Goal: Task Accomplishment & Management: Manage account settings

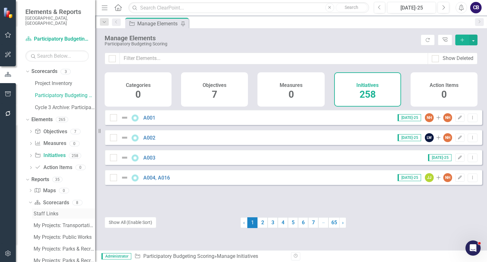
scroll to position [93, 0]
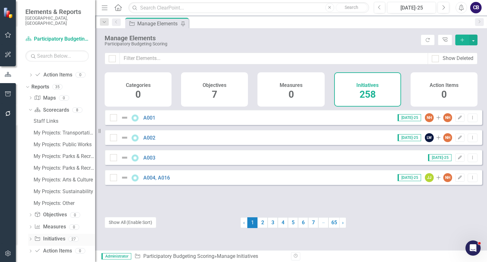
click at [31, 238] on icon "Dropdown" at bounding box center [30, 239] width 4 height 3
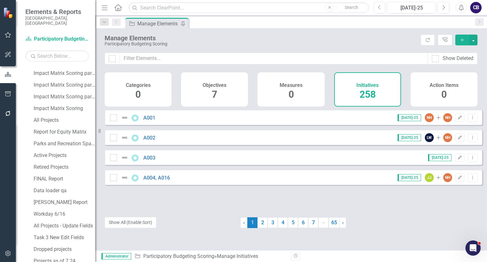
scroll to position [316, 0]
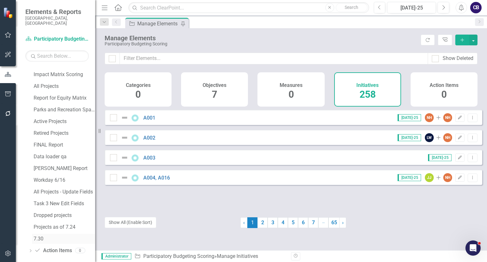
click at [41, 236] on div "7.30" at bounding box center [64, 239] width 61 height 6
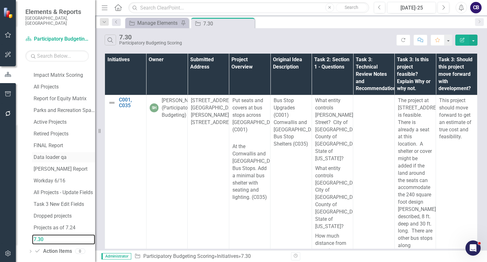
scroll to position [316, 0]
click at [48, 83] on div "All Projects" at bounding box center [64, 86] width 61 height 6
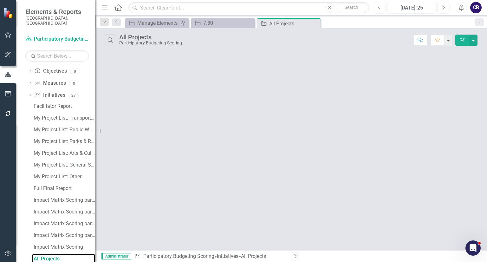
scroll to position [140, 0]
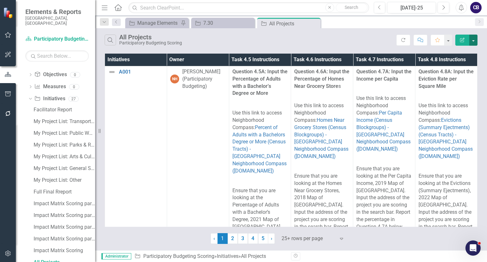
click at [476, 38] on button "button" at bounding box center [473, 40] width 8 height 11
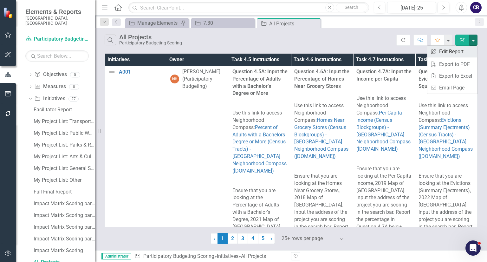
click at [460, 49] on link "Edit Report Edit Report" at bounding box center [452, 52] width 50 height 12
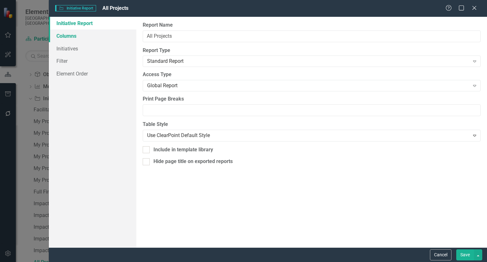
click at [80, 30] on link "Columns" at bounding box center [92, 35] width 87 height 13
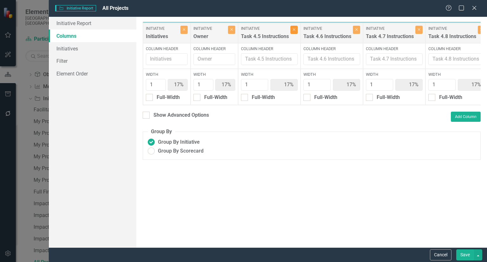
click at [295, 29] on icon "Close" at bounding box center [294, 30] width 3 height 4
type input "20%"
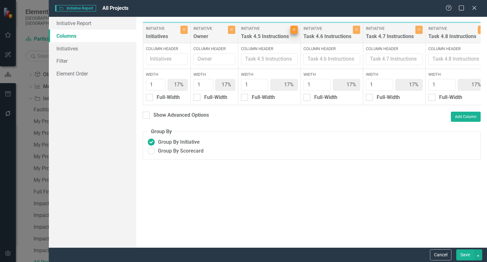
type input "20%"
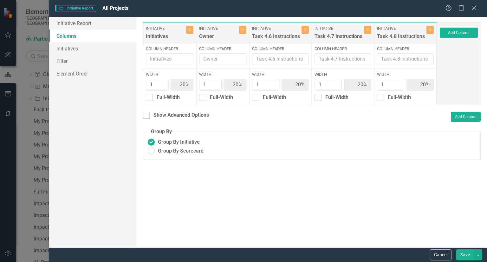
click at [295, 29] on label "Initiative" at bounding box center [276, 29] width 48 height 6
click at [306, 26] on button "Close" at bounding box center [304, 30] width 7 height 8
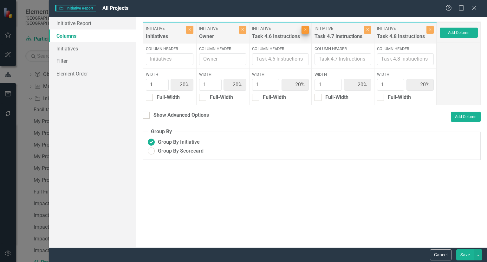
type input "25%"
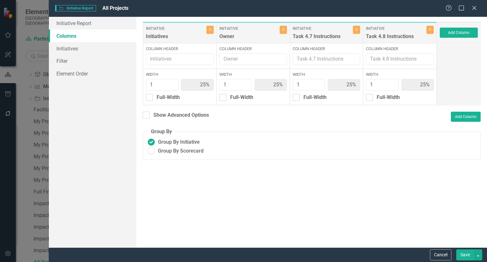
click at [352, 29] on div "Initiative Task 4.7 Instructions" at bounding box center [323, 33] width 60 height 15
click at [354, 28] on button "Close" at bounding box center [356, 30] width 7 height 8
type input "33%"
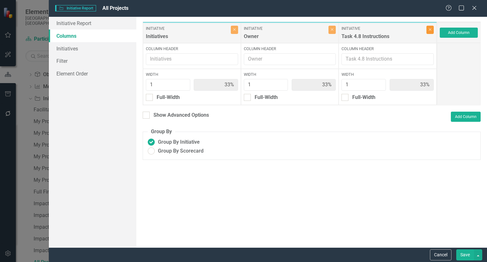
click at [429, 29] on icon "Close" at bounding box center [430, 30] width 3 height 4
type input "50%"
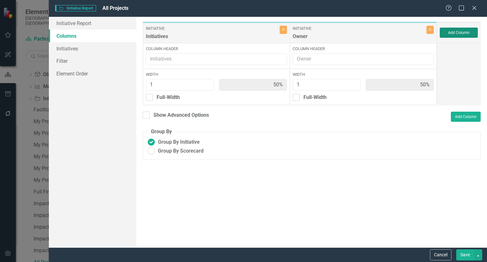
click at [464, 34] on button "Add Column" at bounding box center [459, 33] width 38 height 10
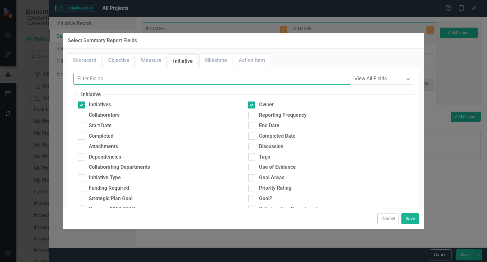
click at [150, 77] on input "text" at bounding box center [211, 79] width 277 height 12
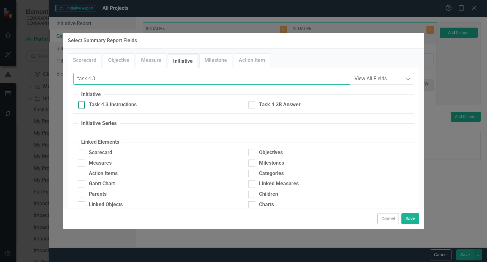
type input "task 4.3"
click at [125, 107] on div "Task 4.3 Instructions" at bounding box center [113, 104] width 48 height 7
click at [82, 106] on input "Task 4.3 Instructions" at bounding box center [80, 103] width 4 height 4
click at [125, 107] on div "Task 4.3 Instructions" at bounding box center [113, 104] width 48 height 7
click at [82, 106] on input "Task 4.3 Instructions" at bounding box center [80, 103] width 4 height 4
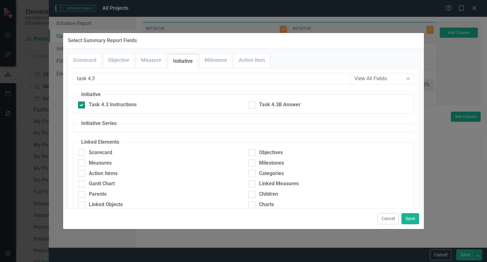
checkbox input "false"
click at [289, 106] on div "Task 4.3B Answer" at bounding box center [280, 104] width 42 height 7
click at [252, 106] on input "Task 4.3B Answer" at bounding box center [250, 103] width 4 height 4
checkbox input "true"
click at [408, 220] on button "Save" at bounding box center [410, 218] width 18 height 11
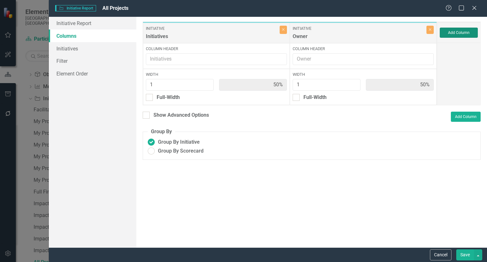
type input "33%"
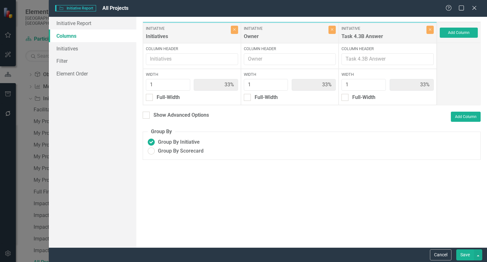
click at [466, 252] on button "Save" at bounding box center [465, 254] width 18 height 11
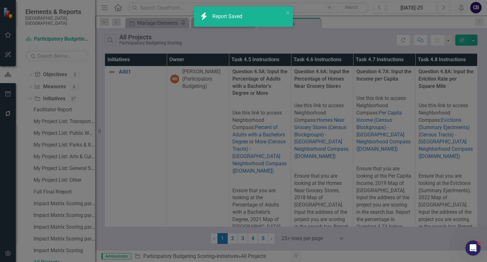
radio input "true"
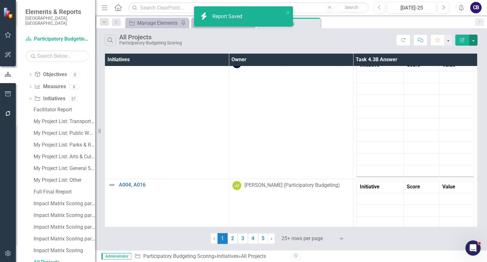
scroll to position [131, 0]
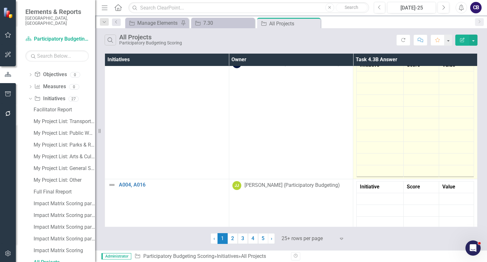
click at [428, 137] on td at bounding box center [421, 136] width 36 height 12
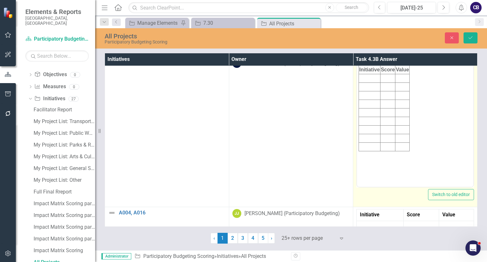
scroll to position [0, 0]
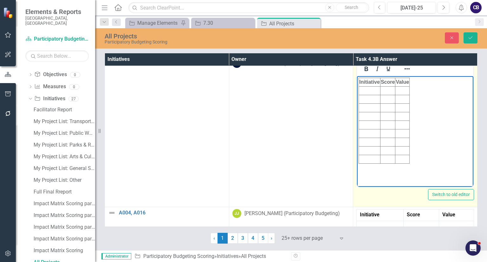
drag, startPoint x: 406, startPoint y: 158, endPoint x: 358, endPoint y: 82, distance: 90.0
click at [358, 82] on body "Initiative Score Value" at bounding box center [415, 123] width 116 height 95
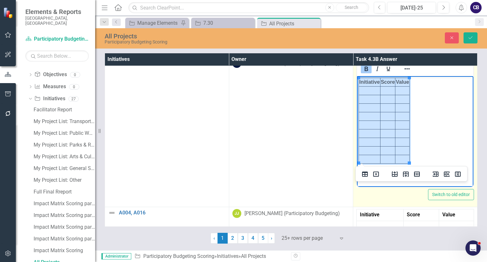
drag, startPoint x: 403, startPoint y: 159, endPoint x: 360, endPoint y: 83, distance: 87.0
click at [360, 83] on tbody "Initiative Score Value" at bounding box center [384, 121] width 51 height 86
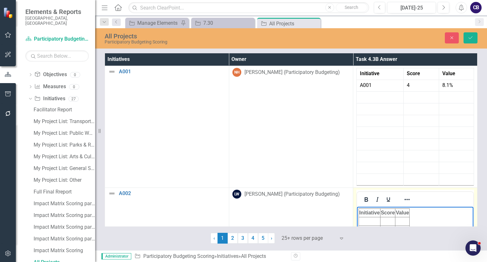
click at [432, 214] on body "Initiative Score Value" at bounding box center [415, 254] width 116 height 95
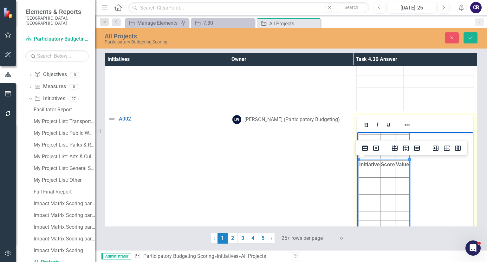
scroll to position [63, 0]
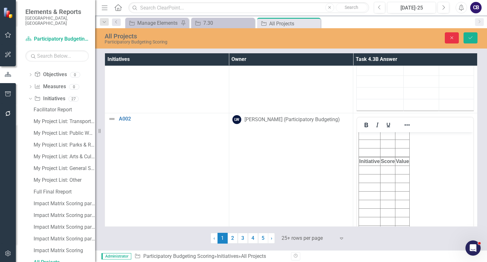
click at [452, 36] on icon "Close" at bounding box center [452, 38] width 6 height 4
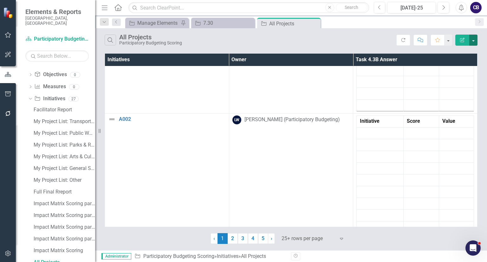
click at [473, 41] on button "button" at bounding box center [473, 40] width 8 height 11
click at [457, 51] on link "Edit Report Edit Report" at bounding box center [452, 52] width 50 height 12
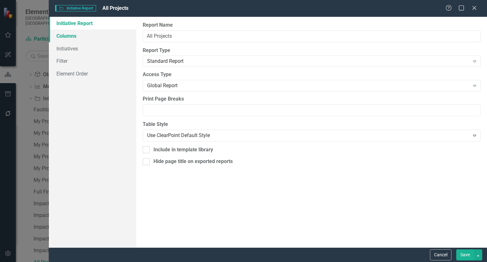
click at [111, 33] on link "Columns" at bounding box center [92, 35] width 87 height 13
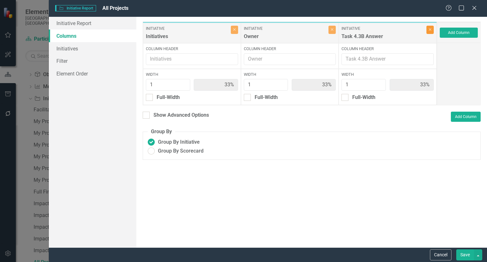
click at [427, 31] on button "Close" at bounding box center [429, 30] width 7 height 8
type input "50%"
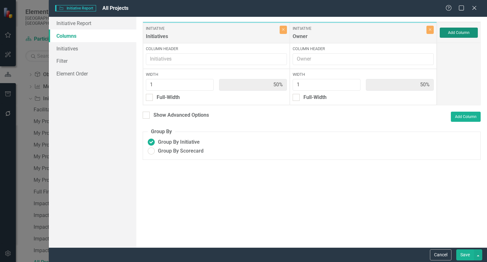
click at [451, 30] on button "Add Column" at bounding box center [459, 33] width 38 height 10
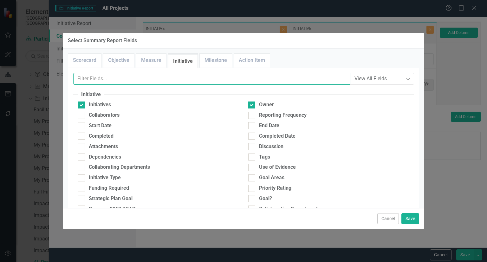
click at [285, 80] on input "text" at bounding box center [211, 79] width 277 height 12
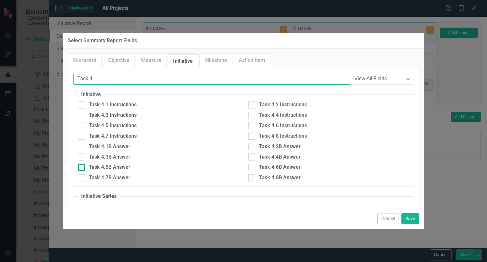
type input "Task 4."
click at [123, 168] on div "Task 4.5B Answer" at bounding box center [110, 167] width 42 height 7
click at [82, 168] on input "Task 4.5B Answer" at bounding box center [80, 166] width 4 height 4
checkbox input "true"
click at [284, 165] on div "Task 4.6B Answer" at bounding box center [280, 167] width 42 height 7
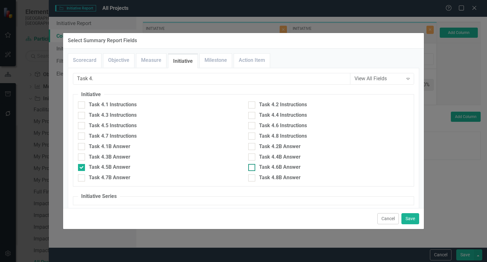
click at [252, 165] on input "Task 4.6B Answer" at bounding box center [250, 166] width 4 height 4
checkbox input "true"
click at [119, 176] on div "Task 4.7B Answer" at bounding box center [110, 177] width 42 height 7
click at [82, 176] on input "Task 4.7B Answer" at bounding box center [80, 176] width 4 height 4
checkbox input "true"
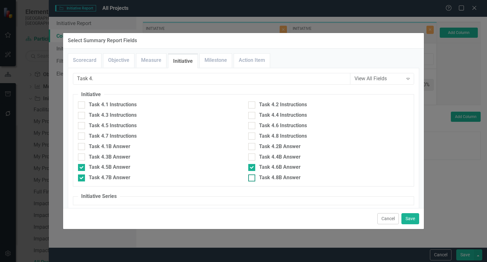
click at [288, 178] on div "Task 4.8B Answer" at bounding box center [280, 177] width 42 height 7
click at [252, 178] on input "Task 4.8B Answer" at bounding box center [250, 176] width 4 height 4
checkbox input "true"
click at [417, 218] on button "Save" at bounding box center [410, 218] width 18 height 11
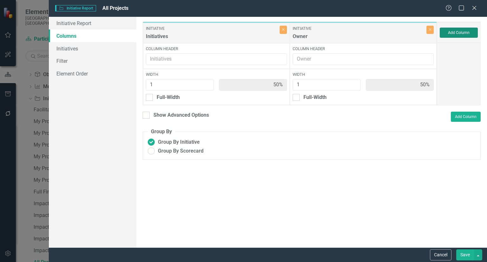
type input "17%"
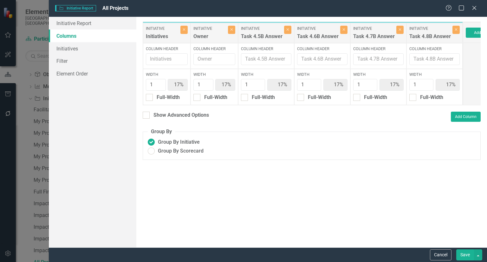
click at [464, 256] on button "Save" at bounding box center [465, 254] width 18 height 11
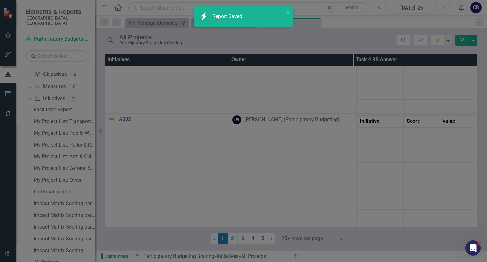
radio input "true"
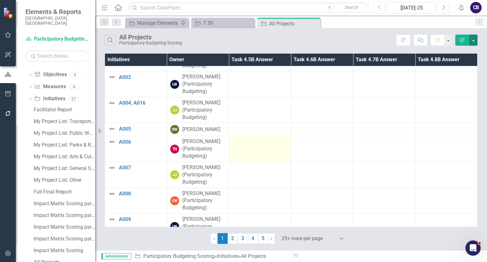
scroll to position [0, 0]
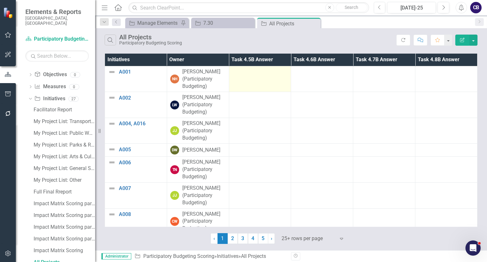
click at [255, 89] on td at bounding box center [260, 79] width 62 height 26
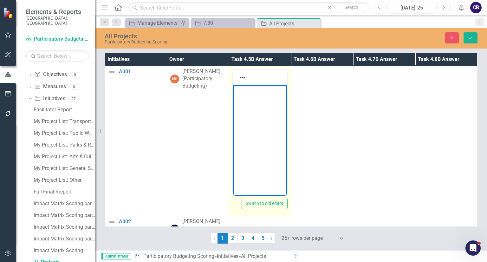
click at [264, 105] on body "Rich Text Area. Press ALT-0 for help." at bounding box center [260, 132] width 54 height 95
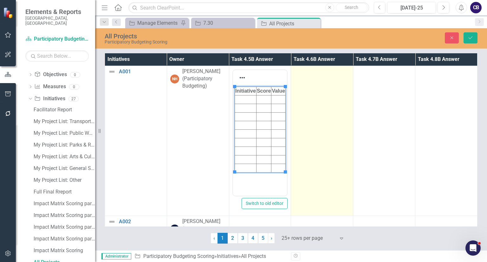
click at [325, 100] on td at bounding box center [322, 141] width 62 height 150
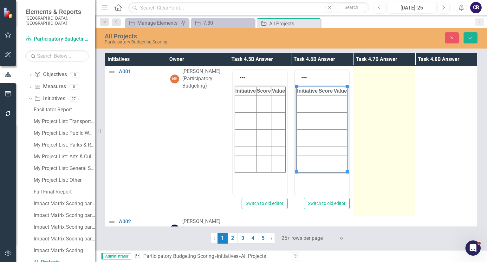
click at [400, 109] on td at bounding box center [384, 141] width 62 height 150
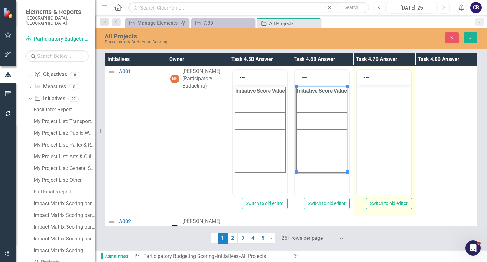
click at [403, 109] on body "Rich Text Area. Press ALT-0 for help." at bounding box center [384, 132] width 54 height 95
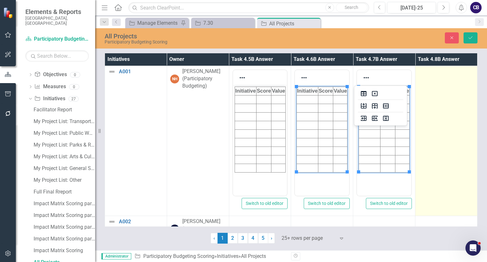
click at [439, 110] on td at bounding box center [446, 141] width 62 height 150
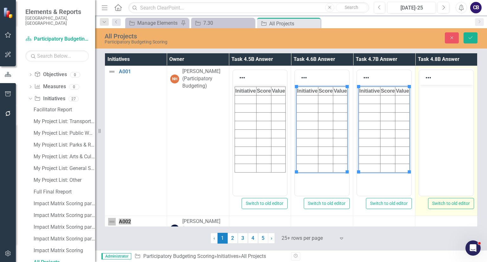
click at [443, 110] on body "Rich Text Area. Press ALT-0 for help." at bounding box center [446, 132] width 54 height 95
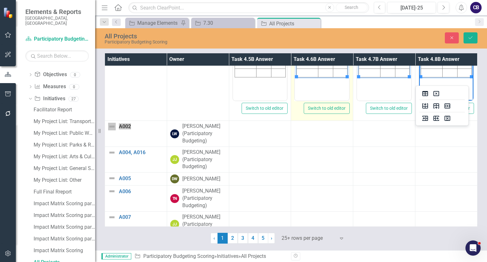
scroll to position [101, 0]
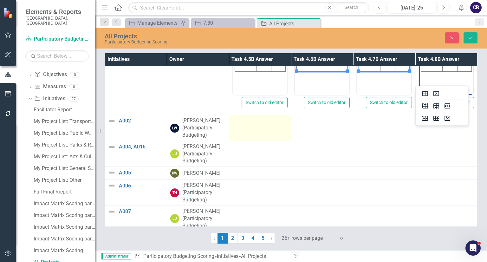
click at [261, 132] on td at bounding box center [260, 128] width 62 height 26
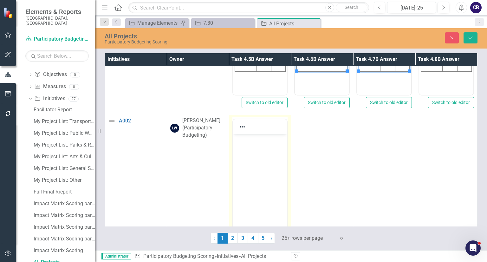
scroll to position [0, 0]
click at [263, 139] on p "Rich Text Area. Press ALT-0 for help." at bounding box center [259, 140] width 51 height 8
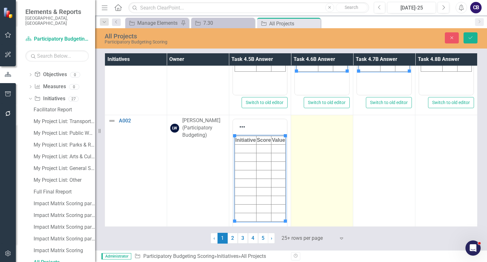
click at [325, 144] on td at bounding box center [322, 190] width 62 height 150
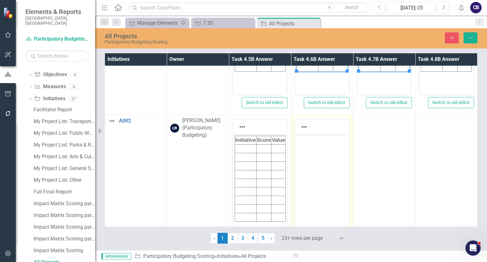
scroll to position [115, 0]
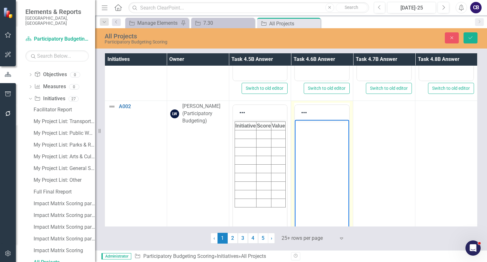
click at [324, 154] on body "Rich Text Area. Press ALT-0 for help." at bounding box center [322, 167] width 54 height 95
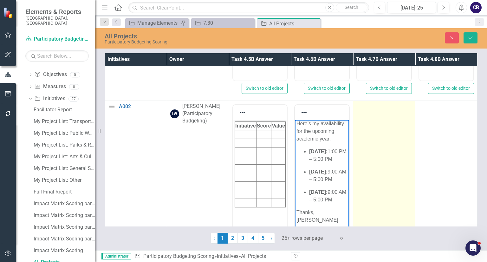
scroll to position [0, 0]
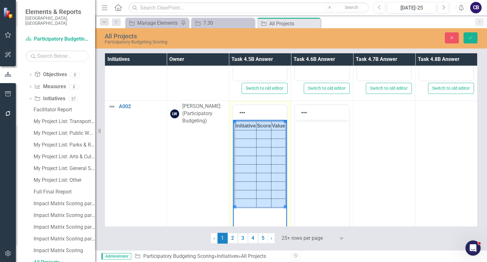
drag, startPoint x: 279, startPoint y: 202, endPoint x: 236, endPoint y: 125, distance: 88.4
click at [236, 125] on tbody "Initiative Score Value" at bounding box center [260, 165] width 51 height 86
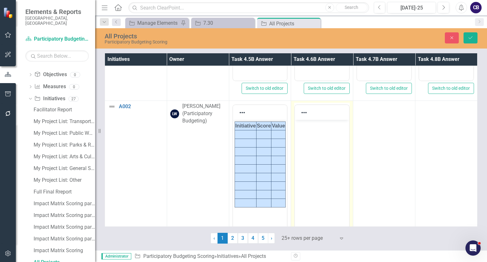
click at [364, 137] on td at bounding box center [384, 176] width 62 height 150
click at [327, 158] on body "Rich Text Area. Press ALT-0 for help." at bounding box center [322, 167] width 54 height 95
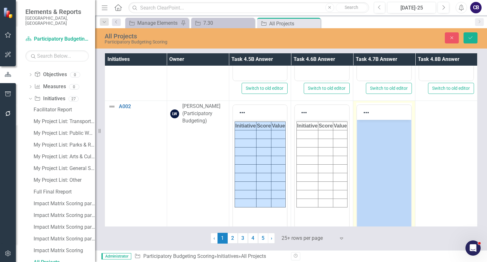
drag, startPoint x: 769, startPoint y: 265, endPoint x: 397, endPoint y: 149, distance: 390.3
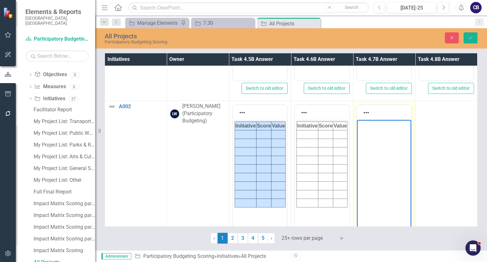
click at [397, 149] on body "Rich Text Area. Press ALT-0 for help." at bounding box center [384, 167] width 54 height 95
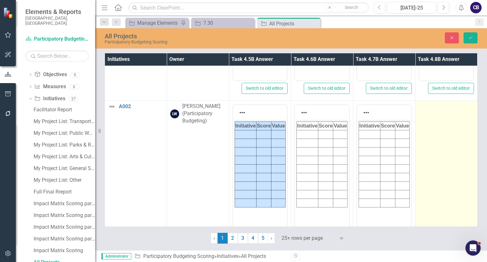
click at [446, 147] on td at bounding box center [446, 176] width 62 height 150
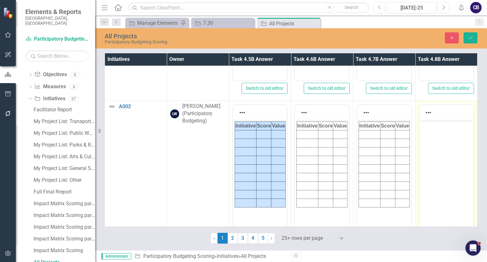
click at [450, 147] on html at bounding box center [446, 167] width 54 height 95
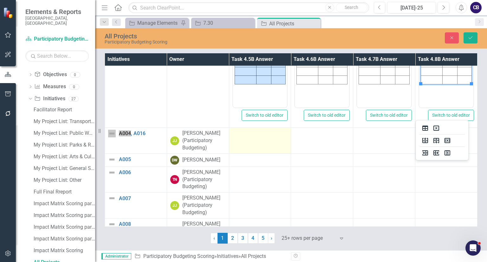
scroll to position [238, 0]
click at [268, 150] on td at bounding box center [260, 140] width 62 height 26
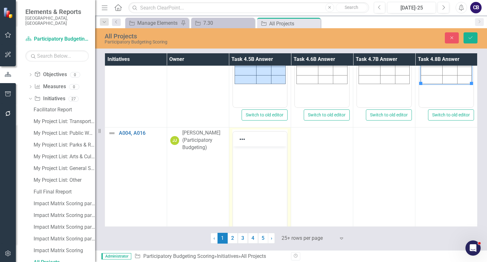
scroll to position [0, 0]
click at [262, 164] on html at bounding box center [260, 193] width 54 height 95
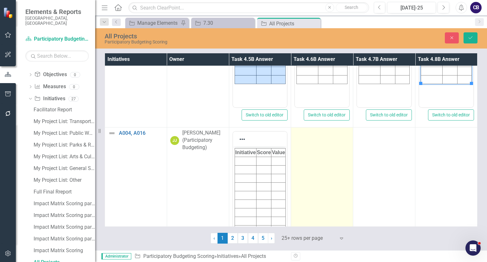
click at [325, 158] on td at bounding box center [322, 202] width 62 height 150
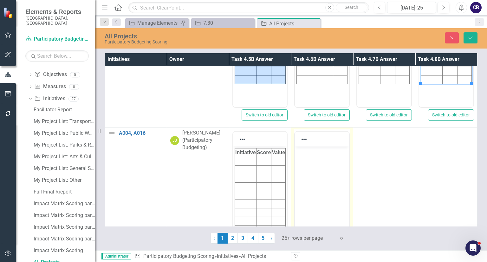
click at [327, 158] on body "Rich Text Area. Press ALT-0 for help." at bounding box center [322, 193] width 54 height 95
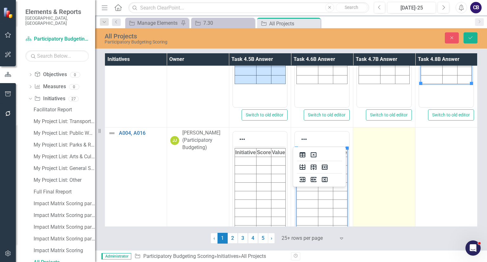
click at [396, 145] on td at bounding box center [384, 202] width 62 height 150
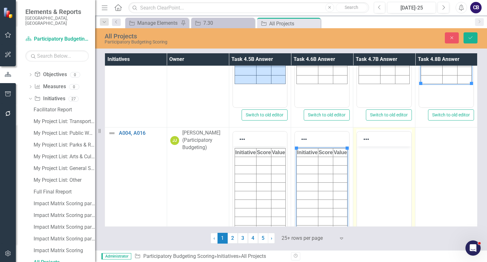
click at [386, 176] on body "Rich Text Area. Press ALT-0 for help." at bounding box center [384, 193] width 54 height 95
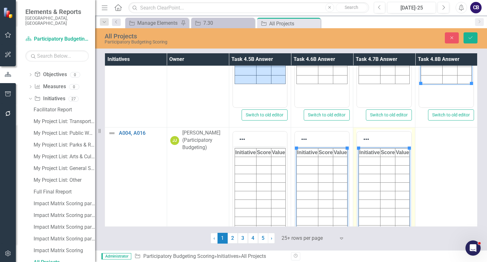
click at [386, 176] on body "Initiative Score Value" at bounding box center [384, 193] width 54 height 95
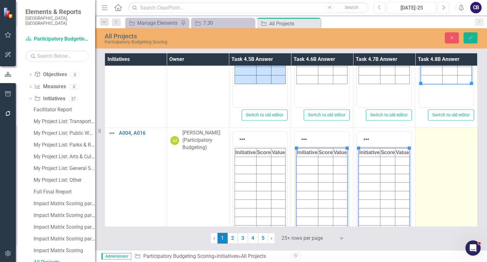
click at [439, 170] on td at bounding box center [446, 202] width 62 height 150
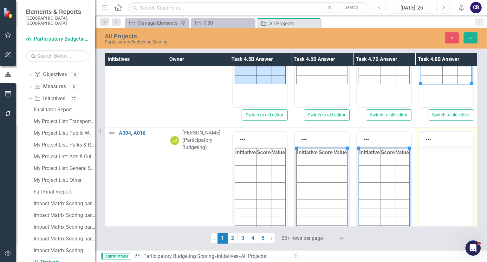
click at [443, 171] on body "Rich Text Area. Press ALT-0 for help." at bounding box center [446, 193] width 54 height 95
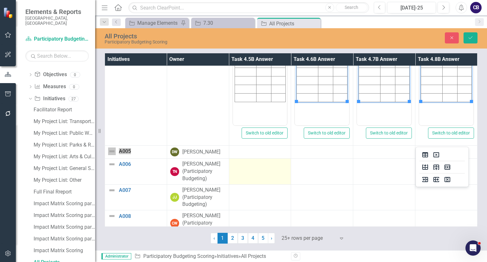
scroll to position [371, 0]
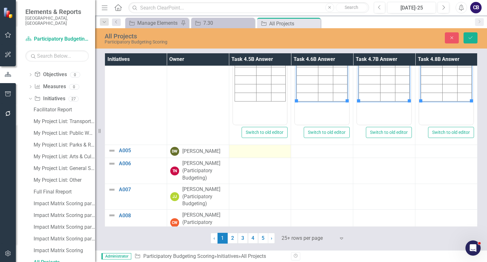
click at [265, 147] on div at bounding box center [259, 151] width 55 height 8
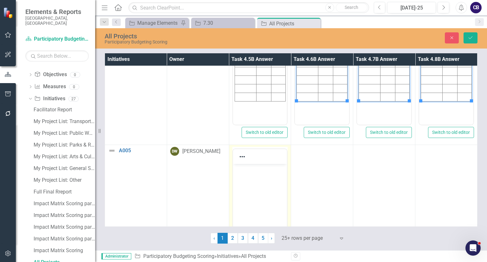
scroll to position [0, 0]
click at [259, 176] on body "Rich Text Area. Press ALT-0 for help." at bounding box center [260, 211] width 54 height 95
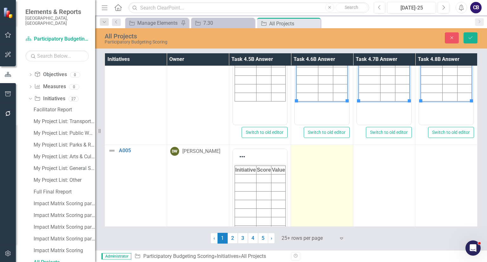
drag, startPoint x: 354, startPoint y: 179, endPoint x: 300, endPoint y: 181, distance: 53.6
click at [300, 181] on tr "A005 Link Map View Link Map Edit Edit Initiative Link Open Element DW [PERSON_N…" at bounding box center [291, 220] width 372 height 150
click at [300, 181] on td at bounding box center [322, 220] width 62 height 150
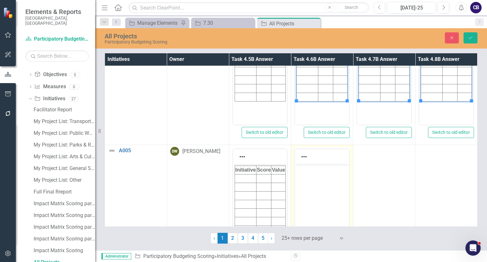
click at [303, 182] on body "Rich Text Area. Press ALT-0 for help." at bounding box center [322, 211] width 54 height 95
click at [303, 182] on html at bounding box center [322, 211] width 54 height 95
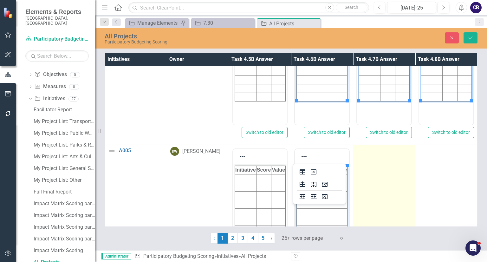
click at [388, 188] on td at bounding box center [384, 220] width 62 height 150
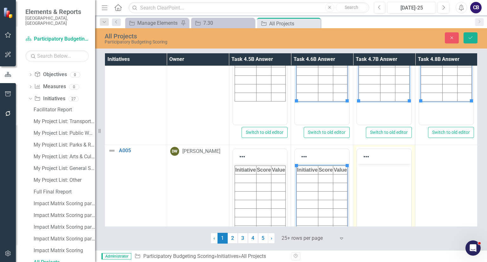
click at [391, 189] on body "Rich Text Area. Press ALT-0 for help." at bounding box center [384, 211] width 54 height 95
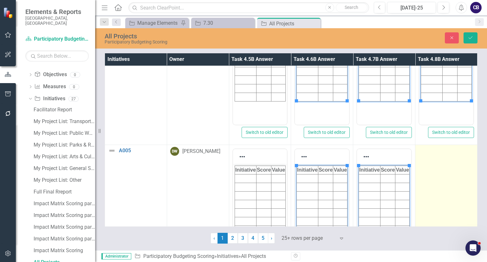
click at [440, 184] on td at bounding box center [446, 220] width 62 height 150
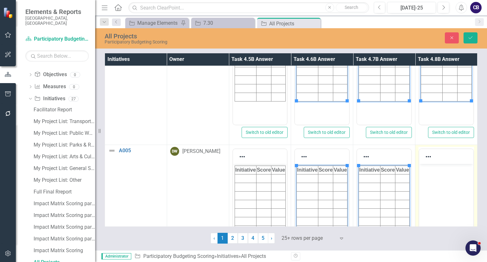
click at [444, 184] on body "Rich Text Area. Press ALT-0 for help." at bounding box center [446, 211] width 54 height 95
click at [435, 179] on body "Rich Text Area. Press ALT-0 for help." at bounding box center [446, 211] width 54 height 95
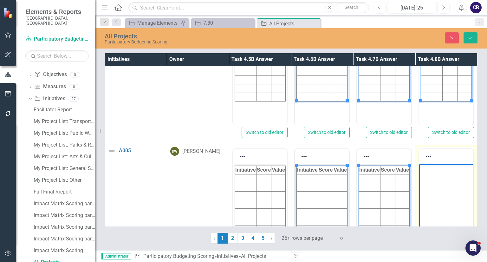
paste body "Rich Text Area. Press ALT-0 for help."
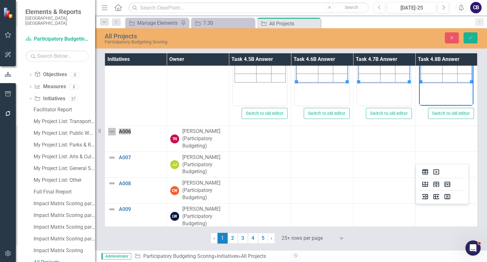
scroll to position [544, 0]
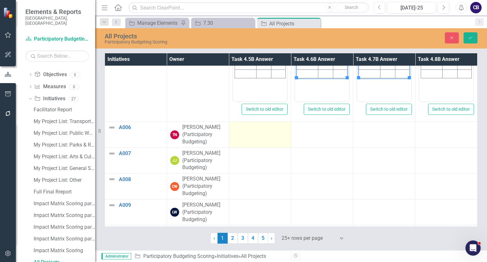
click at [238, 137] on td at bounding box center [260, 135] width 62 height 26
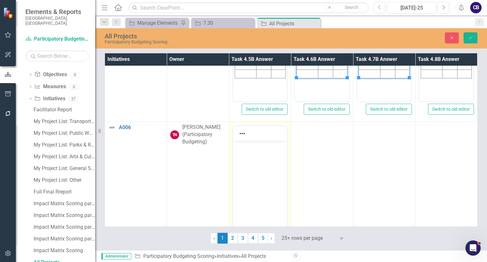
scroll to position [0, 0]
click at [253, 171] on body "Rich Text Area. Press ALT-0 for help." at bounding box center [260, 188] width 54 height 95
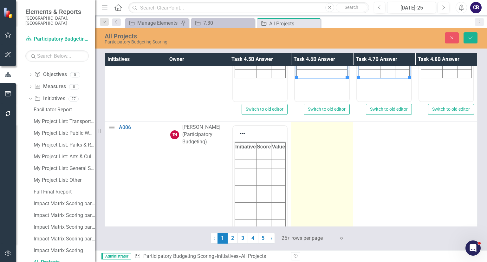
click at [312, 170] on td at bounding box center [322, 197] width 62 height 150
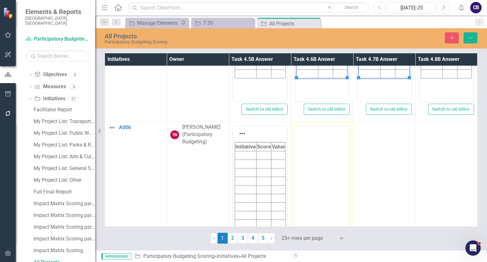
click at [314, 158] on body "Rich Text Area. Press ALT-0 for help." at bounding box center [322, 175] width 54 height 95
paste body "Rich Text Area. Press ALT-0 for help."
click at [333, 170] on html at bounding box center [322, 188] width 54 height 95
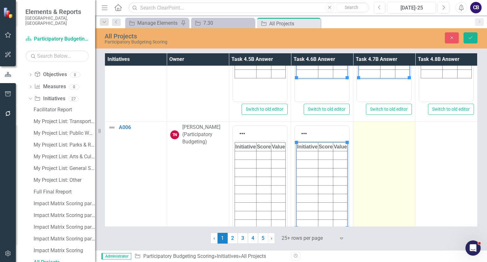
click at [361, 168] on td at bounding box center [384, 197] width 62 height 150
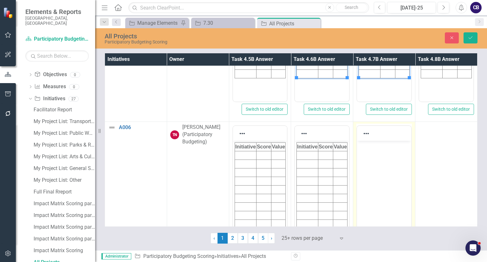
click at [364, 169] on body "Rich Text Area. Press ALT-0 for help." at bounding box center [384, 188] width 54 height 95
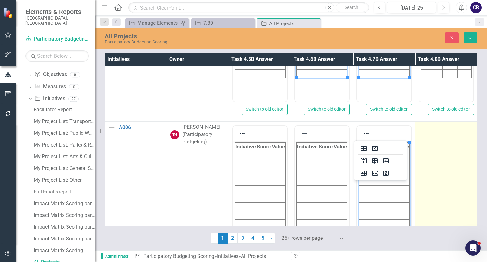
click at [445, 178] on td at bounding box center [446, 197] width 62 height 150
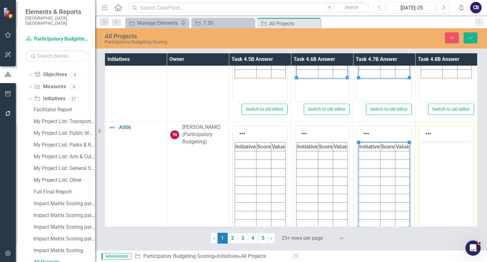
click at [449, 179] on body "Rich Text Area. Press ALT-0 for help." at bounding box center [446, 188] width 54 height 95
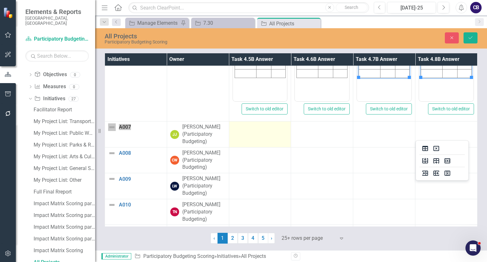
scroll to position [694, 0]
click at [273, 133] on td at bounding box center [260, 134] width 62 height 26
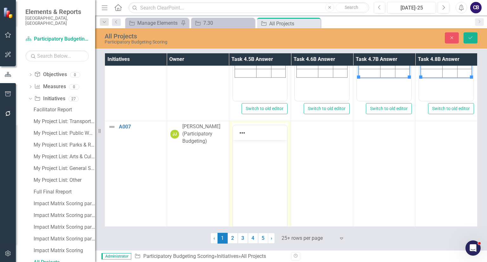
scroll to position [0, 0]
click at [268, 167] on body "Rich Text Area. Press ALT-0 for help." at bounding box center [260, 187] width 54 height 95
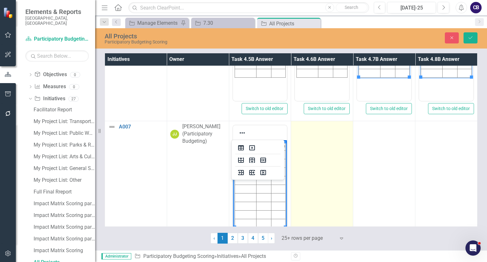
click at [311, 162] on td at bounding box center [322, 196] width 62 height 150
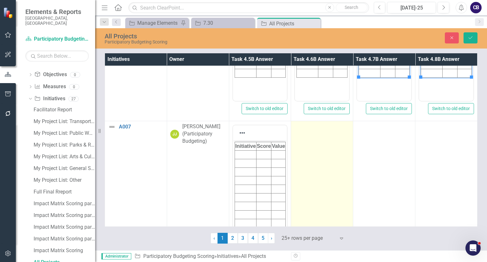
click at [311, 162] on td at bounding box center [322, 196] width 62 height 150
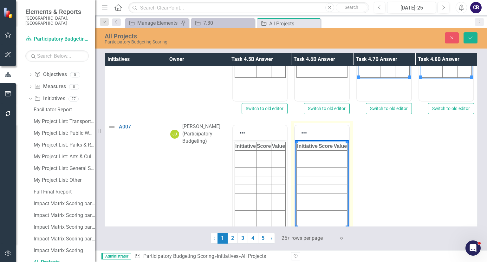
click at [329, 162] on body "Initiative Score Value" at bounding box center [322, 187] width 54 height 95
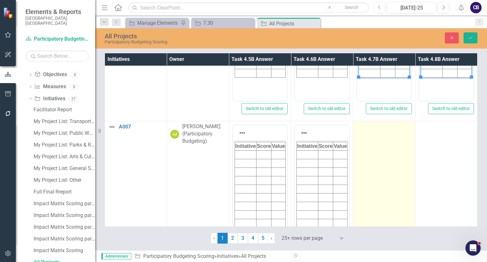
click at [375, 165] on td at bounding box center [384, 196] width 62 height 150
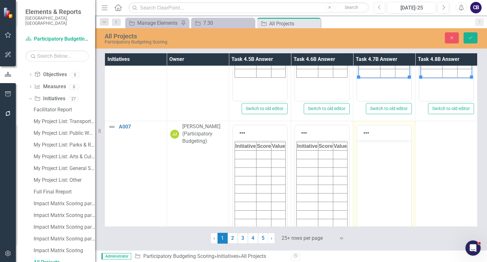
click at [378, 167] on html at bounding box center [384, 187] width 54 height 95
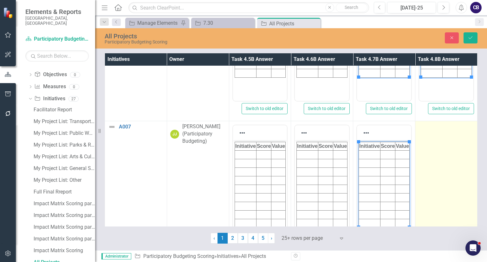
click at [441, 166] on td at bounding box center [446, 196] width 62 height 150
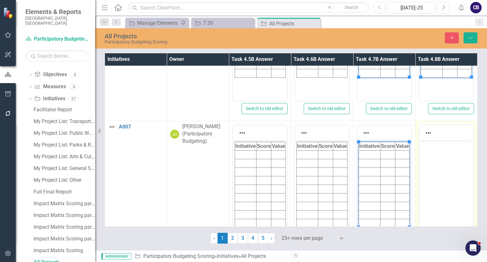
click at [444, 167] on body "Rich Text Area. Press ALT-0 for help." at bounding box center [446, 187] width 54 height 95
paste body "Rich Text Area. Press ALT-0 for help."
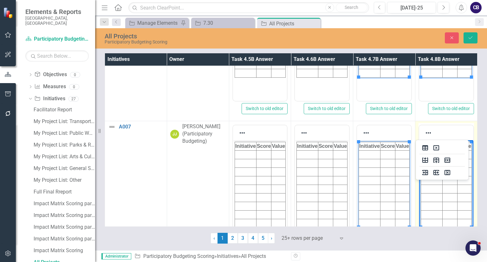
click at [425, 163] on body "Initiative Score Value" at bounding box center [446, 187] width 54 height 95
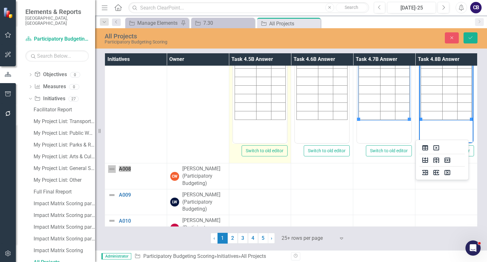
scroll to position [805, 0]
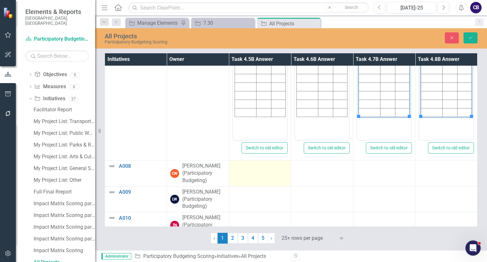
click at [246, 164] on div at bounding box center [259, 166] width 55 height 8
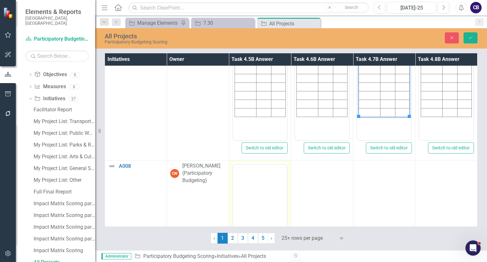
scroll to position [0, 0]
click at [246, 165] on div at bounding box center [260, 166] width 54 height 3
click at [257, 196] on body "Rich Text Area. Press ALT-0 for help." at bounding box center [260, 226] width 54 height 95
click at [257, 196] on html at bounding box center [260, 226] width 54 height 95
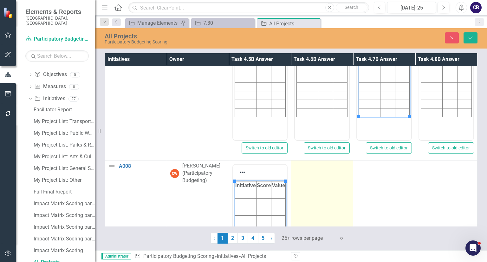
click at [298, 187] on td at bounding box center [322, 235] width 62 height 150
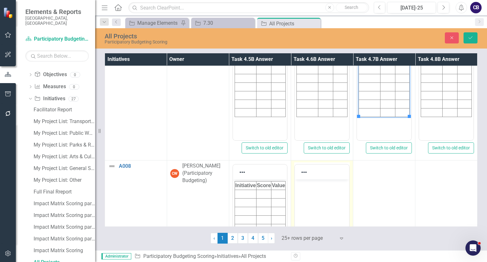
drag, startPoint x: 593, startPoint y: 366, endPoint x: 307, endPoint y: 192, distance: 335.3
click at [307, 192] on body "Rich Text Area. Press ALT-0 for help." at bounding box center [322, 226] width 54 height 95
drag, startPoint x: 307, startPoint y: 192, endPoint x: 332, endPoint y: 196, distance: 26.1
click at [332, 196] on body "Rich Text Area. Press ALT-0 for help." at bounding box center [322, 226] width 54 height 95
paste body "Rich Text Area. Press ALT-0 for help."
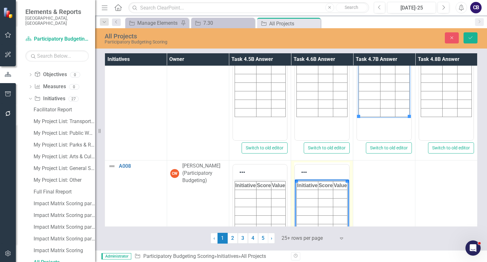
click at [332, 196] on html "Initiative Score Value" at bounding box center [322, 226] width 54 height 95
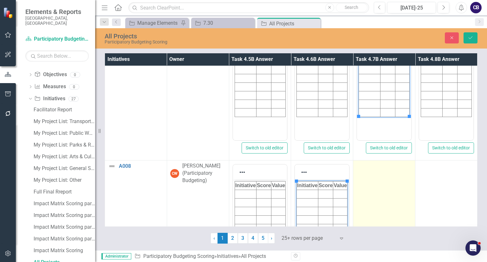
click at [366, 194] on td at bounding box center [384, 235] width 62 height 150
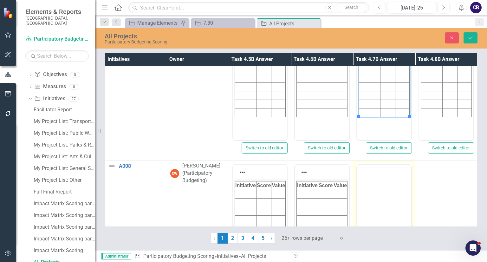
click at [370, 183] on body "Rich Text Area. Press ALT-0 for help." at bounding box center [384, 214] width 54 height 95
click at [370, 195] on body "Rich Text Area. Press ALT-0 for help." at bounding box center [384, 226] width 54 height 95
paste body "Rich Text Area. Press ALT-0 for help."
click at [389, 197] on body "Rich Text Area. Press ALT-0 for help." at bounding box center [384, 226] width 54 height 95
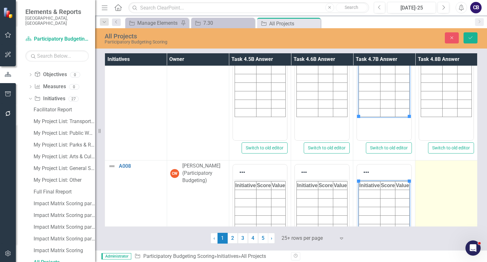
click at [419, 190] on td at bounding box center [446, 235] width 62 height 150
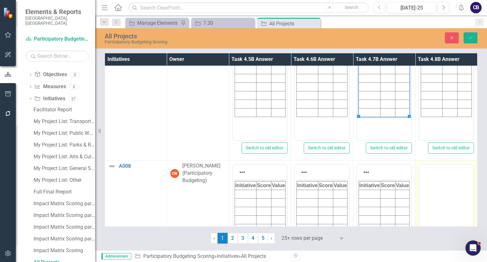
click at [423, 179] on body "Rich Text Area. Press ALT-0 for help." at bounding box center [446, 214] width 54 height 95
click at [423, 191] on body "Rich Text Area. Press ALT-0 for help." at bounding box center [446, 226] width 54 height 95
paste body "Rich Text Area. Press ALT-0 for help."
click at [435, 192] on body "Rich Text Area. Press ALT-0 for help." at bounding box center [446, 226] width 54 height 95
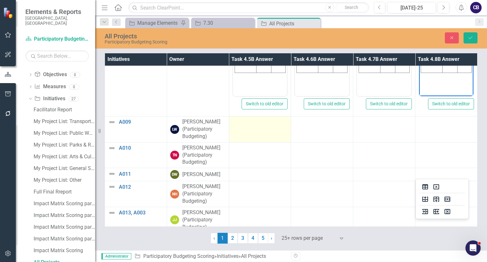
click at [249, 123] on div at bounding box center [259, 122] width 55 height 8
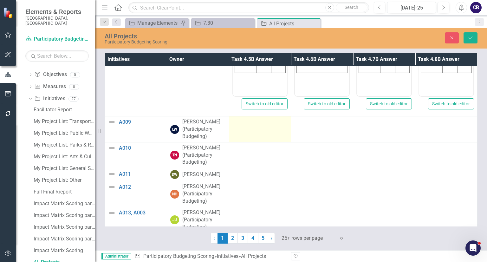
click at [249, 123] on div at bounding box center [259, 122] width 55 height 8
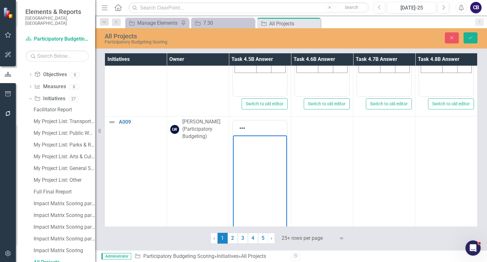
click at [269, 152] on body "Rich Text Area. Press ALT-0 for help." at bounding box center [260, 182] width 54 height 95
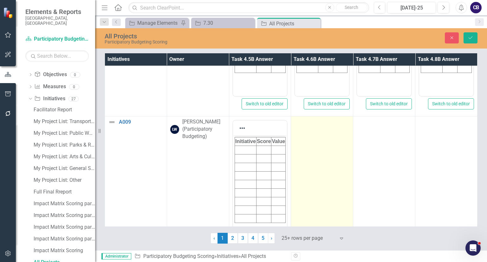
click at [317, 161] on td at bounding box center [322, 191] width 62 height 150
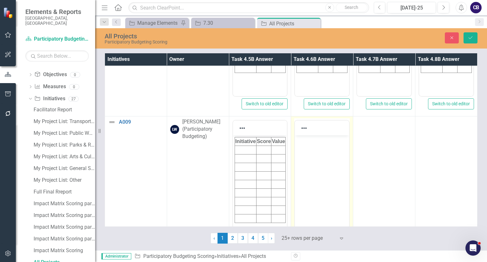
click at [320, 163] on body "Rich Text Area. Press ALT-0 for help." at bounding box center [322, 182] width 54 height 95
paste body "Rich Text Area. Press ALT-0 for help."
click at [334, 166] on body "Rich Text Area. Press ALT-0 for help." at bounding box center [322, 182] width 54 height 95
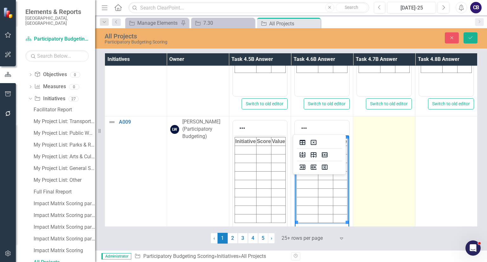
click at [373, 166] on td at bounding box center [384, 191] width 62 height 150
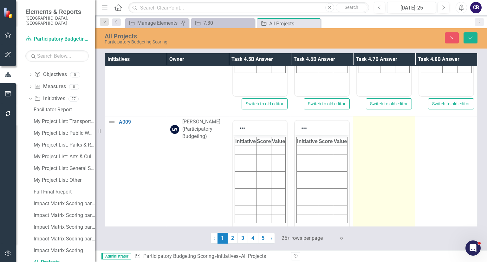
click at [373, 166] on td at bounding box center [384, 191] width 62 height 150
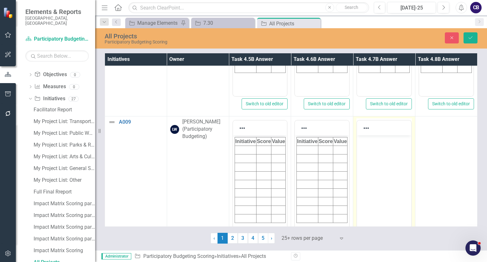
click at [376, 168] on body "Rich Text Area. Press ALT-0 for help." at bounding box center [384, 182] width 54 height 95
paste body "Rich Text Area. Press ALT-0 for help."
click at [394, 167] on html at bounding box center [384, 182] width 54 height 95
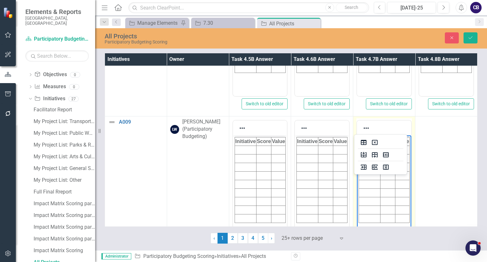
click at [430, 165] on td at bounding box center [446, 191] width 62 height 150
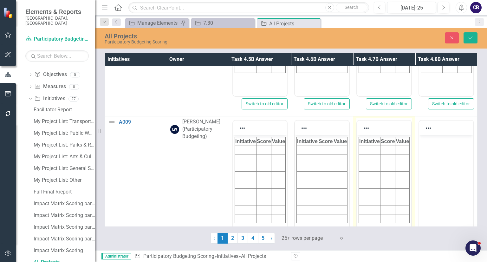
click at [434, 167] on body "Rich Text Area. Press ALT-0 for help." at bounding box center [446, 182] width 54 height 95
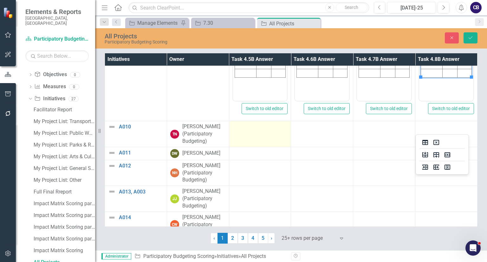
click at [262, 132] on td at bounding box center [260, 134] width 62 height 26
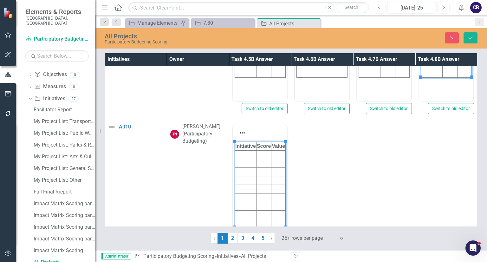
click at [269, 162] on html "Initiative Score Value" at bounding box center [260, 187] width 54 height 95
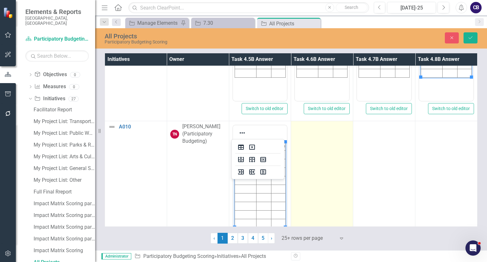
click at [308, 168] on td at bounding box center [322, 196] width 62 height 150
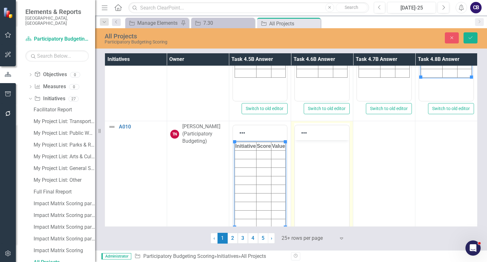
click at [310, 170] on body "Rich Text Area. Press ALT-0 for help." at bounding box center [322, 187] width 54 height 95
paste body "Rich Text Area. Press ALT-0 for help."
click at [326, 171] on body "Rich Text Area. Press ALT-0 for help." at bounding box center [322, 187] width 54 height 95
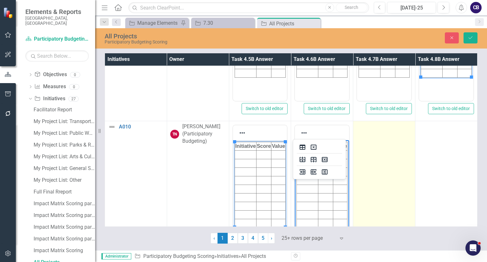
click at [392, 190] on td at bounding box center [384, 196] width 62 height 150
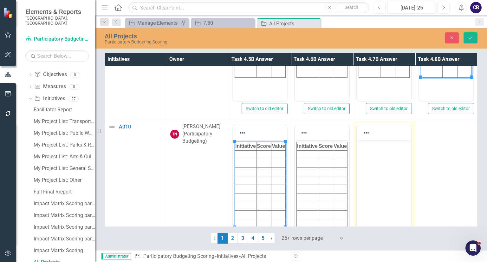
click at [395, 192] on body "Rich Text Area. Press ALT-0 for help." at bounding box center [384, 187] width 54 height 95
click at [387, 164] on body "Rich Text Area. Press ALT-0 for help." at bounding box center [384, 187] width 54 height 95
paste body "Rich Text Area. Press ALT-0 for help."
click at [387, 164] on body "Rich Text Area. Press ALT-0 for help." at bounding box center [384, 187] width 54 height 95
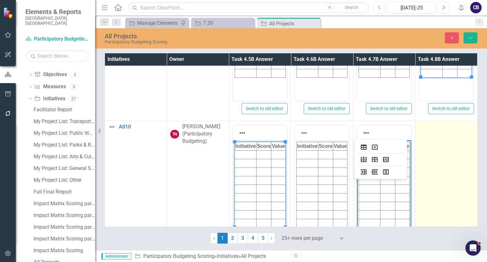
click at [420, 180] on td at bounding box center [446, 196] width 62 height 150
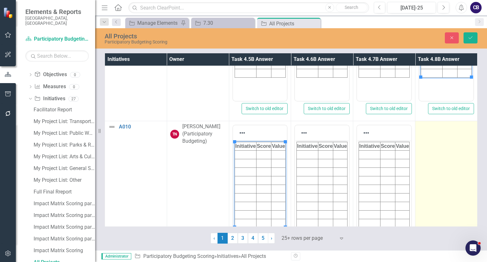
click at [420, 180] on td at bounding box center [446, 196] width 62 height 150
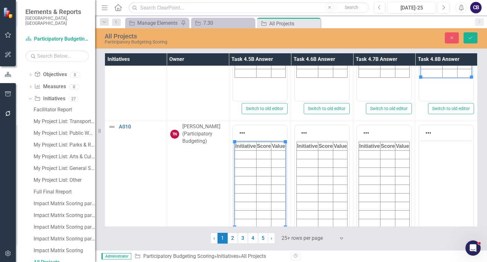
drag, startPoint x: 839, startPoint y: 320, endPoint x: 446, endPoint y: 189, distance: 414.4
click at [446, 189] on body "Rich Text Area. Press ALT-0 for help." at bounding box center [446, 187] width 54 height 95
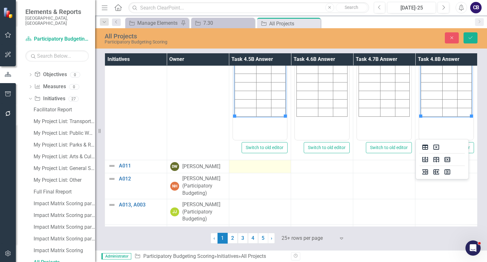
click at [250, 164] on div at bounding box center [259, 166] width 55 height 8
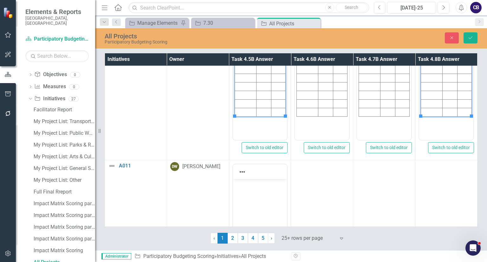
click at [262, 204] on body "Rich Text Area. Press ALT-0 for help." at bounding box center [260, 226] width 54 height 95
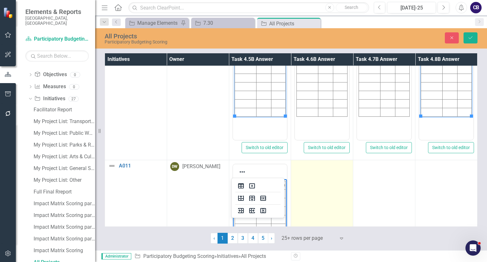
click at [320, 188] on td at bounding box center [322, 235] width 62 height 150
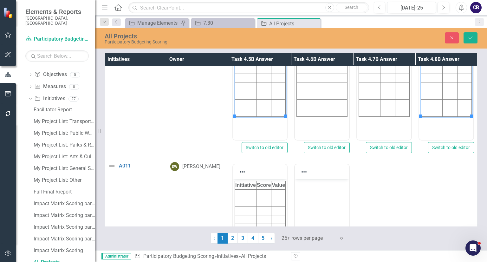
click at [325, 214] on body "Rich Text Area. Press ALT-0 for help." at bounding box center [322, 226] width 54 height 95
click at [325, 214] on html at bounding box center [322, 226] width 54 height 95
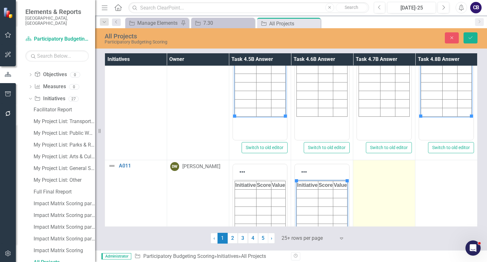
click at [370, 208] on td at bounding box center [384, 235] width 62 height 150
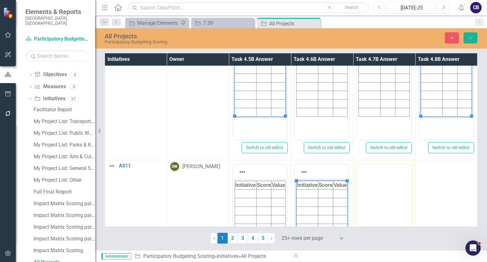
click at [373, 198] on body "Rich Text Area. Press ALT-0 for help." at bounding box center [384, 214] width 54 height 95
click at [373, 210] on body "Rich Text Area. Press ALT-0 for help." at bounding box center [384, 226] width 54 height 95
paste body "Rich Text Area. Press ALT-0 for help."
click at [379, 205] on html at bounding box center [384, 226] width 54 height 95
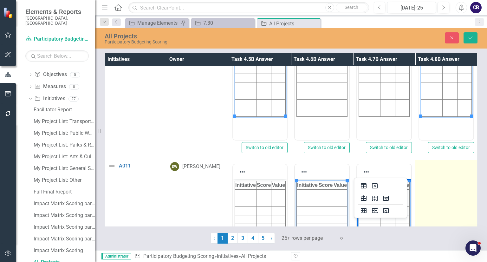
click at [430, 196] on td at bounding box center [446, 235] width 62 height 150
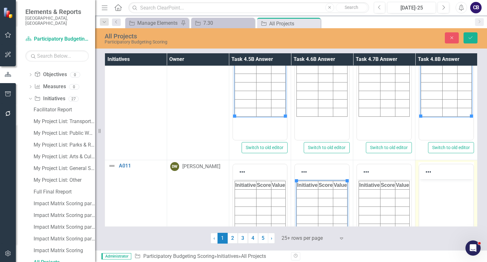
click at [434, 197] on body "Rich Text Area. Press ALT-0 for help." at bounding box center [446, 226] width 54 height 95
click at [434, 197] on html "Initiative Score Value" at bounding box center [446, 226] width 54 height 95
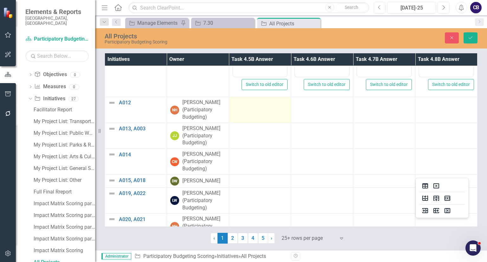
click at [247, 113] on td at bounding box center [260, 110] width 62 height 26
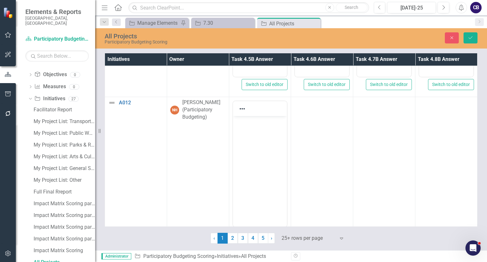
click at [255, 147] on body "Rich Text Area. Press ALT-0 for help." at bounding box center [260, 163] width 54 height 95
click at [255, 147] on html at bounding box center [260, 163] width 54 height 95
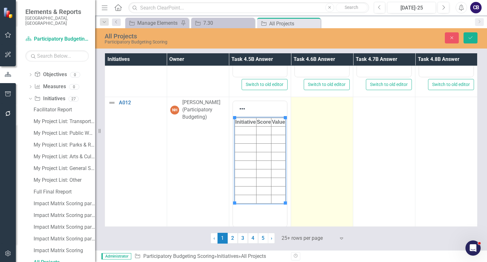
click at [322, 152] on td at bounding box center [322, 172] width 62 height 150
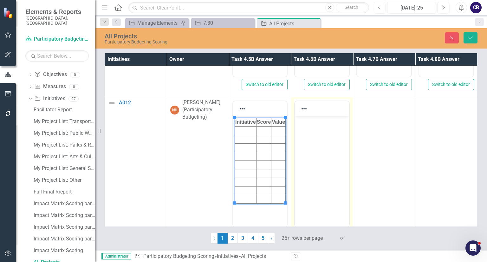
click at [325, 154] on body "Rich Text Area. Press ALT-0 for help." at bounding box center [322, 163] width 54 height 95
click at [344, 156] on body "Rich Text Area. Press ALT-0 for help." at bounding box center [322, 163] width 54 height 95
paste body "Rich Text Area. Press ALT-0 for help."
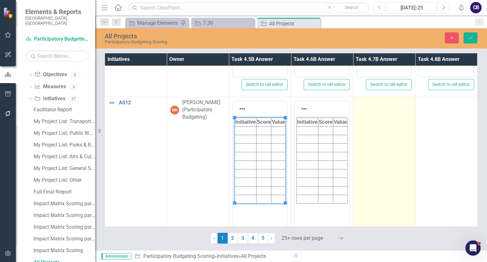
click at [373, 155] on td at bounding box center [384, 172] width 62 height 150
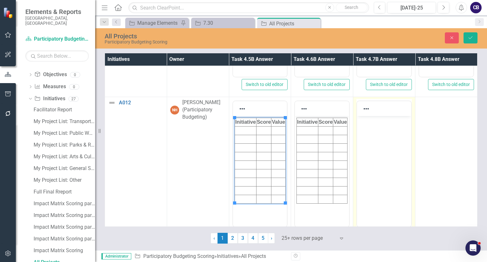
click at [376, 157] on body "Rich Text Area. Press ALT-0 for help." at bounding box center [384, 163] width 54 height 95
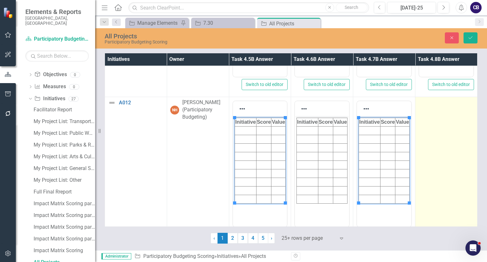
click at [432, 167] on td at bounding box center [446, 172] width 62 height 150
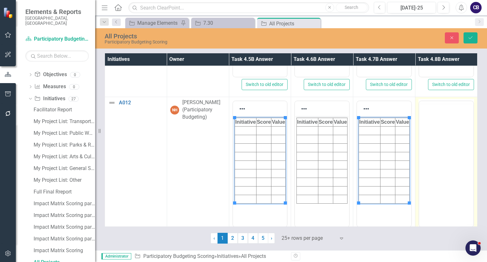
click at [436, 157] on body "Rich Text Area. Press ALT-0 for help." at bounding box center [446, 151] width 54 height 95
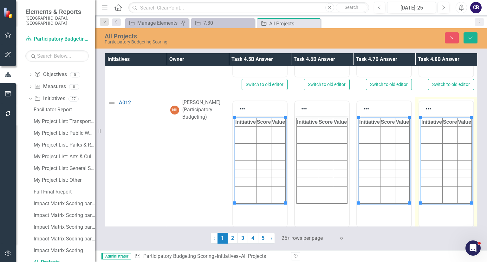
click at [436, 169] on html "Initiative Score Value" at bounding box center [446, 163] width 54 height 95
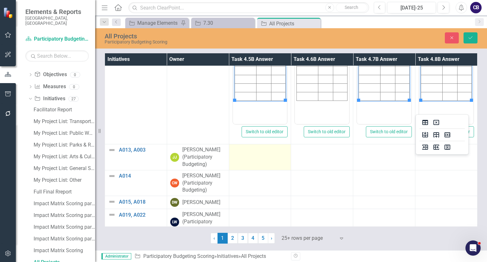
click at [273, 151] on div at bounding box center [259, 150] width 55 height 8
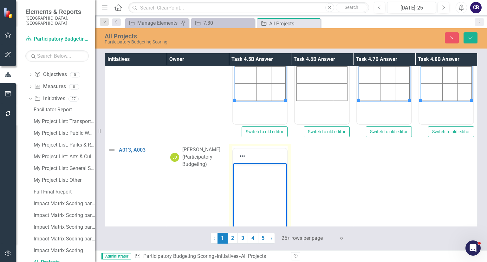
click at [269, 177] on body "Rich Text Area. Press ALT-0 for help." at bounding box center [260, 210] width 54 height 95
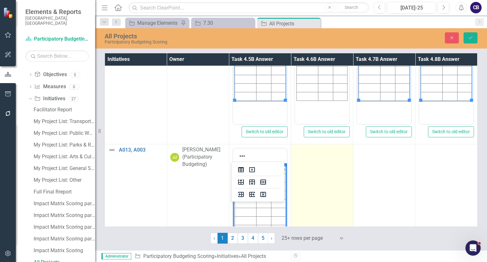
click at [318, 180] on td at bounding box center [322, 219] width 62 height 150
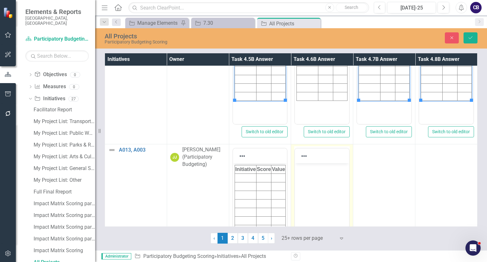
click at [320, 183] on body "Rich Text Area. Press ALT-0 for help." at bounding box center [322, 210] width 54 height 95
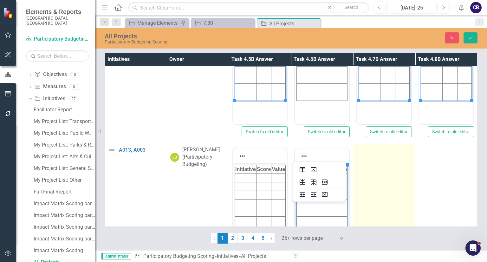
click at [372, 185] on td at bounding box center [384, 219] width 62 height 150
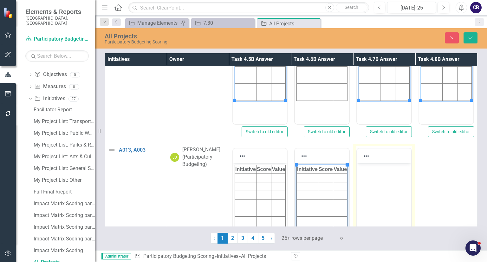
click at [375, 188] on body "Rich Text Area. Press ALT-0 for help." at bounding box center [384, 210] width 54 height 95
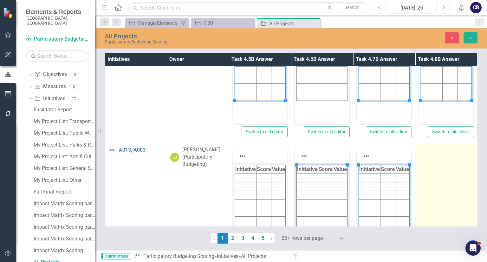
click at [421, 189] on td at bounding box center [446, 219] width 62 height 150
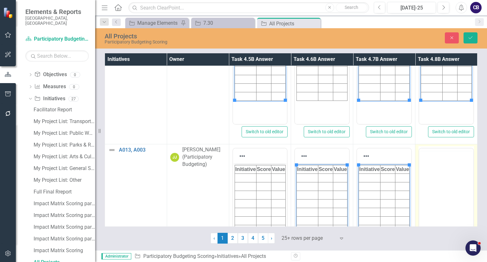
click at [425, 178] on body "Rich Text Area. Press ALT-0 for help." at bounding box center [446, 198] width 54 height 95
click at [425, 191] on html at bounding box center [446, 210] width 54 height 95
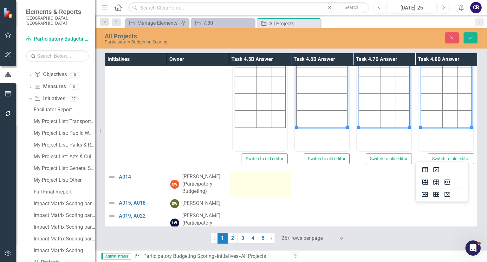
click at [255, 183] on td at bounding box center [260, 184] width 62 height 26
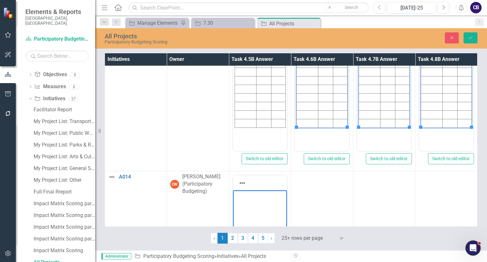
click at [249, 218] on body "Rich Text Area. Press ALT-0 for help." at bounding box center [260, 237] width 54 height 95
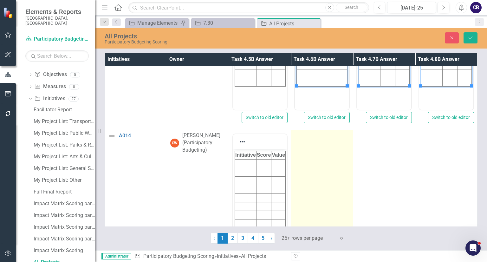
click at [328, 203] on td at bounding box center [322, 205] width 62 height 150
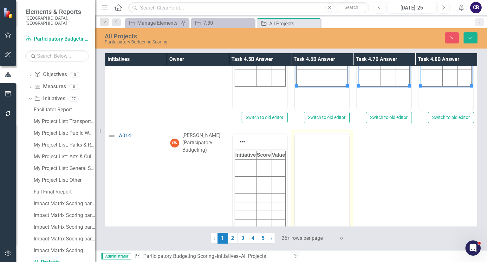
click at [331, 194] on body "Rich Text Area. Press ALT-0 for help." at bounding box center [322, 184] width 54 height 95
click at [331, 206] on body "Rich Text Area. Press ALT-0 for help." at bounding box center [322, 196] width 54 height 95
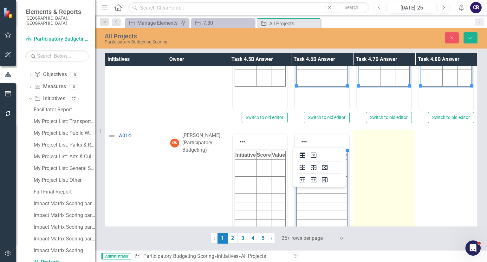
click at [385, 200] on td at bounding box center [384, 205] width 62 height 150
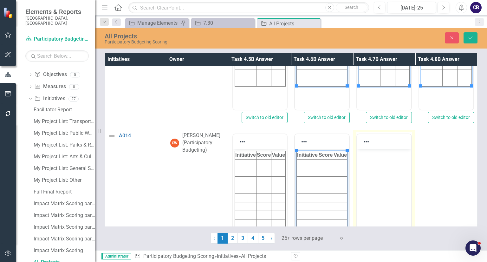
click at [388, 203] on html at bounding box center [384, 196] width 54 height 95
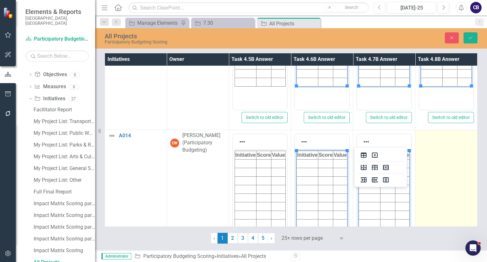
click at [431, 182] on td at bounding box center [446, 205] width 62 height 150
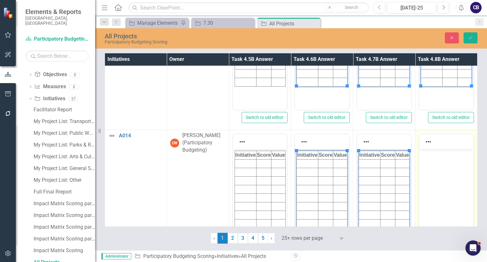
click at [435, 184] on body "Rich Text Area. Press ALT-0 for help." at bounding box center [446, 196] width 54 height 95
click at [435, 184] on html at bounding box center [446, 196] width 54 height 95
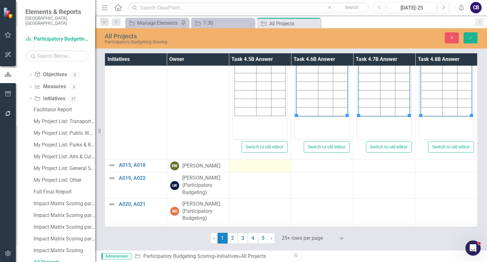
click at [263, 161] on div at bounding box center [259, 165] width 55 height 8
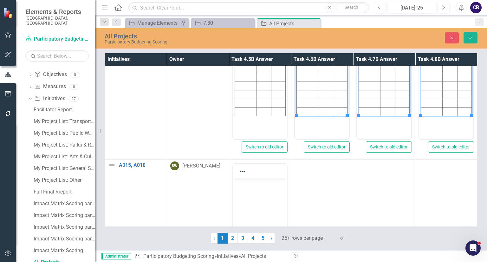
click at [260, 195] on body "Rich Text Area. Press ALT-0 for help." at bounding box center [260, 225] width 54 height 95
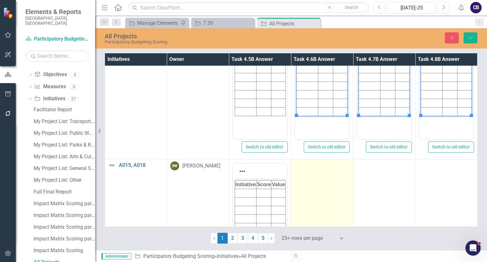
click at [302, 194] on td at bounding box center [322, 234] width 62 height 150
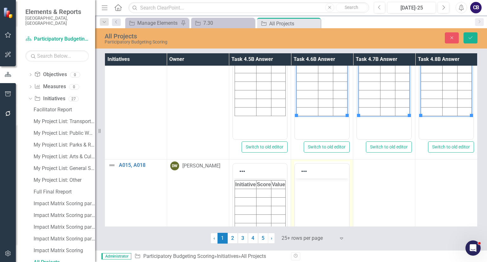
click at [304, 197] on html at bounding box center [322, 225] width 54 height 95
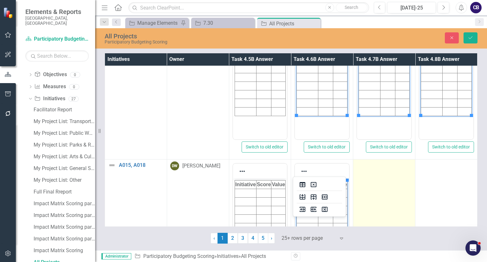
click at [376, 191] on td at bounding box center [384, 234] width 62 height 150
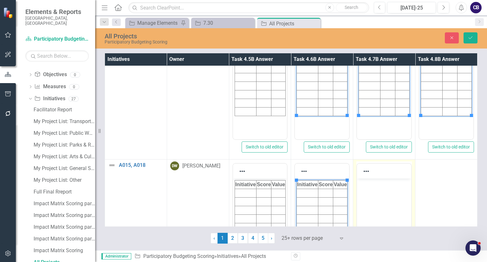
click at [379, 193] on body "Rich Text Area. Press ALT-0 for help." at bounding box center [384, 225] width 54 height 95
click at [379, 193] on html at bounding box center [384, 225] width 54 height 95
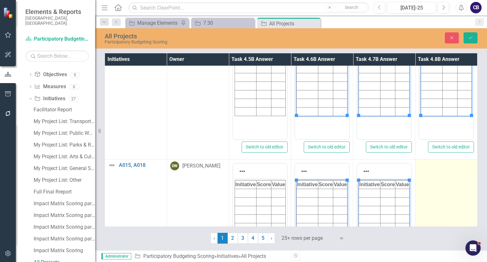
click at [446, 187] on td at bounding box center [446, 234] width 62 height 150
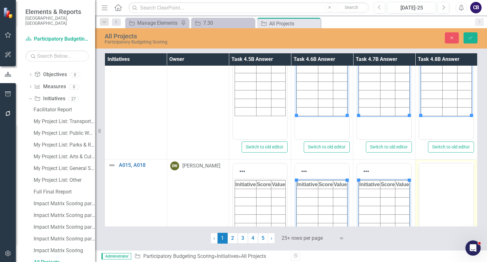
click at [449, 177] on body "Rich Text Area. Press ALT-0 for help." at bounding box center [446, 213] width 54 height 95
click at [449, 189] on body "Rich Text Area. Press ALT-0 for help." at bounding box center [446, 225] width 54 height 95
click at [429, 195] on body "Rich Text Area. Press ALT-0 for help." at bounding box center [446, 225] width 54 height 95
paste body "Rich Text Area. Press ALT-0 for help."
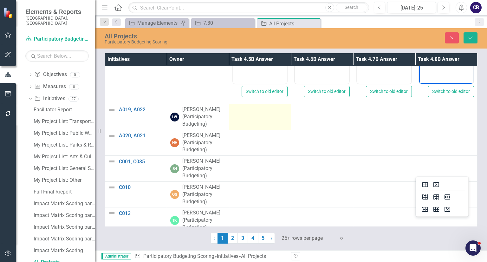
click at [255, 107] on div at bounding box center [259, 110] width 55 height 8
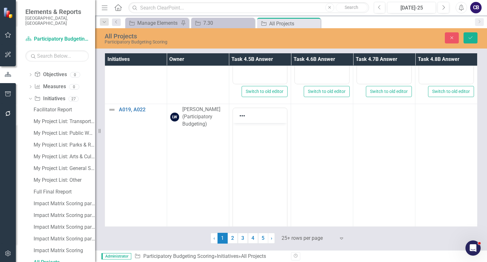
click at [262, 161] on body "Rich Text Area. Press ALT-0 for help." at bounding box center [260, 170] width 54 height 95
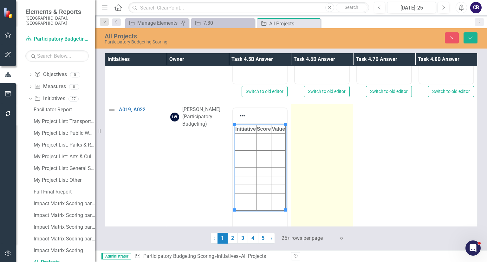
click at [324, 171] on td at bounding box center [322, 179] width 62 height 150
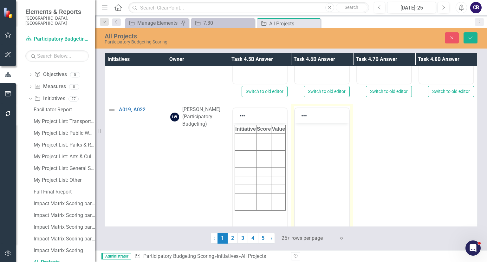
click at [326, 174] on body "Rich Text Area. Press ALT-0 for help." at bounding box center [322, 170] width 54 height 95
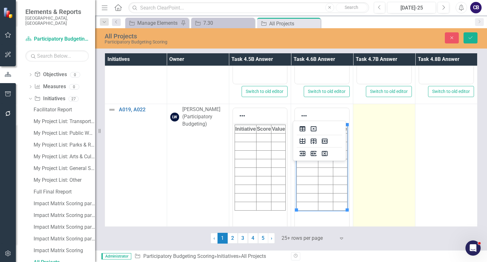
click at [362, 173] on td at bounding box center [384, 179] width 62 height 150
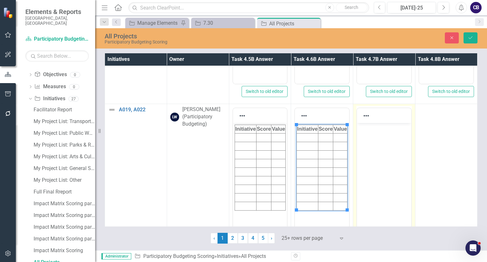
click at [365, 176] on body "Rich Text Area. Press ALT-0 for help." at bounding box center [384, 170] width 54 height 95
click at [365, 176] on html at bounding box center [384, 170] width 54 height 95
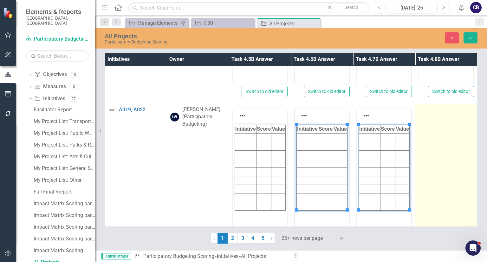
click at [459, 154] on td at bounding box center [446, 179] width 62 height 150
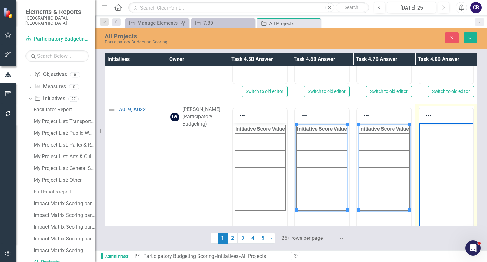
click at [448, 158] on body "Rich Text Area. Press ALT-0 for help." at bounding box center [446, 170] width 54 height 95
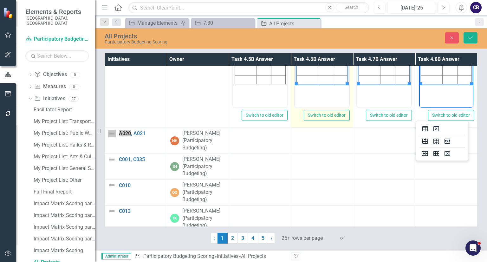
scroll to position [2187, 0]
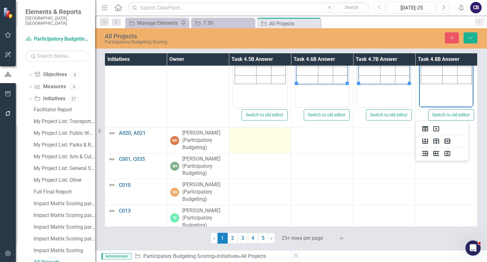
click at [261, 141] on td at bounding box center [260, 140] width 62 height 26
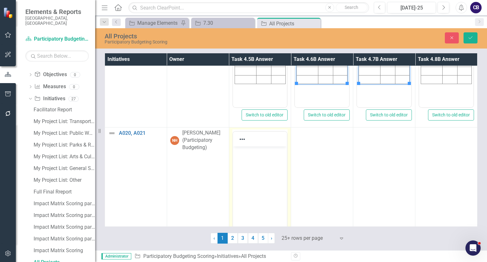
scroll to position [0, 0]
click at [260, 174] on html at bounding box center [260, 193] width 54 height 95
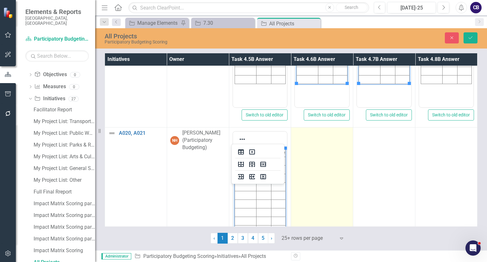
click at [343, 185] on td at bounding box center [322, 202] width 62 height 150
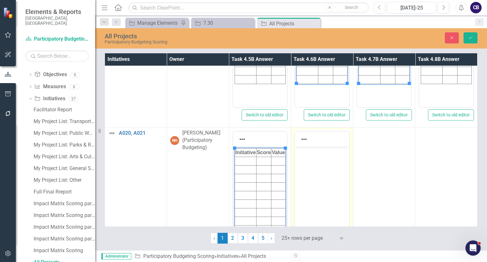
click at [346, 188] on body "Rich Text Area. Press ALT-0 for help." at bounding box center [322, 193] width 54 height 95
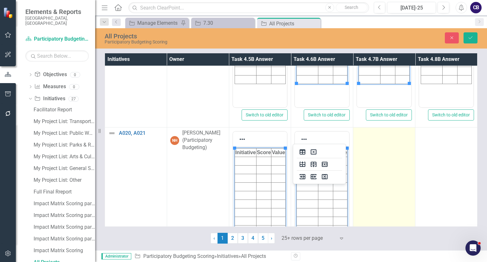
click at [373, 186] on td at bounding box center [384, 202] width 62 height 150
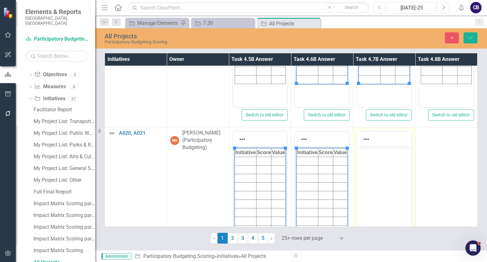
click at [377, 190] on body "Rich Text Area. Press ALT-0 for help." at bounding box center [384, 193] width 54 height 95
click at [377, 190] on html at bounding box center [384, 193] width 54 height 95
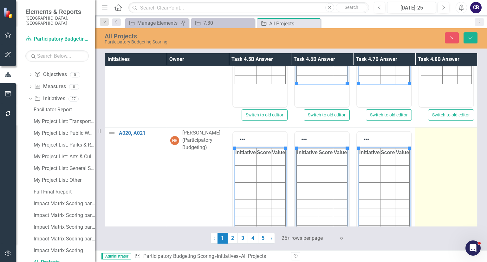
click at [415, 184] on td at bounding box center [446, 202] width 62 height 150
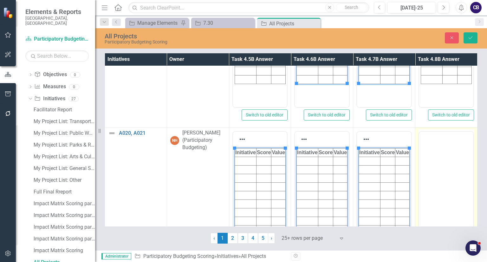
click at [415, 184] on td "Switch to old editor" at bounding box center [446, 202] width 62 height 150
drag, startPoint x: 832, startPoint y: 331, endPoint x: 438, endPoint y: 190, distance: 417.9
click at [438, 190] on html at bounding box center [446, 193] width 54 height 95
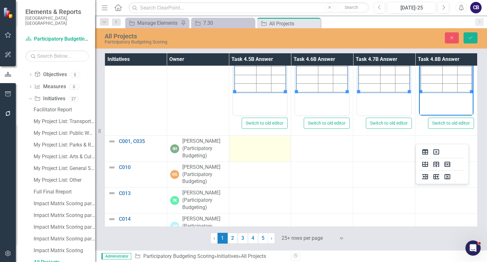
scroll to position [2329, 0]
click at [243, 150] on td at bounding box center [260, 148] width 62 height 26
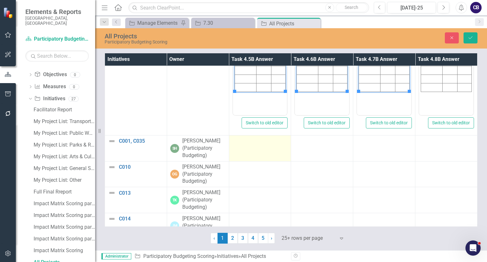
click at [243, 150] on td at bounding box center [260, 148] width 62 height 26
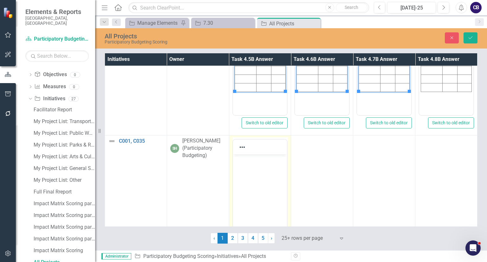
scroll to position [0, 0]
click at [254, 197] on html at bounding box center [260, 201] width 54 height 95
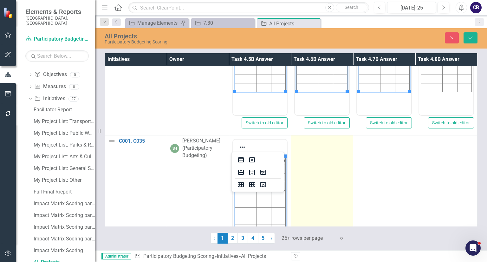
click at [330, 197] on td at bounding box center [322, 210] width 62 height 150
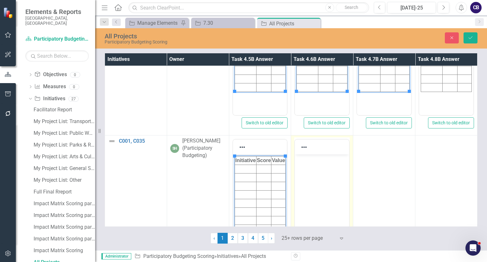
click at [332, 200] on body "Rich Text Area. Press ALT-0 for help." at bounding box center [322, 201] width 54 height 95
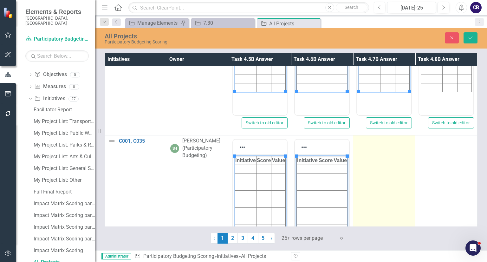
click at [402, 211] on td at bounding box center [384, 210] width 62 height 150
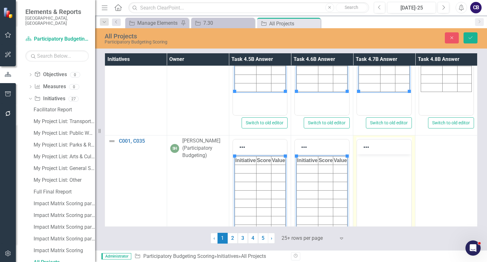
click at [405, 214] on body "Rich Text Area. Press ALT-0 for help." at bounding box center [384, 201] width 54 height 95
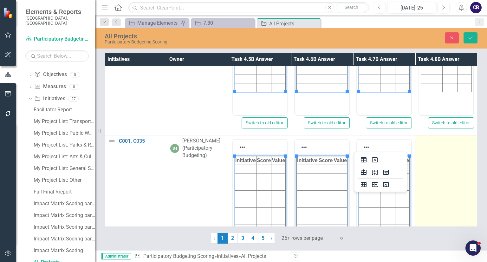
click at [439, 199] on td at bounding box center [446, 210] width 62 height 150
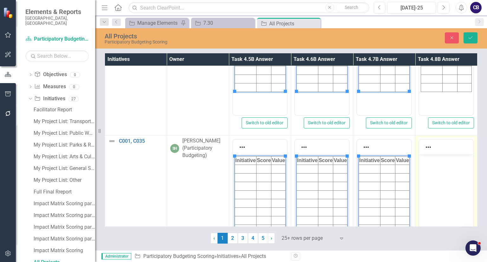
click at [443, 203] on body "Rich Text Area. Press ALT-0 for help." at bounding box center [446, 201] width 54 height 95
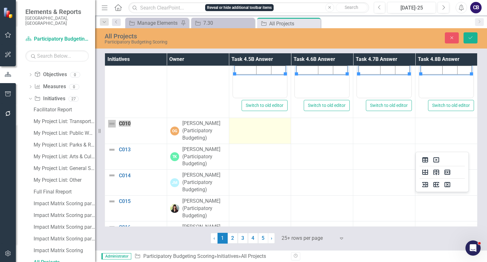
scroll to position [2497, 0]
click at [245, 139] on td at bounding box center [260, 131] width 62 height 26
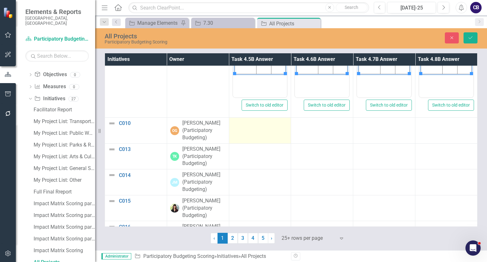
click at [245, 139] on td at bounding box center [260, 131] width 62 height 26
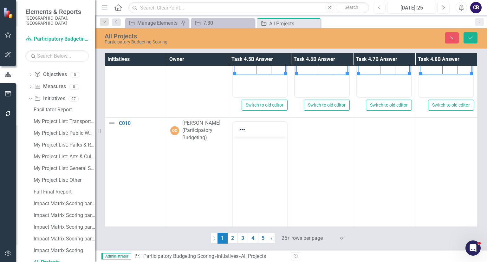
scroll to position [0, 0]
drag, startPoint x: 477, startPoint y: 275, endPoint x: 270, endPoint y: 177, distance: 229.3
click at [270, 177] on html at bounding box center [260, 184] width 54 height 95
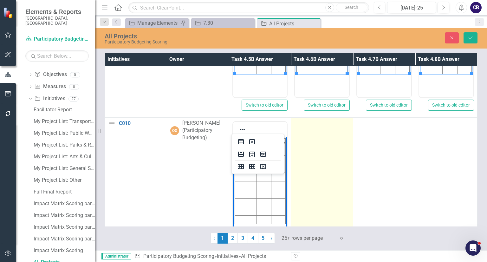
click at [308, 180] on td at bounding box center [322, 193] width 62 height 150
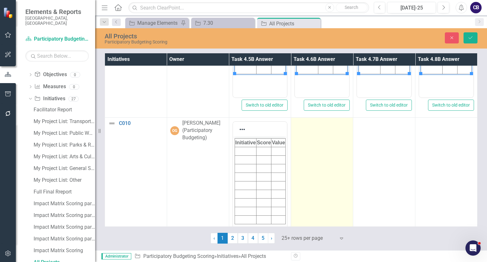
click at [308, 180] on td at bounding box center [322, 193] width 62 height 150
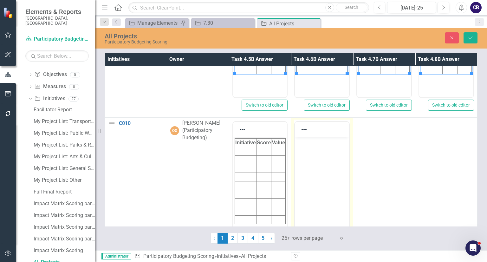
click at [310, 184] on body "Rich Text Area. Press ALT-0 for help." at bounding box center [322, 184] width 54 height 95
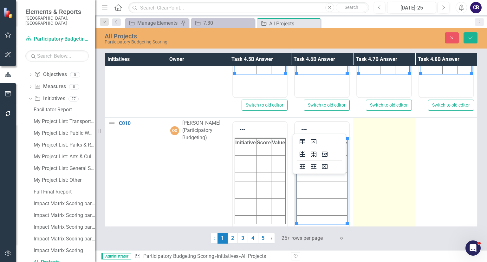
click at [402, 180] on td at bounding box center [384, 193] width 62 height 150
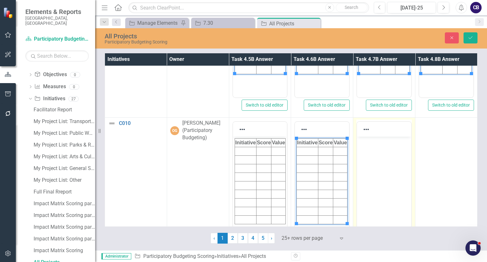
click at [405, 184] on body "Rich Text Area. Press ALT-0 for help." at bounding box center [384, 184] width 54 height 95
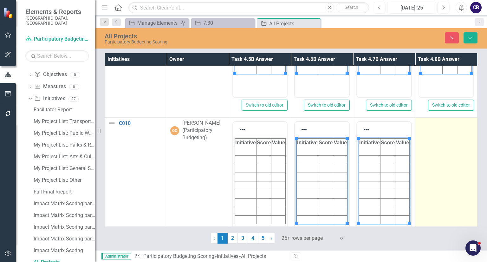
click at [431, 179] on td at bounding box center [446, 193] width 62 height 150
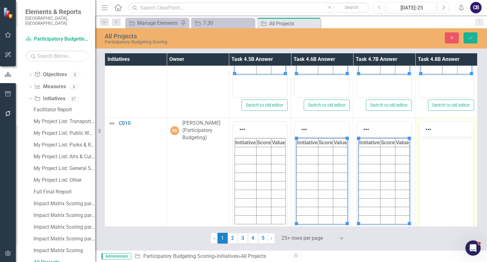
click at [435, 183] on body "Rich Text Area. Press ALT-0 for help." at bounding box center [446, 184] width 54 height 95
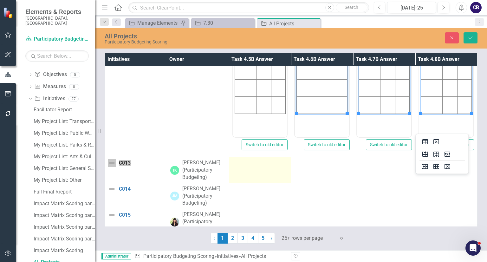
scroll to position [2608, 0]
click at [244, 168] on td at bounding box center [260, 170] width 62 height 26
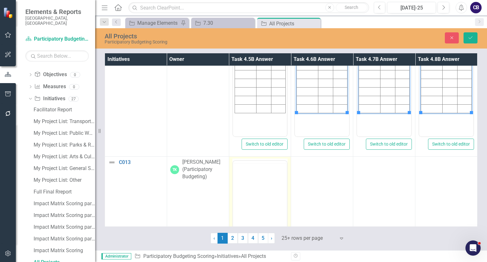
scroll to position [0, 0]
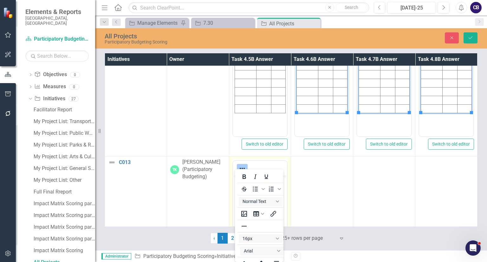
drag, startPoint x: 248, startPoint y: 194, endPoint x: 216, endPoint y: 191, distance: 31.9
click at [216, 191] on body "Elements & Reports City of [GEOGRAPHIC_DATA], [GEOGRAPHIC_DATA] Scorecard Parti…" at bounding box center [243, 131] width 487 height 262
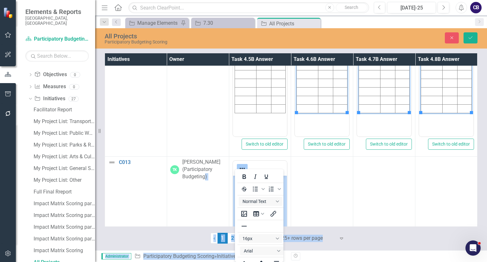
drag, startPoint x: 2, startPoint y: 22, endPoint x: 254, endPoint y: 194, distance: 305.4
click at [254, 194] on body "Elements & Reports City of [GEOGRAPHIC_DATA], [GEOGRAPHIC_DATA] Scorecard Parti…" at bounding box center [243, 131] width 487 height 262
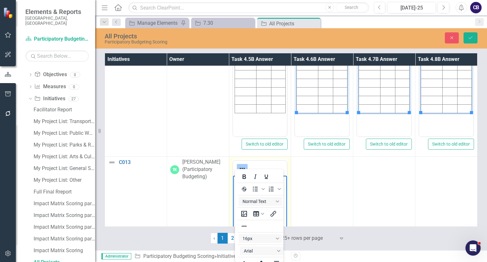
click at [234, 191] on body "Rich Text Area. Press ALT-0 for help." at bounding box center [260, 223] width 54 height 95
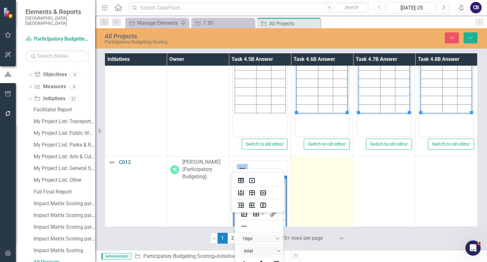
click at [312, 187] on td at bounding box center [322, 232] width 62 height 150
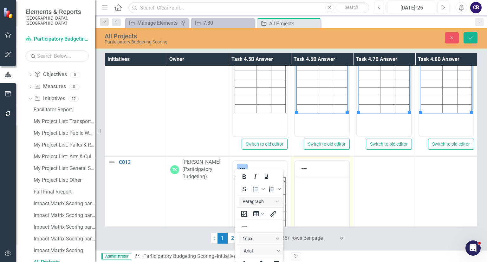
click at [327, 207] on body "Rich Text Area. Press ALT-0 for help." at bounding box center [322, 223] width 54 height 95
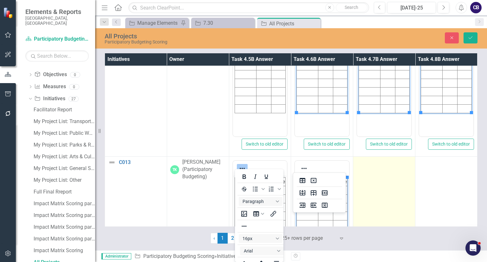
click at [359, 201] on td at bounding box center [384, 232] width 62 height 150
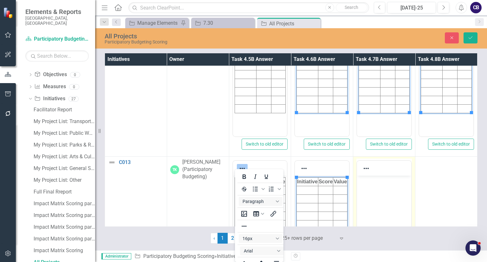
click at [362, 204] on body "Rich Text Area. Press ALT-0 for help." at bounding box center [384, 223] width 54 height 95
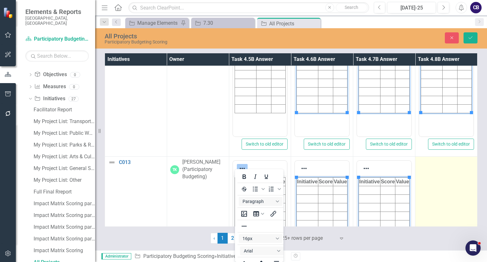
click at [415, 199] on td at bounding box center [446, 232] width 62 height 150
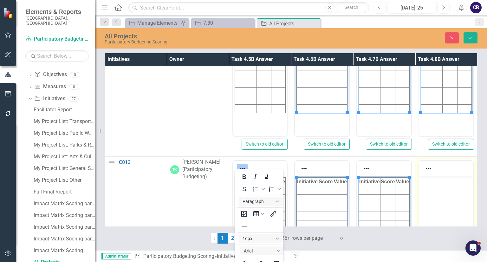
drag, startPoint x: 831, startPoint y: 375, endPoint x: 442, endPoint y: 201, distance: 426.5
click at [442, 201] on body "Rich Text Area. Press ALT-0 for help." at bounding box center [446, 223] width 54 height 95
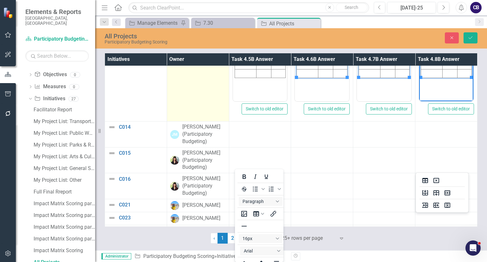
scroll to position [2796, 0]
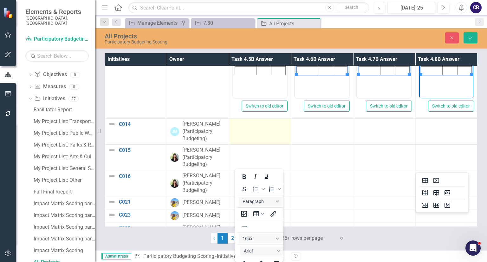
click at [263, 132] on td at bounding box center [260, 132] width 62 height 26
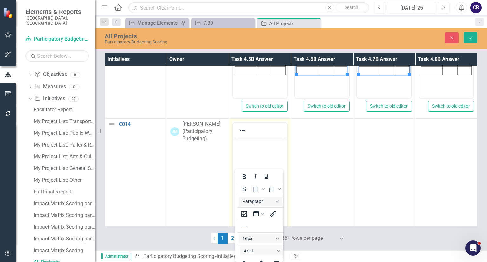
scroll to position [0, 0]
click at [263, 168] on body "Rich Text Area. Press ALT-0 for help." at bounding box center [260, 185] width 54 height 95
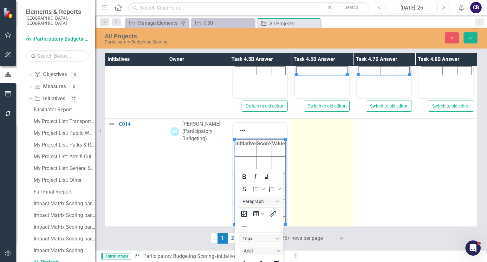
click at [326, 158] on td at bounding box center [322, 194] width 62 height 150
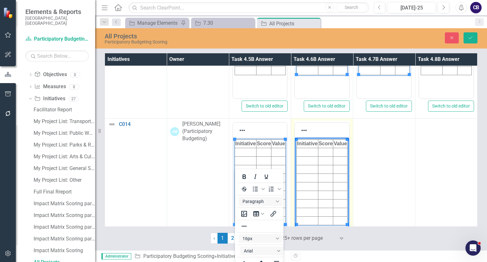
click at [331, 166] on body "Initiative Score Value" at bounding box center [322, 185] width 54 height 95
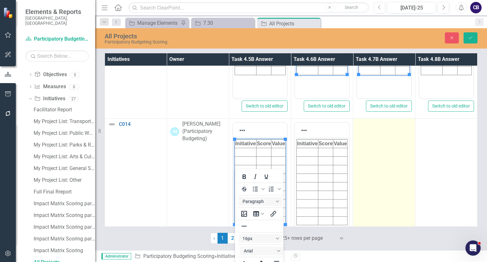
click at [370, 167] on td at bounding box center [384, 194] width 62 height 150
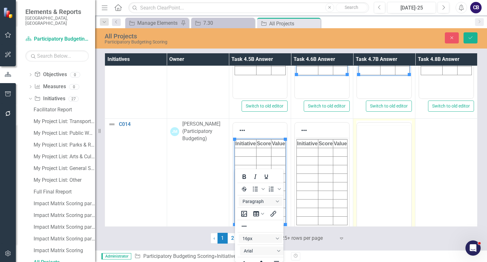
click at [373, 159] on body "Rich Text Area. Press ALT-0 for help." at bounding box center [384, 172] width 54 height 95
drag, startPoint x: 727, startPoint y: 305, endPoint x: 378, endPoint y: 173, distance: 373.0
click at [378, 173] on body "Rich Text Area. Press ALT-0 for help." at bounding box center [384, 185] width 54 height 95
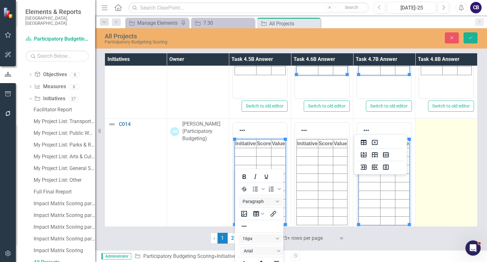
click at [446, 179] on td at bounding box center [446, 194] width 62 height 150
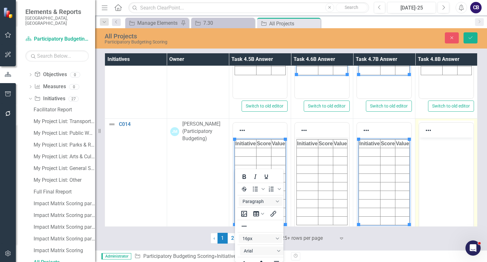
click at [450, 184] on body "Rich Text Area. Press ALT-0 for help." at bounding box center [446, 185] width 54 height 95
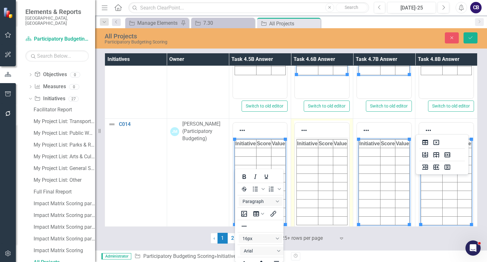
scroll to position [2938, 0]
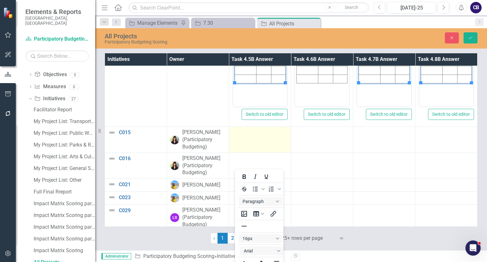
click at [271, 135] on td at bounding box center [260, 140] width 62 height 26
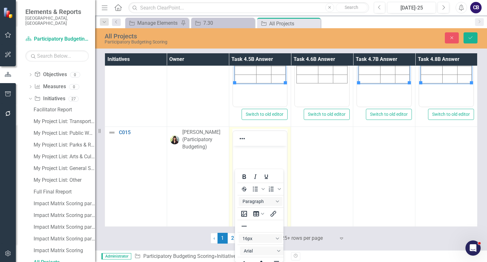
scroll to position [0, 0]
click at [272, 159] on body "Initiative Score Value" at bounding box center [260, 193] width 54 height 95
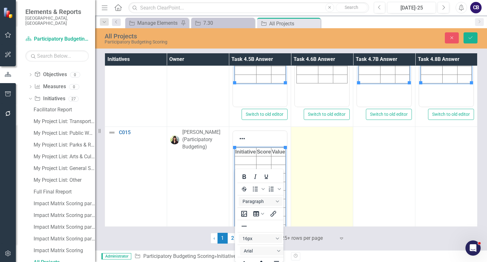
click at [321, 159] on td at bounding box center [322, 202] width 62 height 150
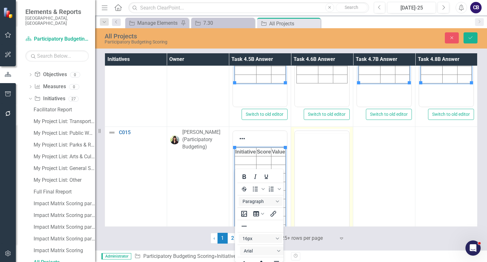
click at [323, 151] on body "Rich Text Area. Press ALT-0 for help." at bounding box center [322, 180] width 54 height 95
click at [323, 163] on html at bounding box center [322, 193] width 54 height 95
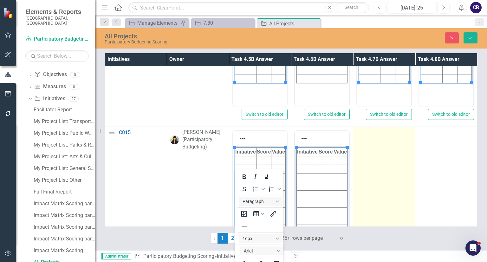
click at [369, 171] on td at bounding box center [384, 202] width 62 height 150
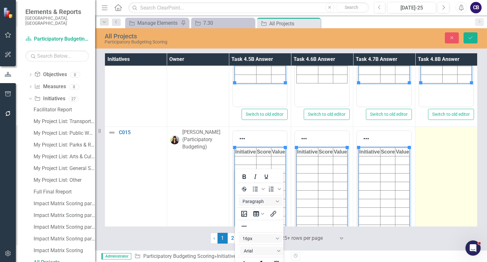
click at [418, 175] on td at bounding box center [446, 202] width 62 height 150
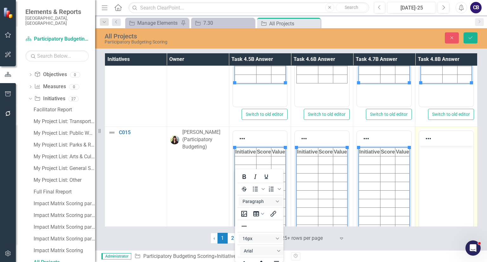
click at [422, 178] on body "Rich Text Area. Press ALT-0 for help." at bounding box center [446, 193] width 54 height 95
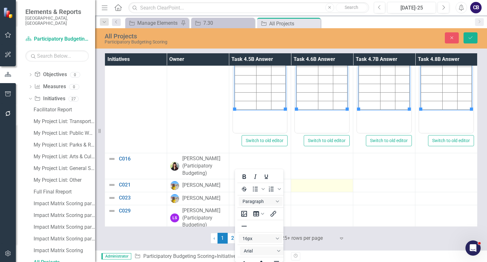
click at [304, 181] on div at bounding box center [321, 185] width 55 height 8
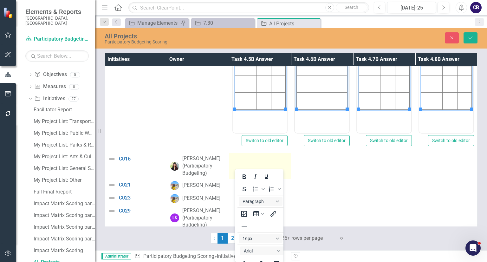
click at [262, 155] on div at bounding box center [259, 159] width 55 height 8
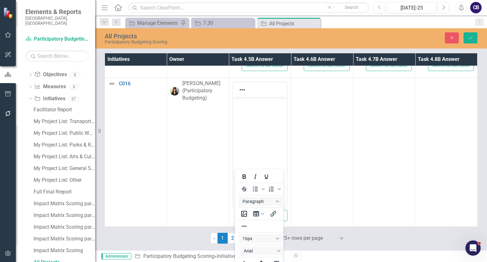
click at [251, 153] on body "Rich Text Area. Press ALT-0 for help." at bounding box center [260, 144] width 54 height 95
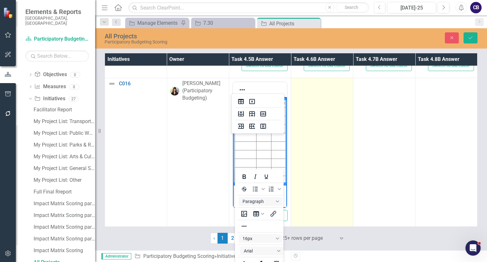
click at [300, 149] on td at bounding box center [322, 153] width 62 height 150
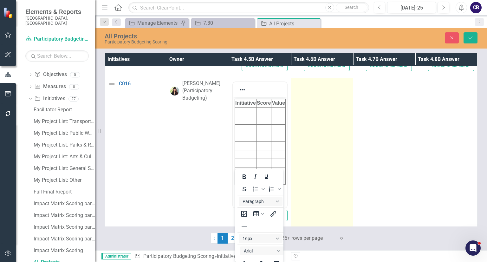
click at [300, 149] on td at bounding box center [322, 153] width 62 height 150
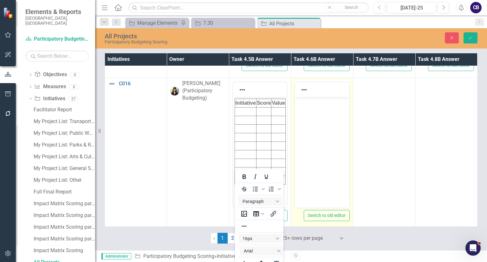
click at [302, 153] on body "Rich Text Area. Press ALT-0 for help." at bounding box center [322, 144] width 54 height 95
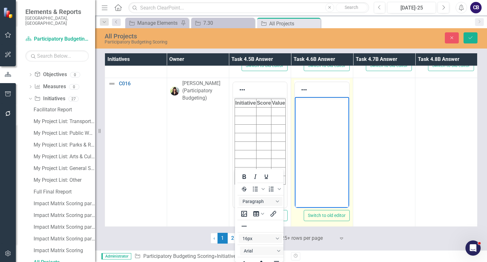
click at [317, 151] on body "Rich Text Area. Press ALT-0 for help." at bounding box center [322, 144] width 54 height 95
paste body "Rich Text Area. Press ALT-0 for help."
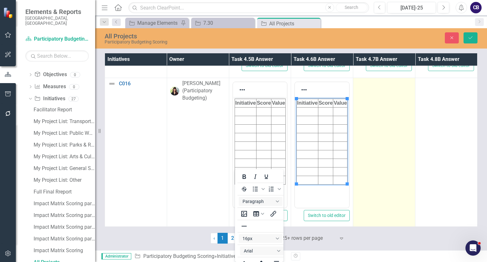
click at [353, 149] on td at bounding box center [384, 153] width 62 height 150
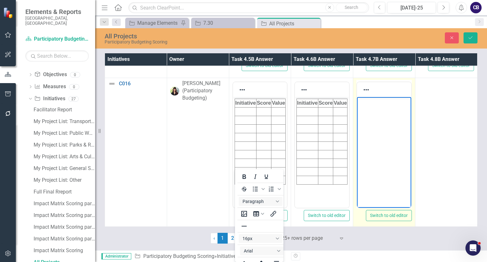
click at [376, 151] on body "Rich Text Area. Press ALT-0 for help." at bounding box center [384, 144] width 54 height 95
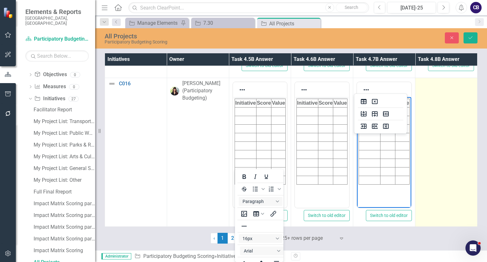
click at [423, 145] on td at bounding box center [446, 153] width 62 height 150
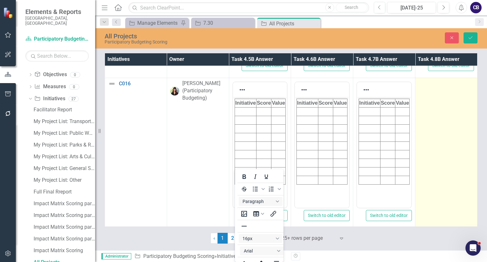
click at [423, 145] on td at bounding box center [446, 153] width 62 height 150
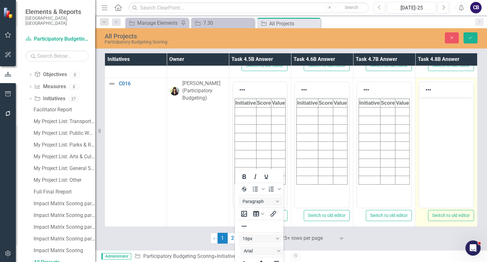
click at [428, 149] on html at bounding box center [446, 144] width 54 height 95
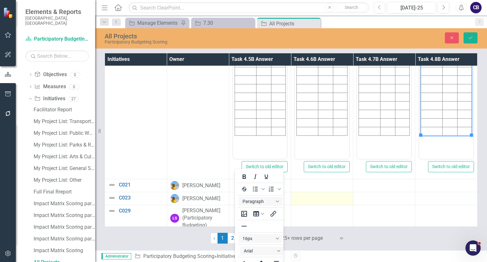
click at [306, 198] on td at bounding box center [322, 198] width 62 height 13
click at [214, 184] on div "[PERSON_NAME]" at bounding box center [201, 185] width 38 height 7
click at [232, 185] on td at bounding box center [260, 185] width 62 height 13
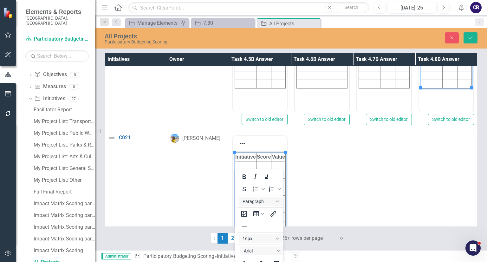
click at [297, 187] on td at bounding box center [322, 207] width 62 height 150
click at [241, 143] on icon "Reveal or hide additional toolbar items" at bounding box center [242, 143] width 5 height 1
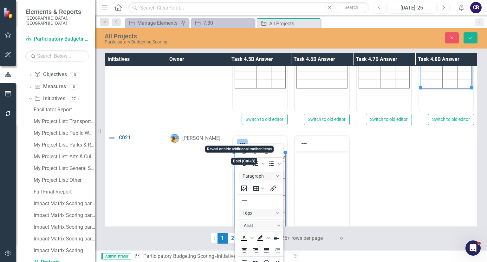
click at [241, 143] on icon "Reveal or hide additional toolbar items" at bounding box center [242, 143] width 5 height 1
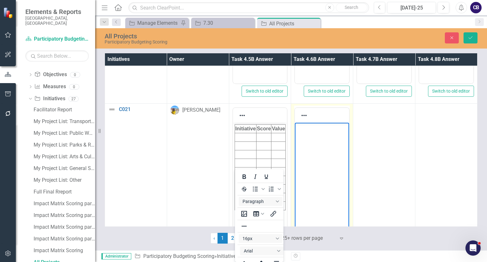
click at [324, 159] on body "Rich Text Area. Press ALT-0 for help." at bounding box center [322, 170] width 54 height 95
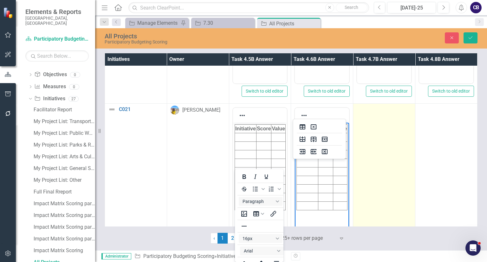
click at [376, 153] on td at bounding box center [384, 179] width 62 height 150
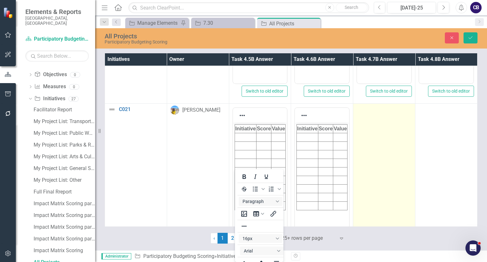
click at [376, 153] on td at bounding box center [384, 179] width 62 height 150
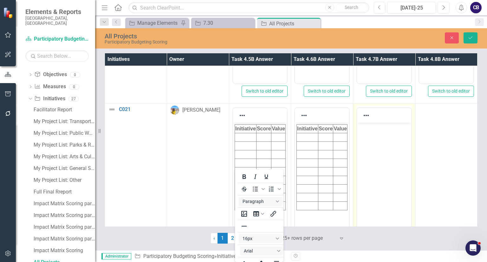
click at [379, 157] on body "Rich Text Area. Press ALT-0 for help." at bounding box center [384, 170] width 54 height 95
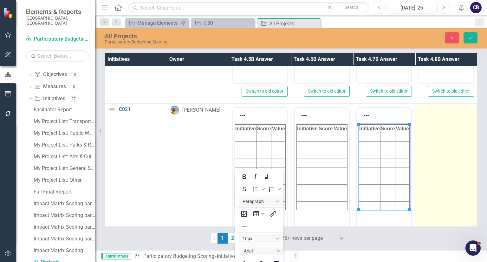
click at [429, 166] on td at bounding box center [446, 179] width 62 height 150
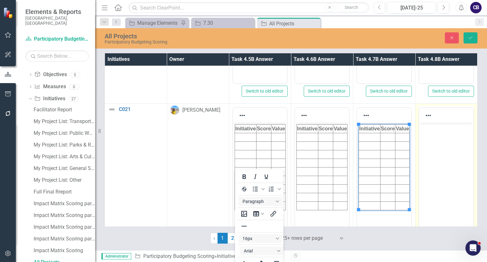
click at [432, 171] on body "Rich Text Area. Press ALT-0 for help." at bounding box center [446, 170] width 54 height 95
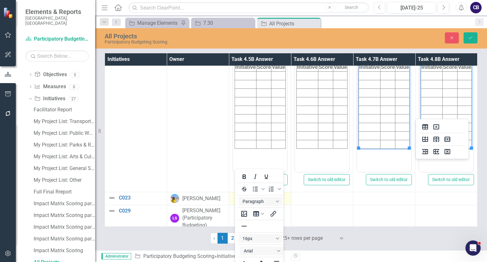
click at [287, 196] on td at bounding box center [260, 198] width 62 height 13
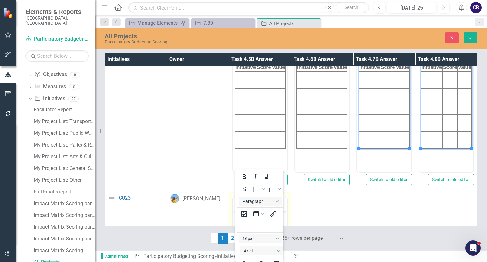
click at [287, 196] on td "Switch to old editor" at bounding box center [260, 267] width 62 height 150
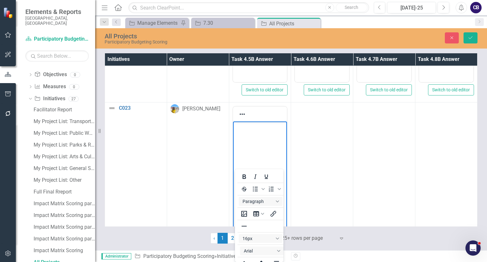
click at [276, 145] on body "Rich Text Area. Press ALT-0 for help." at bounding box center [260, 168] width 54 height 95
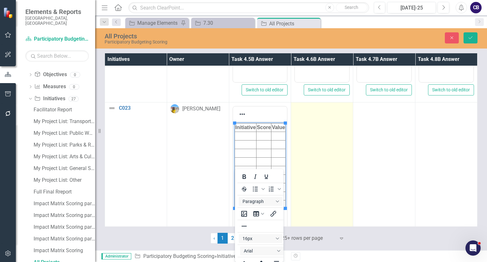
click at [335, 160] on td at bounding box center [322, 177] width 62 height 150
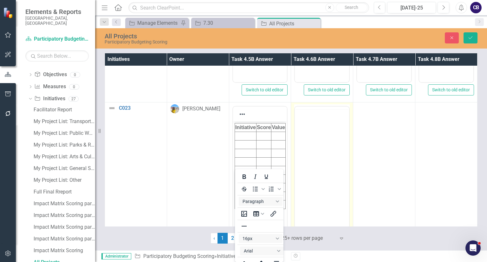
click at [337, 152] on body "Rich Text Area. Press ALT-0 for help." at bounding box center [322, 156] width 54 height 95
click at [337, 165] on html at bounding box center [322, 168] width 54 height 95
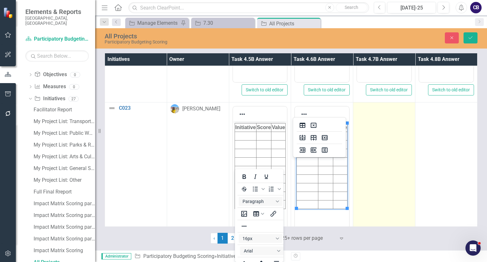
click at [399, 166] on td at bounding box center [384, 177] width 62 height 150
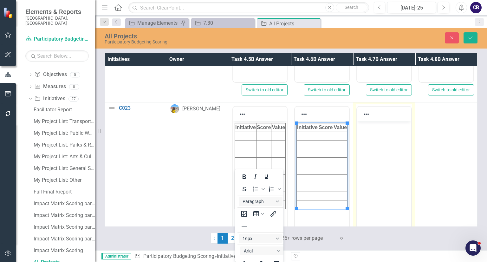
click at [402, 171] on body "Rich Text Area. Press ALT-0 for help." at bounding box center [384, 168] width 54 height 95
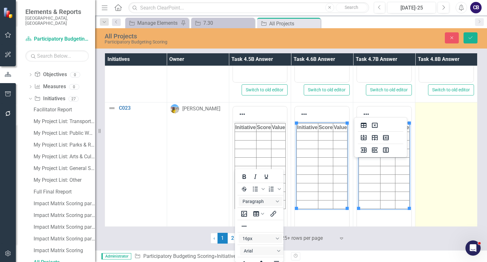
click at [428, 167] on td at bounding box center [446, 177] width 62 height 150
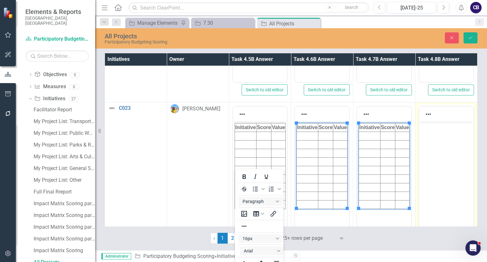
click at [432, 172] on body "Rich Text Area. Press ALT-0 for help." at bounding box center [446, 168] width 54 height 95
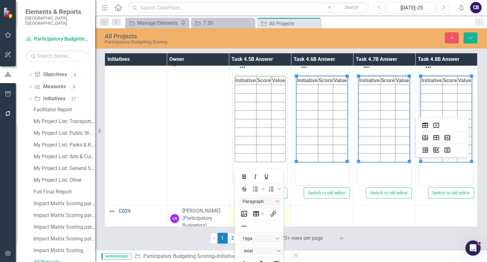
click at [287, 206] on td at bounding box center [260, 218] width 62 height 26
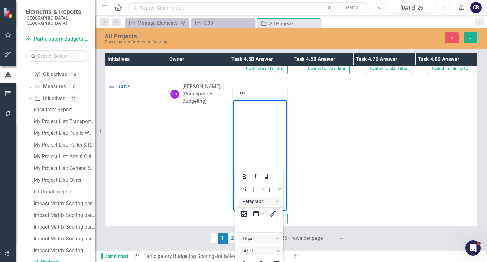
click at [253, 125] on body "Rich Text Area. Press ALT-0 for help." at bounding box center [260, 147] width 54 height 95
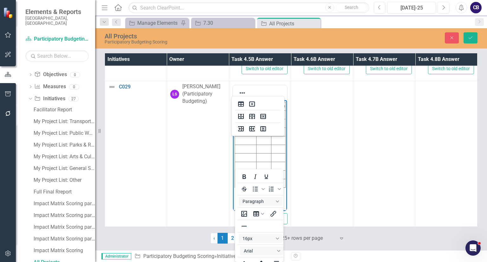
click at [319, 145] on td at bounding box center [322, 156] width 62 height 150
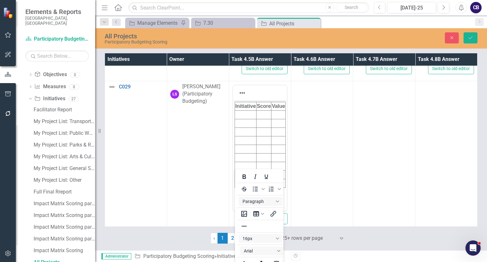
click at [319, 145] on td at bounding box center [322, 156] width 62 height 150
click at [321, 149] on body "Rich Text Area. Press ALT-0 for help." at bounding box center [322, 147] width 54 height 95
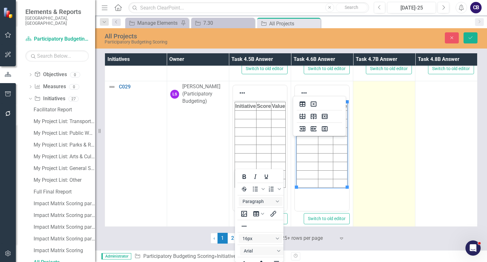
click at [382, 158] on td at bounding box center [384, 156] width 62 height 150
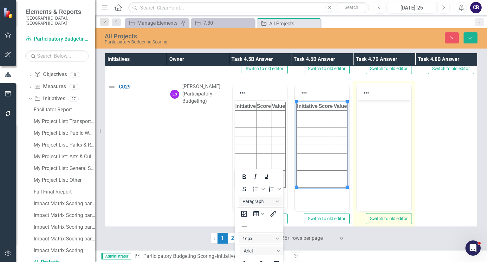
click at [384, 162] on html at bounding box center [384, 147] width 54 height 95
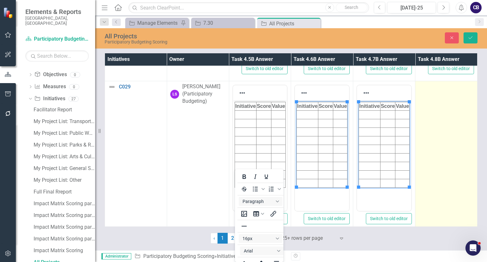
click at [424, 162] on td at bounding box center [446, 156] width 62 height 150
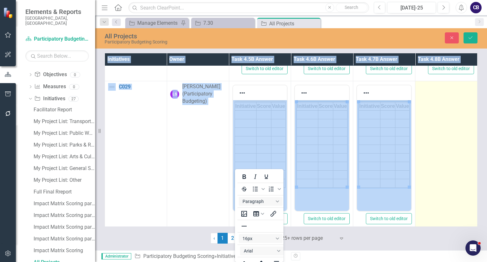
click at [424, 162] on td at bounding box center [446, 156] width 62 height 150
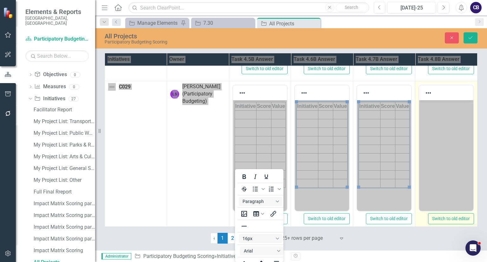
click at [428, 166] on body "Rich Text Area. Press ALT-0 for help." at bounding box center [446, 147] width 54 height 95
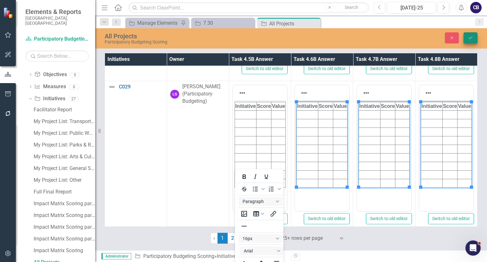
drag, startPoint x: 467, startPoint y: 45, endPoint x: 467, endPoint y: 37, distance: 7.6
click at [467, 37] on div "All Projects Participatory Budgeting Scoring Close Save" at bounding box center [291, 38] width 392 height 20
click at [467, 37] on button "Save" at bounding box center [470, 37] width 14 height 11
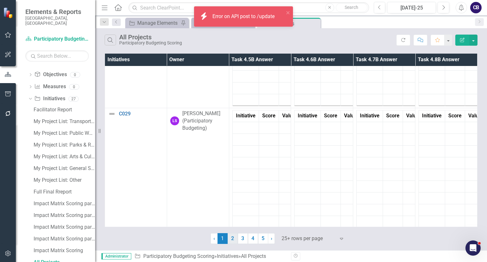
click at [233, 241] on link "2" at bounding box center [233, 238] width 10 height 11
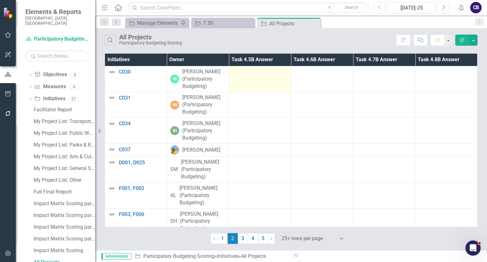
click at [263, 81] on td at bounding box center [260, 79] width 62 height 26
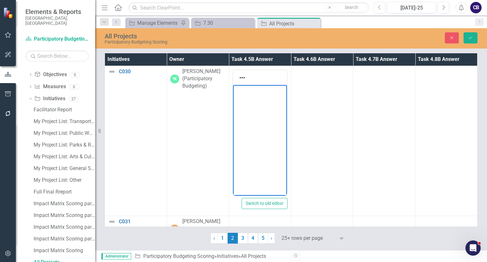
click at [275, 142] on body "Rich Text Area. Press ALT-0 for help." at bounding box center [260, 132] width 54 height 95
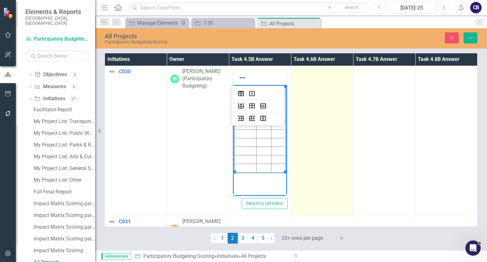
click at [319, 142] on td at bounding box center [322, 141] width 62 height 150
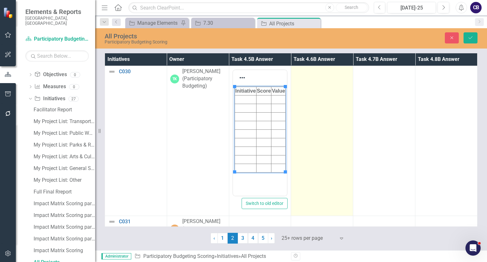
click at [319, 142] on td at bounding box center [322, 141] width 62 height 150
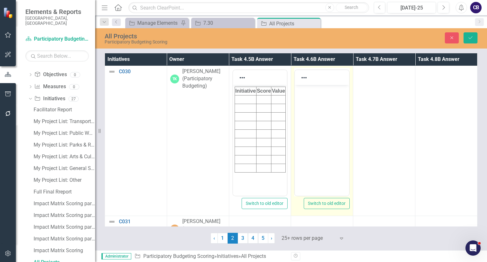
click at [321, 142] on body "Rich Text Area. Press ALT-0 for help." at bounding box center [322, 132] width 54 height 95
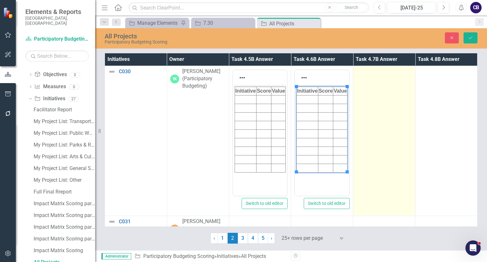
click at [365, 137] on td at bounding box center [384, 141] width 62 height 150
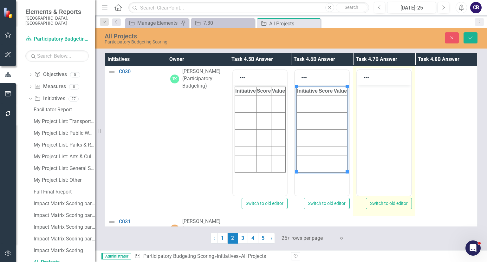
click at [369, 137] on body "Rich Text Area. Press ALT-0 for help." at bounding box center [384, 132] width 54 height 95
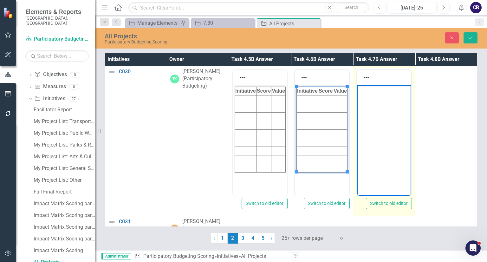
paste body "Rich Text Area. Press ALT-0 for help."
click at [383, 135] on body "Rich Text Area. Press ALT-0 for help." at bounding box center [384, 132] width 54 height 95
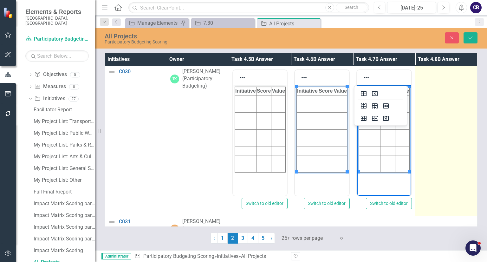
click at [432, 137] on td at bounding box center [446, 141] width 62 height 150
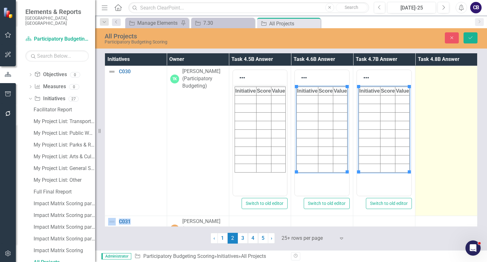
click at [432, 137] on td at bounding box center [446, 141] width 62 height 150
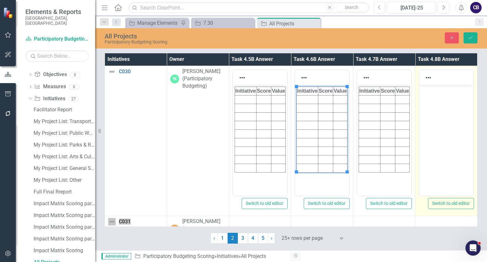
click at [436, 137] on body "Rich Text Area. Press ALT-0 for help." at bounding box center [446, 132] width 54 height 95
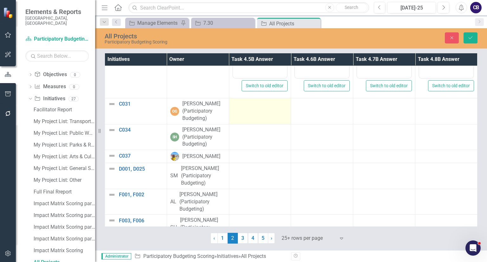
click at [275, 117] on td at bounding box center [260, 111] width 62 height 26
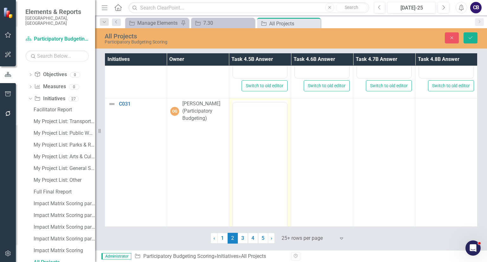
click at [277, 105] on body "Rich Text Area. Press ALT-0 for help." at bounding box center [260, 152] width 54 height 95
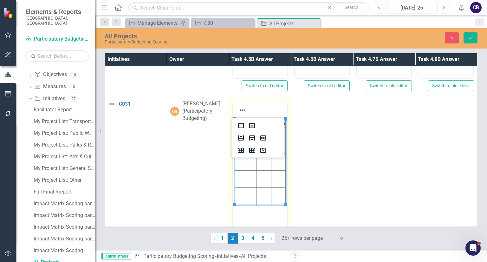
click at [265, 163] on body "Initiative Score Value" at bounding box center [260, 164] width 54 height 95
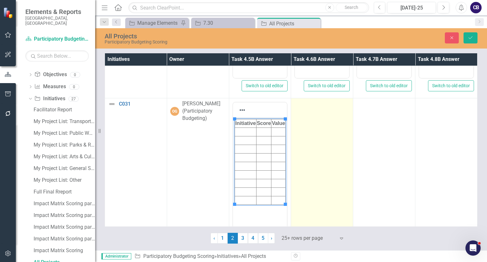
click at [318, 161] on td at bounding box center [322, 173] width 62 height 150
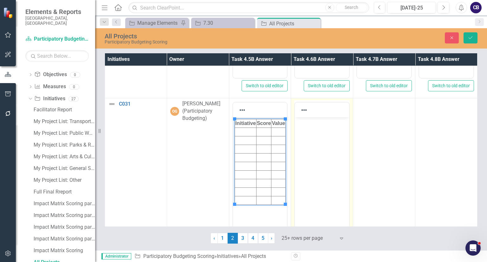
click at [320, 162] on body "Rich Text Area. Press ALT-0 for help." at bounding box center [322, 164] width 54 height 95
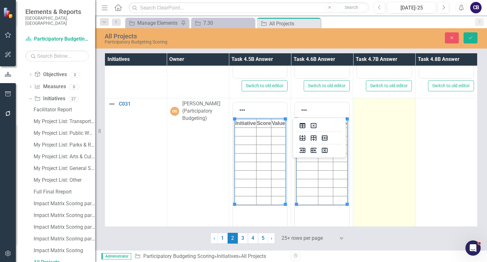
click at [368, 165] on td at bounding box center [384, 173] width 62 height 150
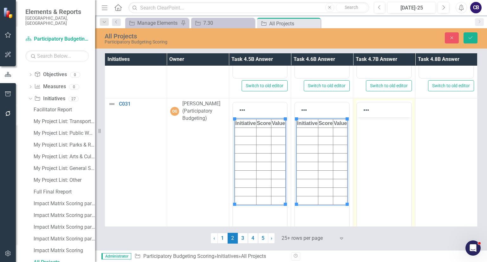
click at [371, 166] on body "Rich Text Area. Press ALT-0 for help." at bounding box center [384, 164] width 54 height 95
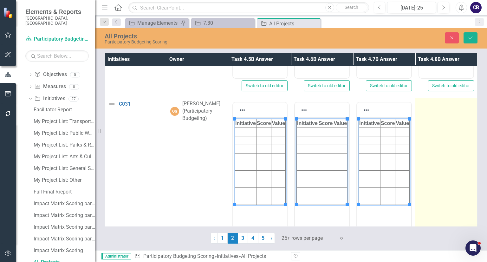
click at [440, 158] on td at bounding box center [446, 173] width 62 height 150
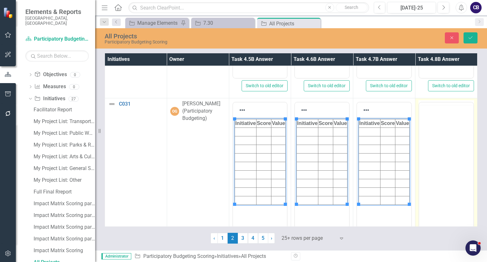
click at [443, 145] on body "Rich Text Area. Press ALT-0 for help." at bounding box center [446, 152] width 54 height 95
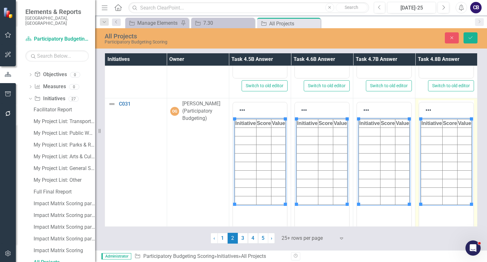
click at [443, 158] on body "Initiative Score Value" at bounding box center [446, 164] width 54 height 95
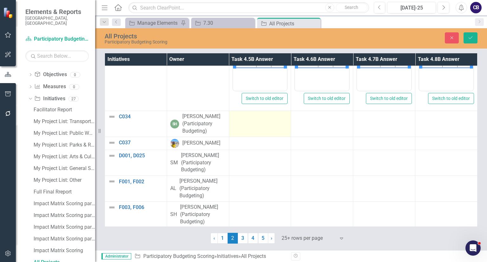
click at [261, 123] on td at bounding box center [260, 124] width 62 height 26
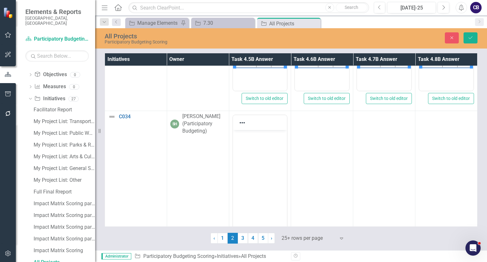
click at [260, 146] on body "Rich Text Area. Press ALT-0 for help." at bounding box center [260, 177] width 54 height 95
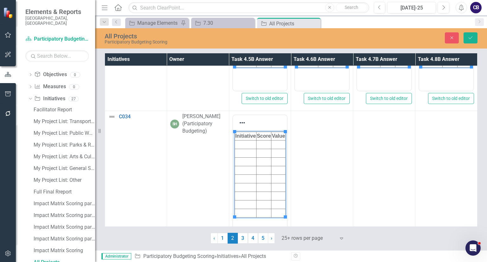
click at [260, 146] on body "Initiative Score Value" at bounding box center [260, 177] width 54 height 95
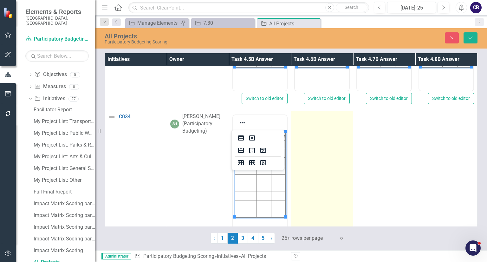
click at [346, 175] on td at bounding box center [322, 186] width 62 height 150
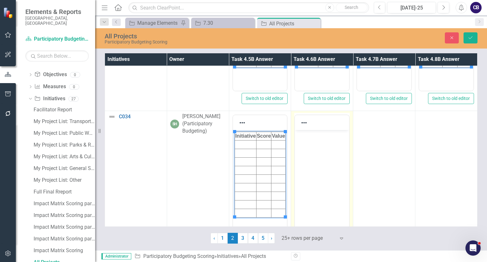
click at [346, 175] on div at bounding box center [321, 177] width 55 height 127
click at [333, 163] on html at bounding box center [322, 177] width 54 height 95
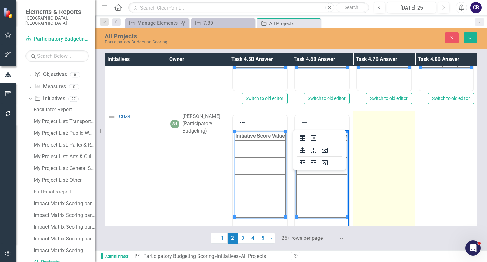
click at [388, 185] on td at bounding box center [384, 186] width 62 height 150
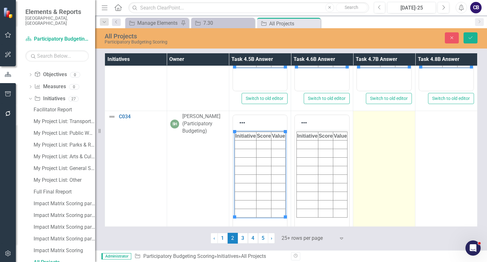
click at [388, 185] on td at bounding box center [384, 186] width 62 height 150
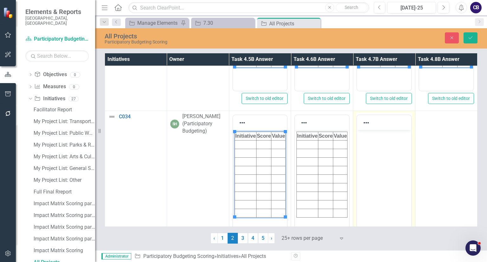
click at [391, 186] on body "Rich Text Area. Press ALT-0 for help." at bounding box center [384, 177] width 54 height 95
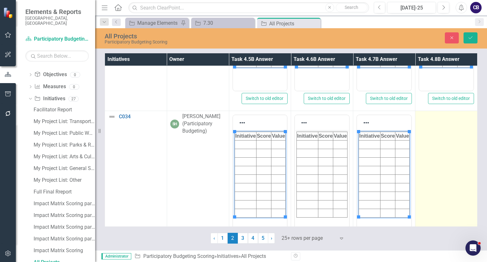
click at [434, 185] on td at bounding box center [446, 186] width 62 height 150
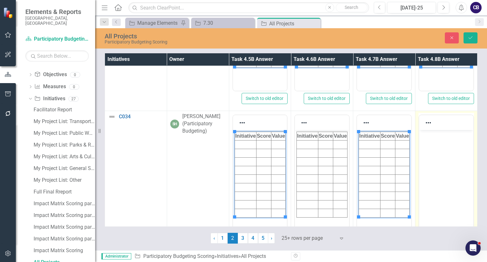
click at [438, 186] on body "Rich Text Area. Press ALT-0 for help." at bounding box center [446, 177] width 54 height 95
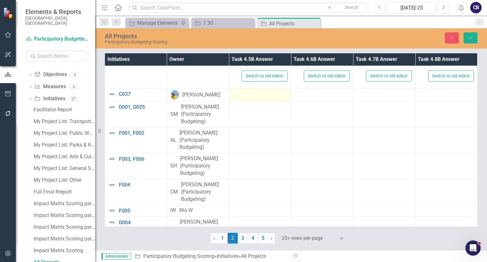
click at [232, 89] on td at bounding box center [260, 94] width 62 height 13
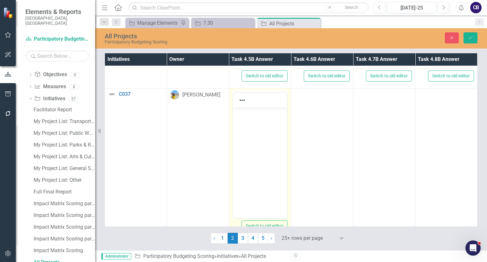
click at [262, 128] on body "Rich Text Area. Press ALT-0 for help." at bounding box center [260, 154] width 54 height 95
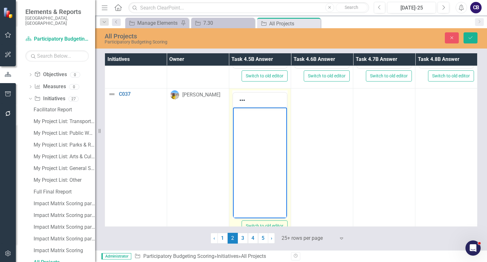
click at [262, 128] on body "Rich Text Area. Press ALT-0 for help." at bounding box center [260, 154] width 54 height 95
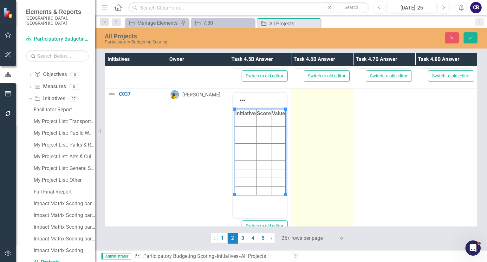
click at [316, 145] on td at bounding box center [322, 163] width 62 height 150
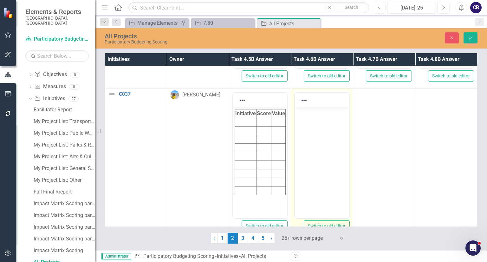
click at [319, 146] on body "Rich Text Area. Press ALT-0 for help." at bounding box center [322, 154] width 54 height 95
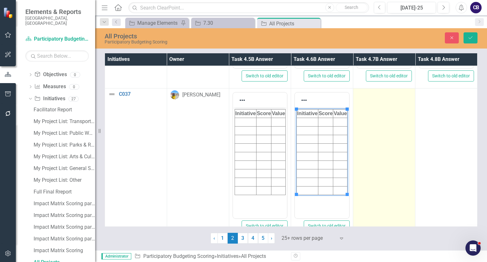
click at [390, 164] on td at bounding box center [384, 163] width 62 height 150
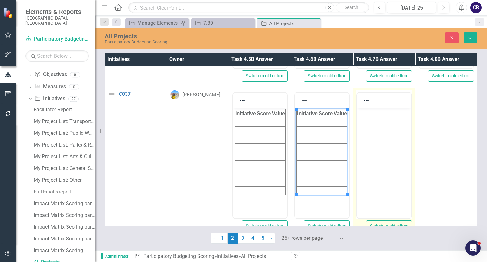
click at [393, 165] on body "Rich Text Area. Press ALT-0 for help." at bounding box center [384, 154] width 54 height 95
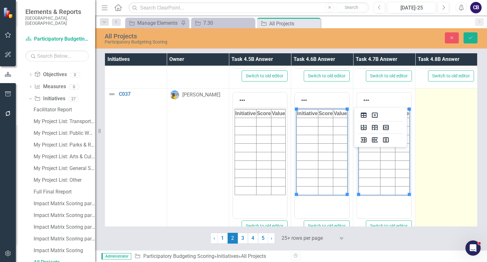
click at [432, 168] on td at bounding box center [446, 163] width 62 height 150
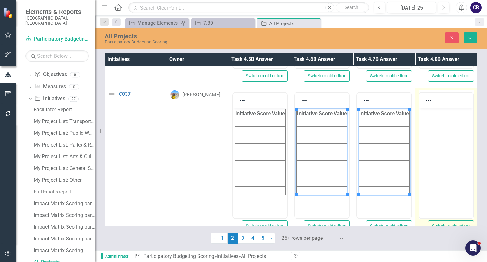
click at [436, 169] on body "Rich Text Area. Press ALT-0 for help." at bounding box center [446, 154] width 54 height 95
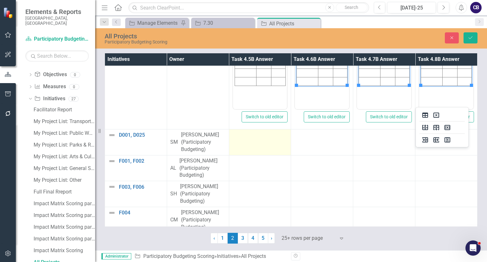
click at [265, 140] on td at bounding box center [260, 142] width 62 height 26
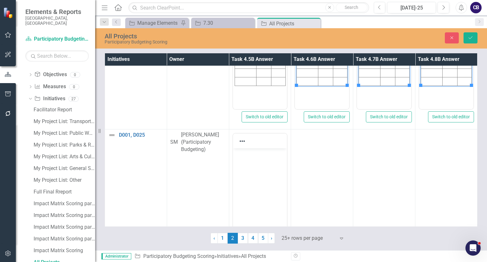
click at [263, 165] on body "Rich Text Area. Press ALT-0 for help." at bounding box center [260, 195] width 54 height 95
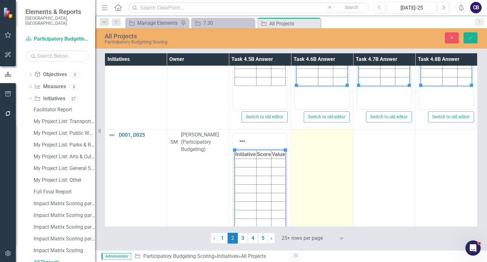
click at [320, 181] on td at bounding box center [322, 204] width 62 height 150
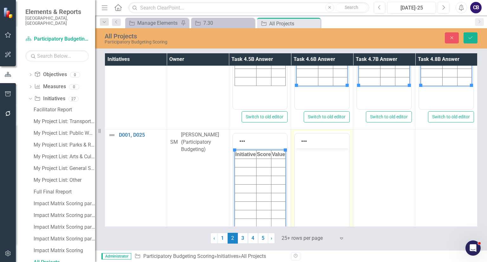
click at [322, 182] on body "Rich Text Area. Press ALT-0 for help." at bounding box center [322, 195] width 54 height 95
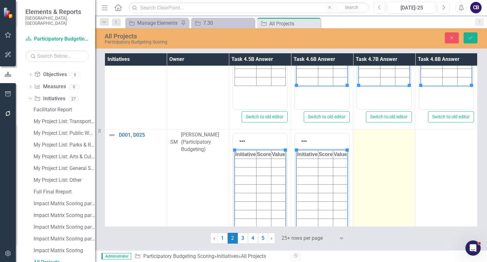
click at [391, 188] on td at bounding box center [384, 204] width 62 height 150
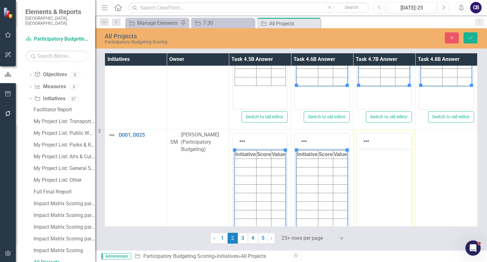
click at [393, 189] on body "Rich Text Area. Press ALT-0 for help." at bounding box center [384, 195] width 54 height 95
paste body "Rich Text Area. Press ALT-0 for help."
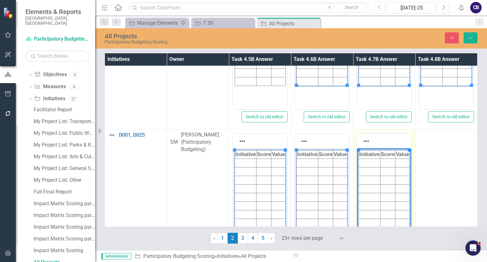
click at [397, 173] on body "Initiative Score Value" at bounding box center [384, 195] width 54 height 95
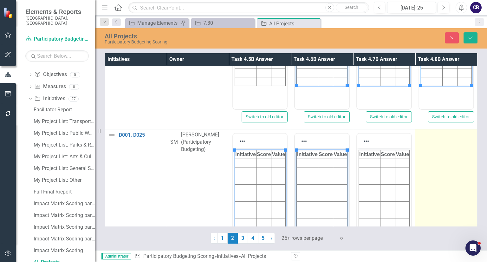
click at [428, 175] on td at bounding box center [446, 204] width 62 height 150
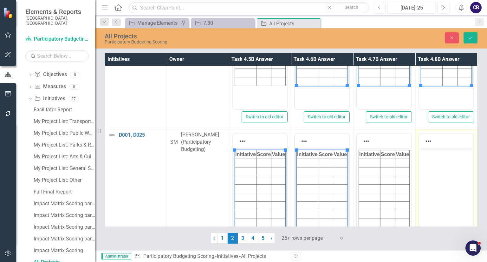
click at [431, 176] on html at bounding box center [446, 195] width 54 height 95
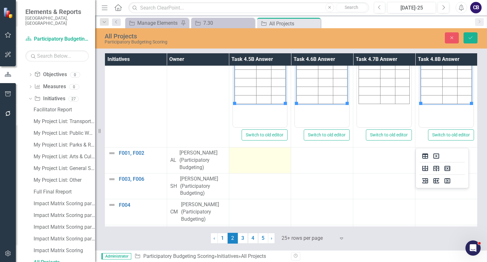
click at [259, 164] on td at bounding box center [260, 160] width 62 height 26
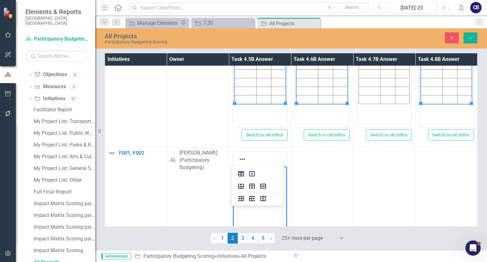
click at [263, 182] on body "Rich Text Area. Press ALT-0 for help." at bounding box center [260, 213] width 54 height 95
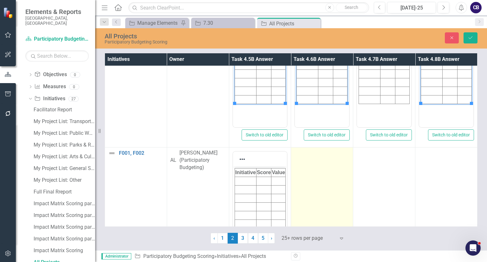
click at [305, 193] on td at bounding box center [322, 222] width 62 height 150
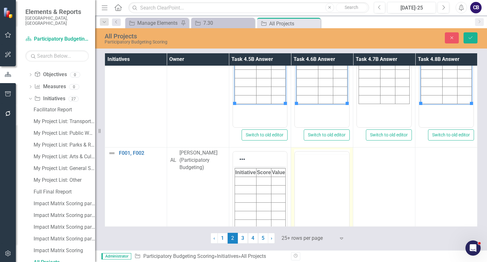
click at [307, 182] on body "Rich Text Area. Press ALT-0 for help." at bounding box center [322, 201] width 54 height 95
click at [307, 194] on body "Rich Text Area. Press ALT-0 for help." at bounding box center [322, 213] width 54 height 95
paste body "Rich Text Area. Press ALT-0 for help."
click at [331, 194] on html at bounding box center [322, 213] width 54 height 95
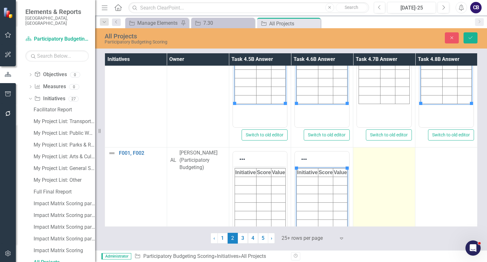
click at [375, 197] on td at bounding box center [384, 222] width 62 height 150
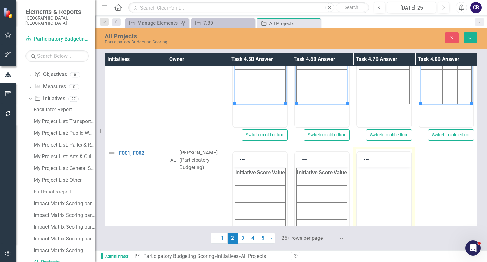
click at [378, 198] on body "Rich Text Area. Press ALT-0 for help." at bounding box center [384, 213] width 54 height 95
paste body "Rich Text Area. Press ALT-0 for help."
click at [397, 194] on body "Rich Text Area. Press ALT-0 for help." at bounding box center [384, 213] width 54 height 95
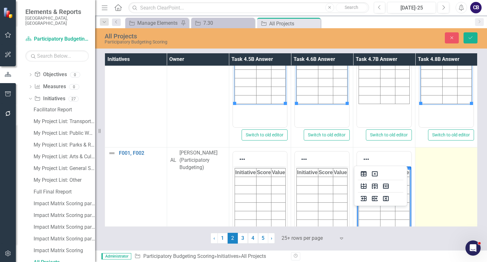
click at [446, 190] on td at bounding box center [446, 222] width 62 height 150
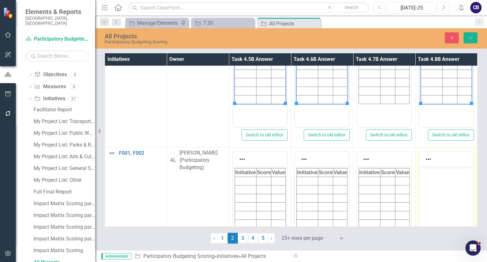
click at [450, 191] on body "Rich Text Area. Press ALT-0 for help." at bounding box center [446, 213] width 54 height 95
click at [428, 185] on body "Rich Text Area. Press ALT-0 for help." at bounding box center [446, 213] width 54 height 95
paste body "Rich Text Area. Press ALT-0 for help."
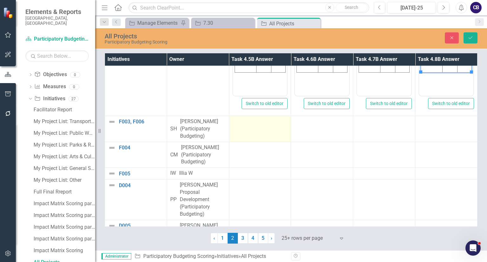
click at [258, 123] on div at bounding box center [259, 122] width 55 height 8
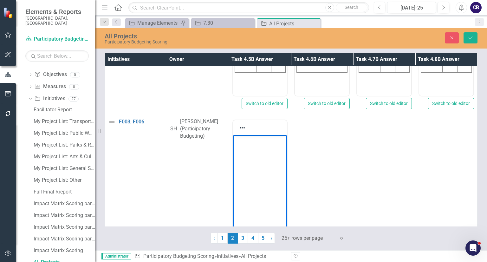
click at [256, 153] on body "Rich Text Area. Press ALT-0 for help." at bounding box center [260, 182] width 54 height 95
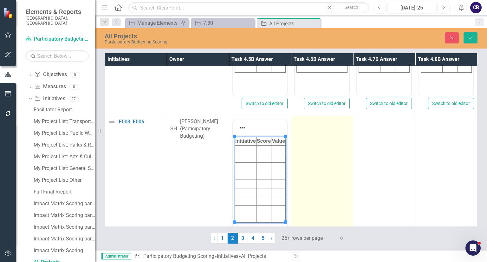
click at [318, 180] on td at bounding box center [322, 191] width 62 height 150
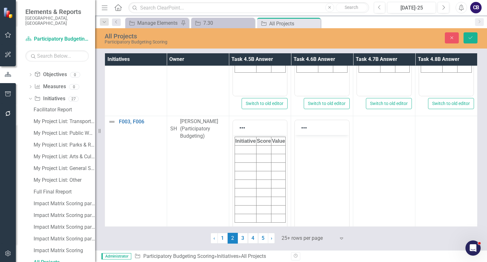
click at [347, 177] on td "Switch to old editor" at bounding box center [322, 191] width 62 height 150
click at [336, 169] on body "Rich Text Area. Press ALT-0 for help." at bounding box center [322, 182] width 54 height 95
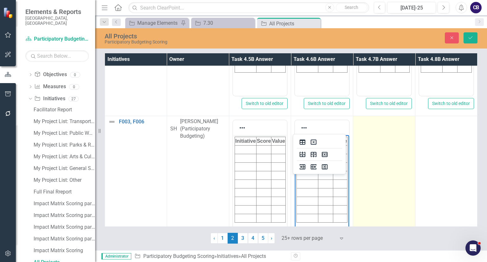
click at [360, 168] on td at bounding box center [384, 191] width 62 height 150
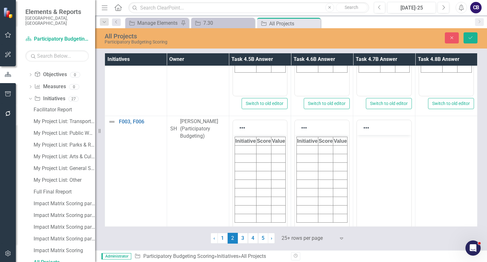
click at [397, 176] on body "Rich Text Area. Press ALT-0 for help." at bounding box center [384, 182] width 54 height 95
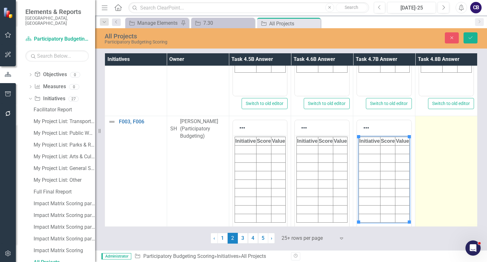
click at [439, 184] on td at bounding box center [446, 191] width 62 height 150
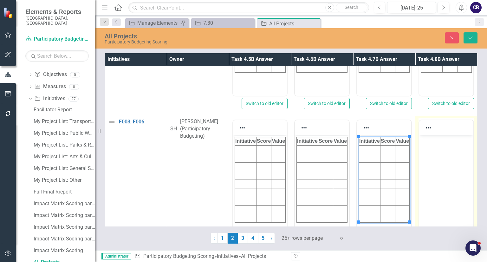
click at [443, 185] on body "Rich Text Area. Press ALT-0 for help." at bounding box center [446, 182] width 54 height 95
paste body "Rich Text Area. Press ALT-0 for help."
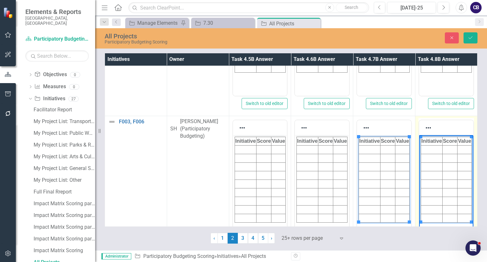
click at [441, 158] on body "Initiative Score Value" at bounding box center [446, 182] width 54 height 95
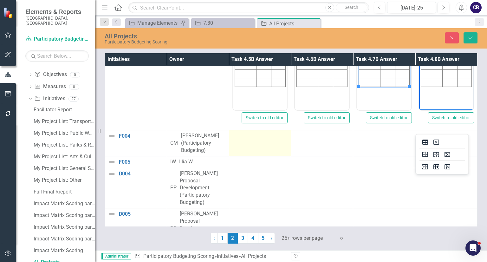
click at [267, 148] on td at bounding box center [260, 143] width 62 height 26
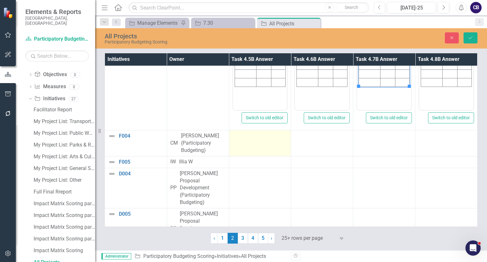
click at [267, 148] on td at bounding box center [260, 143] width 62 height 26
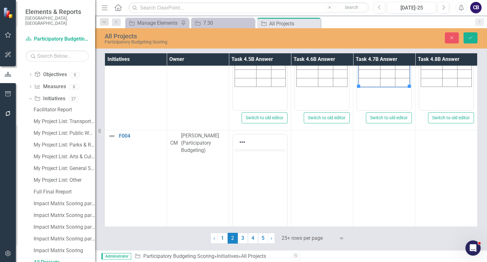
click at [268, 159] on body "Rich Text Area. Press ALT-0 for help." at bounding box center [260, 196] width 54 height 95
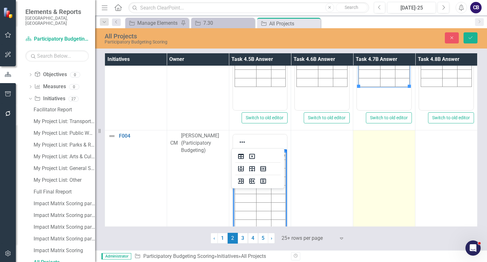
click at [358, 177] on td at bounding box center [384, 205] width 62 height 150
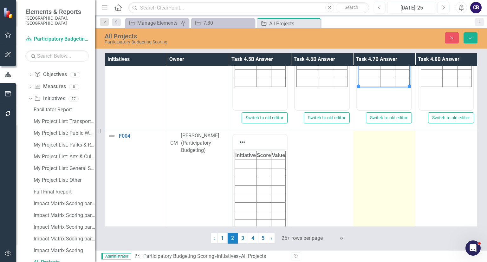
click at [358, 177] on td at bounding box center [384, 205] width 62 height 150
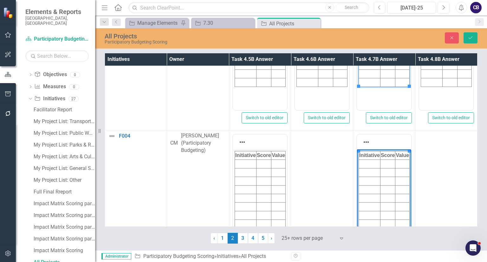
click at [377, 175] on body "Initiative Score Value" at bounding box center [384, 196] width 54 height 95
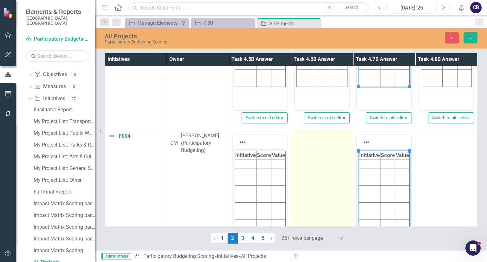
click at [322, 169] on td at bounding box center [322, 205] width 62 height 150
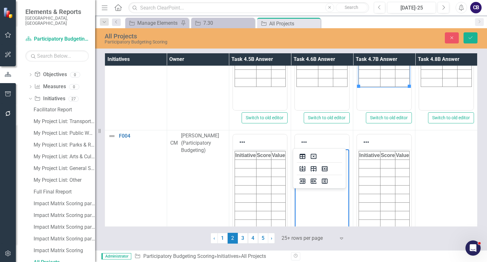
click at [320, 169] on html at bounding box center [322, 196] width 54 height 95
click at [453, 203] on td at bounding box center [446, 205] width 62 height 150
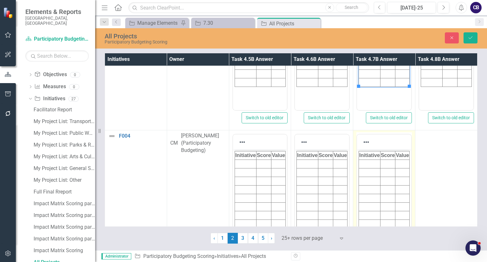
click at [453, 203] on td at bounding box center [446, 205] width 62 height 150
click at [442, 174] on body "Rich Text Area. Press ALT-0 for help." at bounding box center [446, 196] width 54 height 95
paste body "Rich Text Area. Press ALT-0 for help."
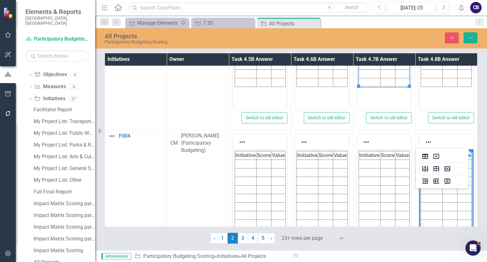
click at [442, 174] on html "Initiative Score Value" at bounding box center [446, 196] width 54 height 95
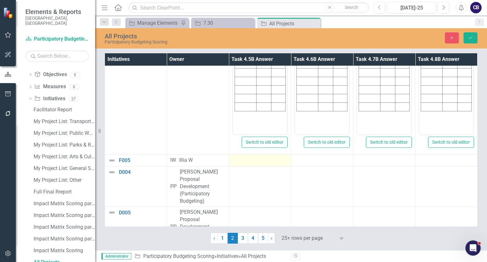
click at [247, 163] on td at bounding box center [260, 161] width 62 height 12
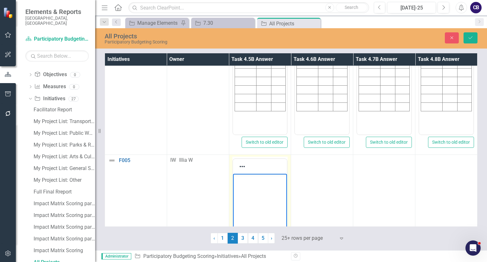
click at [255, 177] on p "Rich Text Area. Press ALT-0 for help." at bounding box center [259, 179] width 51 height 8
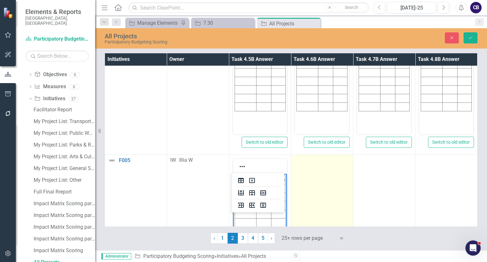
click at [310, 197] on td at bounding box center [322, 230] width 62 height 150
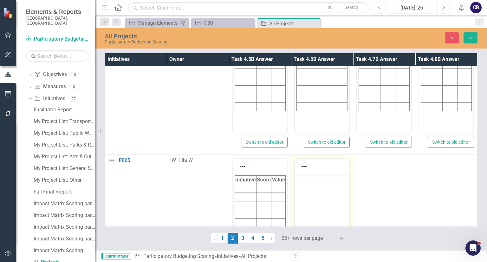
click at [313, 199] on body "Rich Text Area. Press ALT-0 for help." at bounding box center [322, 221] width 54 height 95
paste body "Rich Text Area. Press ALT-0 for help."
click at [332, 198] on html at bounding box center [322, 221] width 54 height 95
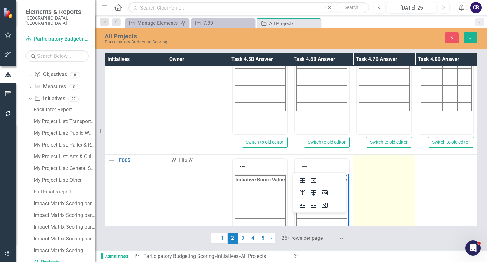
click at [367, 196] on td at bounding box center [384, 230] width 62 height 150
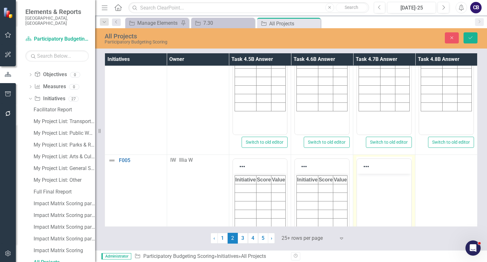
click at [370, 198] on body "Rich Text Area. Press ALT-0 for help." at bounding box center [384, 221] width 54 height 95
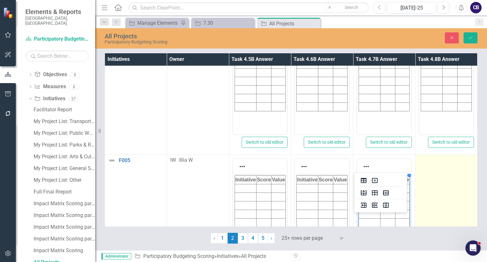
click at [425, 193] on td at bounding box center [446, 230] width 62 height 150
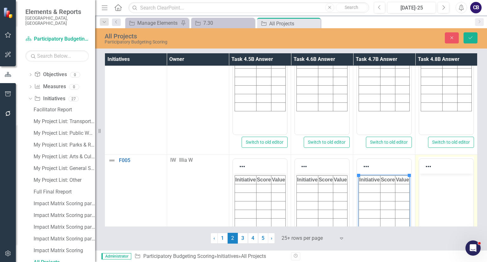
click at [429, 195] on body "Rich Text Area. Press ALT-0 for help." at bounding box center [446, 221] width 54 height 95
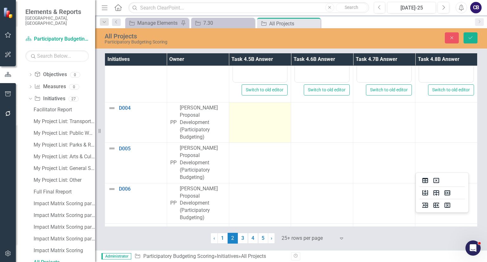
click at [260, 117] on td at bounding box center [260, 122] width 62 height 40
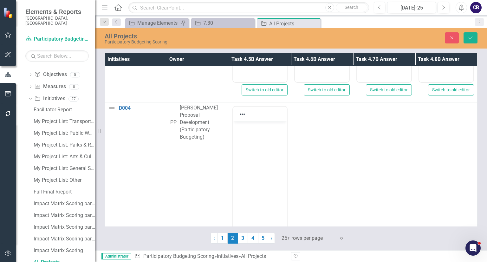
click at [268, 165] on body "Rich Text Area. Press ALT-0 for help." at bounding box center [260, 168] width 54 height 95
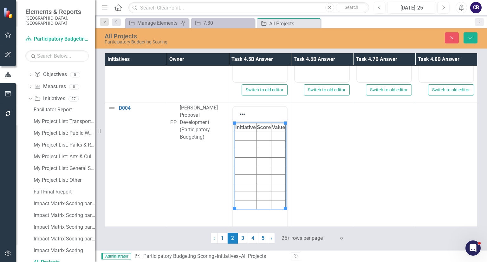
click at [268, 165] on html "Initiative Score Value" at bounding box center [260, 168] width 54 height 95
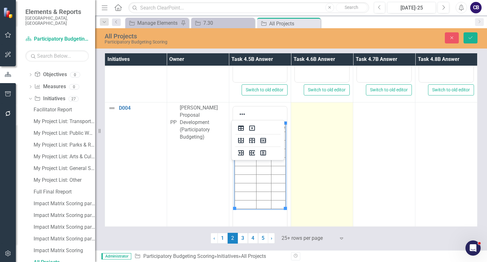
click at [312, 163] on td at bounding box center [322, 177] width 62 height 150
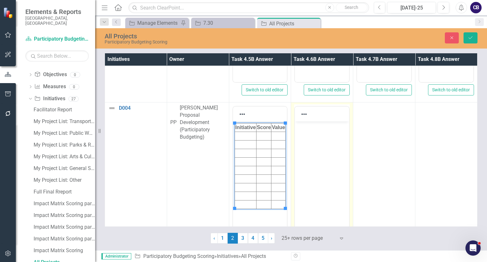
click at [314, 165] on body "Rich Text Area. Press ALT-0 for help." at bounding box center [322, 168] width 54 height 95
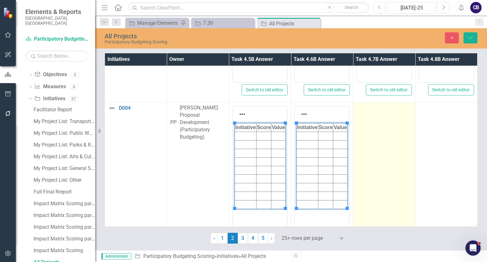
click at [380, 159] on td at bounding box center [384, 177] width 62 height 150
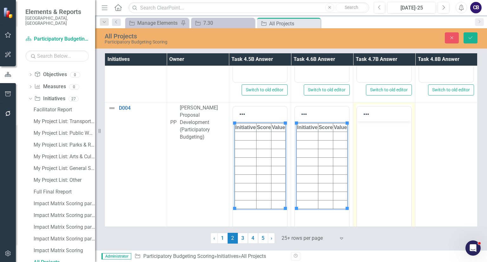
click at [384, 161] on body "Rich Text Area. Press ALT-0 for help." at bounding box center [384, 168] width 54 height 95
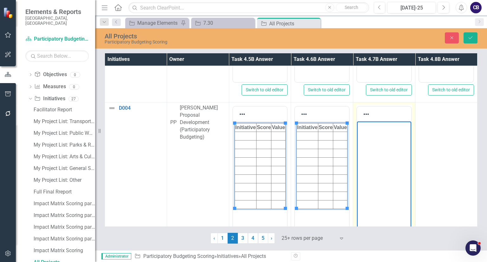
paste body "Rich Text Area. Press ALT-0 for help."
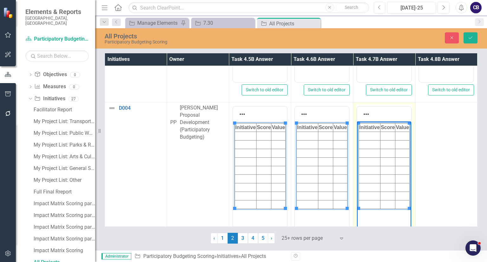
click at [394, 153] on html "Initiative Score Value" at bounding box center [384, 168] width 54 height 95
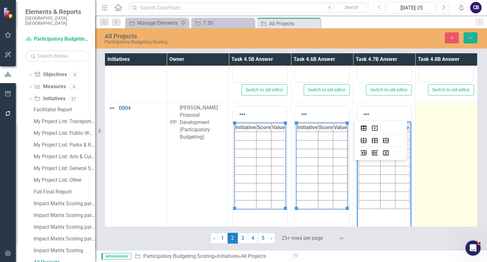
click at [423, 153] on td at bounding box center [446, 177] width 62 height 150
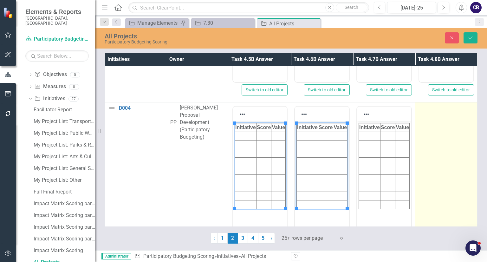
click at [423, 153] on td at bounding box center [446, 177] width 62 height 150
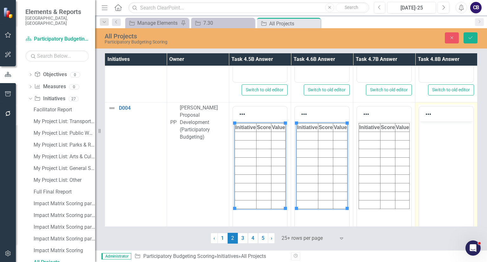
click at [427, 155] on body "Rich Text Area. Press ALT-0 for help." at bounding box center [446, 168] width 54 height 95
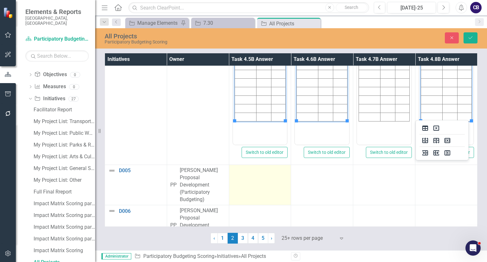
click at [257, 174] on td at bounding box center [260, 185] width 62 height 40
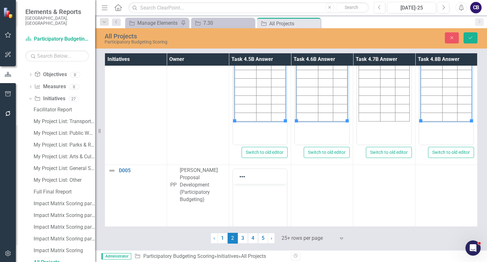
drag, startPoint x: 258, startPoint y: 185, endPoint x: 258, endPoint y: 201, distance: 15.2
click at [258, 201] on body "Initiative Score Value" at bounding box center [260, 231] width 54 height 95
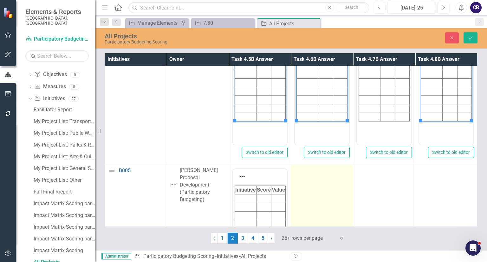
click at [323, 194] on td at bounding box center [322, 240] width 62 height 150
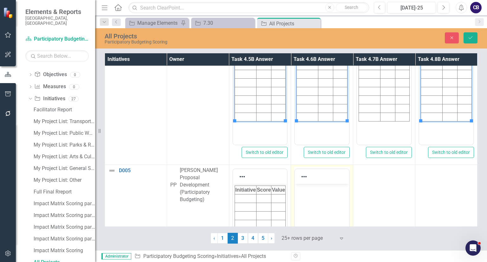
click at [325, 196] on body "Rich Text Area. Press ALT-0 for help." at bounding box center [322, 231] width 54 height 95
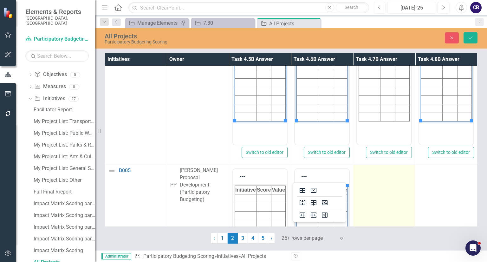
click at [386, 192] on td at bounding box center [384, 240] width 62 height 150
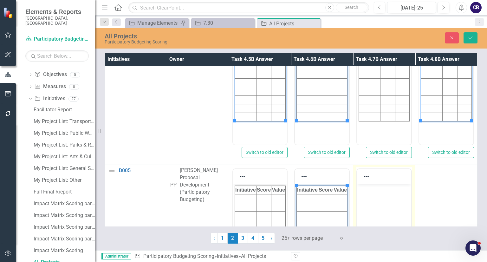
click at [389, 195] on body "Rich Text Area. Press ALT-0 for help." at bounding box center [384, 231] width 54 height 95
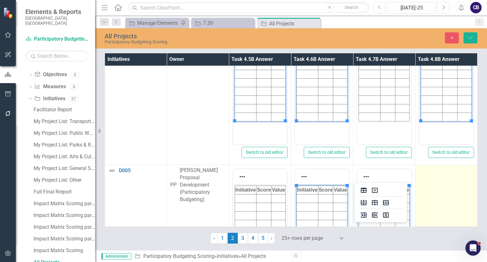
click at [443, 197] on td at bounding box center [446, 240] width 62 height 150
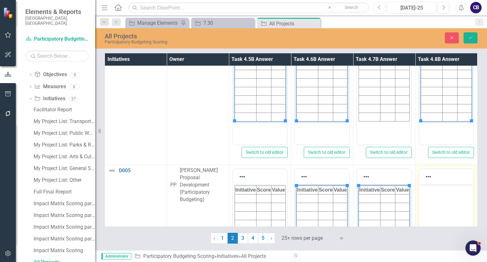
click at [447, 199] on body "Rich Text Area. Press ALT-0 for help." at bounding box center [446, 231] width 54 height 95
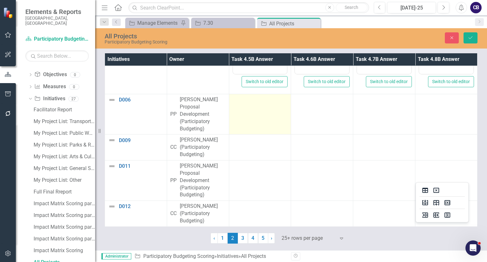
click at [245, 96] on div at bounding box center [259, 100] width 55 height 8
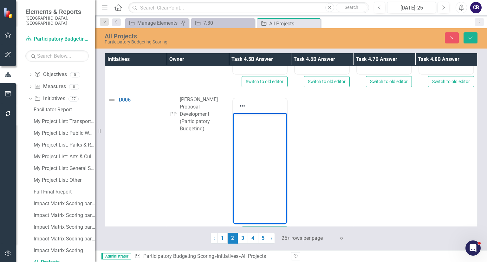
click at [262, 166] on body "Rich Text Area. Press ALT-0 for help." at bounding box center [260, 160] width 54 height 95
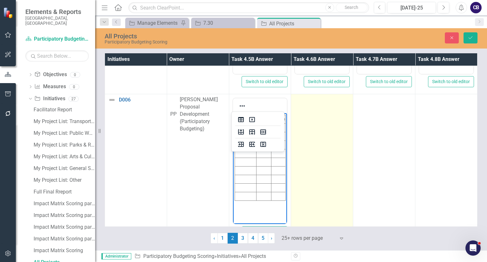
click at [296, 175] on td at bounding box center [322, 169] width 62 height 150
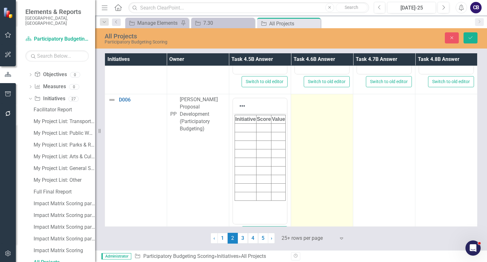
click at [296, 175] on td at bounding box center [322, 169] width 62 height 150
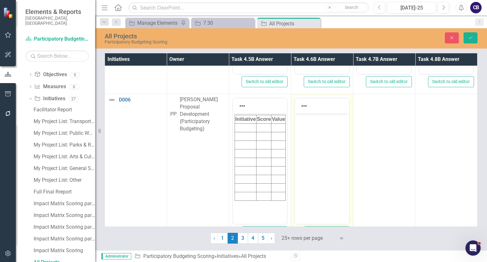
click at [298, 177] on body "Rich Text Area. Press ALT-0 for help." at bounding box center [322, 160] width 54 height 95
paste body "Rich Text Area. Press ALT-0 for help."
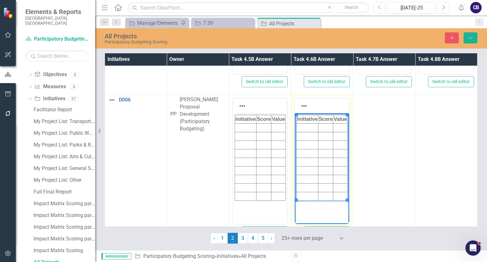
click at [323, 169] on body "Initiative Score Value" at bounding box center [322, 160] width 54 height 95
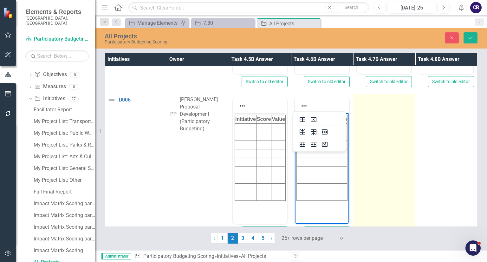
click at [365, 169] on td at bounding box center [384, 169] width 62 height 150
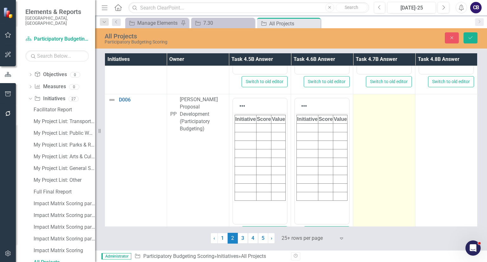
click at [365, 169] on td at bounding box center [384, 169] width 62 height 150
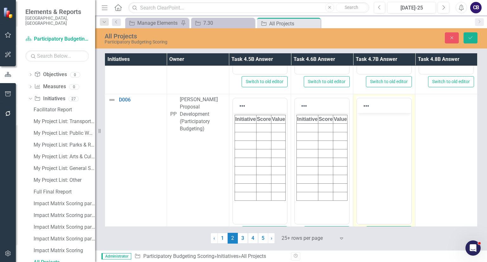
click at [368, 172] on body "Rich Text Area. Press ALT-0 for help." at bounding box center [384, 160] width 54 height 95
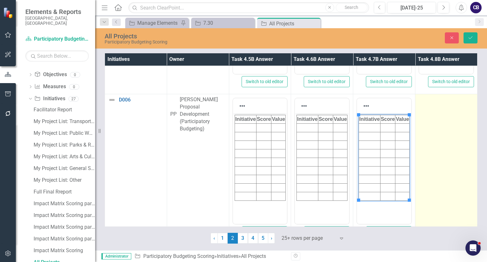
click at [426, 182] on td at bounding box center [446, 169] width 62 height 150
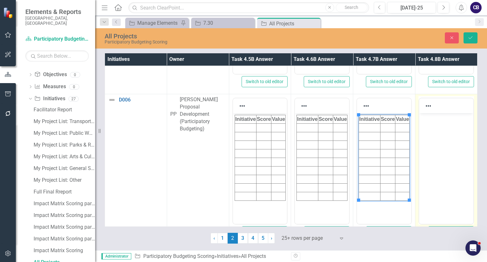
click at [430, 184] on body "Rich Text Area. Press ALT-0 for help." at bounding box center [446, 160] width 54 height 95
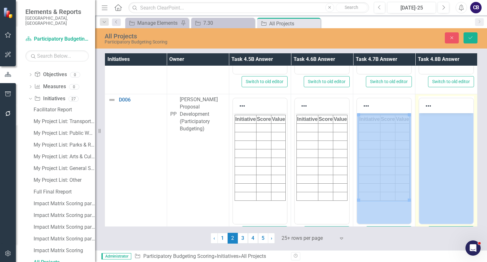
drag, startPoint x: 829, startPoint y: 279, endPoint x: 441, endPoint y: 151, distance: 408.4
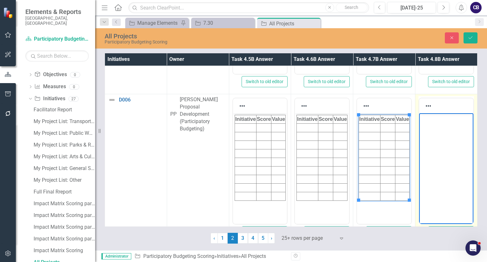
paste body "Rich Text Area. Press ALT-0 for help."
click at [441, 151] on html at bounding box center [446, 160] width 54 height 95
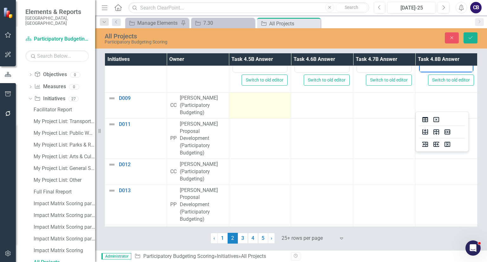
click at [260, 109] on td at bounding box center [260, 106] width 62 height 26
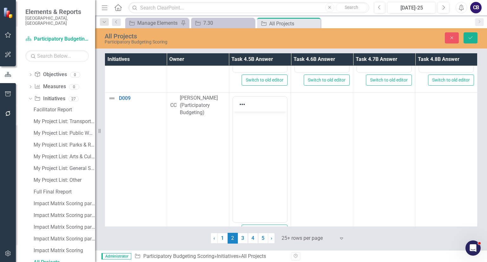
click at [263, 140] on body "Rich Text Area. Press ALT-0 for help." at bounding box center [260, 159] width 54 height 95
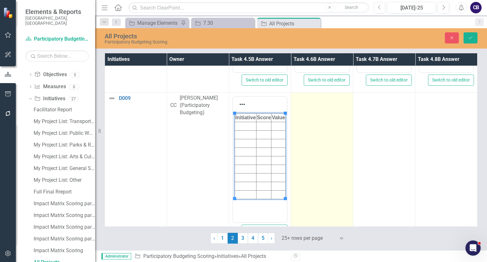
click at [325, 154] on td at bounding box center [322, 168] width 62 height 150
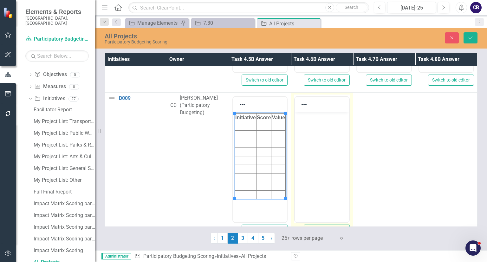
click at [327, 157] on body "Rich Text Area. Press ALT-0 for help." at bounding box center [322, 159] width 54 height 95
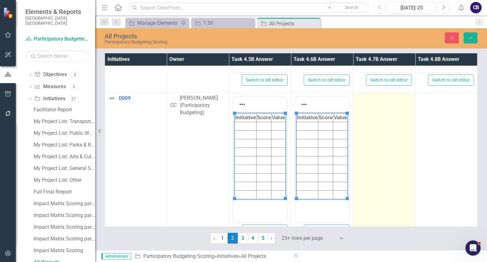
click at [364, 163] on td at bounding box center [384, 168] width 62 height 150
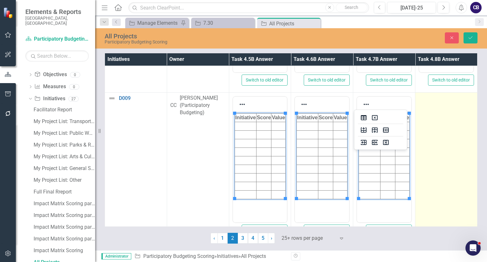
click at [455, 161] on td at bounding box center [446, 168] width 62 height 150
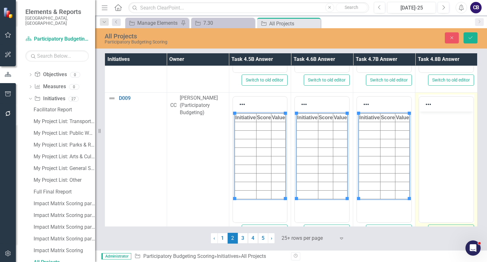
click at [458, 164] on body "Rich Text Area. Press ALT-0 for help." at bounding box center [446, 159] width 54 height 95
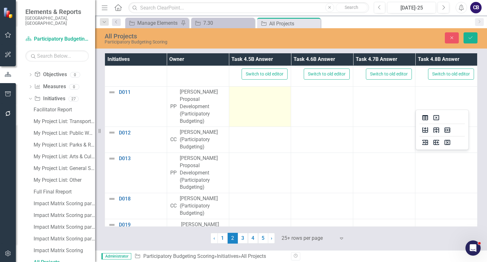
click at [233, 90] on div at bounding box center [259, 92] width 55 height 8
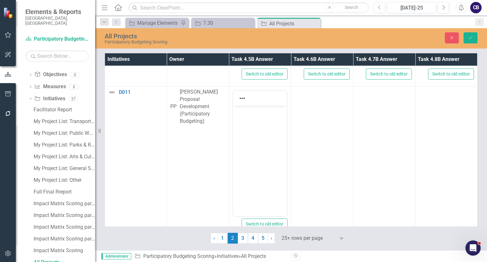
click at [263, 133] on body "Rich Text Area. Press ALT-0 for help." at bounding box center [260, 153] width 54 height 95
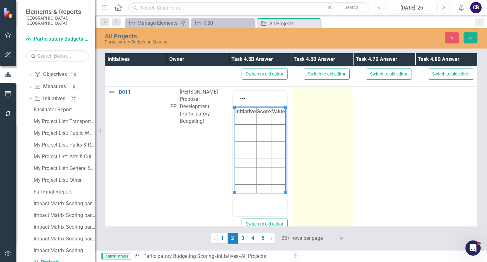
click at [336, 151] on td at bounding box center [322, 162] width 62 height 150
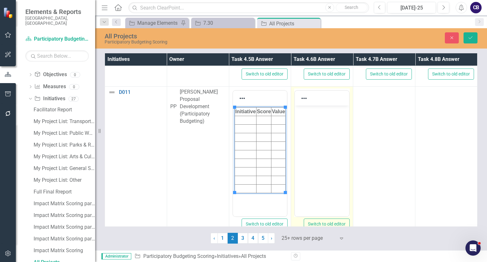
click at [339, 153] on body "Rich Text Area. Press ALT-0 for help." at bounding box center [322, 153] width 54 height 95
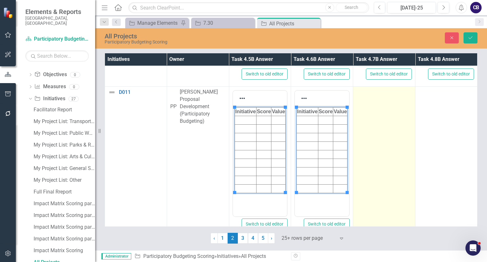
click at [378, 149] on td at bounding box center [384, 162] width 62 height 150
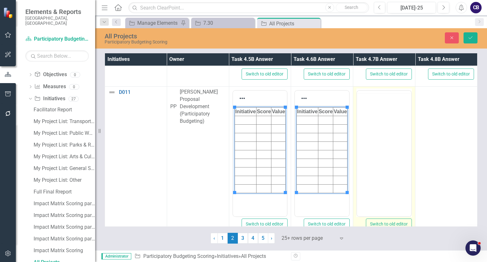
click at [381, 139] on body "Rich Text Area. Press ALT-0 for help." at bounding box center [384, 140] width 54 height 95
click at [381, 152] on html at bounding box center [384, 153] width 54 height 95
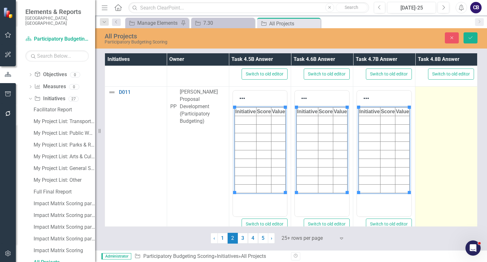
click at [415, 149] on td at bounding box center [446, 162] width 62 height 150
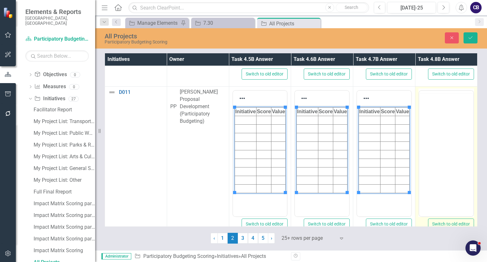
click at [415, 149] on td "Switch to old editor" at bounding box center [446, 162] width 62 height 150
click at [431, 150] on body "Rich Text Area. Press ALT-0 for help." at bounding box center [446, 153] width 54 height 95
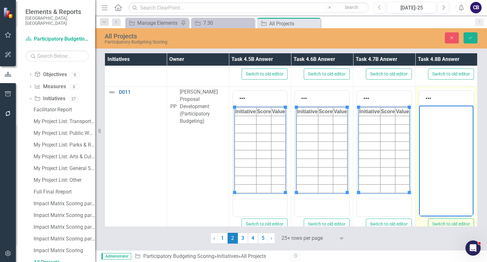
click at [431, 150] on html at bounding box center [446, 153] width 54 height 95
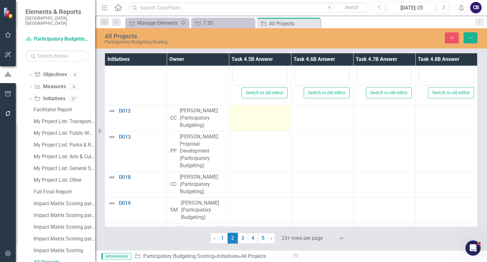
click at [271, 127] on td at bounding box center [260, 118] width 62 height 26
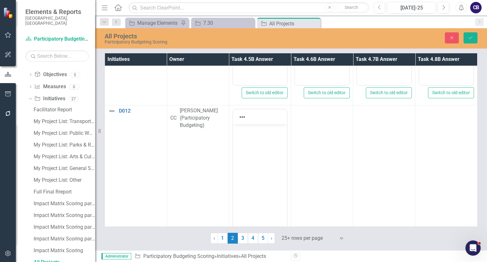
click at [268, 145] on body "Rich Text Area. Press ALT-0 for help." at bounding box center [260, 171] width 54 height 95
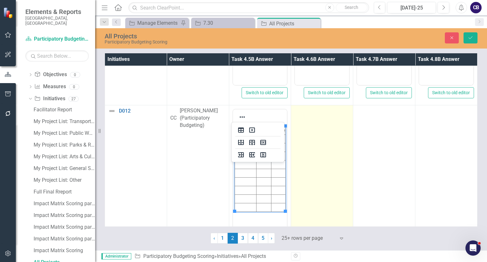
click at [339, 152] on td at bounding box center [322, 180] width 62 height 150
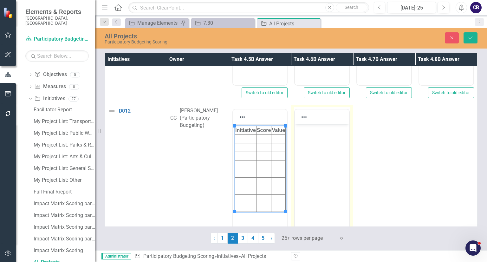
click at [341, 155] on body "Rich Text Area. Press ALT-0 for help." at bounding box center [322, 171] width 54 height 95
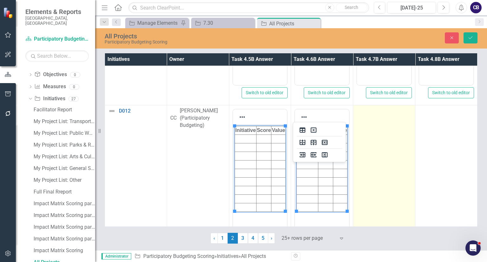
click at [368, 144] on td at bounding box center [384, 180] width 62 height 150
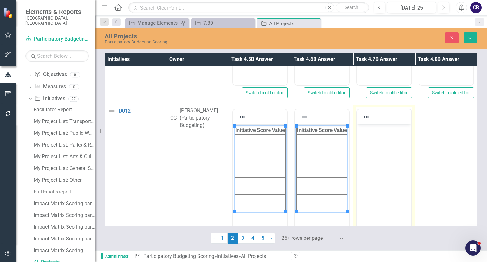
click at [371, 147] on body "Rich Text Area. Press ALT-0 for help." at bounding box center [384, 171] width 54 height 95
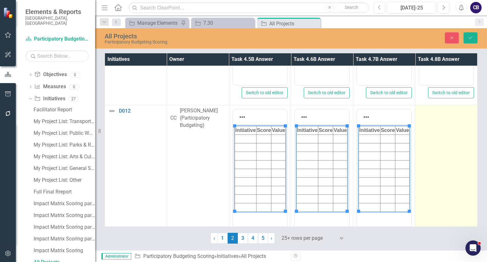
click at [458, 151] on td at bounding box center [446, 180] width 62 height 150
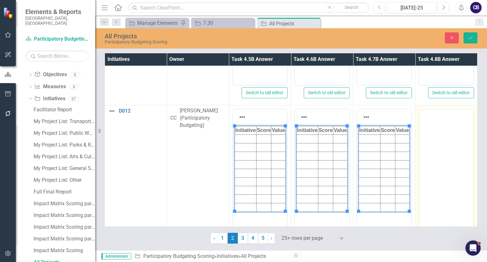
click at [462, 141] on body "Rich Text Area. Press ALT-0 for help." at bounding box center [446, 159] width 54 height 95
click at [462, 154] on body "Rich Text Area. Press ALT-0 for help." at bounding box center [446, 171] width 54 height 95
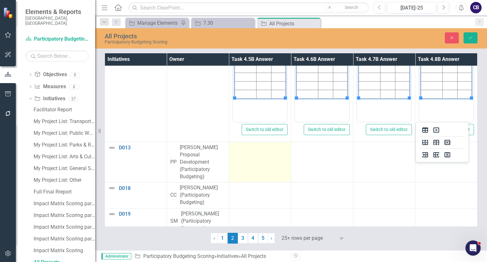
click at [255, 152] on td at bounding box center [260, 162] width 62 height 40
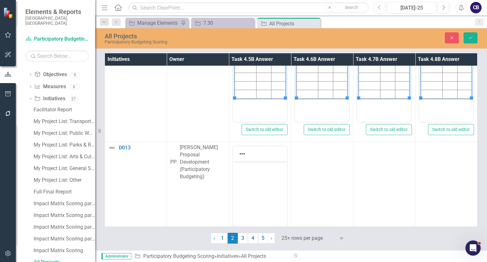
click at [258, 199] on body "Rich Text Area. Press ALT-0 for help." at bounding box center [260, 208] width 54 height 95
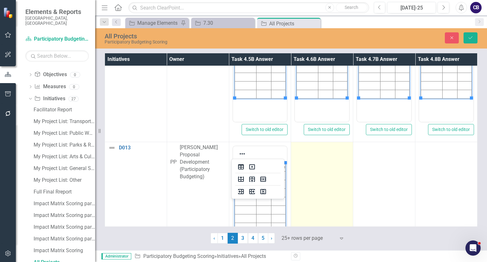
click at [327, 194] on td at bounding box center [322, 217] width 62 height 150
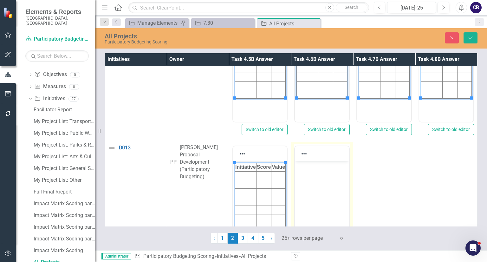
click at [329, 197] on body "Rich Text Area. Press ALT-0 for help." at bounding box center [322, 208] width 54 height 95
click at [329, 197] on html at bounding box center [322, 208] width 54 height 95
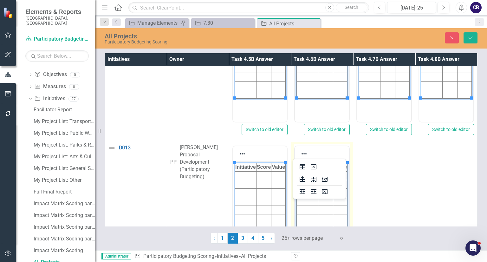
click at [350, 191] on td "Switch to old editor" at bounding box center [322, 217] width 62 height 150
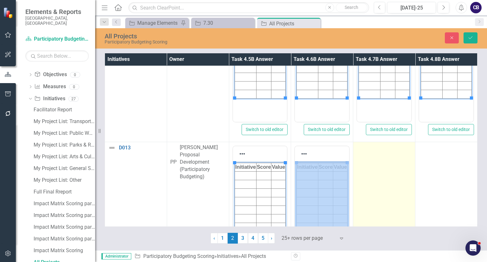
drag, startPoint x: 350, startPoint y: 191, endPoint x: 369, endPoint y: 191, distance: 19.3
click at [369, 191] on tr "D013 Link Map View Link Map Edit Edit Initiative Link Open Element PP [PERSON_N…" at bounding box center [291, 217] width 372 height 150
click at [369, 191] on td at bounding box center [384, 217] width 62 height 150
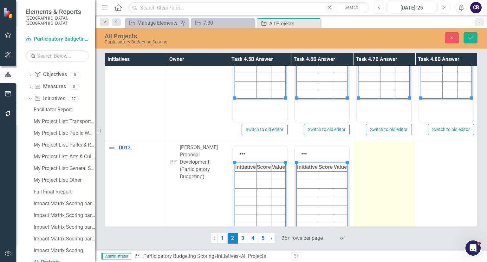
click at [369, 191] on td at bounding box center [384, 217] width 62 height 150
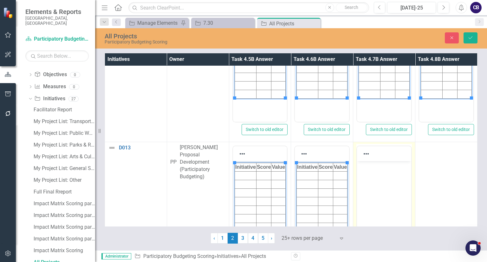
click at [372, 194] on body "Rich Text Area. Press ALT-0 for help." at bounding box center [384, 208] width 54 height 95
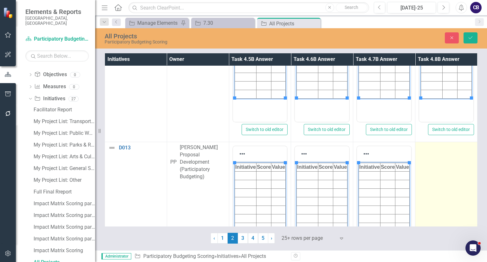
click at [425, 186] on td at bounding box center [446, 217] width 62 height 150
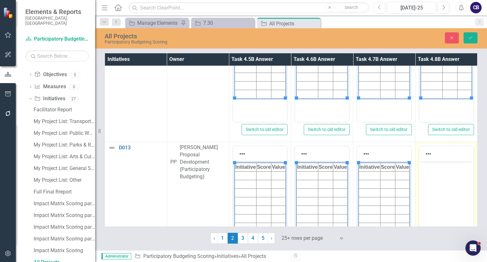
click at [429, 189] on html at bounding box center [446, 208] width 54 height 95
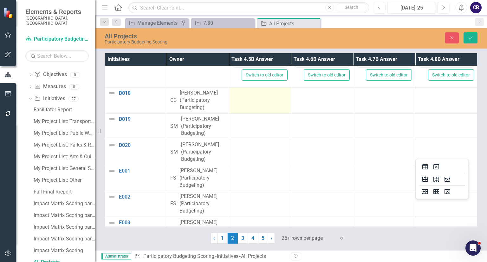
click at [250, 95] on td at bounding box center [260, 100] width 62 height 26
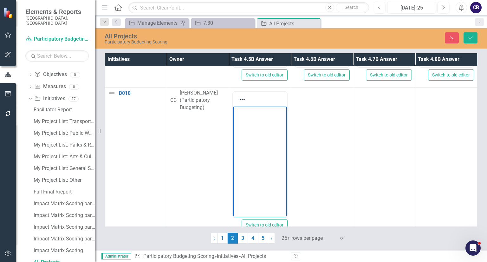
click at [259, 124] on html at bounding box center [260, 154] width 54 height 95
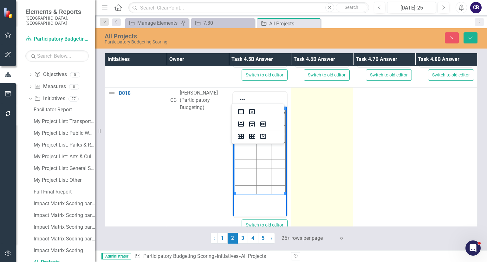
click at [316, 135] on td at bounding box center [322, 162] width 62 height 150
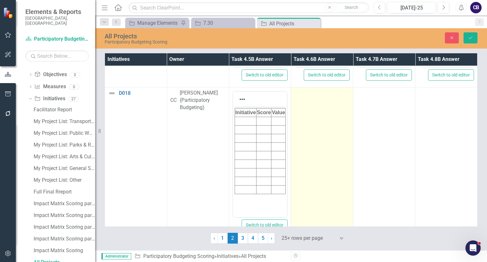
click at [316, 135] on td at bounding box center [322, 162] width 62 height 150
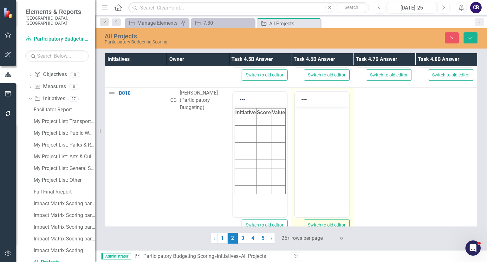
click at [318, 139] on body "Rich Text Area. Press ALT-0 for help." at bounding box center [322, 154] width 54 height 95
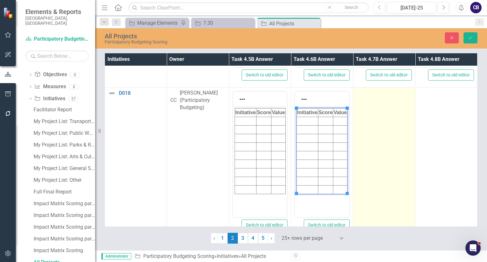
click at [407, 156] on td at bounding box center [384, 162] width 62 height 150
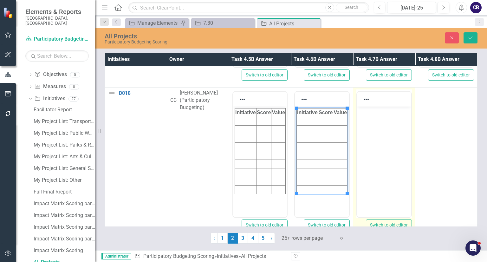
click at [410, 159] on body "Rich Text Area. Press ALT-0 for help." at bounding box center [384, 154] width 54 height 95
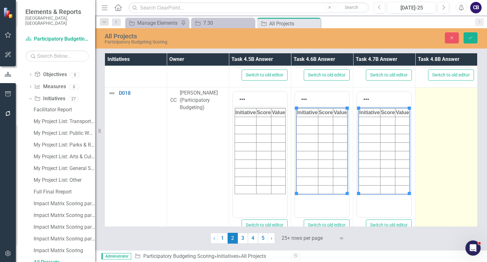
click at [428, 150] on td at bounding box center [446, 162] width 62 height 150
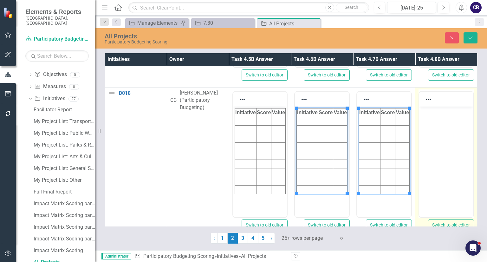
click at [432, 153] on body "Rich Text Area. Press ALT-0 for help." at bounding box center [446, 154] width 54 height 95
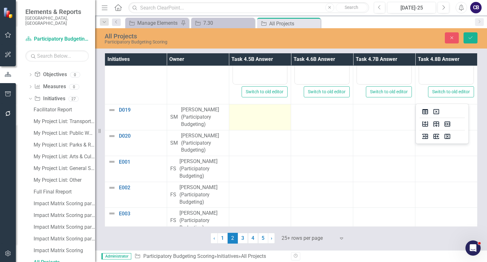
click at [246, 113] on td at bounding box center [260, 117] width 62 height 26
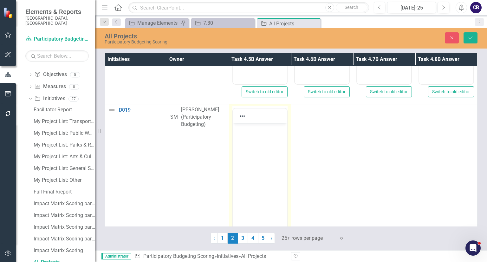
click at [246, 113] on div at bounding box center [242, 116] width 18 height 12
drag, startPoint x: 479, startPoint y: 237, endPoint x: 253, endPoint y: 146, distance: 243.4
click at [253, 146] on body "Rich Text Area. Press ALT-0 for help." at bounding box center [260, 170] width 54 height 95
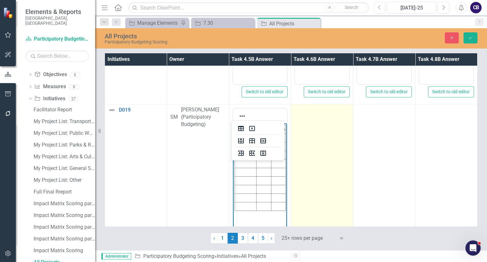
click at [349, 145] on td at bounding box center [322, 179] width 62 height 150
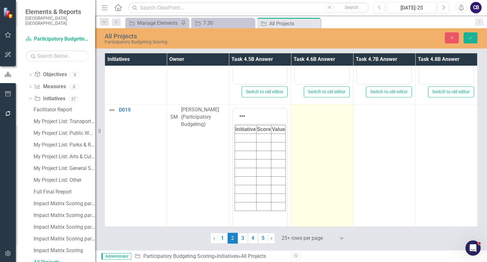
click at [349, 145] on td at bounding box center [322, 179] width 62 height 150
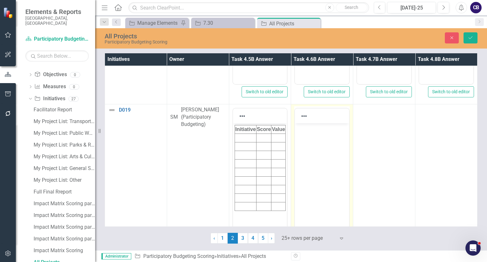
click at [349, 145] on td "Switch to old editor" at bounding box center [322, 179] width 62 height 150
drag, startPoint x: 643, startPoint y: 268, endPoint x: 323, endPoint y: 145, distance: 343.6
click at [323, 145] on body "Rich Text Area. Press ALT-0 for help." at bounding box center [322, 170] width 54 height 95
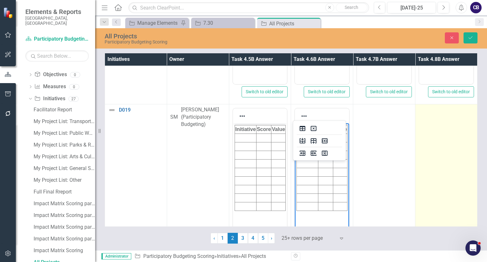
click at [415, 157] on td at bounding box center [446, 179] width 62 height 150
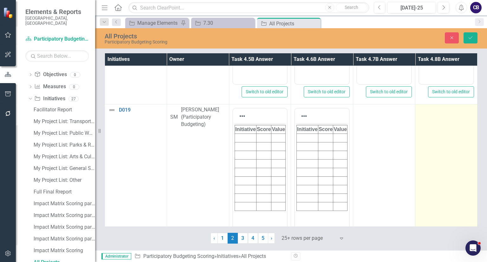
click at [415, 157] on td at bounding box center [446, 179] width 62 height 150
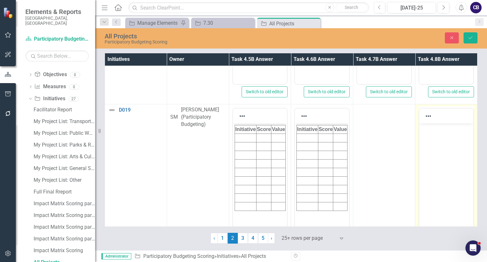
click at [415, 157] on td "Switch to old editor" at bounding box center [446, 179] width 62 height 150
drag, startPoint x: 830, startPoint y: 280, endPoint x: 436, endPoint y: 157, distance: 412.9
click at [436, 157] on body "Rich Text Area. Press ALT-0 for help." at bounding box center [446, 170] width 54 height 95
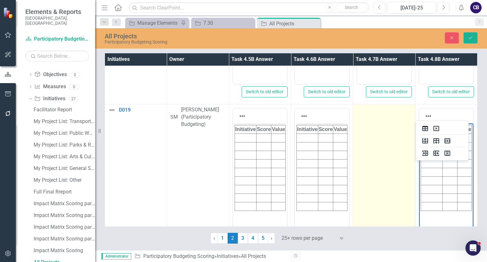
click at [382, 155] on td at bounding box center [384, 179] width 62 height 150
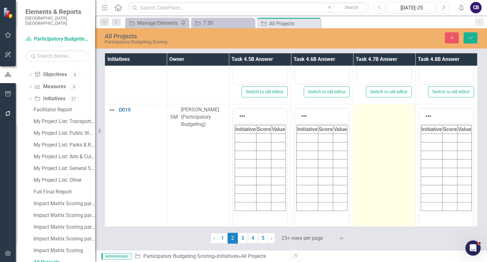
click at [382, 155] on td at bounding box center [384, 179] width 62 height 150
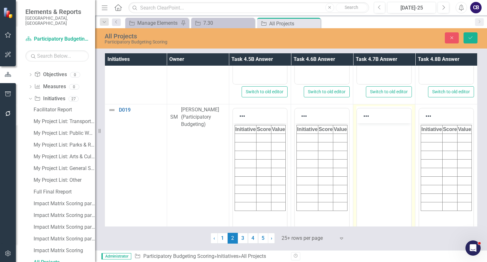
click at [385, 158] on body "Rich Text Area. Press ALT-0 for help." at bounding box center [384, 170] width 54 height 95
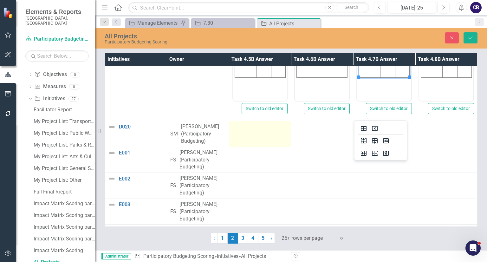
click at [254, 140] on td at bounding box center [260, 134] width 62 height 26
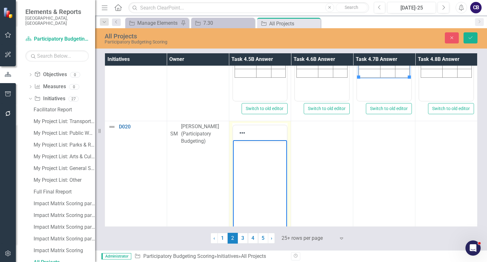
click at [262, 162] on body "Rich Text Area. Press ALT-0 for help." at bounding box center [260, 187] width 54 height 95
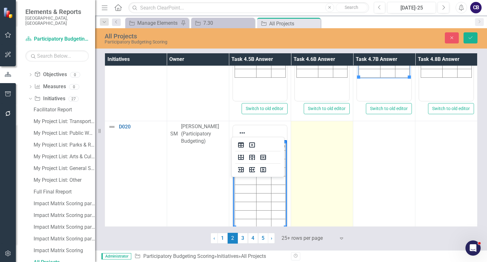
click at [310, 166] on td at bounding box center [322, 196] width 62 height 150
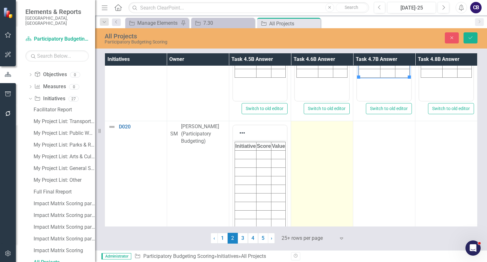
click at [310, 166] on td at bounding box center [322, 196] width 62 height 150
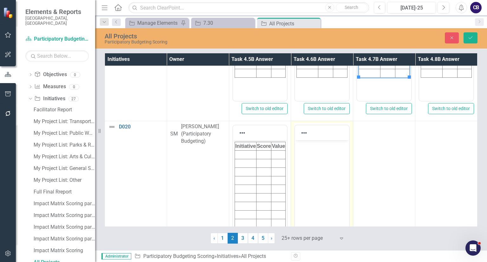
click at [313, 170] on body "Rich Text Area. Press ALT-0 for help." at bounding box center [322, 187] width 54 height 95
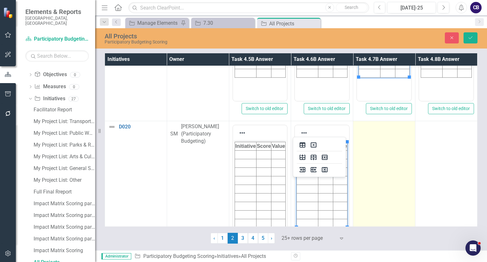
click at [362, 168] on td at bounding box center [384, 196] width 62 height 150
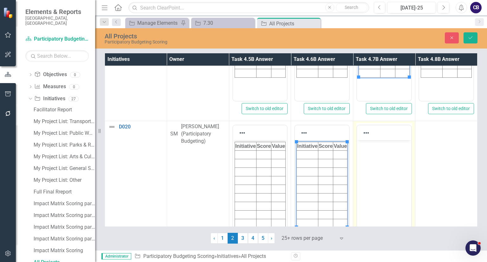
click at [365, 172] on body "Rich Text Area. Press ALT-0 for help." at bounding box center [384, 187] width 54 height 95
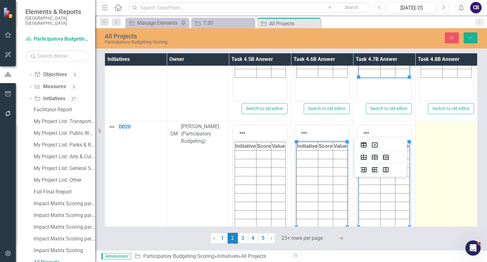
click at [445, 165] on td at bounding box center [446, 196] width 62 height 150
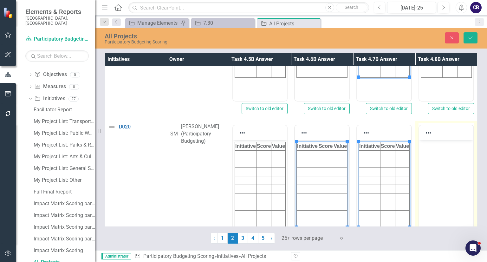
click at [449, 169] on body "Rich Text Area. Press ALT-0 for help." at bounding box center [446, 187] width 54 height 95
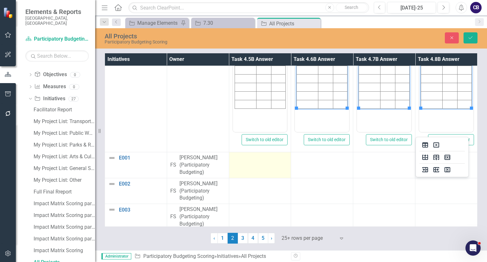
click at [275, 164] on td at bounding box center [260, 165] width 62 height 26
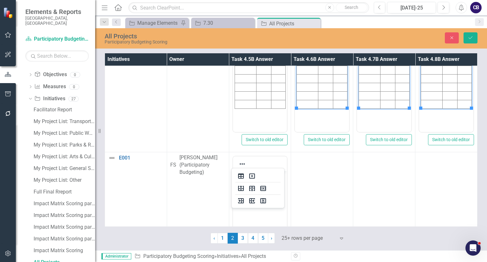
click at [272, 184] on body "Rich Text Area. Press ALT-0 for help." at bounding box center [260, 218] width 54 height 95
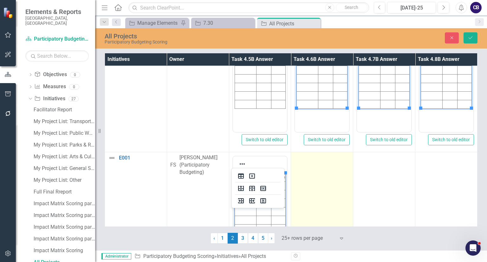
click at [321, 183] on td at bounding box center [322, 227] width 62 height 150
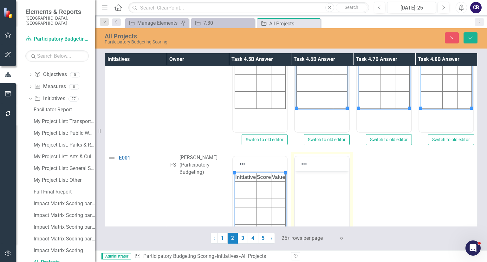
click at [323, 187] on body "Rich Text Area. Press ALT-0 for help." at bounding box center [322, 218] width 54 height 95
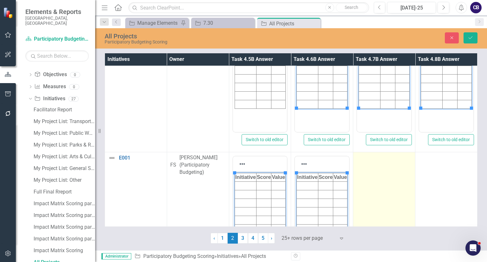
click at [387, 184] on td at bounding box center [384, 227] width 62 height 150
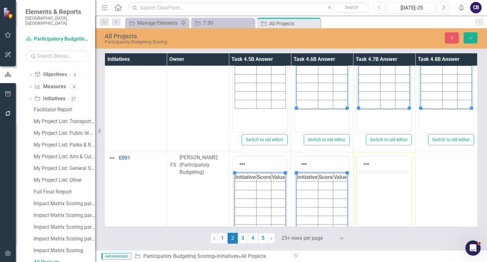
click at [390, 188] on html at bounding box center [384, 218] width 54 height 95
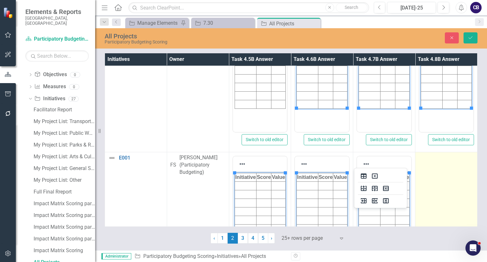
click at [451, 190] on td at bounding box center [446, 227] width 62 height 150
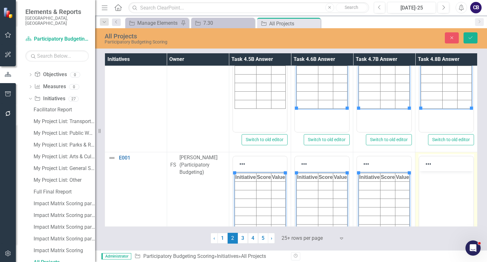
click at [455, 194] on body "Rich Text Area. Press ALT-0 for help." at bounding box center [446, 218] width 54 height 95
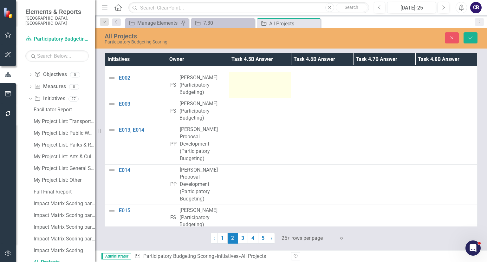
click at [260, 87] on td at bounding box center [260, 85] width 62 height 26
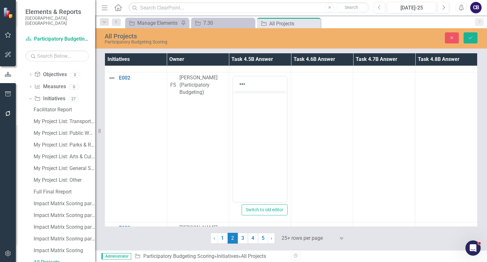
click at [265, 115] on body "Rich Text Area. Press ALT-0 for help." at bounding box center [260, 138] width 54 height 95
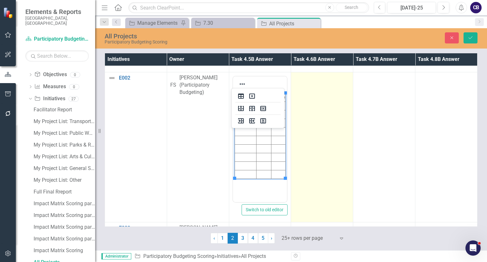
click at [301, 117] on td at bounding box center [322, 147] width 62 height 150
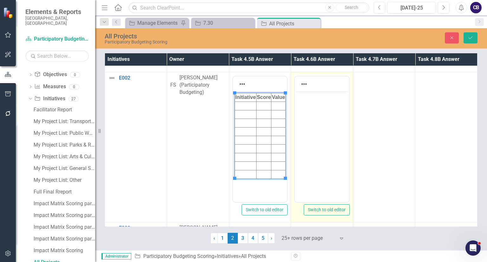
click at [303, 121] on body "Rich Text Area. Press ALT-0 for help." at bounding box center [322, 138] width 54 height 95
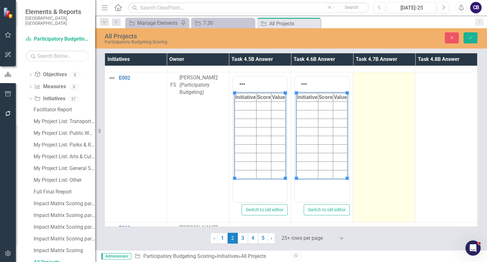
click at [386, 119] on td at bounding box center [384, 147] width 62 height 150
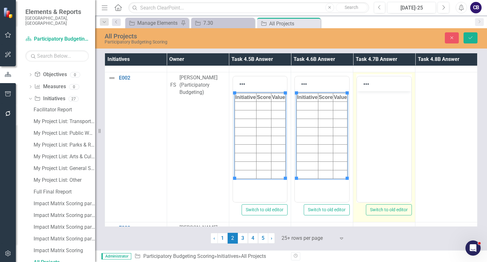
click at [389, 123] on body "Rich Text Area. Press ALT-0 for help." at bounding box center [384, 138] width 54 height 95
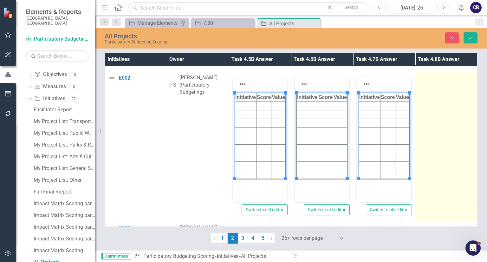
click at [435, 126] on td at bounding box center [446, 147] width 62 height 150
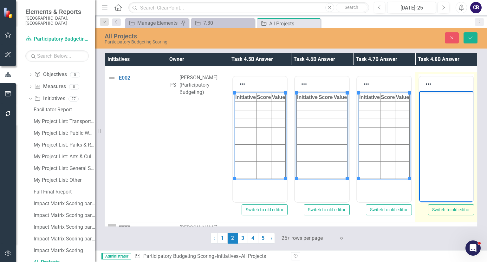
click at [439, 130] on body "Rich Text Area. Press ALT-0 for help." at bounding box center [446, 138] width 54 height 95
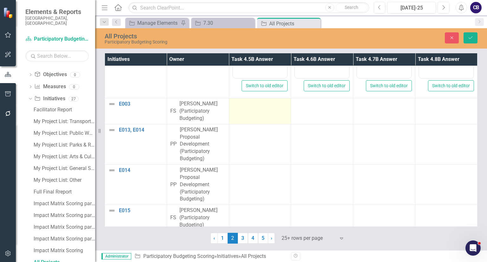
click at [268, 103] on div at bounding box center [259, 104] width 55 height 8
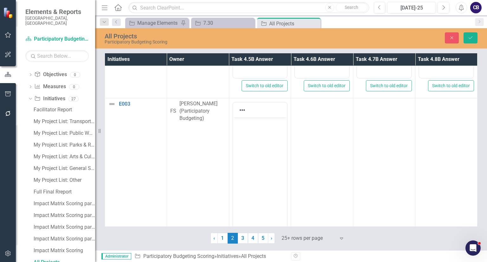
click at [262, 153] on html at bounding box center [260, 164] width 54 height 95
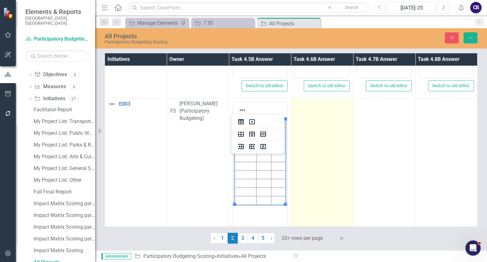
click at [349, 158] on td at bounding box center [322, 173] width 62 height 150
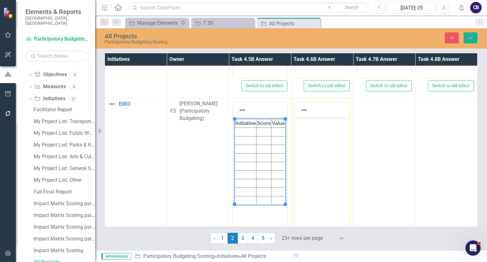
drag, startPoint x: 349, startPoint y: 158, endPoint x: 26, endPoint y: 31, distance: 346.6
click at [349, 158] on td "Switch to old editor" at bounding box center [322, 173] width 62 height 150
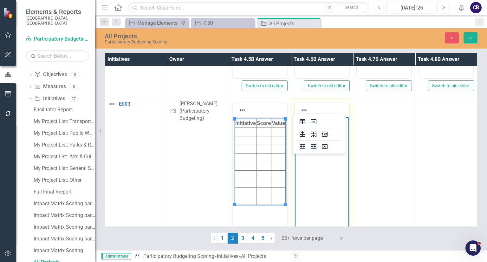
click at [321, 148] on body "Rich Text Area. Press ALT-0 for help." at bounding box center [322, 164] width 54 height 95
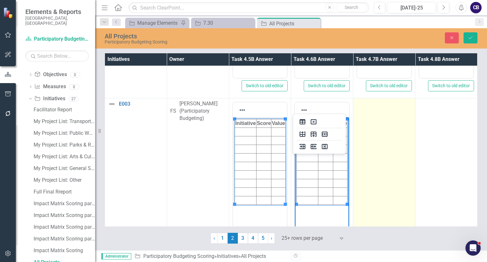
click at [371, 145] on td at bounding box center [384, 173] width 62 height 150
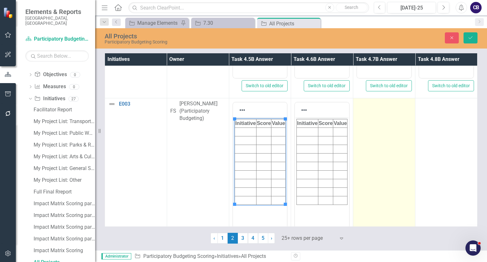
click at [371, 145] on td at bounding box center [384, 173] width 62 height 150
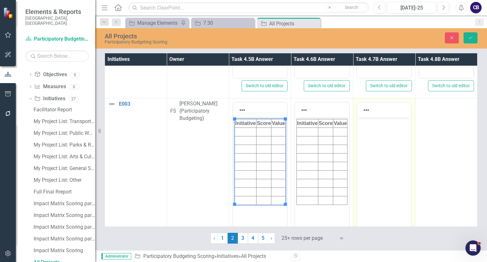
click at [374, 150] on body "Rich Text Area. Press ALT-0 for help." at bounding box center [384, 164] width 54 height 95
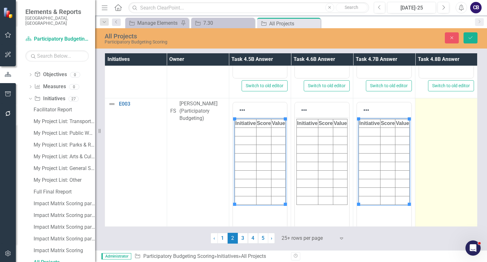
click at [423, 147] on td at bounding box center [446, 173] width 62 height 150
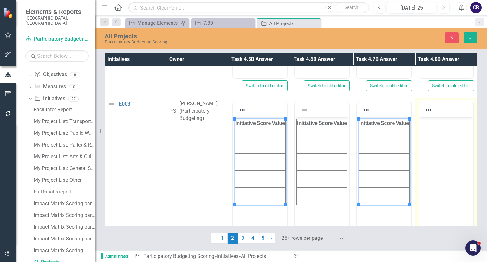
click at [427, 151] on body "Rich Text Area. Press ALT-0 for help." at bounding box center [446, 164] width 54 height 95
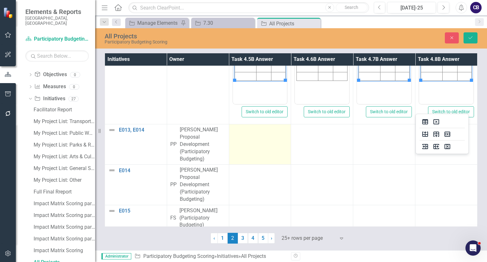
click at [250, 145] on td at bounding box center [260, 144] width 62 height 40
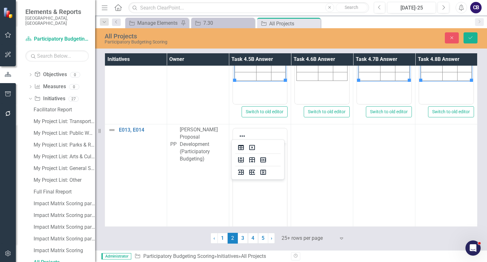
click at [252, 178] on html at bounding box center [260, 190] width 54 height 95
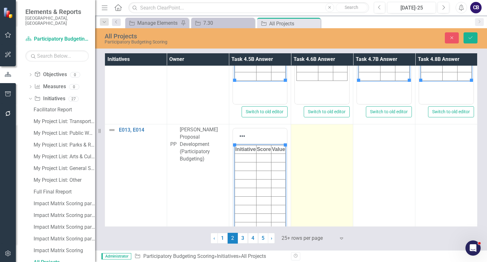
click at [312, 173] on td at bounding box center [322, 199] width 62 height 150
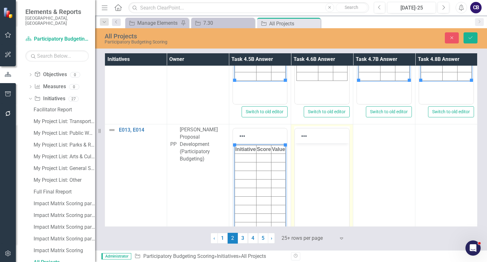
click at [314, 178] on body "Rich Text Area. Press ALT-0 for help." at bounding box center [322, 190] width 54 height 95
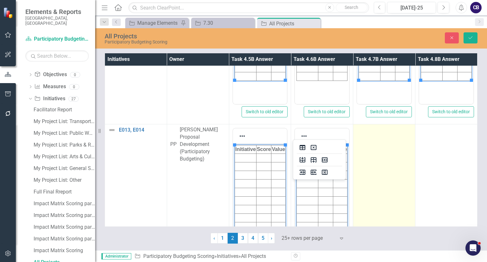
click at [399, 186] on td at bounding box center [384, 199] width 62 height 150
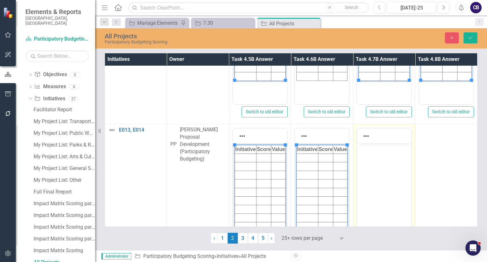
click at [402, 190] on body "Rich Text Area. Press ALT-0 for help." at bounding box center [384, 190] width 54 height 95
paste body "Rich Text Area. Press ALT-0 for help."
click at [395, 176] on html at bounding box center [384, 190] width 54 height 95
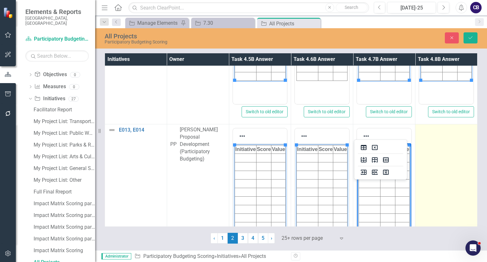
click at [417, 170] on td at bounding box center [446, 199] width 62 height 150
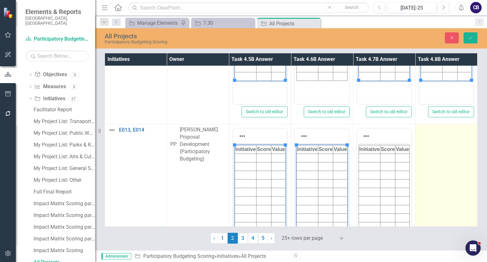
click at [417, 170] on td at bounding box center [446, 199] width 62 height 150
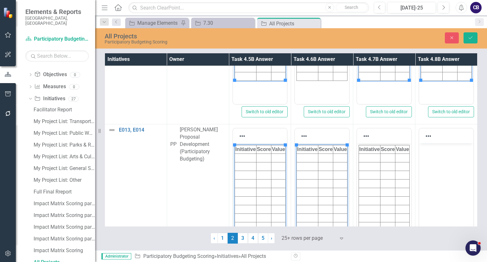
click at [439, 174] on body "Rich Text Area. Press ALT-0 for help." at bounding box center [446, 190] width 54 height 95
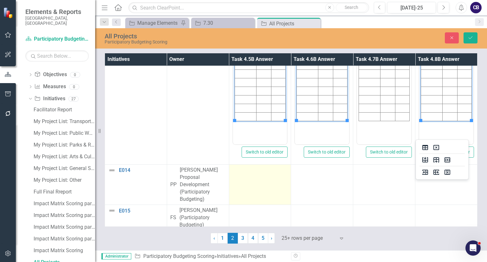
click at [252, 175] on td at bounding box center [260, 185] width 62 height 40
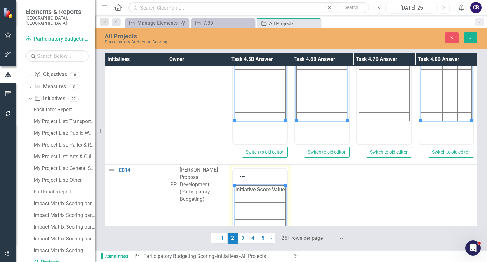
click at [286, 190] on td "Switch to old editor" at bounding box center [260, 240] width 62 height 150
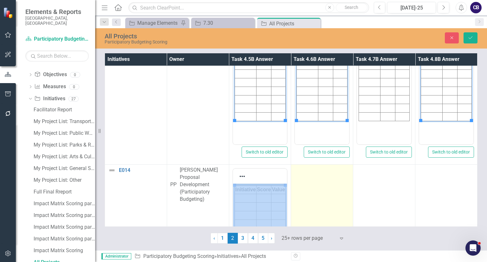
drag, startPoint x: 286, startPoint y: 190, endPoint x: 297, endPoint y: 189, distance: 11.1
click at [297, 189] on tr "E014 Link Map View Link Map Edit Edit Initiative Link Open Element PP [PERSON_N…" at bounding box center [291, 240] width 372 height 150
click at [319, 188] on td at bounding box center [322, 240] width 62 height 150
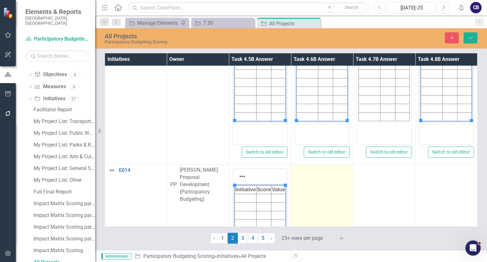
click
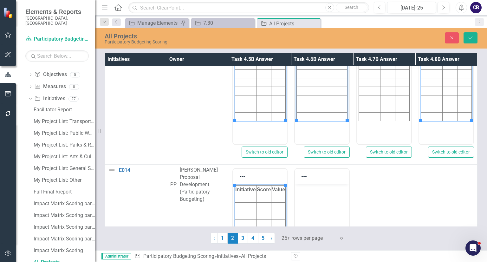
drag, startPoint x: 346, startPoint y: 195, endPoint x: 333, endPoint y: 194, distance: 13.4
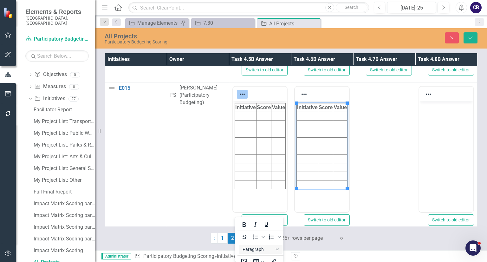
drag, startPoint x: 426, startPoint y: 182, endPoint x: 437, endPoint y: 176, distance: 13.1
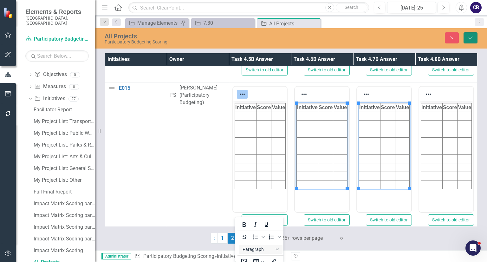
drag, startPoint x: 469, startPoint y: 32, endPoint x: 49, endPoint y: 4, distance: 421.2
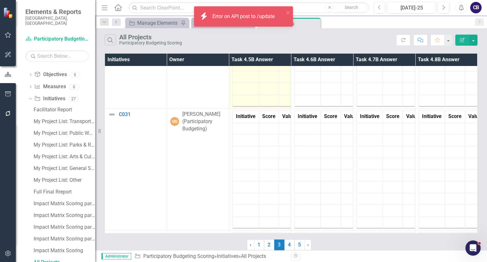
scroll to position [80, 0]
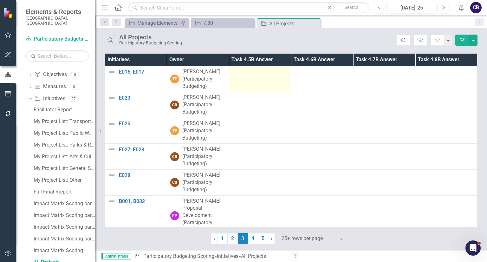
click at [271, 89] on td at bounding box center [260, 79] width 62 height 26
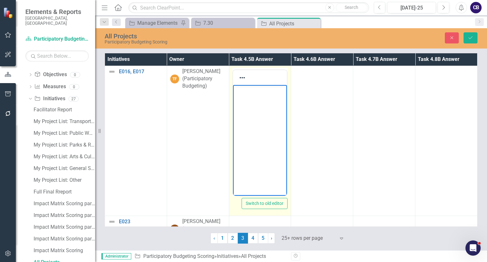
click at [263, 110] on body "Rich Text Area. Press ALT-0 for help." at bounding box center [260, 132] width 54 height 95
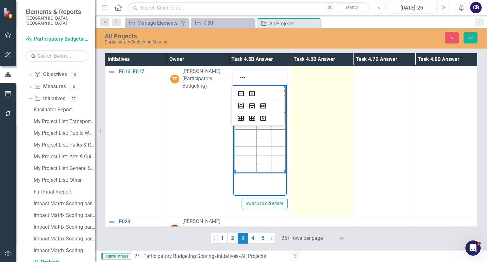
click at [313, 113] on td at bounding box center [322, 141] width 62 height 150
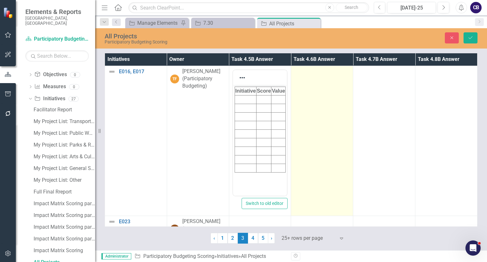
click at [313, 113] on td at bounding box center [322, 141] width 62 height 150
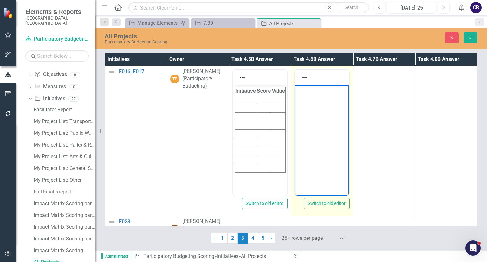
click at [320, 113] on html at bounding box center [322, 132] width 54 height 95
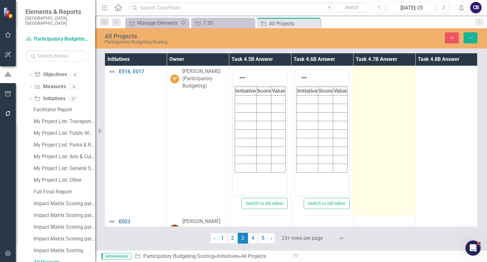
click at [374, 123] on td at bounding box center [384, 141] width 62 height 150
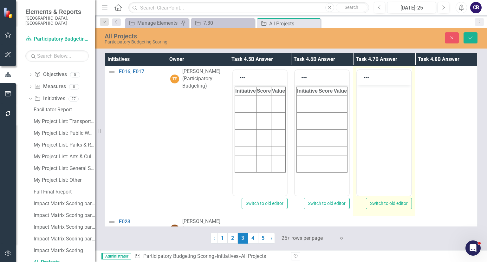
click at [377, 123] on body "Rich Text Area. Press ALT-0 for help." at bounding box center [384, 132] width 54 height 95
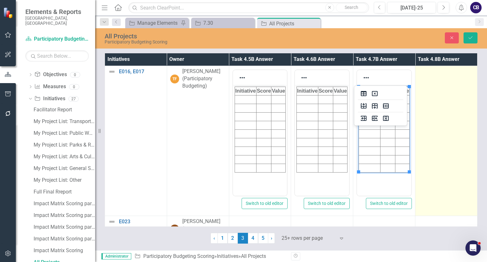
click at [443, 142] on td at bounding box center [446, 141] width 62 height 150
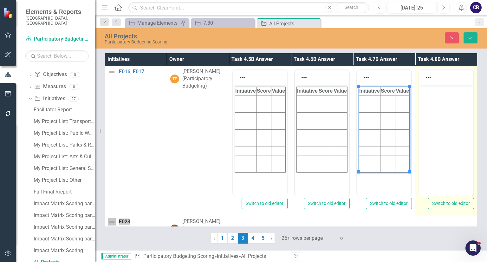
click at [447, 142] on body "Rich Text Area. Press ALT-0 for help." at bounding box center [446, 132] width 54 height 95
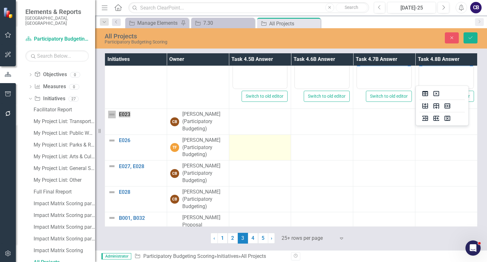
scroll to position [103, 0]
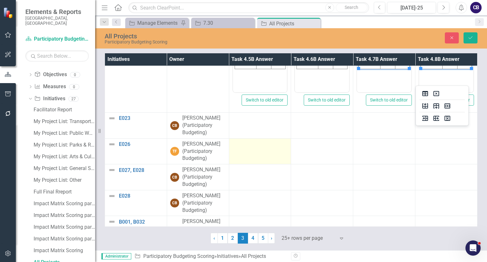
click at [246, 140] on div at bounding box center [259, 144] width 55 height 8
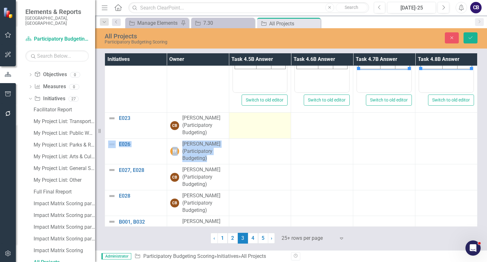
drag, startPoint x: 31, startPoint y: 107, endPoint x: 238, endPoint y: 119, distance: 207.0
click at [238, 119] on div at bounding box center [259, 118] width 55 height 8
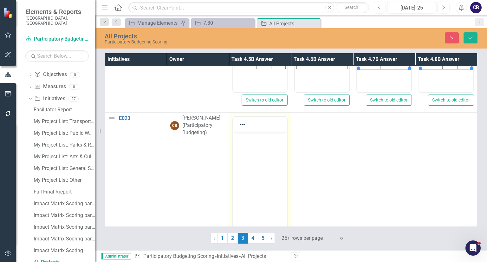
scroll to position [0, 0]
click at [239, 132] on html at bounding box center [260, 179] width 54 height 95
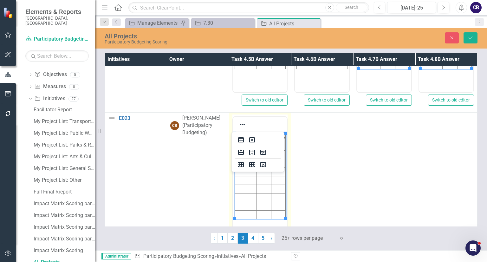
click at [257, 146] on body "Initiative Score Value" at bounding box center [260, 179] width 54 height 95
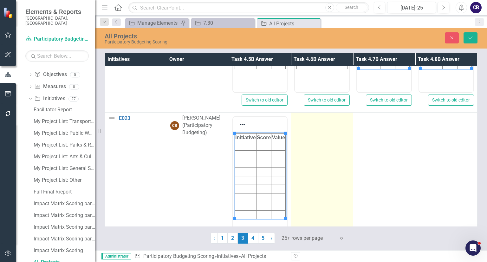
click at [324, 159] on td at bounding box center [322, 188] width 62 height 150
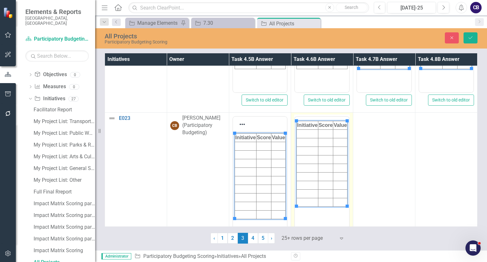
click at [326, 147] on body "Initiative Score Value" at bounding box center [322, 166] width 54 height 95
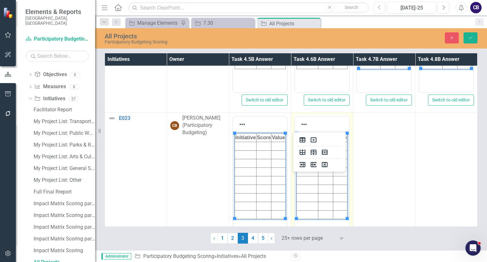
click at [378, 155] on td at bounding box center [384, 188] width 62 height 150
click at [381, 155] on html at bounding box center [384, 179] width 54 height 95
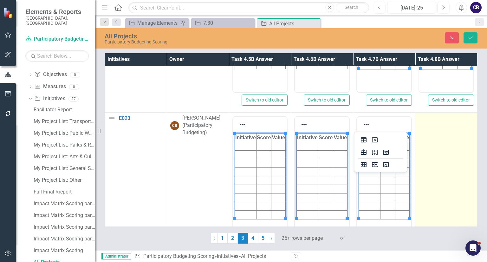
drag, startPoint x: 407, startPoint y: 155, endPoint x: 421, endPoint y: 155, distance: 14.3
click at [421, 155] on td at bounding box center [446, 188] width 62 height 150
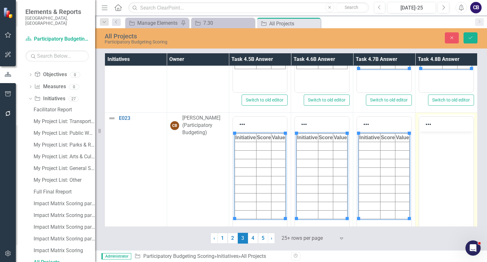
click at [425, 156] on body "Rich Text Area. Press ALT-0 for help." at bounding box center [446, 179] width 54 height 95
paste body "Rich Text Area. Press ALT-0 for help."
click at [430, 154] on body "Rich Text Area. Press ALT-0 for help." at bounding box center [446, 179] width 54 height 95
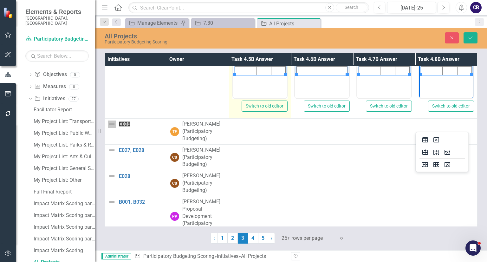
scroll to position [248, 0]
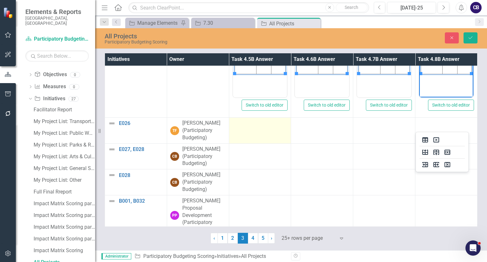
click at [261, 139] on td at bounding box center [260, 131] width 62 height 26
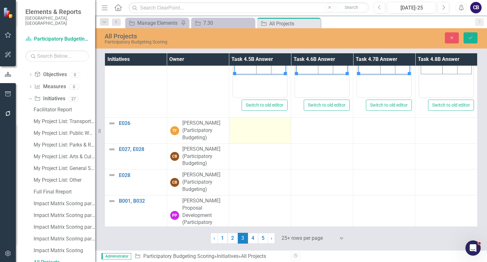
click at [261, 139] on td at bounding box center [260, 131] width 62 height 26
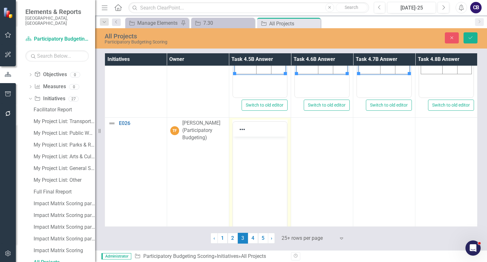
scroll to position [0, 0]
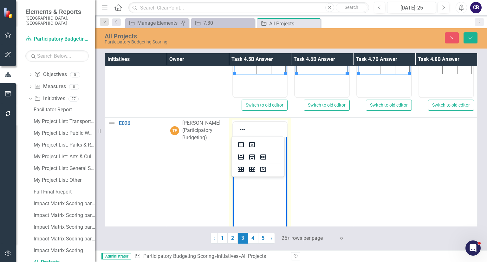
click at [258, 166] on body "Rich Text Area. Press ALT-0 for help." at bounding box center [260, 184] width 54 height 95
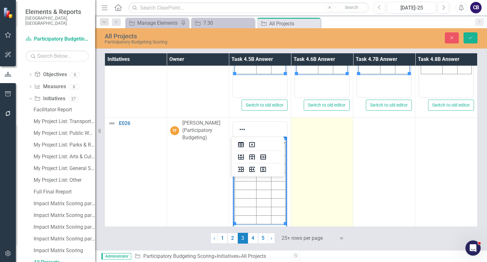
click at [312, 165] on td at bounding box center [322, 193] width 62 height 150
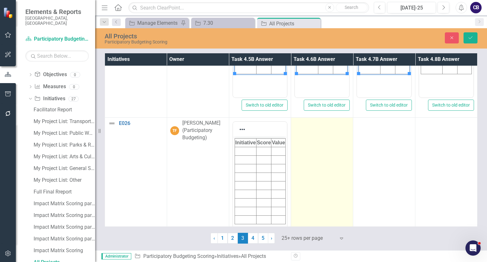
click at [312, 165] on td at bounding box center [322, 193] width 62 height 150
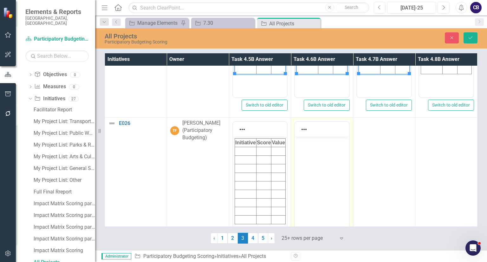
click at [314, 165] on body "Rich Text Area. Press ALT-0 for help." at bounding box center [322, 184] width 54 height 95
paste body "Rich Text Area. Press ALT-0 for help."
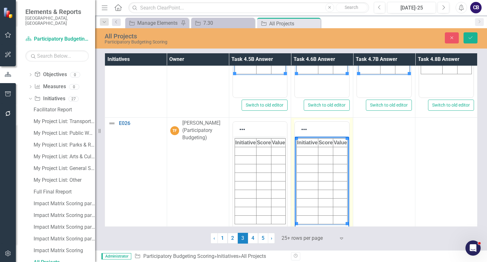
click at [333, 164] on html "Initiative Score Value" at bounding box center [322, 184] width 54 height 95
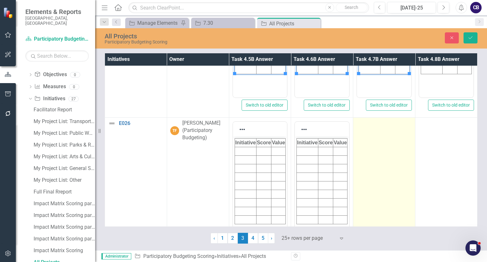
click at [380, 161] on td at bounding box center [384, 193] width 62 height 150
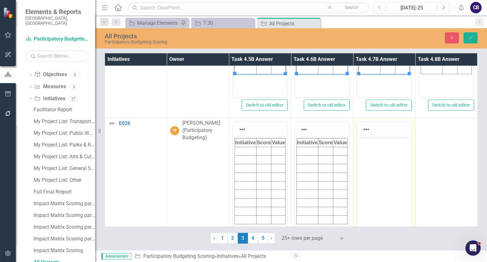
click at [383, 162] on body "Rich Text Area. Press ALT-0 for help." at bounding box center [384, 184] width 54 height 95
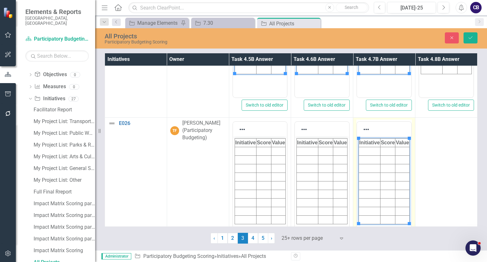
click at [383, 162] on body "Initiative Score Value" at bounding box center [384, 184] width 54 height 95
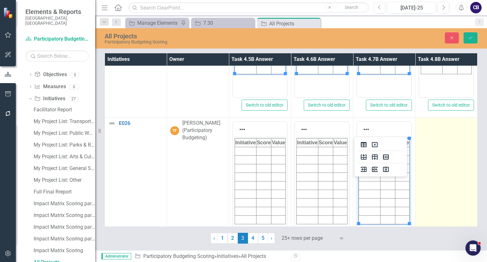
click at [440, 168] on td at bounding box center [446, 193] width 62 height 150
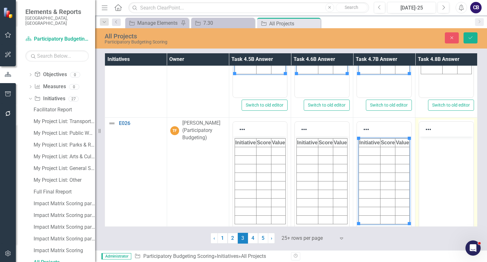
click at [444, 169] on body "Rich Text Area. Press ALT-0 for help." at bounding box center [446, 184] width 54 height 95
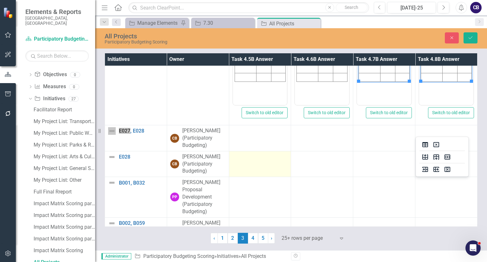
scroll to position [391, 0]
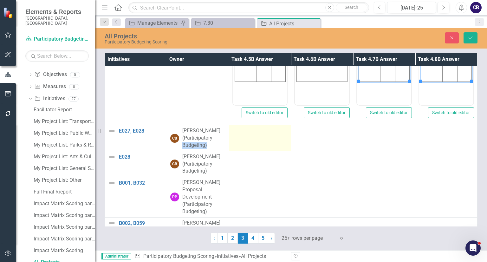
drag, startPoint x: 224, startPoint y: 138, endPoint x: 242, endPoint y: 139, distance: 17.8
click at [242, 139] on tr "E027, E028 Link Map View Link Map Edit Edit Initiative Link Open Element CB Car…" at bounding box center [291, 138] width 372 height 26
click at [242, 139] on td at bounding box center [260, 138] width 62 height 26
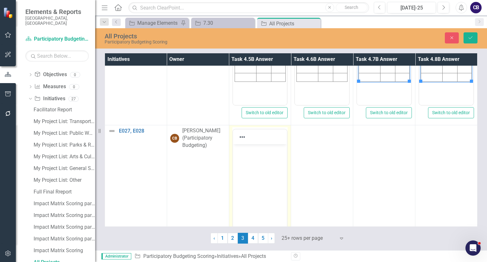
scroll to position [0, 0]
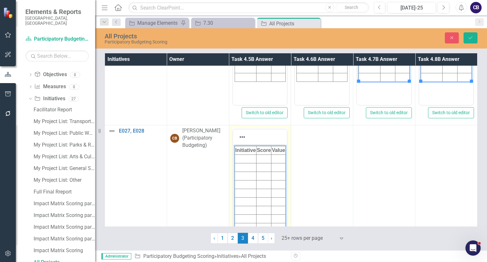
click at [256, 162] on html "Initiative Score Value" at bounding box center [260, 191] width 54 height 95
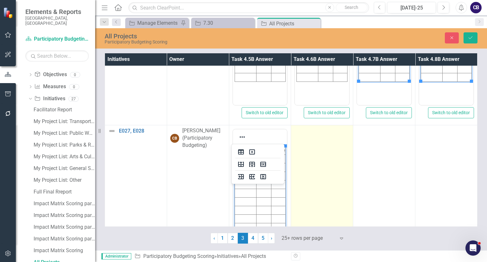
click at [339, 171] on td at bounding box center [322, 200] width 62 height 150
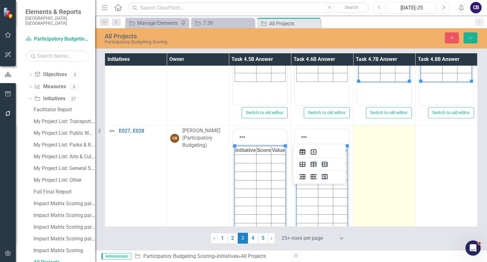
click at [378, 179] on td at bounding box center [384, 200] width 62 height 150
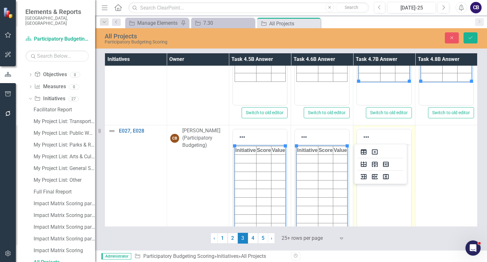
click at [382, 180] on html at bounding box center [384, 191] width 54 height 95
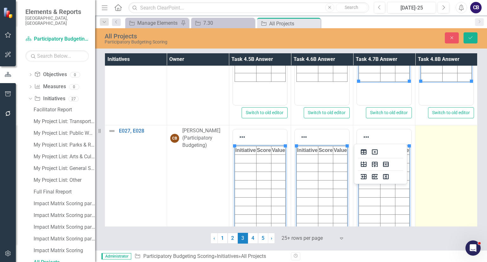
click at [419, 175] on td at bounding box center [446, 200] width 62 height 150
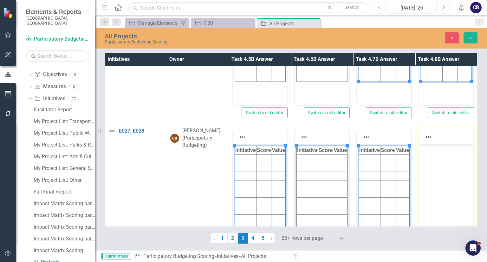
click at [423, 176] on body "Rich Text Area. Press ALT-0 for help." at bounding box center [446, 191] width 54 height 95
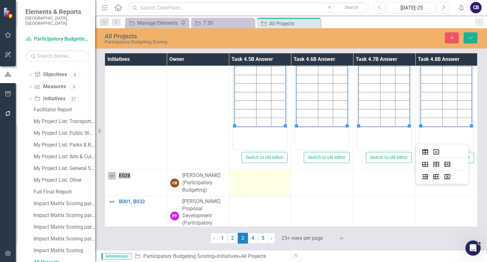
scroll to position [496, 0]
click at [254, 184] on td at bounding box center [260, 183] width 62 height 26
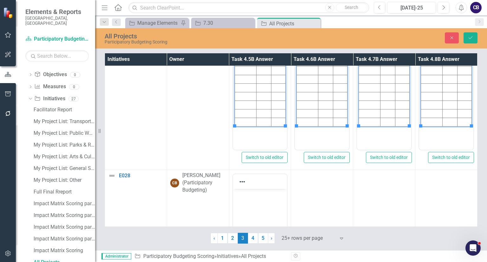
scroll to position [0, 0]
click at [254, 201] on body "Rich Text Area. Press ALT-0 for help." at bounding box center [260, 236] width 54 height 95
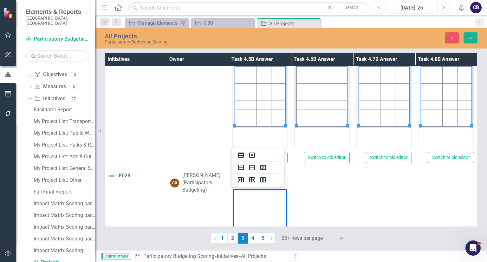
scroll to position [537, 0]
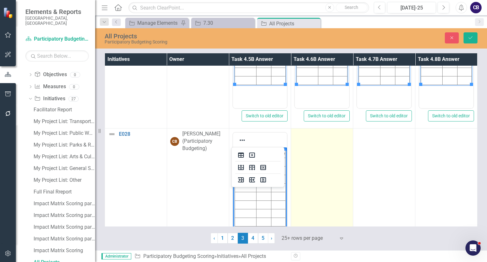
click at [306, 191] on td at bounding box center [322, 203] width 62 height 150
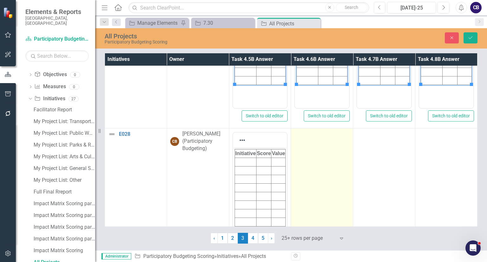
click at [306, 191] on td at bounding box center [322, 203] width 62 height 150
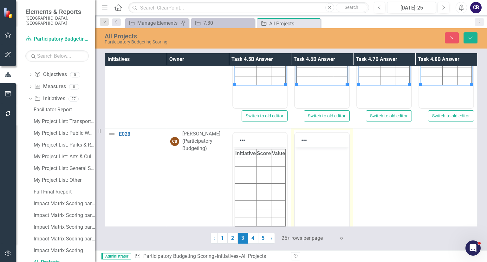
scroll to position [0, 0]
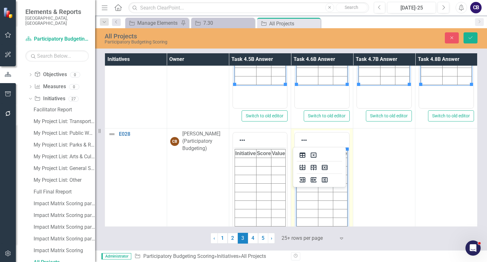
click at [308, 191] on html "Initiative Score Value" at bounding box center [322, 194] width 54 height 95
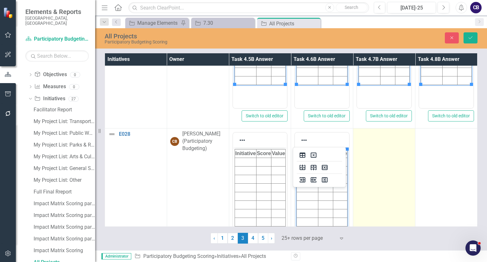
click at [386, 178] on td at bounding box center [384, 203] width 62 height 150
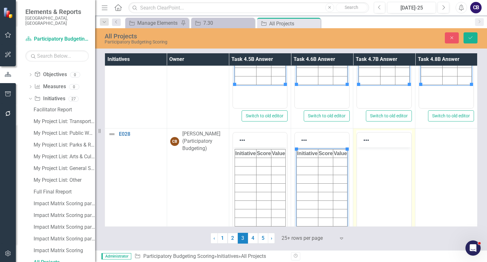
click at [389, 179] on body "Rich Text Area. Press ALT-0 for help." at bounding box center [384, 194] width 54 height 95
paste body "Rich Text Area. Press ALT-0 for help."
click at [400, 178] on body "Rich Text Area. Press ALT-0 for help." at bounding box center [384, 194] width 54 height 95
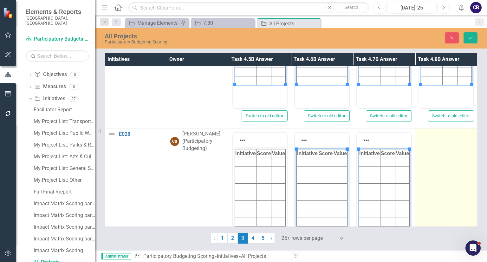
click at [423, 174] on td at bounding box center [446, 203] width 62 height 150
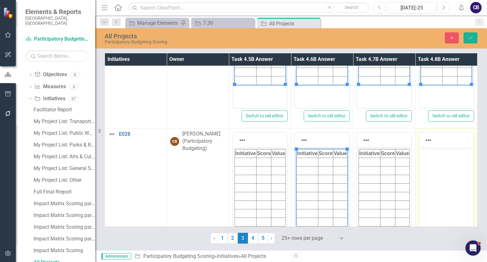
click at [427, 175] on body "Rich Text Area. Press ALT-0 for help." at bounding box center [446, 194] width 54 height 95
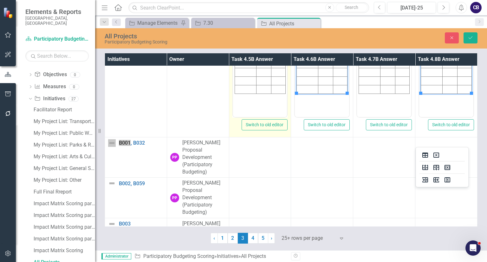
scroll to position [685, 0]
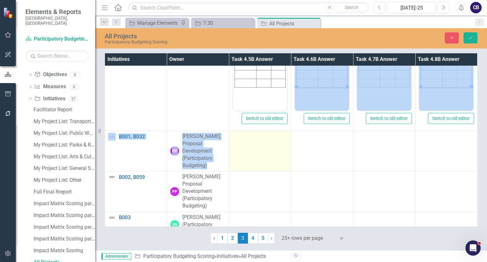
drag, startPoint x: 257, startPoint y: 126, endPoint x: 239, endPoint y: 151, distance: 31.3
click at [239, 151] on tbody "E016, E017 Link Map View Link Map Edit Edit Initiative Link Open Element TF Tam…" at bounding box center [291, 41] width 372 height 1321
click at [239, 151] on td at bounding box center [260, 151] width 62 height 40
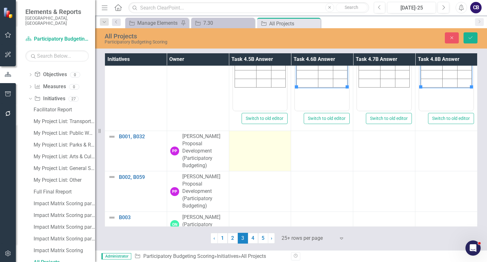
click at [239, 151] on td at bounding box center [260, 151] width 62 height 40
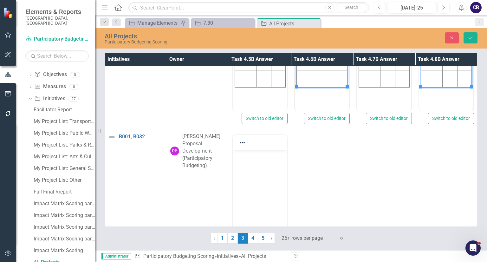
scroll to position [0, 0]
click at [248, 161] on html at bounding box center [260, 197] width 54 height 95
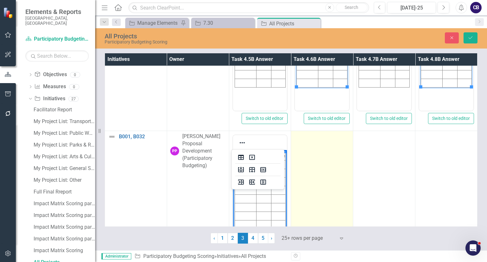
click at [315, 160] on td at bounding box center [322, 206] width 62 height 150
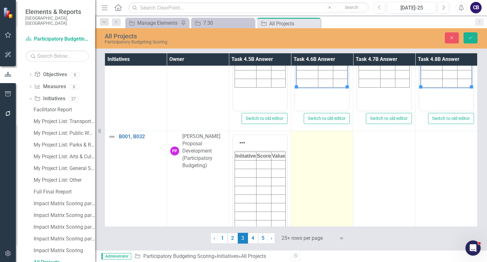
click at [315, 160] on td at bounding box center [322, 206] width 62 height 150
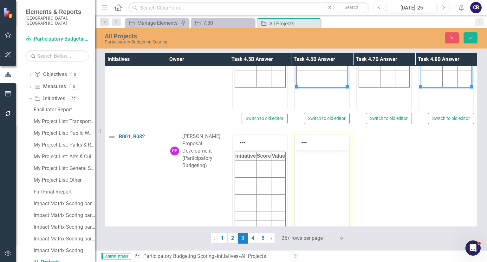
click at [317, 162] on body "Rich Text Area. Press ALT-0 for help." at bounding box center [322, 197] width 54 height 95
paste body "Rich Text Area. Press ALT-0 for help."
click at [323, 165] on body "Rich Text Area. Press ALT-0 for help." at bounding box center [322, 197] width 54 height 95
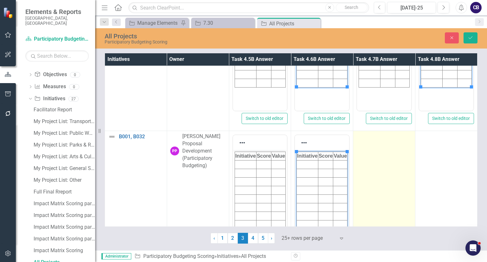
click at [372, 170] on td at bounding box center [384, 206] width 62 height 150
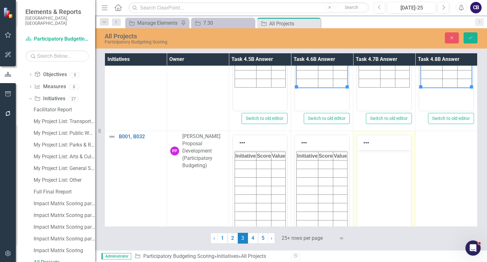
click at [375, 171] on body "Rich Text Area. Press ALT-0 for help." at bounding box center [384, 197] width 54 height 95
paste body "Rich Text Area. Press ALT-0 for help."
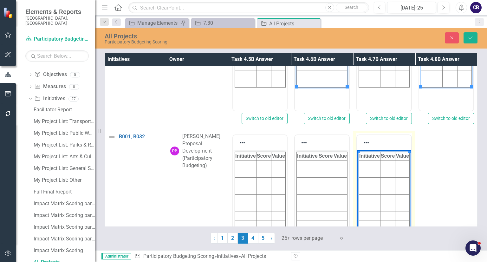
click at [403, 170] on body "Initiative Score Value" at bounding box center [384, 197] width 54 height 95
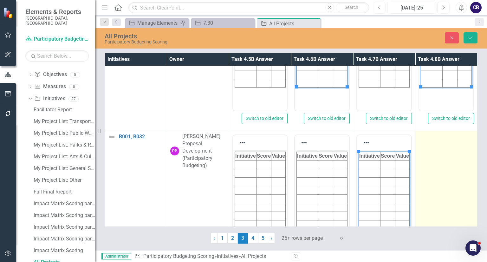
click at [437, 169] on td at bounding box center [446, 206] width 62 height 150
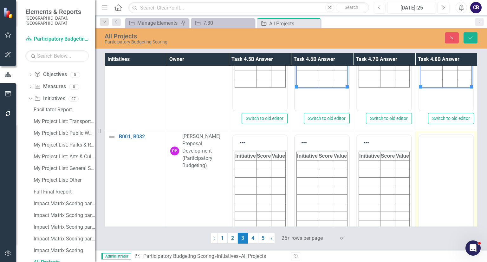
click at [441, 158] on body "Rich Text Area. Press ALT-0 for help." at bounding box center [446, 185] width 54 height 95
click at [441, 171] on body "Rich Text Area. Press ALT-0 for help." at bounding box center [446, 197] width 54 height 95
paste body "Rich Text Area. Press ALT-0 for help."
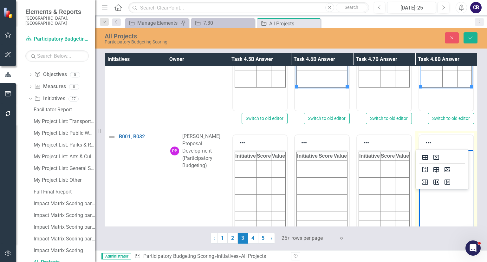
click at [424, 169] on html at bounding box center [446, 197] width 54 height 95
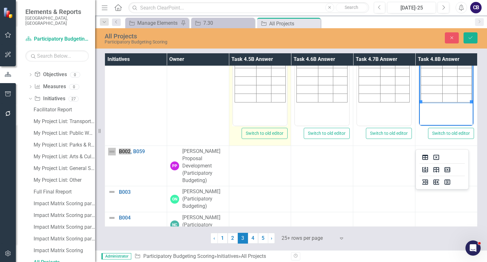
scroll to position [821, 0]
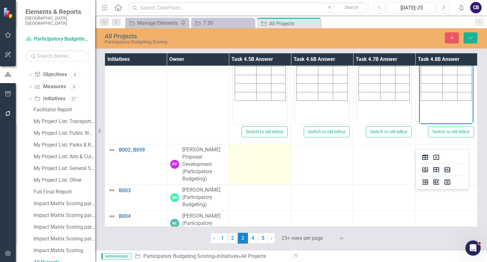
click at [259, 158] on td at bounding box center [260, 164] width 62 height 40
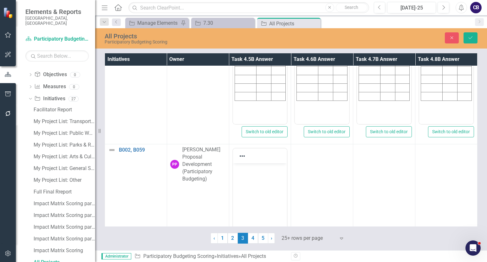
scroll to position [0, 0]
click at [265, 183] on body "Rich Text Area. Press ALT-0 for help." at bounding box center [260, 210] width 54 height 95
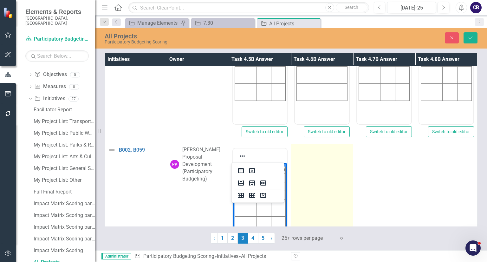
click at [311, 180] on td at bounding box center [322, 219] width 62 height 150
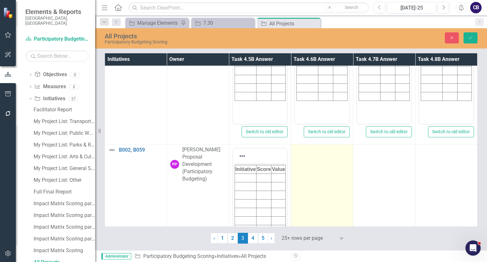
click at [311, 180] on td at bounding box center [322, 219] width 62 height 150
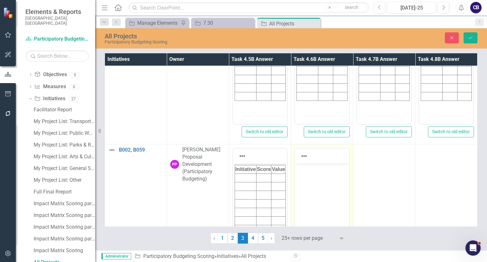
click at [313, 182] on body "Rich Text Area. Press ALT-0 for help." at bounding box center [322, 210] width 54 height 95
paste body "Rich Text Area. Press ALT-0 for help."
click at [337, 183] on html at bounding box center [322, 210] width 54 height 95
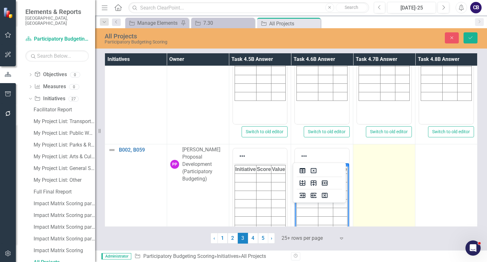
click at [388, 181] on td at bounding box center [384, 219] width 62 height 150
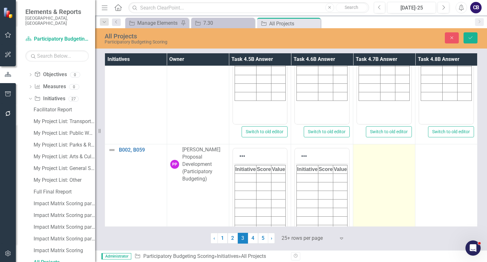
click at [388, 181] on td at bounding box center [384, 219] width 62 height 150
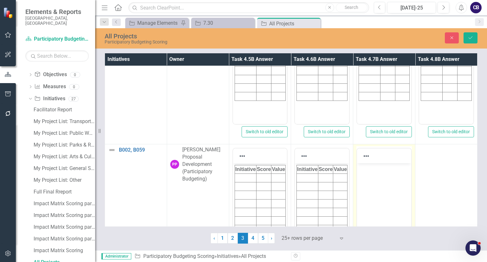
click at [391, 182] on body "Rich Text Area. Press ALT-0 for help." at bounding box center [384, 210] width 54 height 95
click at [391, 182] on html at bounding box center [384, 210] width 54 height 95
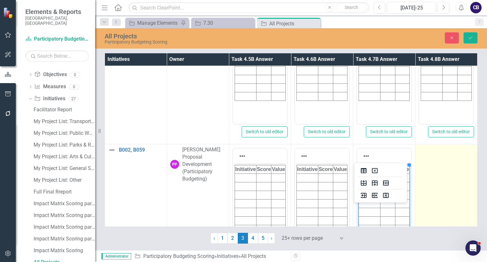
click at [424, 183] on td at bounding box center [446, 219] width 62 height 150
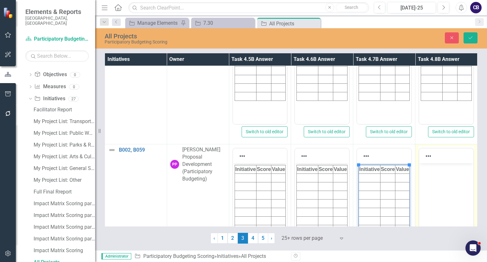
click at [428, 184] on body "Rich Text Area. Press ALT-0 for help." at bounding box center [446, 210] width 54 height 95
click at [419, 176] on body "Rich Text Area. Press ALT-0 for help." at bounding box center [446, 210] width 54 height 95
paste body "Rich Text Area. Press ALT-0 for help."
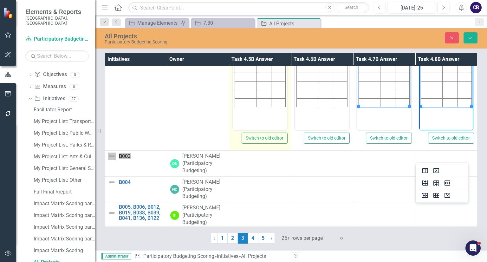
scroll to position [966, 0]
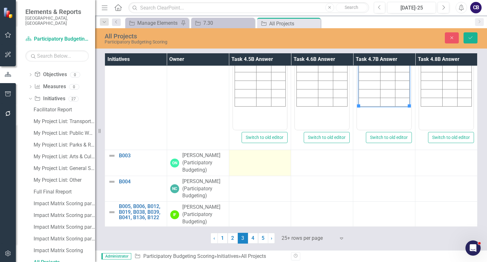
click at [264, 162] on td at bounding box center [260, 163] width 62 height 26
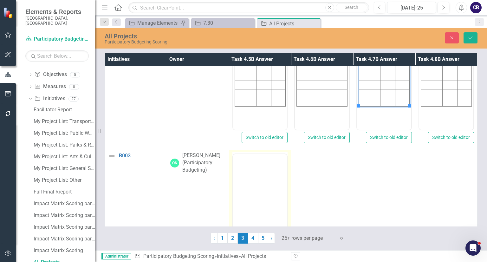
scroll to position [0, 0]
click at [262, 194] on body "Rich Text Area. Press ALT-0 for help." at bounding box center [260, 216] width 54 height 95
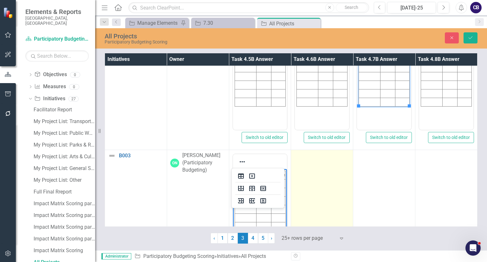
click at [327, 190] on td at bounding box center [322, 225] width 62 height 150
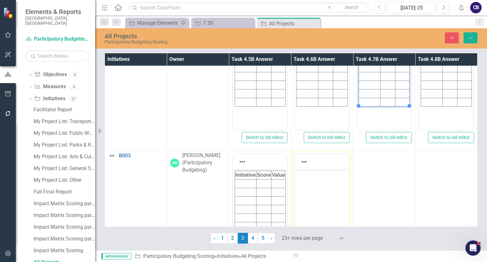
click at [330, 191] on body "Rich Text Area. Press ALT-0 for help." at bounding box center [322, 216] width 54 height 95
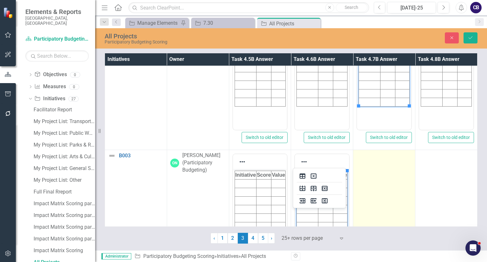
click at [392, 196] on td at bounding box center [384, 225] width 62 height 150
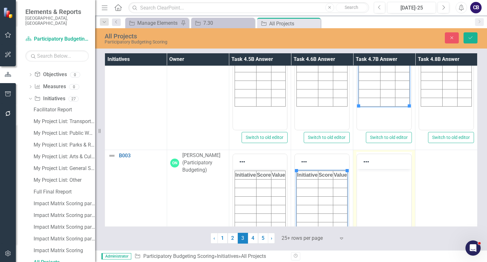
click at [396, 197] on body "Rich Text Area. Press ALT-0 for help." at bounding box center [384, 216] width 54 height 95
paste body "Rich Text Area. Press ALT-0 for help."
click at [403, 195] on body "Rich Text Area. Press ALT-0 for help." at bounding box center [384, 216] width 54 height 95
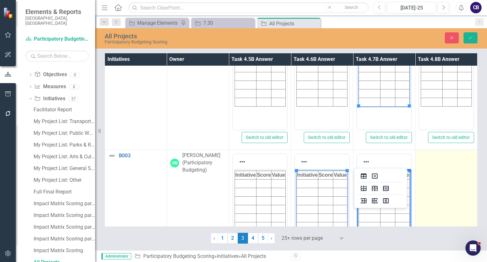
click at [442, 197] on td at bounding box center [446, 225] width 62 height 150
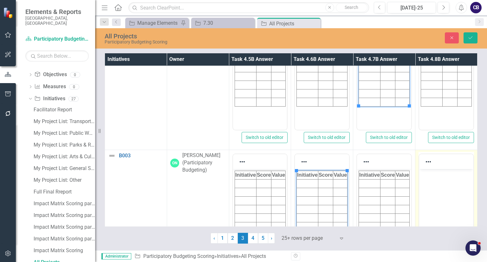
click at [445, 198] on body "Rich Text Area. Press ALT-0 for help." at bounding box center [446, 216] width 54 height 95
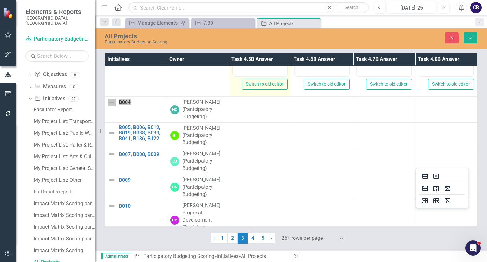
scroll to position [1170, 0]
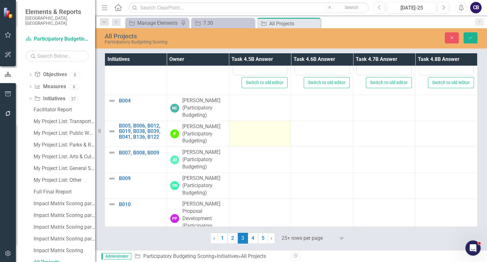
click at [257, 121] on td at bounding box center [260, 134] width 62 height 26
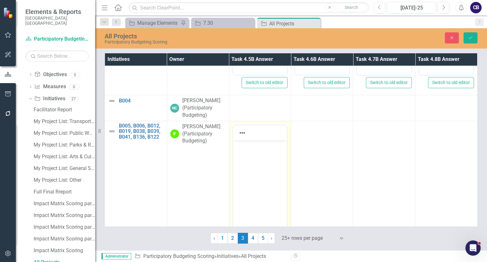
scroll to position [0, 0]
click at [258, 165] on body "Rich Text Area. Press ALT-0 for help." at bounding box center [260, 187] width 54 height 95
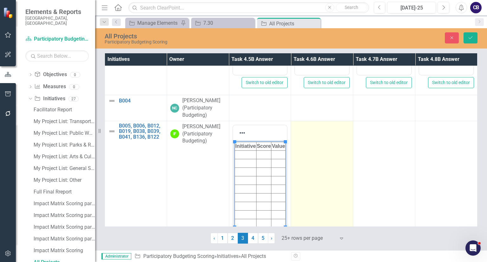
click at [335, 181] on td at bounding box center [322, 196] width 62 height 150
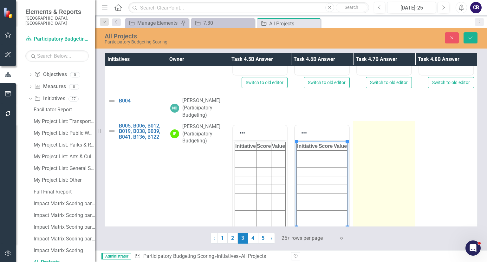
click at [355, 184] on td at bounding box center [384, 196] width 62 height 150
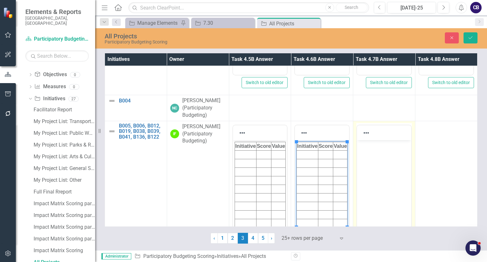
click at [365, 185] on body "Rich Text Area. Press ALT-0 for help." at bounding box center [384, 187] width 54 height 95
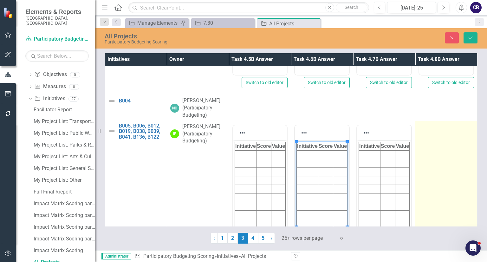
click at [420, 189] on td at bounding box center [446, 196] width 62 height 150
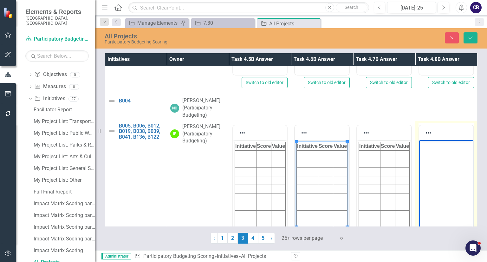
click at [424, 191] on body "Rich Text Area. Press ALT-0 for help." at bounding box center [446, 187] width 54 height 95
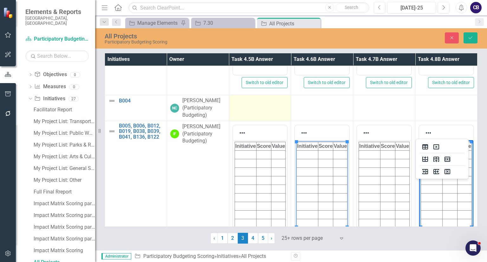
click at [236, 98] on div at bounding box center [259, 101] width 55 height 8
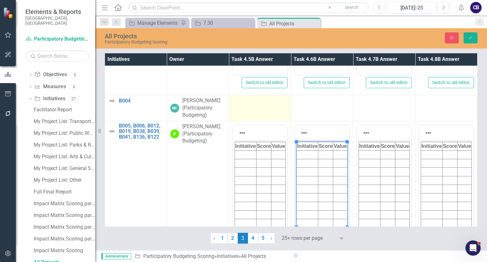
click at [236, 98] on div at bounding box center [259, 101] width 55 height 8
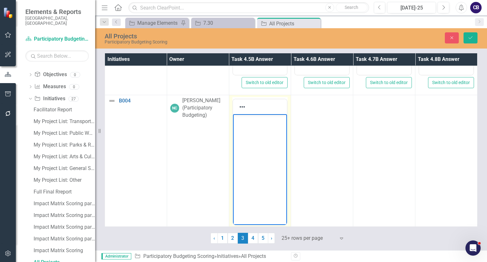
click at [247, 138] on body "Rich Text Area. Press ALT-0 for help." at bounding box center [260, 161] width 54 height 95
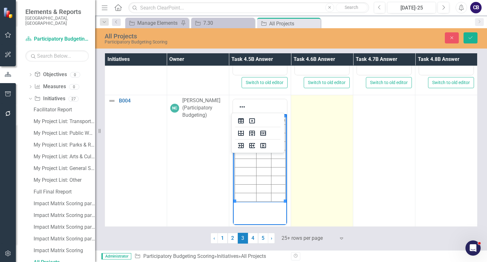
click at [304, 140] on td at bounding box center [322, 170] width 62 height 150
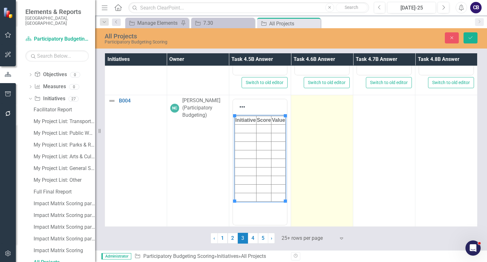
click at [304, 140] on td at bounding box center [322, 170] width 62 height 150
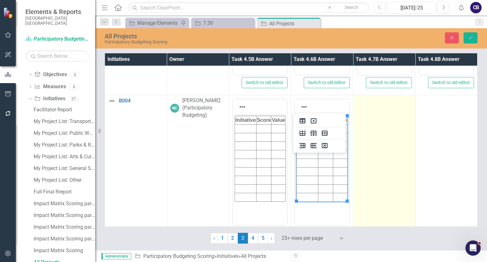
click at [389, 145] on td at bounding box center [384, 170] width 62 height 150
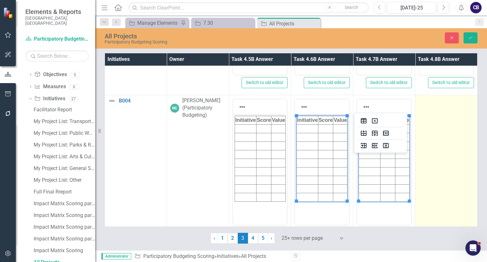
click at [443, 163] on td at bounding box center [446, 170] width 62 height 150
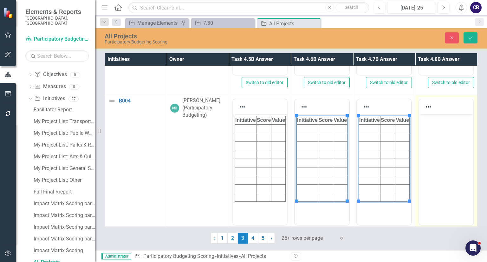
click at [447, 165] on body "Rich Text Area. Press ALT-0 for help." at bounding box center [446, 161] width 54 height 95
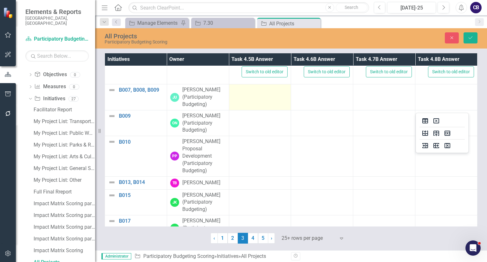
click at [255, 95] on td at bounding box center [260, 97] width 62 height 26
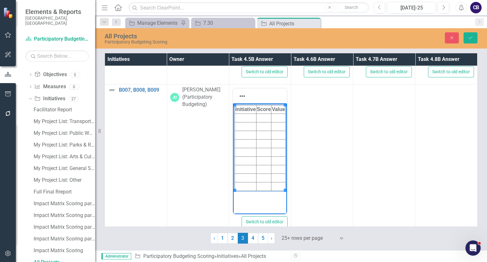
click at [261, 127] on body "Initiative Score Value" at bounding box center [260, 150] width 54 height 95
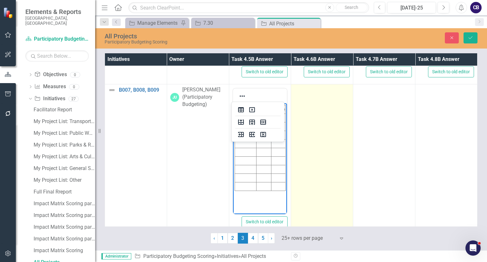
click at [303, 128] on td at bounding box center [322, 159] width 62 height 150
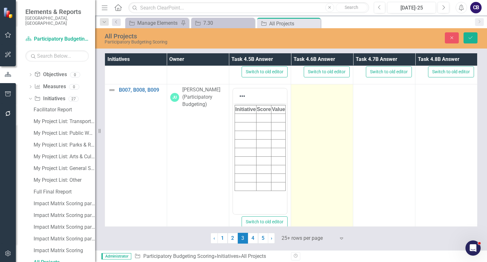
click at [303, 128] on td at bounding box center [322, 159] width 62 height 150
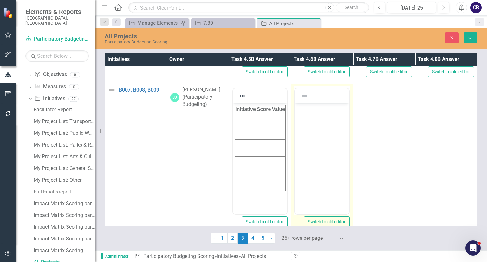
click at [305, 131] on body "Rich Text Area. Press ALT-0 for help." at bounding box center [322, 150] width 54 height 95
drag, startPoint x: 598, startPoint y: 232, endPoint x: 328, endPoint y: 131, distance: 287.7
click at [328, 131] on body "Rich Text Area. Press ALT-0 for help." at bounding box center [322, 150] width 54 height 95
paste body "Rich Text Area. Press ALT-0 for help."
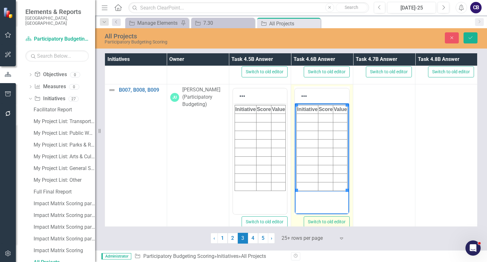
click at [328, 131] on html "Initiative Score Value" at bounding box center [322, 150] width 54 height 95
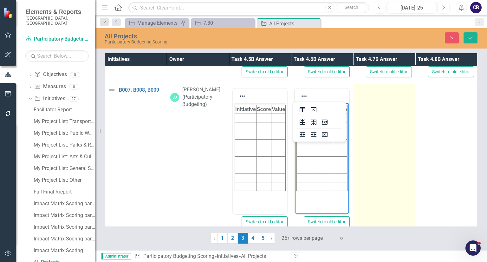
click at [375, 132] on td at bounding box center [384, 159] width 62 height 150
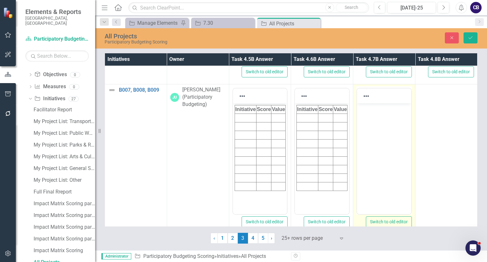
click at [378, 134] on body "Rich Text Area. Press ALT-0 for help." at bounding box center [384, 150] width 54 height 95
paste body "Rich Text Area. Press ALT-0 for help."
click at [397, 139] on html at bounding box center [384, 150] width 54 height 95
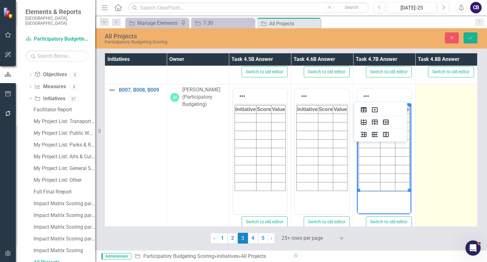
click at [455, 148] on td at bounding box center [446, 159] width 62 height 150
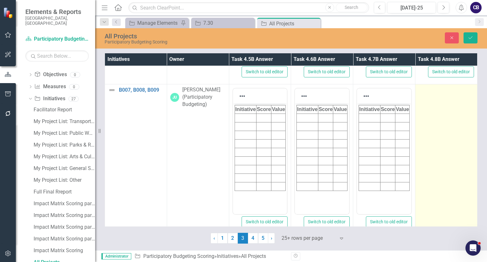
click at [455, 148] on td at bounding box center [446, 159] width 62 height 150
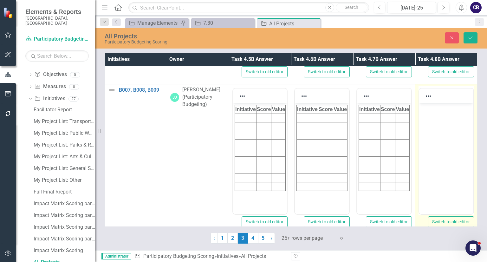
click at [459, 151] on body "Rich Text Area. Press ALT-0 for help." at bounding box center [446, 150] width 54 height 95
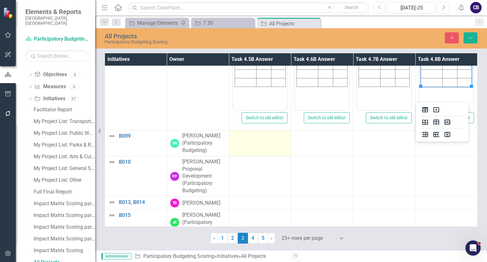
click at [282, 141] on td at bounding box center [260, 143] width 62 height 26
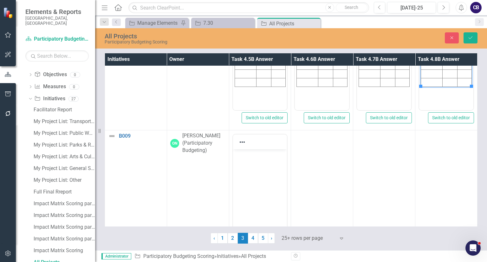
click at [273, 164] on body "Rich Text Area. Press ALT-0 for help." at bounding box center [260, 196] width 54 height 95
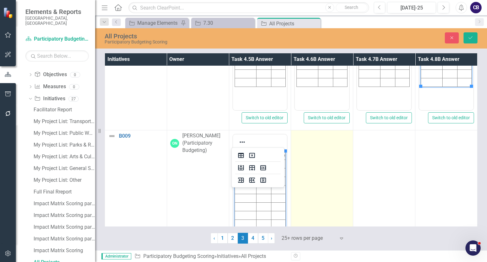
click at [317, 168] on td at bounding box center [322, 205] width 62 height 150
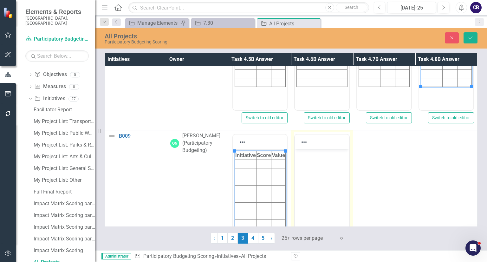
click at [319, 170] on body "Rich Text Area. Press ALT-0 for help." at bounding box center [322, 196] width 54 height 95
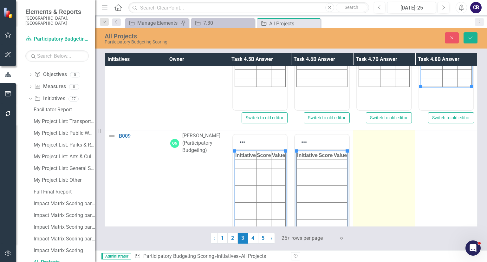
click at [396, 196] on td at bounding box center [384, 205] width 62 height 150
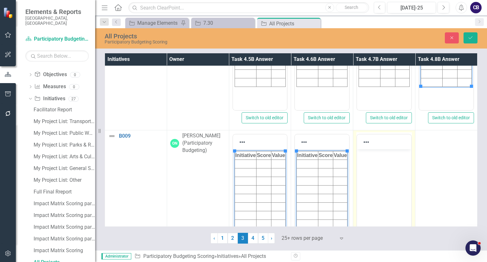
click at [399, 198] on body "Rich Text Area. Press ALT-0 for help." at bounding box center [384, 196] width 54 height 95
paste body "Rich Text Area. Press ALT-0 for help."
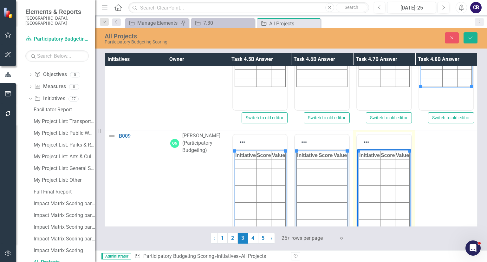
click at [402, 184] on html "Initiative Score Value" at bounding box center [384, 196] width 54 height 95
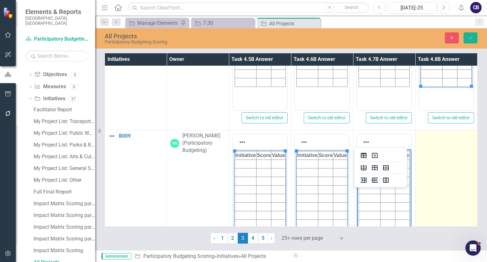
click at [435, 181] on td at bounding box center [446, 205] width 62 height 150
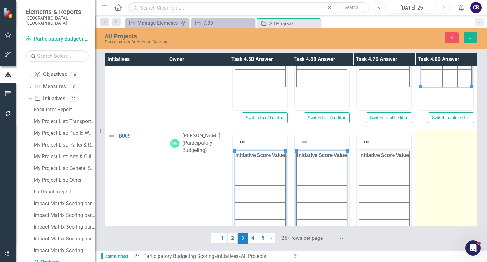
click at [435, 181] on td at bounding box center [446, 205] width 62 height 150
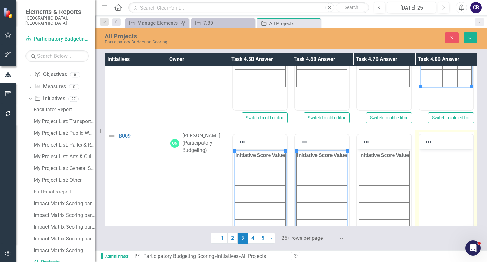
click at [439, 184] on body "Rich Text Area. Press ALT-0 for help." at bounding box center [446, 196] width 54 height 95
paste body "Rich Text Area. Press ALT-0 for help."
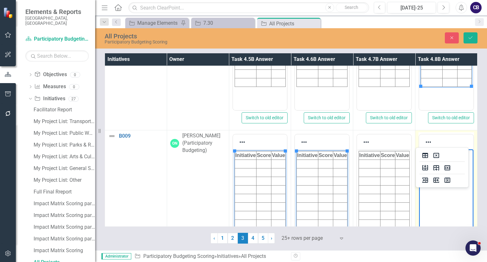
click at [439, 184] on html at bounding box center [446, 196] width 54 height 95
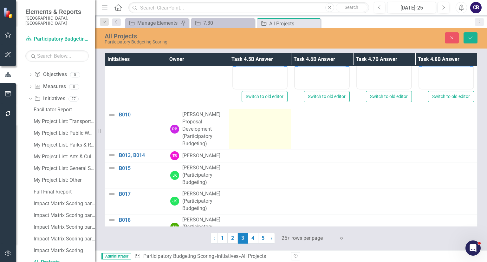
click at [259, 140] on td at bounding box center [260, 129] width 62 height 40
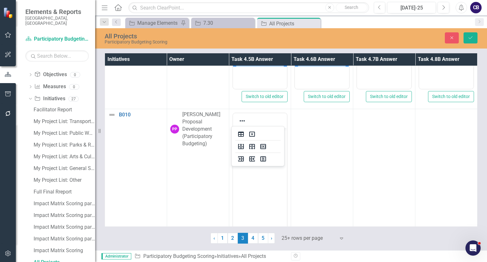
click at [258, 158] on body "Rich Text Area. Press ALT-0 for help." at bounding box center [260, 175] width 54 height 95
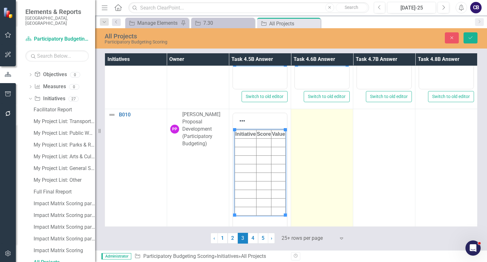
click at [316, 160] on td at bounding box center [322, 184] width 62 height 150
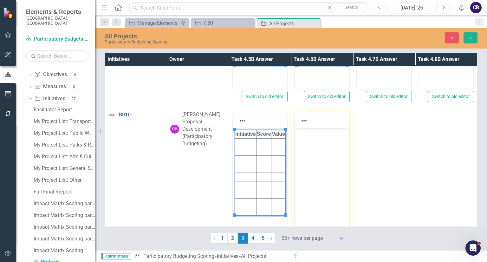
click at [318, 163] on body "Rich Text Area. Press ALT-0 for help." at bounding box center [322, 175] width 54 height 95
click at [318, 163] on html at bounding box center [322, 175] width 54 height 95
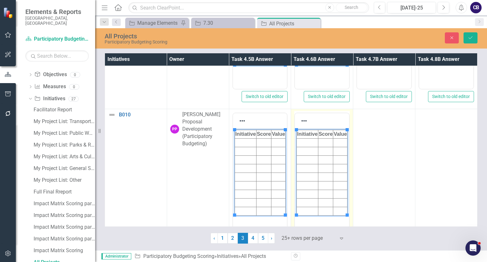
click at [382, 166] on td at bounding box center [384, 184] width 62 height 150
click at [385, 156] on body "Rich Text Area. Press ALT-0 for help." at bounding box center [384, 163] width 54 height 95
click at [385, 169] on body "Rich Text Area. Press ALT-0 for help." at bounding box center [384, 175] width 54 height 95
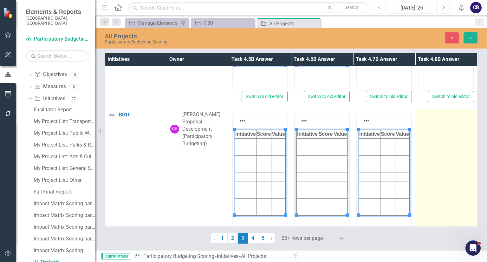
click at [415, 170] on td at bounding box center [446, 184] width 62 height 150
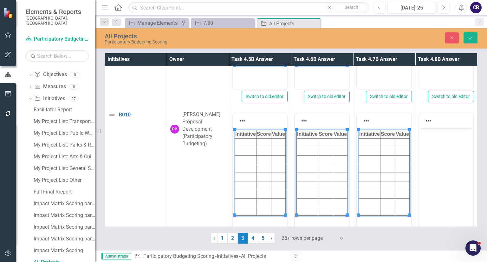
drag, startPoint x: 831, startPoint y: 298, endPoint x: 435, endPoint y: 172, distance: 415.7
click at [435, 172] on html at bounding box center [446, 175] width 54 height 95
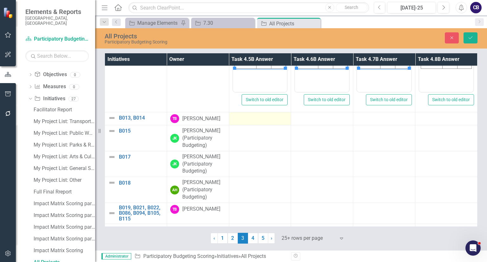
click at [254, 115] on div at bounding box center [259, 118] width 55 height 8
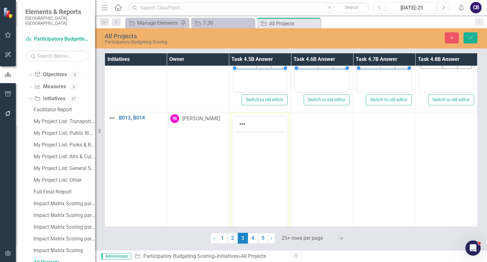
click at [256, 148] on body "Rich Text Area. Press ALT-0 for help." at bounding box center [260, 178] width 54 height 95
click at [256, 148] on html at bounding box center [260, 178] width 54 height 95
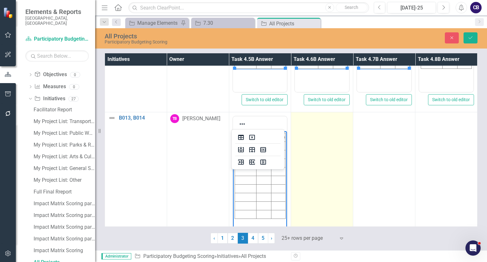
click at [293, 150] on td at bounding box center [322, 187] width 62 height 150
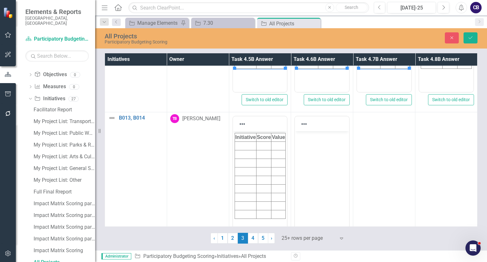
click at [321, 157] on body "Rich Text Area. Press ALT-0 for help." at bounding box center [322, 178] width 54 height 95
click at [321, 157] on html at bounding box center [322, 178] width 54 height 95
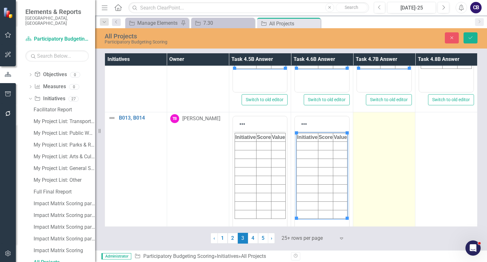
click at [355, 156] on td at bounding box center [384, 187] width 62 height 150
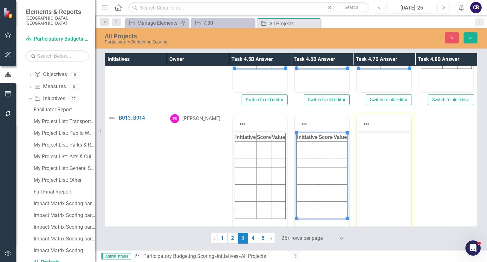
click at [401, 165] on body "Rich Text Area. Press ALT-0 for help." at bounding box center [384, 178] width 54 height 95
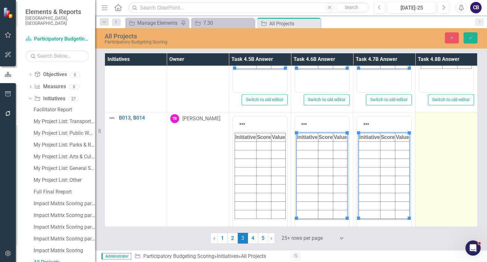
click at [448, 162] on td at bounding box center [446, 187] width 62 height 150
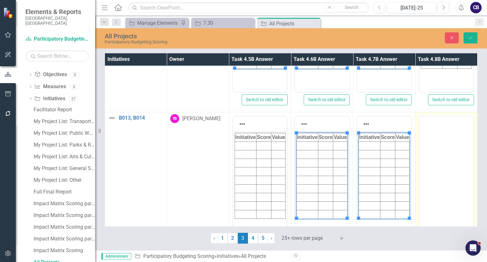
click at [451, 152] on body "Rich Text Area. Press ALT-0 for help." at bounding box center [446, 166] width 54 height 95
click at [451, 165] on body "Rich Text Area. Press ALT-0 for help." at bounding box center [446, 178] width 54 height 95
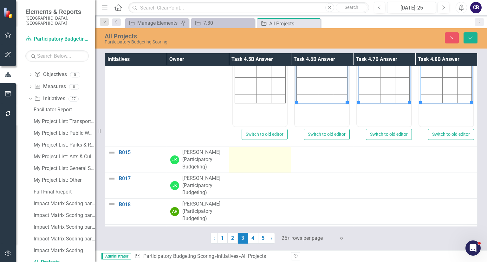
click at [270, 160] on td at bounding box center [260, 160] width 62 height 26
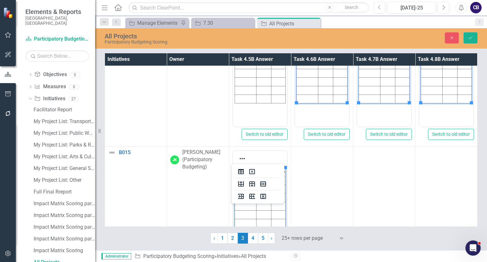
drag, startPoint x: 268, startPoint y: 175, endPoint x: 329, endPoint y: 177, distance: 61.2
click at [287, 177] on html "Initiative Score Value" at bounding box center [260, 213] width 54 height 95
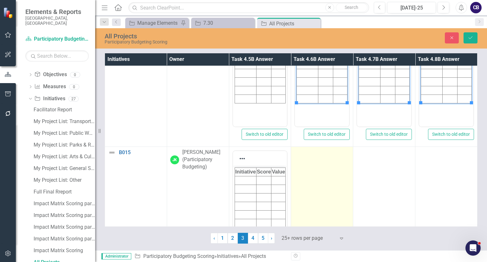
click at [328, 174] on td at bounding box center [322, 222] width 62 height 150
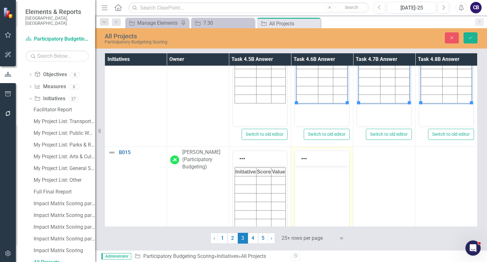
click at [330, 177] on body "Rich Text Area. Press ALT-0 for help." at bounding box center [322, 213] width 54 height 95
drag, startPoint x: 623, startPoint y: 339, endPoint x: 664, endPoint y: 347, distance: 42.3
click at [330, 177] on html "Initiative Score Value" at bounding box center [322, 213] width 54 height 95
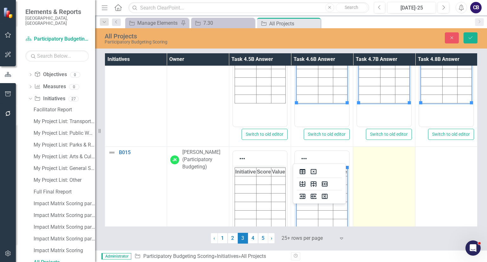
click at [374, 183] on td at bounding box center [384, 222] width 62 height 150
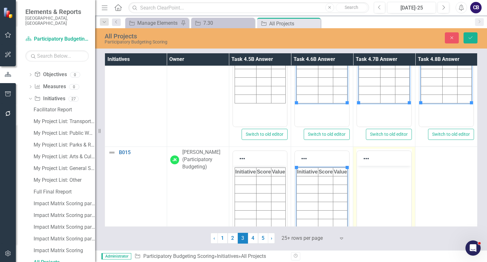
click at [377, 185] on body "Rich Text Area. Press ALT-0 for help." at bounding box center [384, 213] width 54 height 95
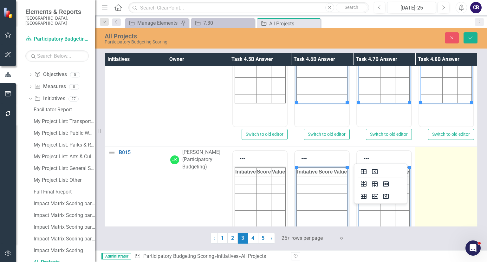
click at [434, 183] on td at bounding box center [446, 222] width 62 height 150
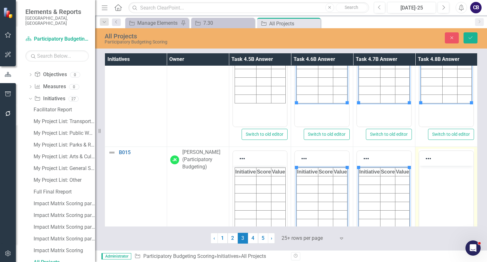
click at [437, 186] on body "Rich Text Area. Press ALT-0 for help." at bounding box center [446, 213] width 54 height 95
paste body "Rich Text Area. Press ALT-0 for help."
click at [446, 187] on body "Rich Text Area. Press ALT-0 for help." at bounding box center [446, 213] width 54 height 95
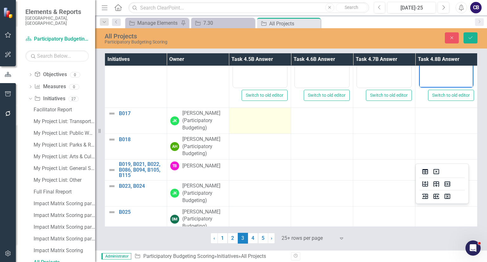
click at [258, 112] on div at bounding box center [259, 114] width 55 height 8
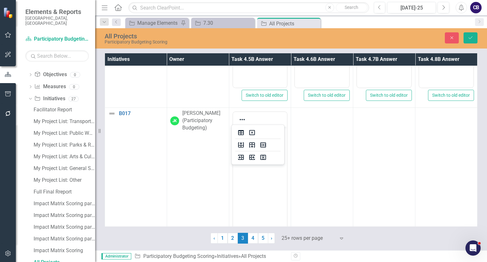
click at [261, 144] on html at bounding box center [260, 174] width 54 height 95
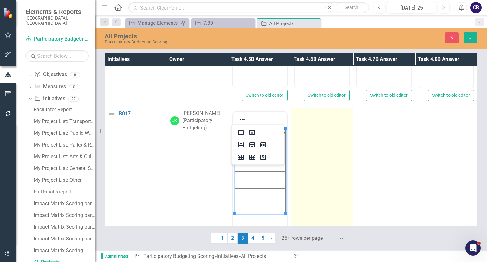
click at [326, 151] on td at bounding box center [322, 183] width 62 height 150
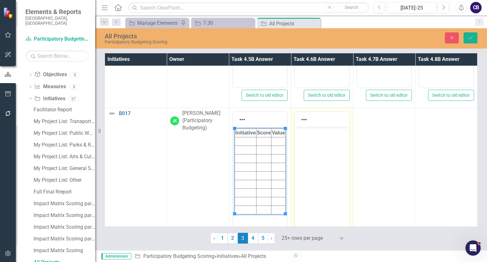
click at [328, 154] on body "Rich Text Area. Press ALT-0 for help." at bounding box center [322, 174] width 54 height 95
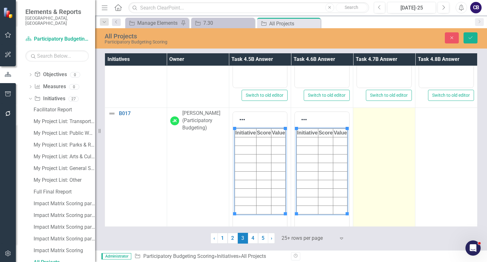
click at [382, 159] on td at bounding box center [384, 183] width 62 height 150
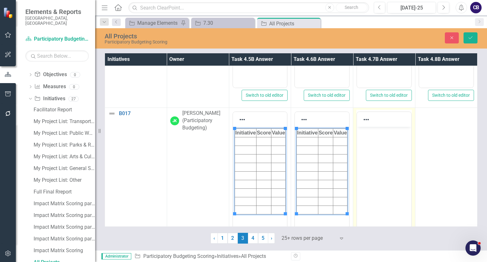
click at [385, 162] on html at bounding box center [384, 174] width 54 height 95
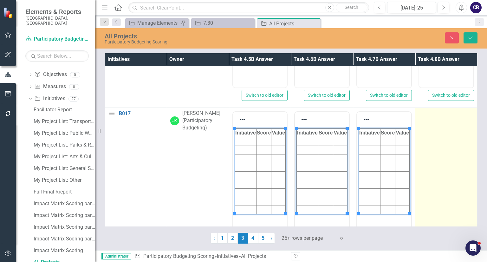
click at [423, 160] on td at bounding box center [446, 183] width 62 height 150
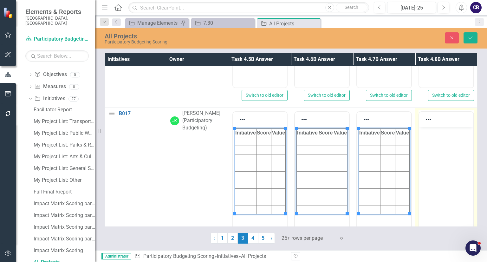
click at [426, 164] on body "Rich Text Area. Press ALT-0 for help." at bounding box center [446, 174] width 54 height 95
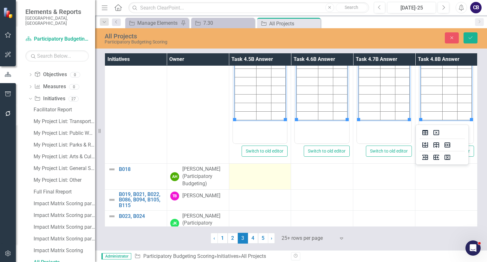
click at [248, 178] on td at bounding box center [260, 177] width 62 height 26
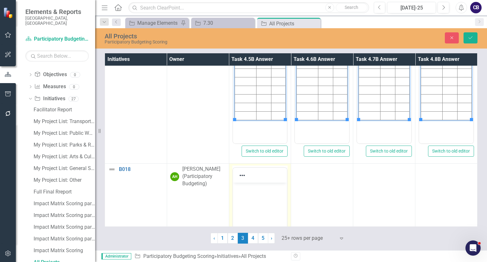
click at [248, 178] on div at bounding box center [260, 175] width 54 height 15
drag, startPoint x: 481, startPoint y: 361, endPoint x: 249, endPoint y: 191, distance: 287.4
click at [249, 191] on p "Rich Text Area. Press ALT-0 for help." at bounding box center [259, 188] width 51 height 8
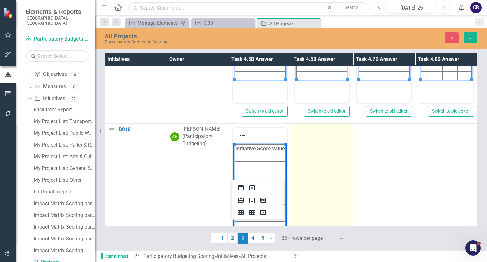
click at [320, 155] on td at bounding box center [322, 199] width 62 height 150
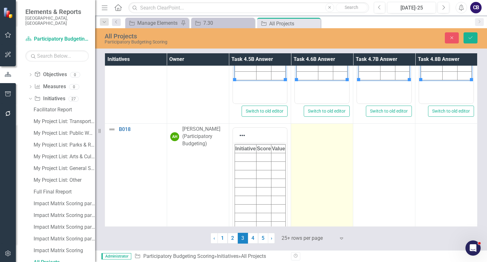
click at [320, 155] on td at bounding box center [322, 199] width 62 height 150
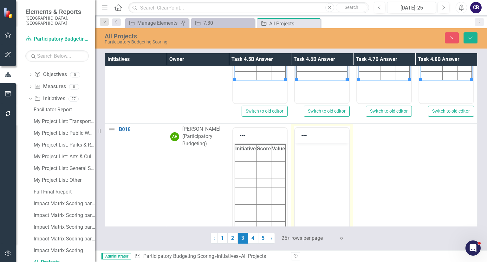
click at [323, 158] on body "Rich Text Area. Press ALT-0 for help." at bounding box center [322, 190] width 54 height 95
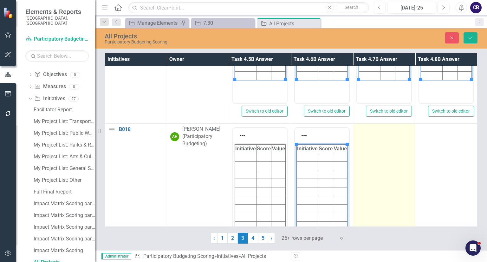
click at [368, 165] on td at bounding box center [384, 199] width 62 height 150
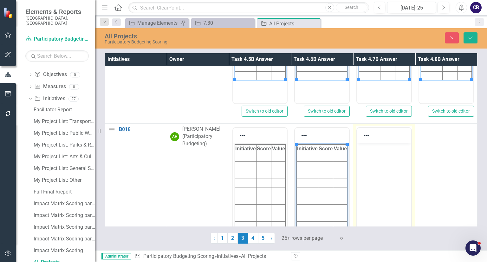
click at [371, 168] on body "Rich Text Area. Press ALT-0 for help." at bounding box center [384, 190] width 54 height 95
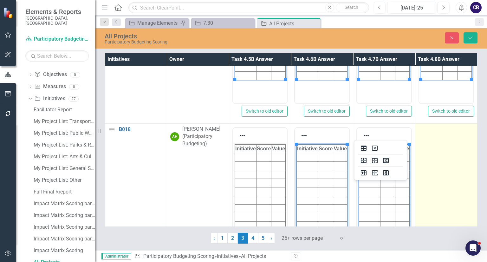
click at [426, 173] on td at bounding box center [446, 199] width 62 height 150
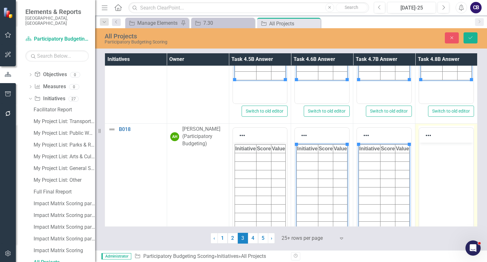
click at [430, 176] on body "Rich Text Area. Press ALT-0 for help." at bounding box center [446, 190] width 54 height 95
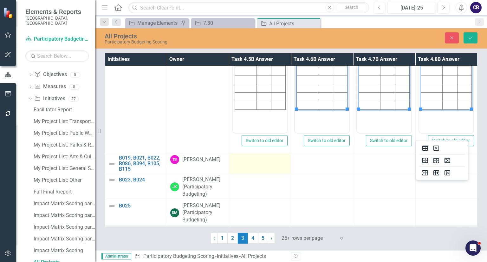
click at [249, 155] on div at bounding box center [259, 159] width 55 height 8
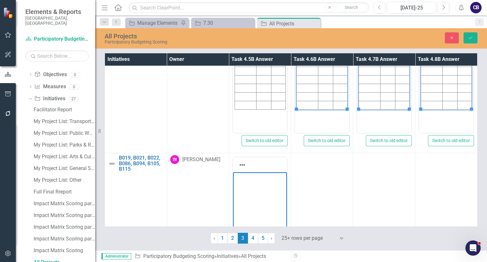
click at [252, 174] on p "Rich Text Area. Press ALT-0 for help." at bounding box center [259, 178] width 51 height 8
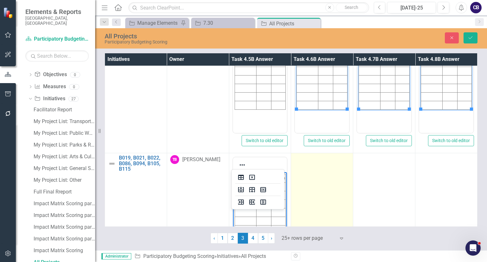
click at [335, 189] on td at bounding box center [322, 228] width 62 height 150
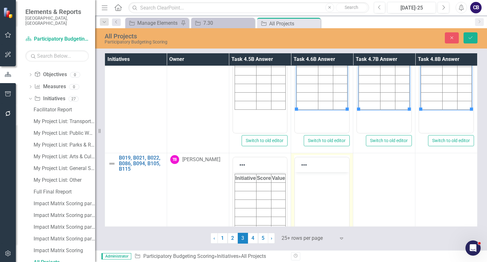
click at [337, 193] on body "Rich Text Area. Press ALT-0 for help." at bounding box center [322, 219] width 54 height 95
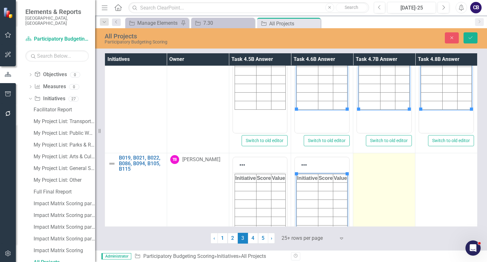
click at [371, 191] on td at bounding box center [384, 228] width 62 height 150
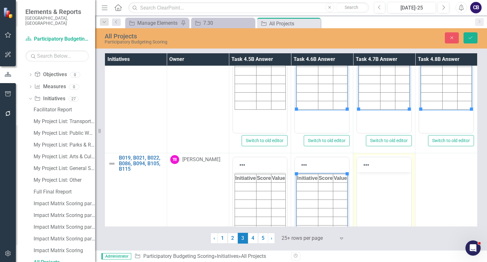
click at [375, 194] on body "Rich Text Area. Press ALT-0 for help." at bounding box center [384, 219] width 54 height 95
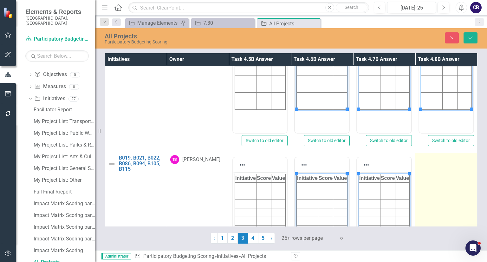
click at [441, 189] on td at bounding box center [446, 228] width 62 height 150
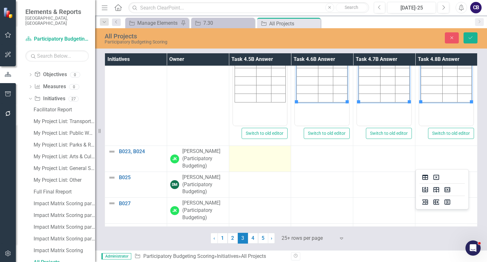
click at [259, 160] on td at bounding box center [260, 159] width 62 height 26
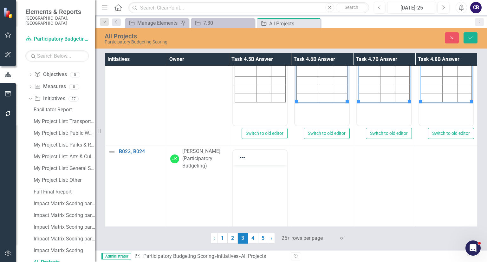
click at [258, 186] on body "Rich Text Area. Press ALT-0 for help." at bounding box center [260, 212] width 54 height 95
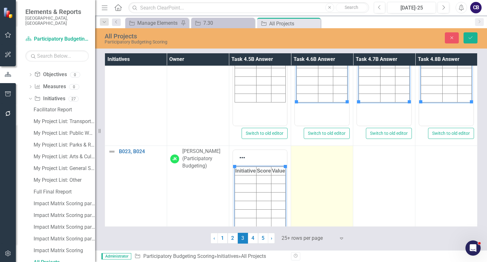
click at [309, 182] on td at bounding box center [322, 221] width 62 height 150
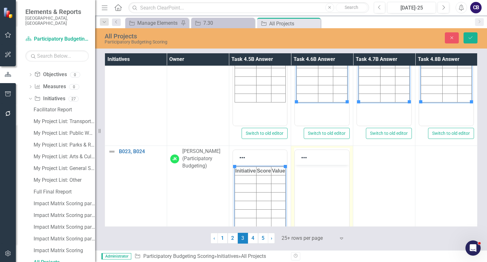
click at [312, 186] on body "Rich Text Area. Press ALT-0 for help." at bounding box center [322, 212] width 54 height 95
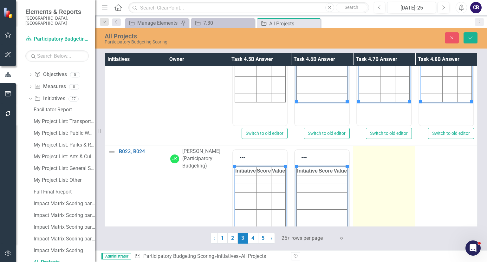
click at [378, 189] on td at bounding box center [384, 221] width 62 height 150
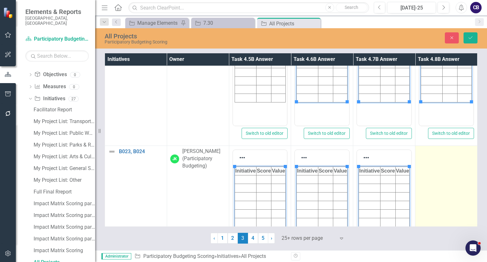
click at [424, 185] on td at bounding box center [446, 221] width 62 height 150
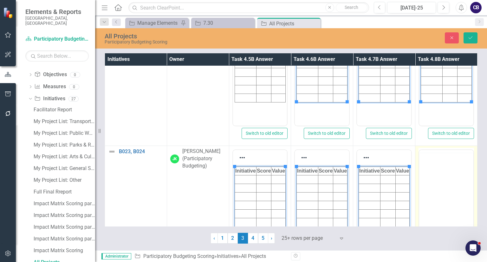
click at [428, 176] on body "Rich Text Area. Press ALT-0 for help." at bounding box center [446, 199] width 54 height 95
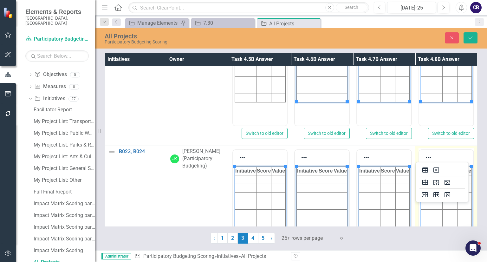
click at [419, 165] on html "Initiative Score Value" at bounding box center [446, 212] width 54 height 95
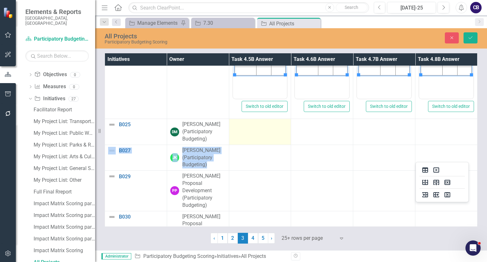
drag, startPoint x: 264, startPoint y: 146, endPoint x: 255, endPoint y: 132, distance: 16.6
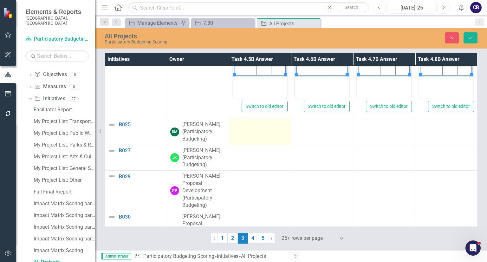
click at [255, 132] on td at bounding box center [260, 132] width 62 height 26
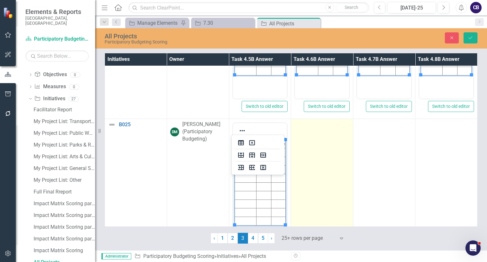
click at [320, 154] on td at bounding box center [322, 194] width 62 height 150
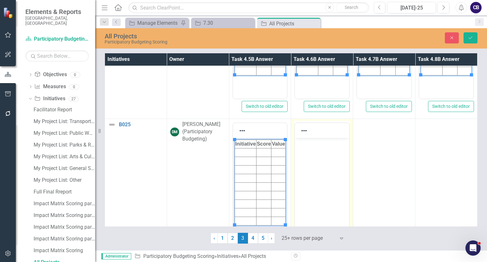
click at [322, 158] on body "Rich Text Area. Press ALT-0 for help." at bounding box center [322, 185] width 54 height 95
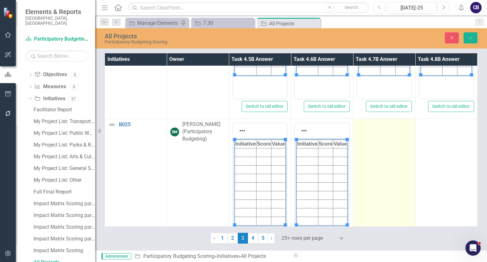
click at [361, 159] on td at bounding box center [384, 194] width 62 height 150
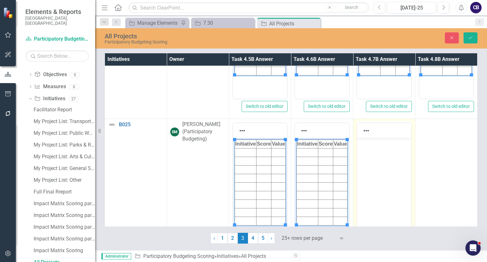
click at [364, 163] on body "Rich Text Area. Press ALT-0 for help." at bounding box center [384, 185] width 54 height 95
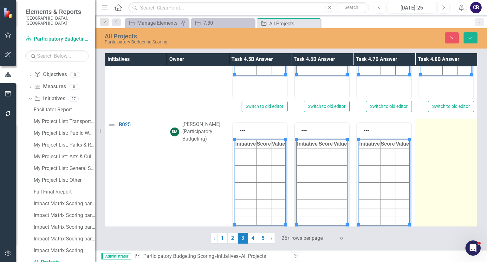
click at [455, 158] on td at bounding box center [446, 194] width 62 height 150
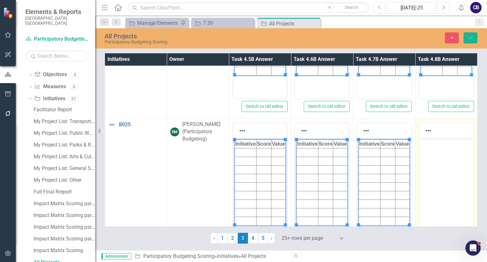
click at [459, 162] on body "Rich Text Area. Press ALT-0 for help." at bounding box center [446, 185] width 54 height 95
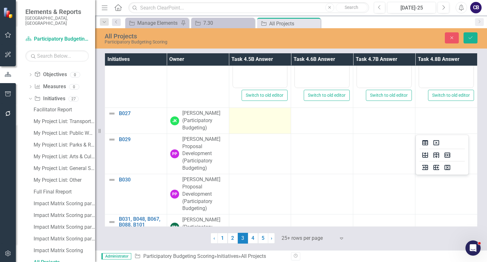
click at [249, 120] on td at bounding box center [260, 121] width 62 height 26
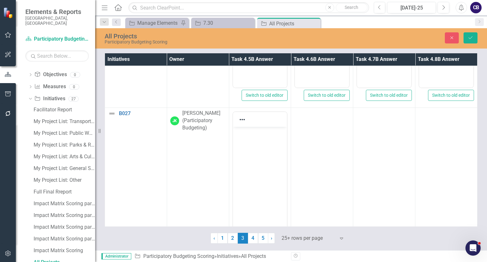
click at [236, 166] on body "Rich Text Area. Press ALT-0 for help." at bounding box center [260, 174] width 54 height 95
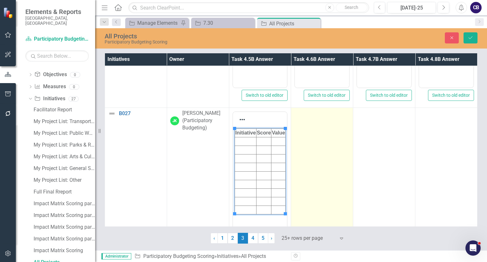
click at [314, 156] on td at bounding box center [322, 183] width 62 height 150
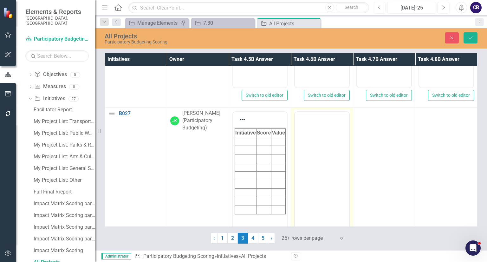
click at [317, 148] on html at bounding box center [322, 161] width 54 height 95
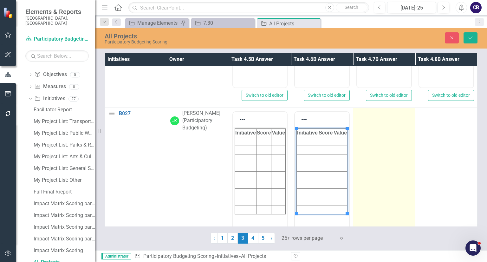
click at [382, 158] on td at bounding box center [384, 183] width 62 height 150
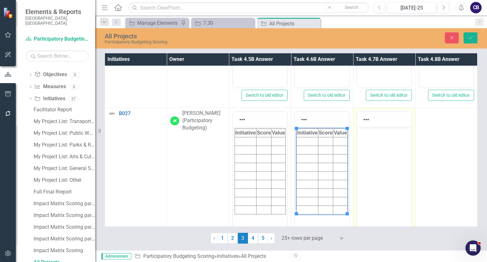
click at [384, 162] on body "Rich Text Area. Press ALT-0 for help." at bounding box center [384, 174] width 54 height 95
click at [384, 162] on html at bounding box center [384, 174] width 54 height 95
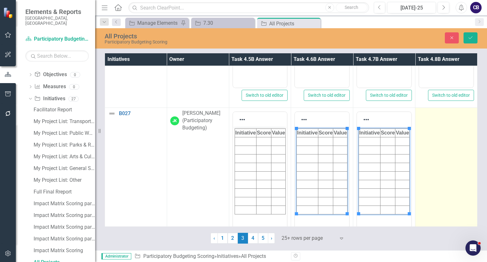
click at [420, 158] on td at bounding box center [446, 183] width 62 height 150
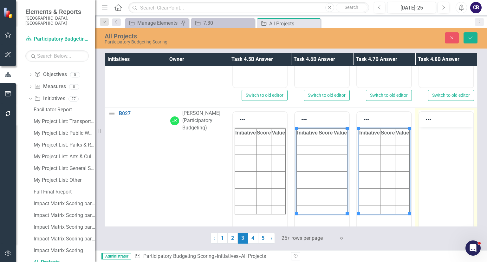
click at [424, 162] on body "Rich Text Area. Press ALT-0 for help." at bounding box center [446, 174] width 54 height 95
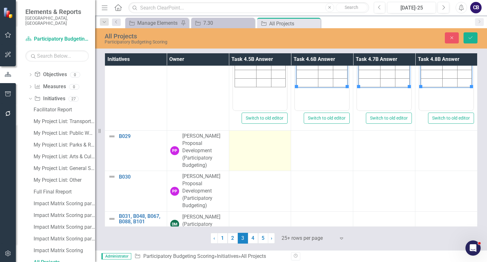
click at [243, 144] on td at bounding box center [260, 151] width 62 height 40
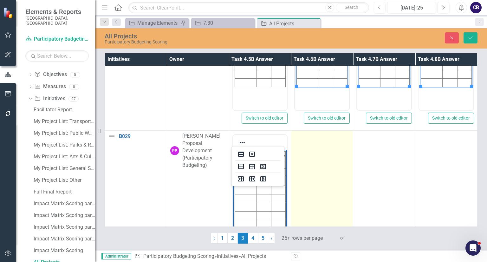
click at [322, 167] on td at bounding box center [322, 206] width 62 height 150
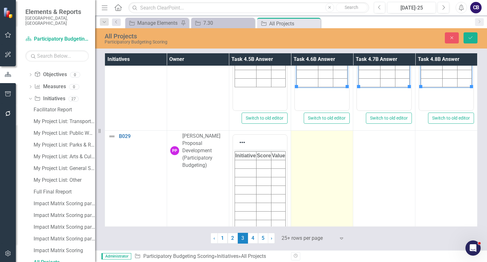
click at [322, 167] on td at bounding box center [322, 206] width 62 height 150
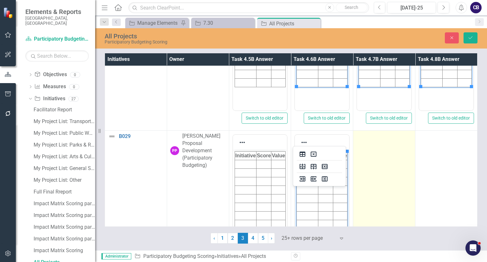
click at [373, 182] on td at bounding box center [384, 206] width 62 height 150
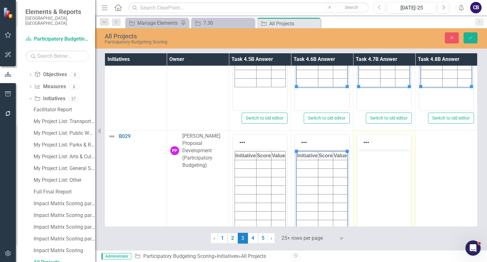
click at [376, 186] on body "Rich Text Area. Press ALT-0 for help." at bounding box center [384, 197] width 54 height 95
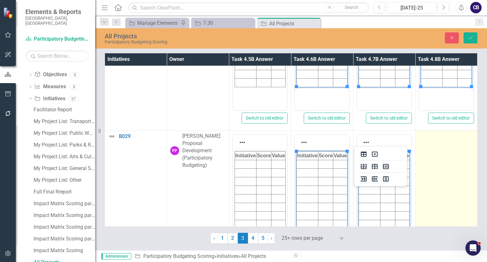
click at [428, 183] on td at bounding box center [446, 206] width 62 height 150
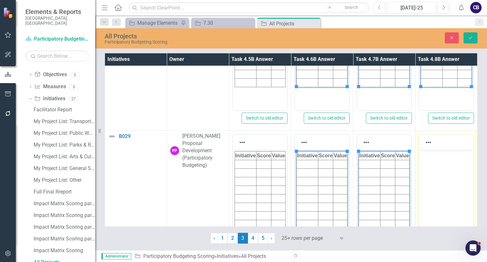
click at [432, 187] on body "Rich Text Area. Press ALT-0 for help." at bounding box center [446, 197] width 54 height 95
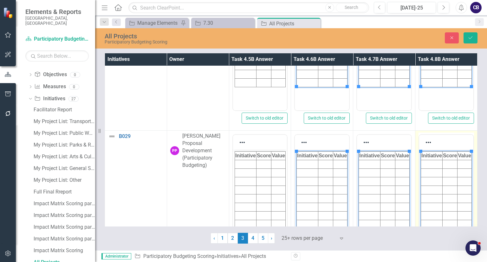
click at [432, 187] on td "Rich Text Area. Press ALT-0 for help." at bounding box center [432, 190] width 22 height 9
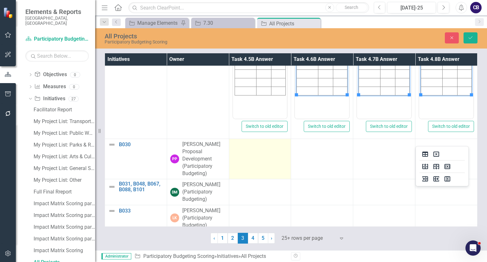
click at [277, 150] on td at bounding box center [260, 159] width 62 height 40
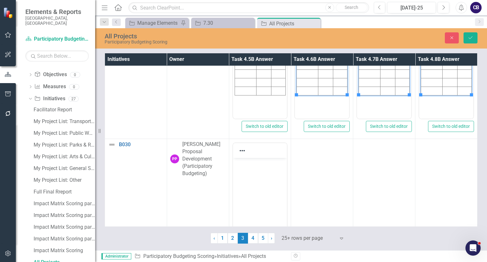
click at [270, 174] on html at bounding box center [260, 205] width 54 height 95
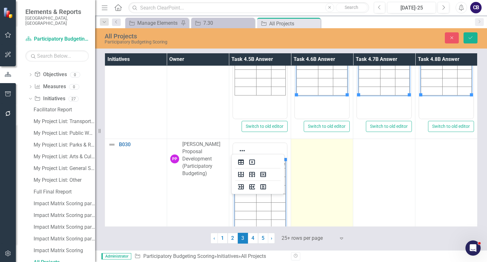
click at [322, 170] on td at bounding box center [322, 214] width 62 height 150
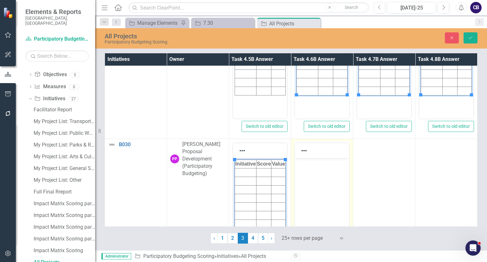
click at [325, 175] on body "Rich Text Area. Press ALT-0 for help." at bounding box center [322, 205] width 54 height 95
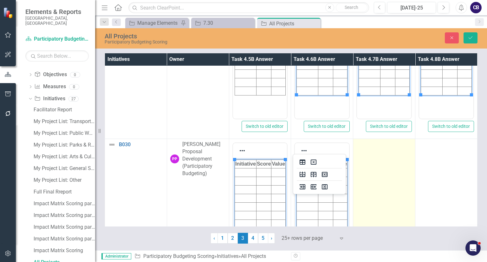
click at [360, 175] on td at bounding box center [384, 214] width 62 height 150
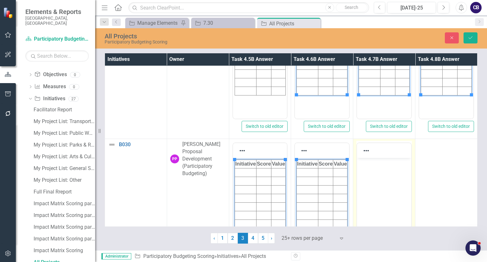
click at [363, 180] on body "Rich Text Area. Press ALT-0 for help." at bounding box center [384, 205] width 54 height 95
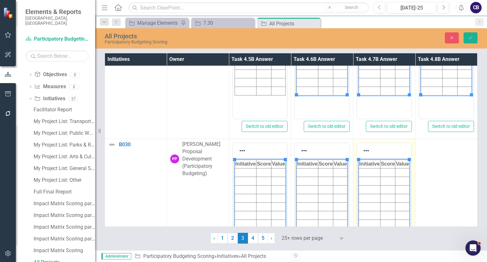
click at [411, 178] on td "Switch to old editor" at bounding box center [384, 214] width 62 height 150
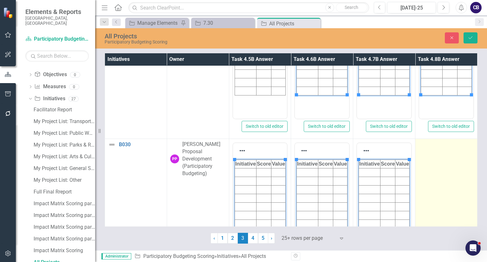
drag, startPoint x: 411, startPoint y: 178, endPoint x: 415, endPoint y: 178, distance: 3.9
click at [415, 178] on tr "B030 Link Map View Link Map Edit Edit Initiative Link Open Element PP PB Durham…" at bounding box center [291, 214] width 372 height 150
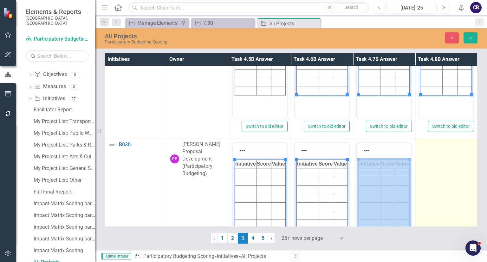
click at [415, 178] on td at bounding box center [446, 214] width 62 height 150
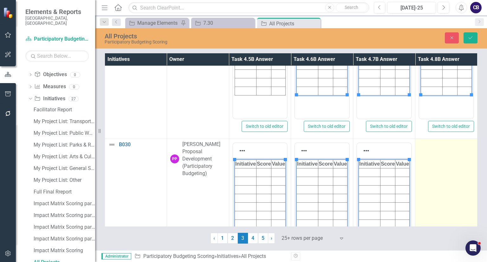
click at [415, 178] on td at bounding box center [446, 214] width 62 height 150
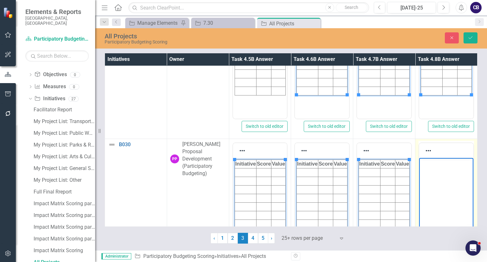
click at [440, 183] on body "Rich Text Area. Press ALT-0 for help." at bounding box center [446, 205] width 54 height 95
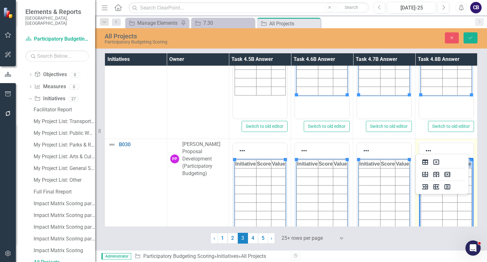
drag, startPoint x: 834, startPoint y: 336, endPoint x: 460, endPoint y: 162, distance: 412.5
click at [419, 162] on html "Initiative Score Value" at bounding box center [446, 205] width 54 height 95
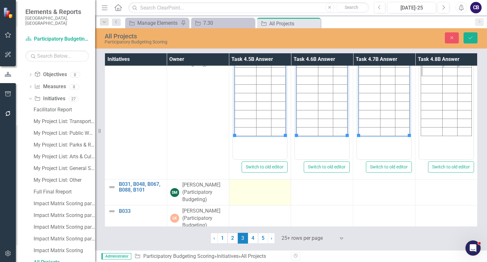
click at [270, 191] on td at bounding box center [260, 192] width 62 height 26
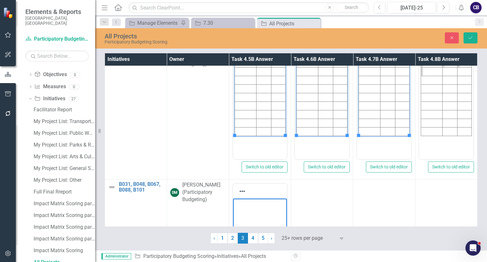
click at [262, 258] on body "Rich Text Area. Press ALT-0 for help." at bounding box center [260, 245] width 54 height 95
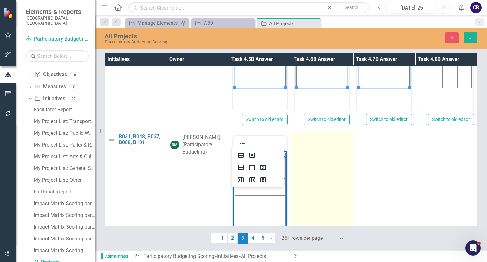
click at [308, 204] on td at bounding box center [322, 207] width 62 height 150
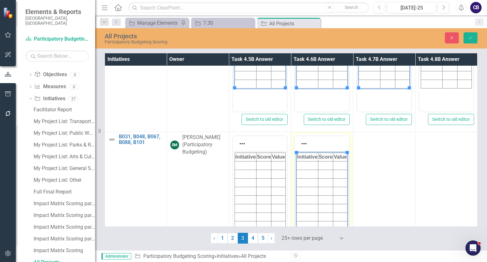
click at [311, 209] on td "Rich Text Area. Press ALT-0 for help." at bounding box center [308, 208] width 22 height 9
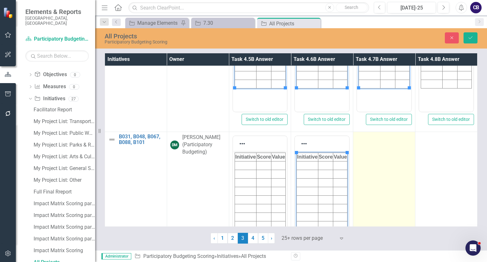
click at [411, 186] on td at bounding box center [384, 207] width 62 height 150
drag, startPoint x: 411, startPoint y: 186, endPoint x: 396, endPoint y: 196, distance: 17.5
click at [396, 196] on td at bounding box center [384, 207] width 62 height 150
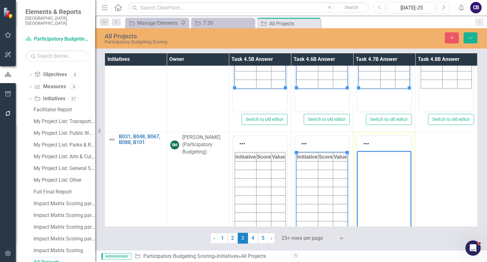
click at [399, 200] on body "Rich Text Area. Press ALT-0 for help." at bounding box center [384, 198] width 54 height 95
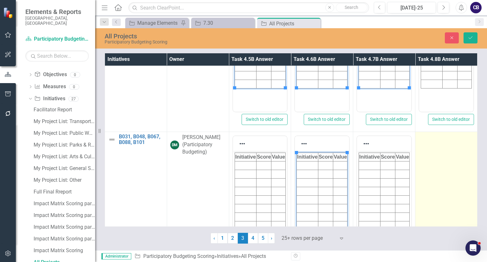
click at [433, 199] on td at bounding box center [446, 207] width 62 height 150
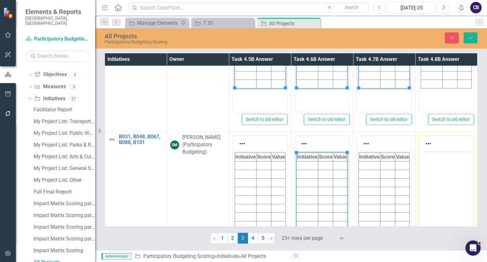
click at [436, 203] on body "Rich Text Area. Press ALT-0 for help." at bounding box center [446, 198] width 54 height 95
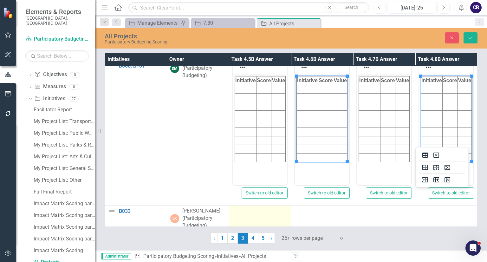
click at [250, 215] on td at bounding box center [260, 218] width 62 height 26
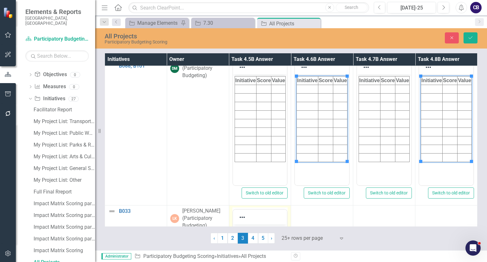
click at [250, 218] on div at bounding box center [260, 217] width 54 height 12
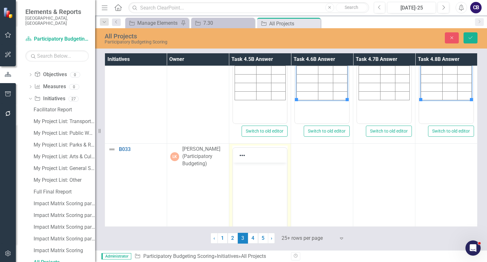
click at [253, 213] on body "Rich Text Area. Press ALT-0 for help." at bounding box center [260, 210] width 54 height 95
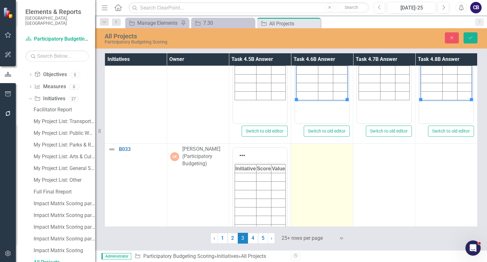
drag, startPoint x: 347, startPoint y: 208, endPoint x: 331, endPoint y: 209, distance: 16.8
click at [331, 209] on td at bounding box center [322, 219] width 62 height 150
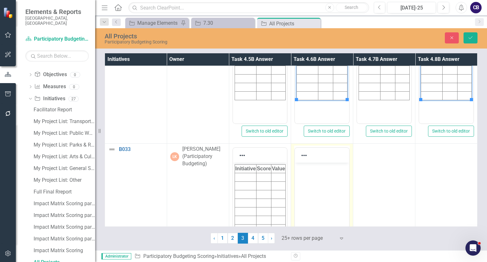
click at [333, 214] on html at bounding box center [322, 210] width 54 height 95
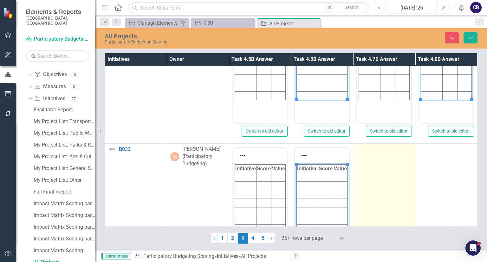
click at [374, 205] on td at bounding box center [384, 219] width 62 height 150
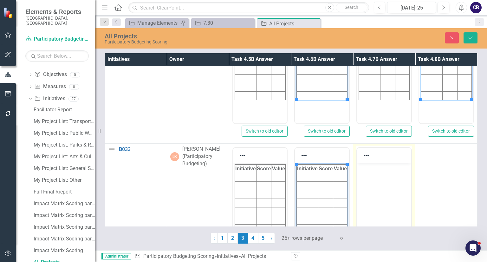
click at [378, 210] on body "Rich Text Area. Press ALT-0 for help." at bounding box center [384, 210] width 54 height 95
paste body "Rich Text Area. Press ALT-0 for help."
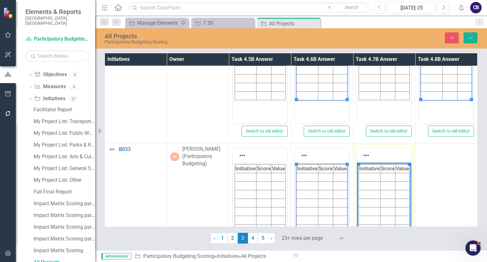
drag, startPoint x: 400, startPoint y: 205, endPoint x: 789, endPoint y: 362, distance: 419.4
click at [400, 205] on body "Initiative Score Value" at bounding box center [384, 210] width 54 height 95
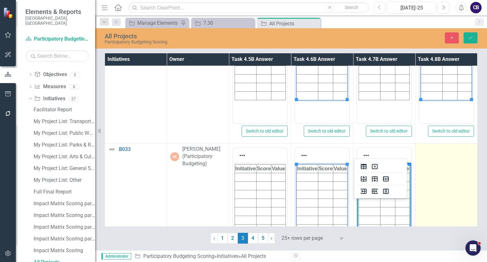
click at [437, 200] on td at bounding box center [446, 219] width 62 height 150
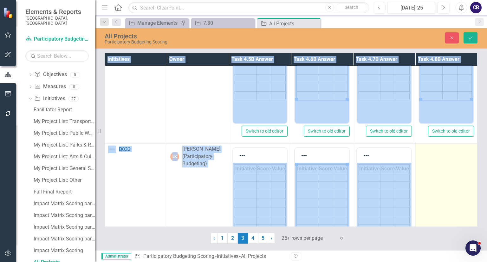
click at [437, 200] on td at bounding box center [446, 219] width 62 height 150
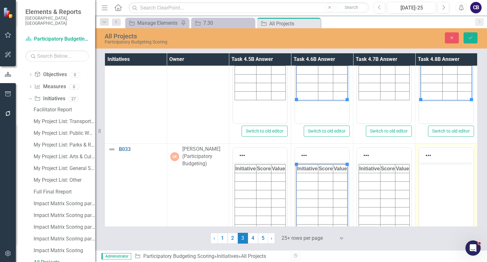
click at [441, 205] on body "Rich Text Area. Press ALT-0 for help." at bounding box center [446, 210] width 54 height 95
paste body "Rich Text Area. Press ALT-0 for help."
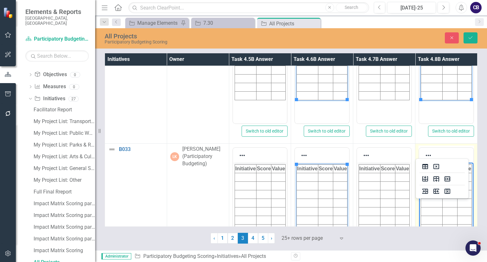
drag, startPoint x: 441, startPoint y: 186, endPoint x: 445, endPoint y: 34, distance: 151.9
click at [445, 163] on html "Initiative Score Value" at bounding box center [446, 210] width 54 height 95
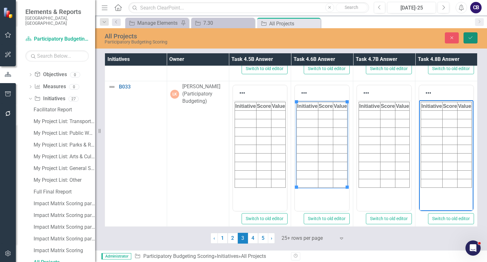
click at [464, 38] on button "Save" at bounding box center [470, 37] width 14 height 11
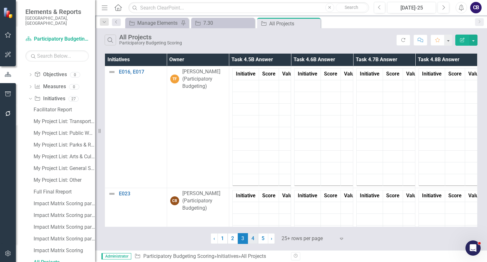
click at [253, 239] on link "4" at bounding box center [253, 238] width 10 height 11
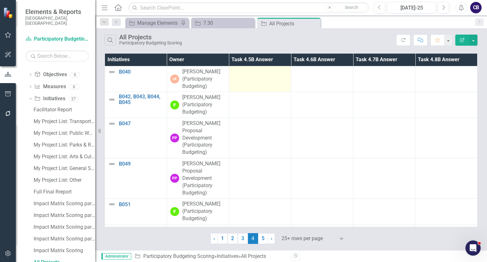
click at [252, 89] on td at bounding box center [260, 79] width 62 height 26
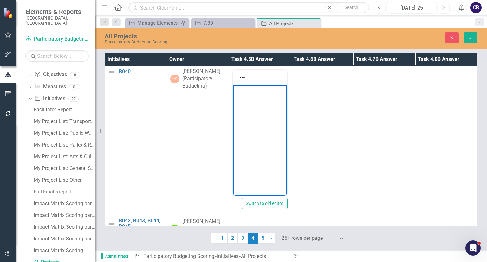
click at [249, 91] on p "Rich Text Area. Press ALT-0 for help." at bounding box center [259, 91] width 51 height 8
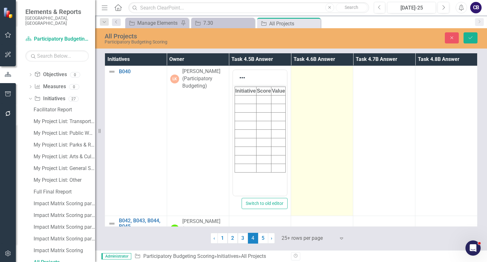
click at [312, 124] on td at bounding box center [322, 141] width 62 height 150
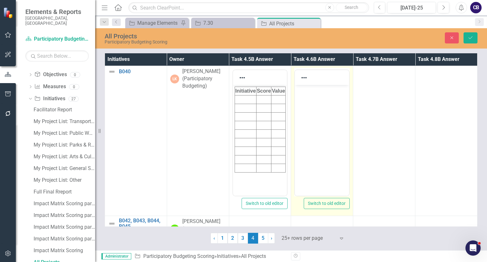
click at [314, 124] on body "Rich Text Area. Press ALT-0 for help." at bounding box center [322, 132] width 54 height 95
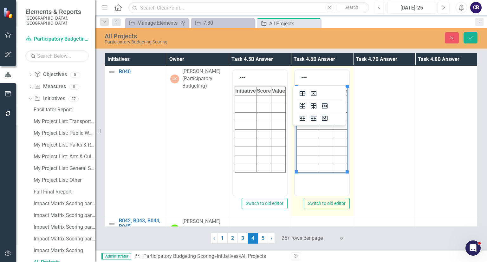
click at [356, 127] on td at bounding box center [384, 141] width 62 height 150
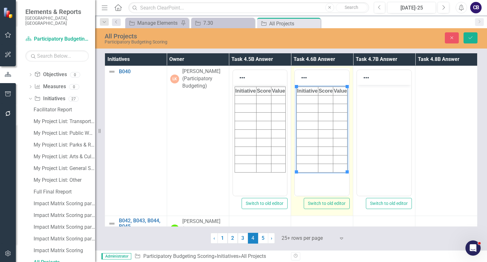
click at [359, 128] on body "Rich Text Area. Press ALT-0 for help." at bounding box center [384, 132] width 54 height 95
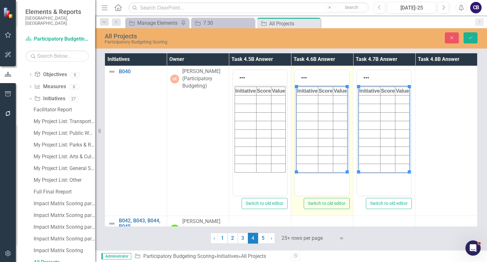
click at [359, 128] on html "Initiative Score Value" at bounding box center [384, 132] width 54 height 95
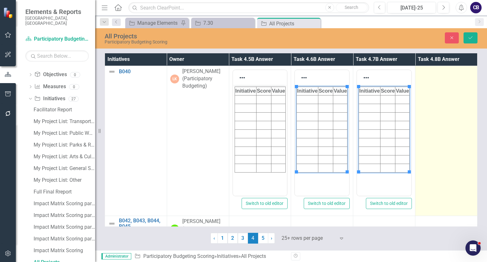
click at [456, 131] on td at bounding box center [446, 141] width 62 height 150
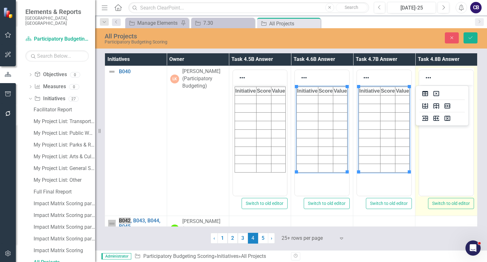
click at [460, 131] on body "Rich Text Area. Press ALT-0 for help." at bounding box center [446, 132] width 54 height 95
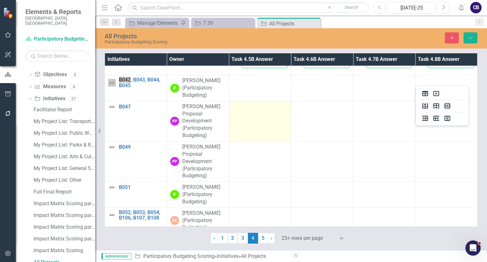
scroll to position [141, 0]
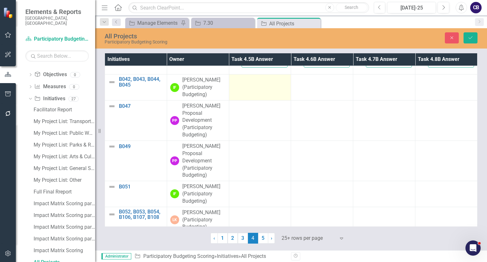
click at [259, 96] on td at bounding box center [260, 87] width 62 height 26
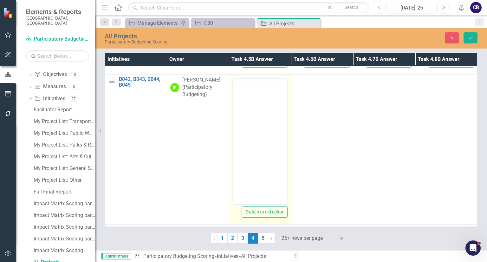
scroll to position [0, 0]
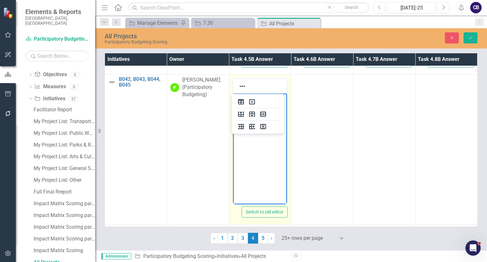
click at [262, 114] on body "Rich Text Area. Press ALT-0 for help." at bounding box center [260, 141] width 54 height 95
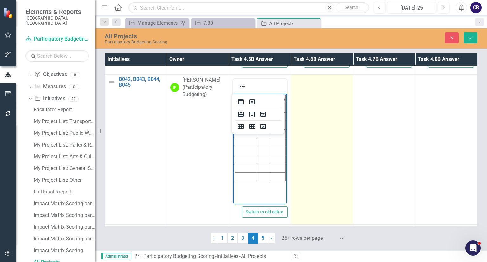
click at [302, 123] on td at bounding box center [322, 149] width 62 height 150
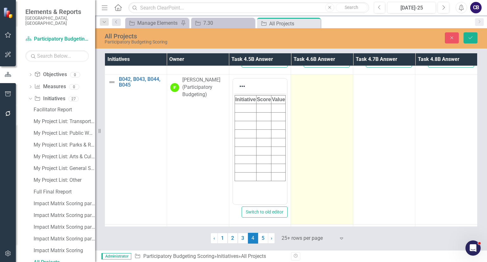
click at [302, 123] on td at bounding box center [322, 149] width 62 height 150
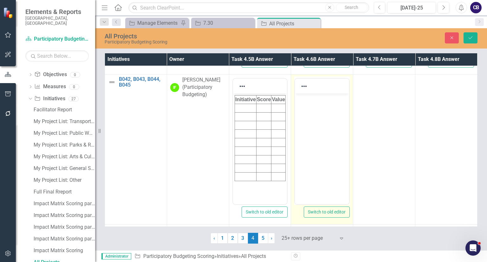
click at [304, 123] on body "Rich Text Area. Press ALT-0 for help." at bounding box center [322, 141] width 54 height 95
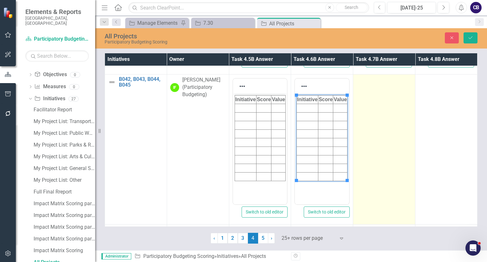
click at [392, 142] on td at bounding box center [384, 149] width 62 height 150
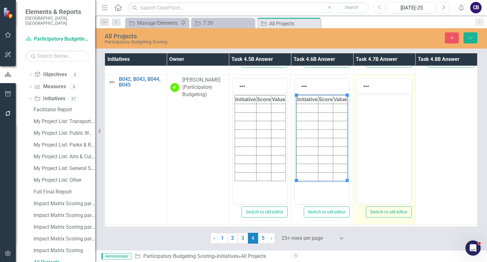
click at [395, 143] on body "Rich Text Area. Press ALT-0 for help." at bounding box center [384, 141] width 54 height 95
paste body "Rich Text Area. Press ALT-0 for help."
click at [403, 128] on html at bounding box center [384, 141] width 54 height 95
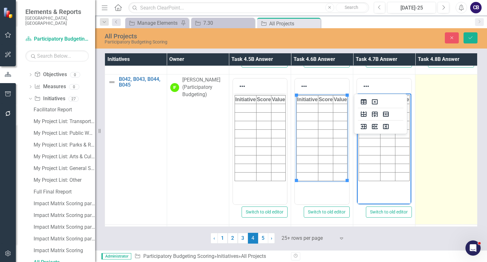
click at [448, 141] on td at bounding box center [446, 149] width 62 height 150
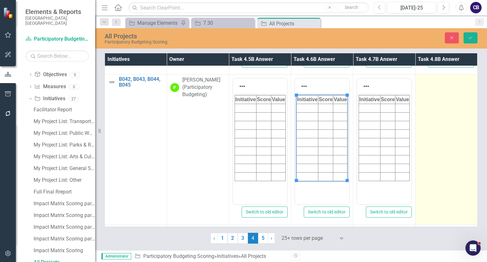
click at [448, 141] on td at bounding box center [446, 149] width 62 height 150
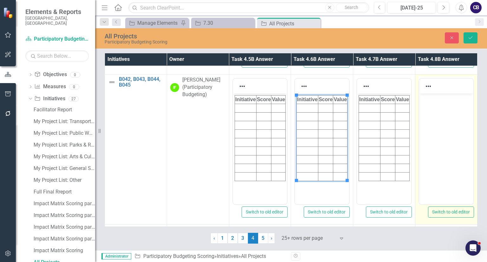
click at [452, 141] on body "Rich Text Area. Press ALT-0 for help." at bounding box center [446, 141] width 54 height 95
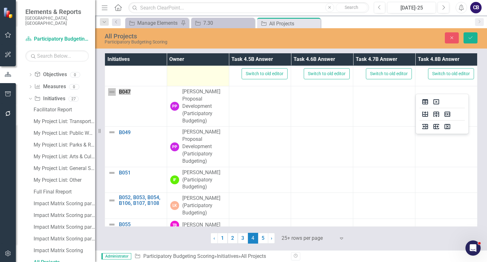
scroll to position [294, 0]
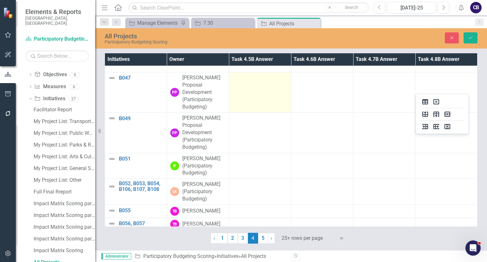
click at [233, 100] on td at bounding box center [260, 92] width 62 height 40
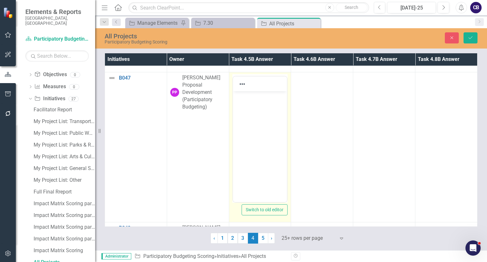
scroll to position [0, 0]
click at [251, 125] on body "Rich Text Area. Press ALT-0 for help." at bounding box center [260, 138] width 54 height 95
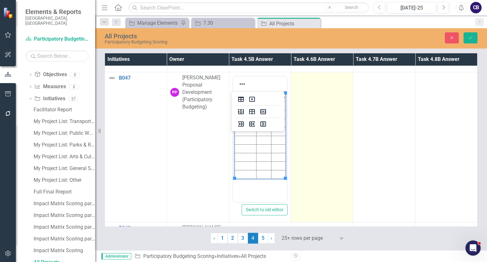
click at [348, 139] on td at bounding box center [322, 147] width 62 height 150
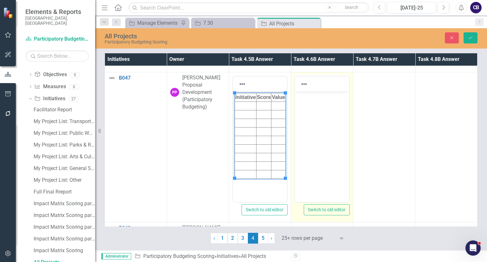
click at [315, 123] on body "Rich Text Area. Press ALT-0 for help." at bounding box center [322, 138] width 54 height 95
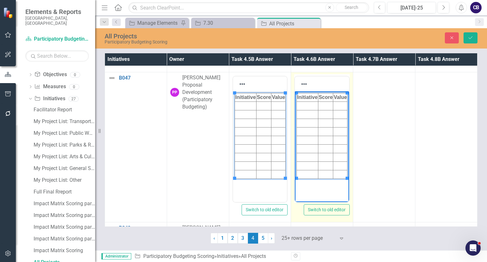
click at [315, 123] on body "Initiative Score Value" at bounding box center [322, 138] width 54 height 95
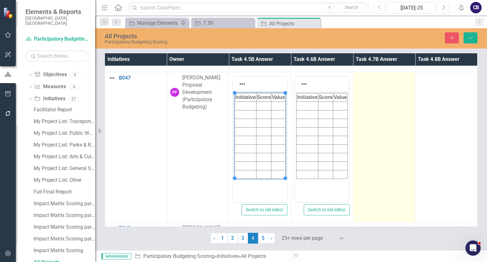
click at [385, 135] on td at bounding box center [384, 147] width 62 height 150
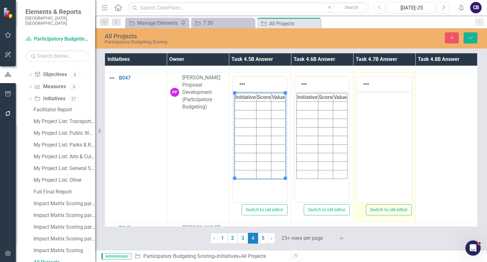
click at [389, 135] on body "Rich Text Area. Press ALT-0 for help." at bounding box center [384, 138] width 54 height 95
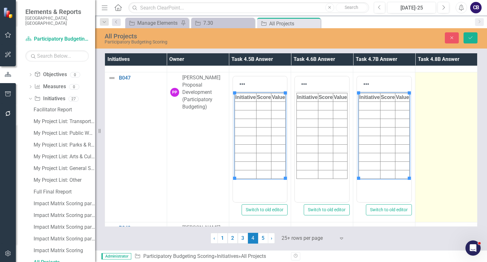
click at [427, 127] on td at bounding box center [446, 147] width 62 height 150
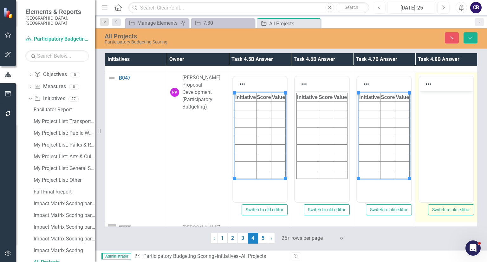
click at [430, 128] on body "Rich Text Area. Press ALT-0 for help." at bounding box center [446, 138] width 54 height 95
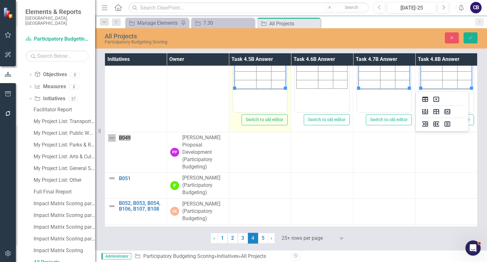
scroll to position [393, 0]
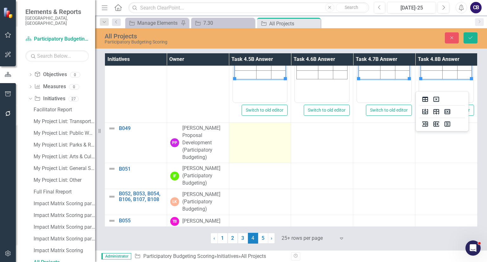
click at [245, 131] on div at bounding box center [259, 129] width 55 height 8
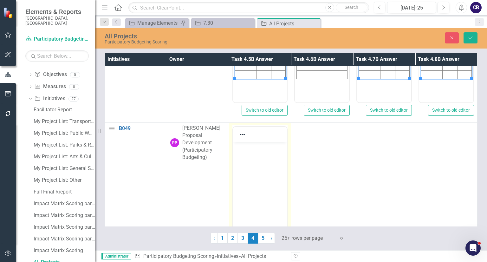
scroll to position [0, 0]
click at [254, 150] on p "Rich Text Area. Press ALT-0 for help." at bounding box center [259, 147] width 51 height 8
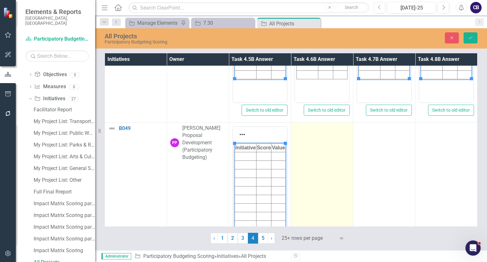
click at [297, 161] on td at bounding box center [322, 198] width 62 height 150
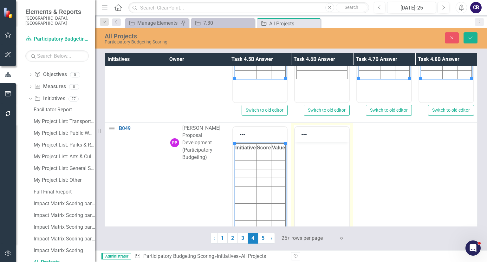
click at [300, 162] on body "Rich Text Area. Press ALT-0 for help." at bounding box center [322, 189] width 54 height 95
paste body "Rich Text Area. Press ALT-0 for help."
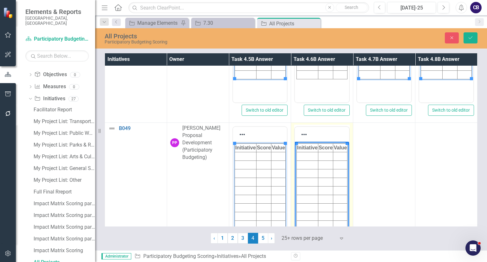
click at [318, 158] on html "Initiative Score Value" at bounding box center [322, 189] width 54 height 95
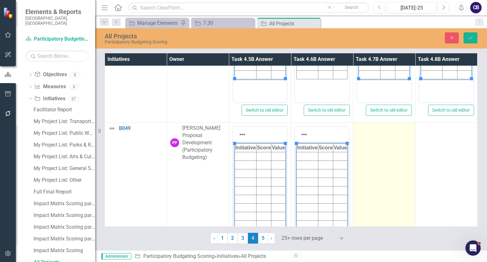
click at [400, 175] on td at bounding box center [384, 198] width 62 height 150
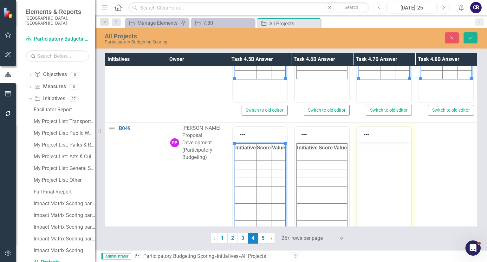
click at [403, 176] on body "Rich Text Area. Press ALT-0 for help." at bounding box center [384, 189] width 54 height 95
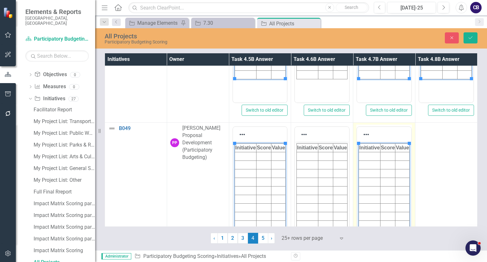
click at [403, 176] on body "Initiative Score Value" at bounding box center [384, 189] width 54 height 95
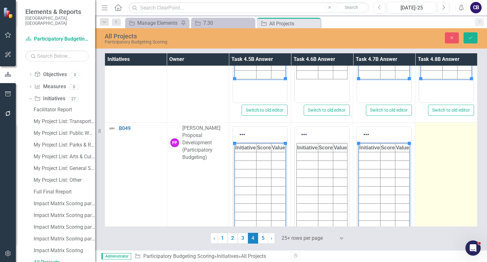
click at [431, 180] on td at bounding box center [446, 198] width 62 height 150
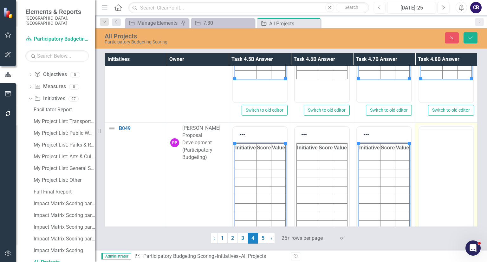
click at [435, 169] on body "Rich Text Area. Press ALT-0 for help." at bounding box center [446, 176] width 54 height 95
click at [435, 181] on body "Rich Text Area. Press ALT-0 for help." at bounding box center [446, 189] width 54 height 95
paste body "Rich Text Area. Press ALT-0 for help."
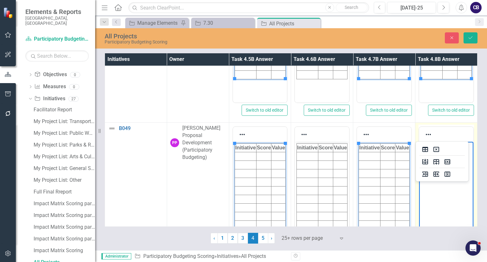
click at [440, 168] on html at bounding box center [446, 189] width 54 height 95
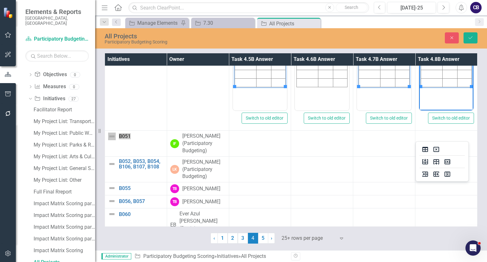
scroll to position [549, 0]
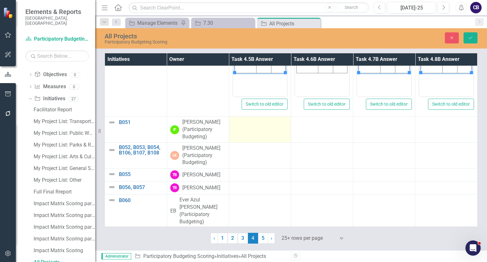
click at [241, 143] on td at bounding box center [260, 130] width 62 height 26
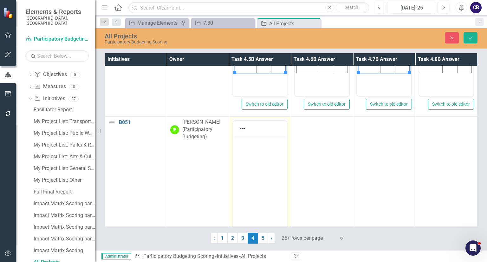
scroll to position [0, 0]
click at [242, 147] on body "Rich Text Area. Press ALT-0 for help." at bounding box center [260, 183] width 54 height 95
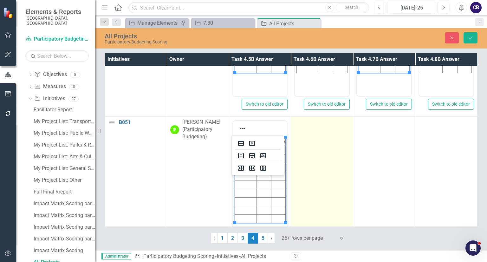
click at [319, 161] on td at bounding box center [322, 192] width 62 height 150
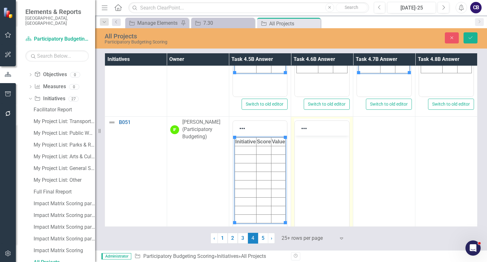
click at [321, 162] on body "Rich Text Area. Press ALT-0 for help." at bounding box center [322, 183] width 54 height 95
paste body "Rich Text Area. Press ALT-0 for help."
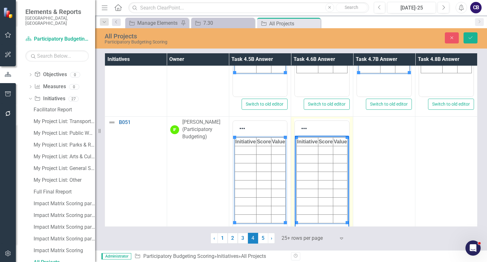
click at [330, 161] on body "Initiative Score Value" at bounding box center [322, 183] width 54 height 95
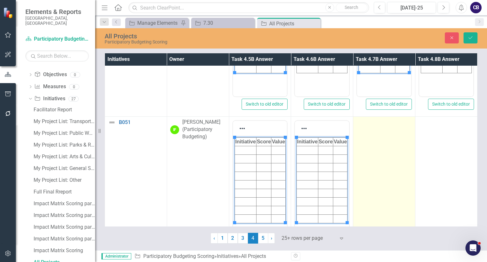
click at [390, 166] on td at bounding box center [384, 192] width 62 height 150
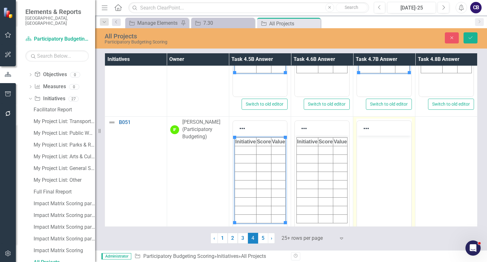
click at [393, 167] on body "Rich Text Area. Press ALT-0 for help." at bounding box center [384, 183] width 54 height 95
paste body "Rich Text Area. Press ALT-0 for help."
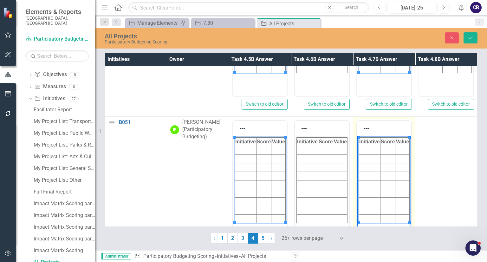
click at [404, 163] on html "Initiative Score Value" at bounding box center [384, 183] width 54 height 95
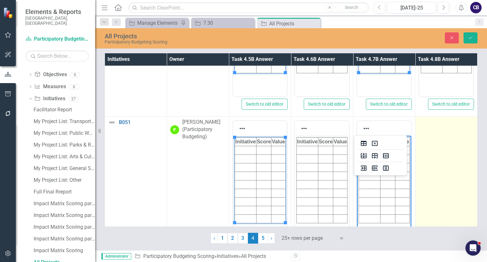
click at [466, 180] on td at bounding box center [446, 192] width 62 height 150
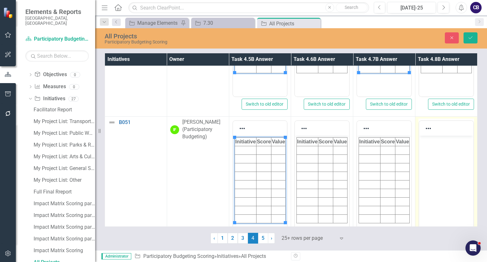
click at [470, 181] on body "Rich Text Area. Press ALT-0 for help." at bounding box center [446, 183] width 54 height 95
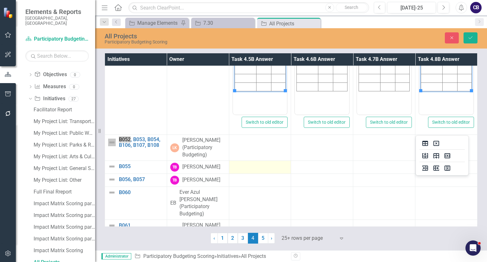
scroll to position [681, 0]
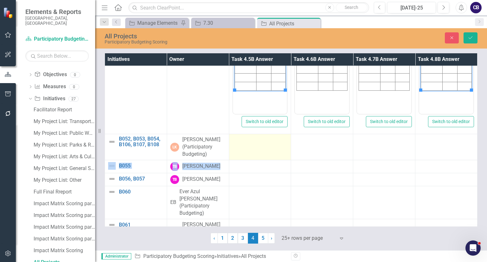
drag, startPoint x: 256, startPoint y: 162, endPoint x: 250, endPoint y: 152, distance: 10.8
click at [250, 152] on tbody "B040 Link Map View Link Map Edit Edit Initiative Link Open Element LK Leah Koze…" at bounding box center [291, 16] width 372 height 1264
click at [250, 152] on td at bounding box center [260, 147] width 62 height 26
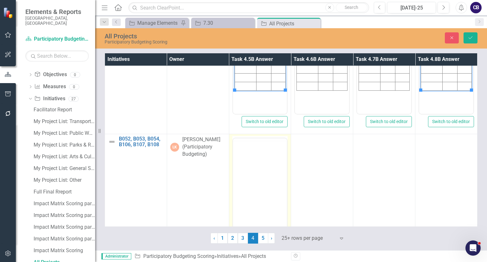
scroll to position [0, 0]
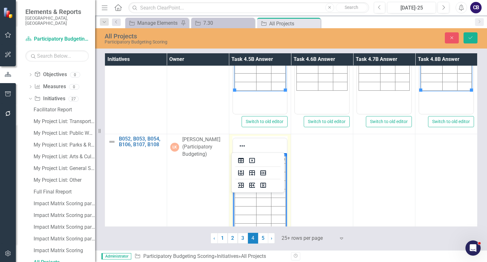
click at [260, 176] on body "Initiative Score Value" at bounding box center [260, 200] width 54 height 95
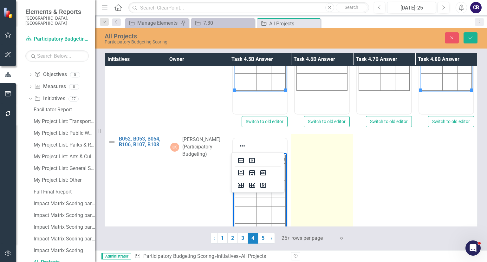
click at [323, 184] on td at bounding box center [322, 209] width 62 height 150
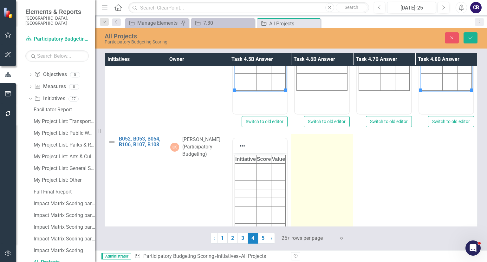
click at [323, 184] on td at bounding box center [322, 209] width 62 height 150
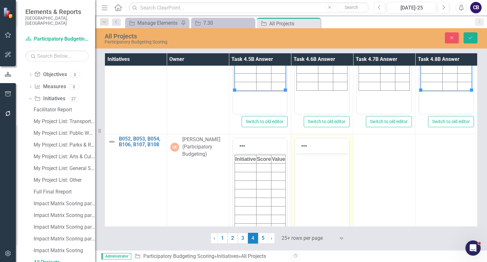
click at [326, 185] on body "Rich Text Area. Press ALT-0 for help." at bounding box center [322, 200] width 54 height 95
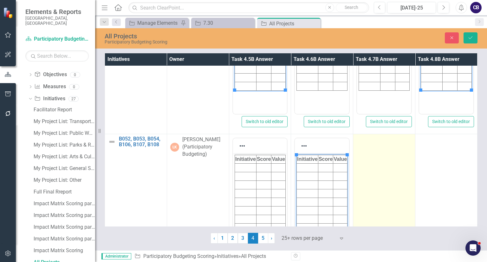
click at [403, 178] on td at bounding box center [384, 209] width 62 height 150
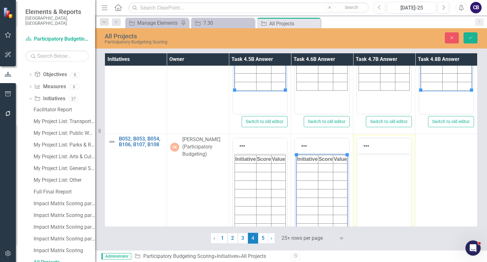
click at [406, 180] on body "Rich Text Area. Press ALT-0 for help." at bounding box center [384, 200] width 54 height 95
paste body "Rich Text Area. Press ALT-0 for help."
click at [397, 172] on html at bounding box center [384, 200] width 54 height 95
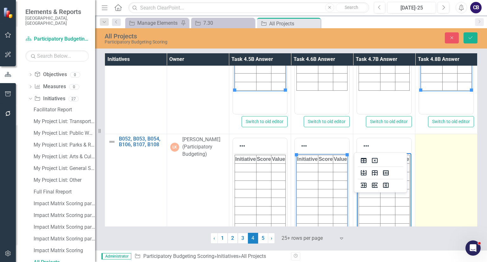
click at [448, 181] on td at bounding box center [446, 209] width 62 height 150
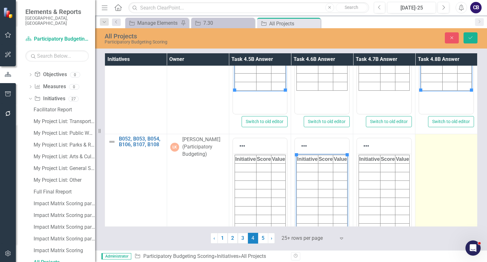
click at [448, 181] on td at bounding box center [446, 209] width 62 height 150
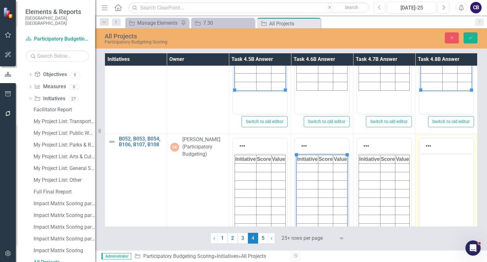
click at [452, 182] on body "Rich Text Area. Press ALT-0 for help." at bounding box center [446, 200] width 54 height 95
paste body "Rich Text Area. Press ALT-0 for help."
click at [444, 173] on body "Rich Text Area. Press ALT-0 for help." at bounding box center [446, 200] width 54 height 95
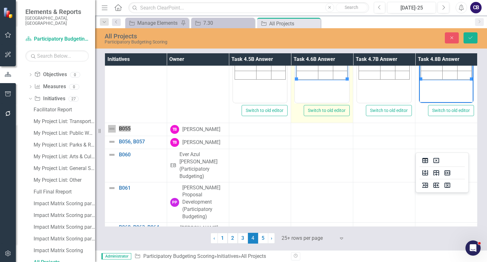
scroll to position [847, 0]
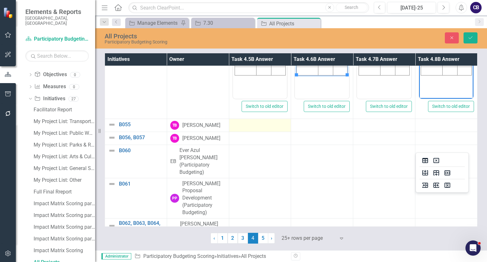
click at [255, 126] on div at bounding box center [259, 125] width 55 height 8
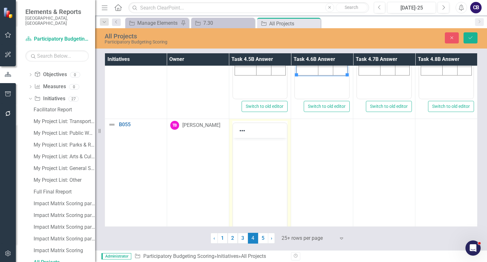
click at [255, 126] on div at bounding box center [260, 130] width 54 height 12
drag, startPoint x: 487, startPoint y: 264, endPoint x: 257, endPoint y: 152, distance: 256.4
click at [257, 152] on body "Rich Text Area. Press ALT-0 for help." at bounding box center [260, 185] width 54 height 95
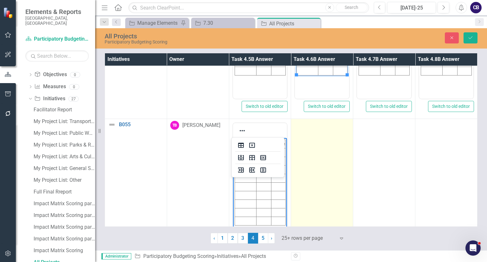
click at [310, 163] on td at bounding box center [322, 194] width 62 height 150
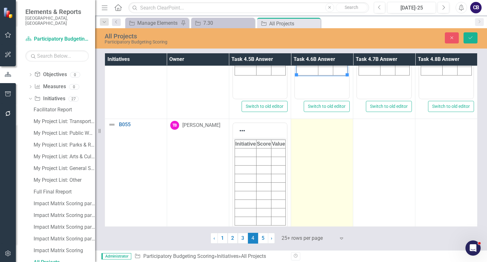
click at [310, 163] on td at bounding box center [322, 194] width 62 height 150
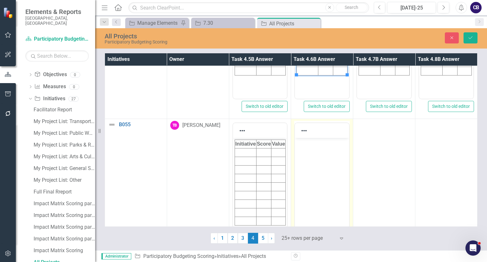
click at [312, 165] on html at bounding box center [322, 185] width 54 height 95
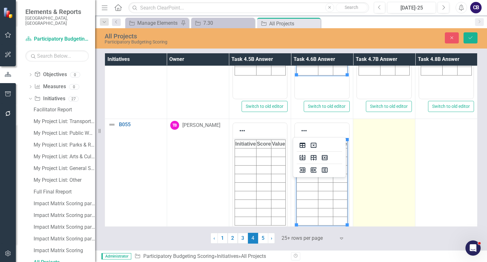
click at [367, 170] on td at bounding box center [384, 194] width 62 height 150
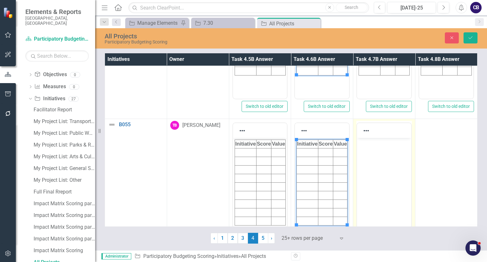
click at [370, 171] on body "Rich Text Area. Press ALT-0 for help." at bounding box center [384, 185] width 54 height 95
paste body "Rich Text Area. Press ALT-0 for help."
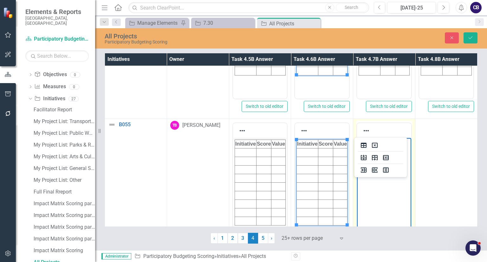
click at [383, 162] on body "Rich Text Area. Press ALT-0 for help." at bounding box center [384, 185] width 54 height 95
click at [410, 161] on body "Initiative Score Value" at bounding box center [384, 185] width 54 height 95
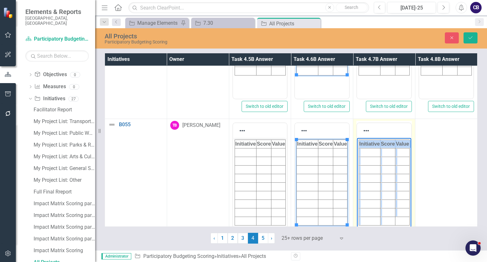
click at [410, 161] on body "Initiative Score Value" at bounding box center [384, 185] width 54 height 95
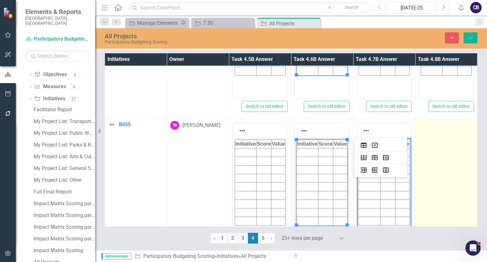
click at [427, 160] on td at bounding box center [446, 194] width 62 height 150
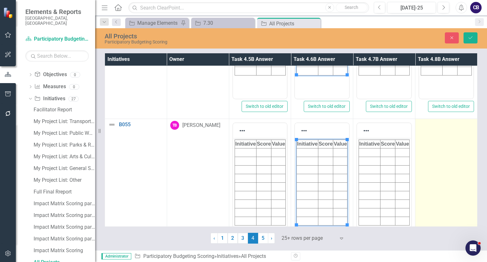
click at [427, 160] on td at bounding box center [446, 194] width 62 height 150
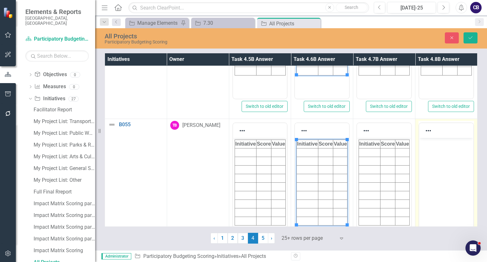
click at [431, 161] on body "Rich Text Area. Press ALT-0 for help." at bounding box center [446, 185] width 54 height 95
paste body "Rich Text Area. Press ALT-0 for help."
click at [429, 147] on html at bounding box center [446, 185] width 54 height 95
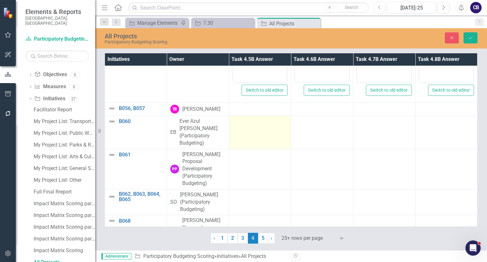
click at [254, 118] on div at bounding box center [259, 122] width 55 height 8
drag, startPoint x: 254, startPoint y: 118, endPoint x: 255, endPoint y: 140, distance: 22.9
click at [255, 140] on td at bounding box center [260, 132] width 62 height 33
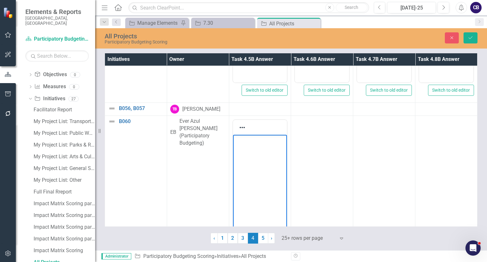
drag, startPoint x: 488, startPoint y: 275, endPoint x: 261, endPoint y: 150, distance: 259.4
click at [261, 150] on body "Rich Text Area. Press ALT-0 for help." at bounding box center [260, 182] width 54 height 95
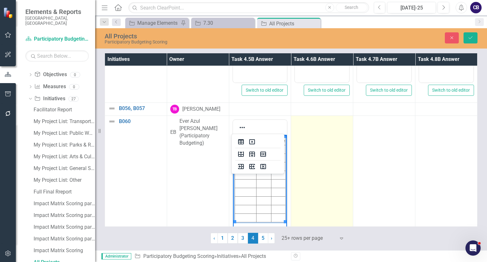
click at [306, 154] on td at bounding box center [322, 191] width 62 height 150
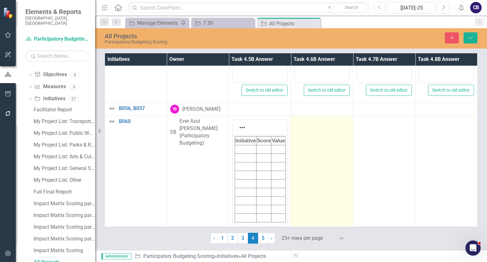
click at [306, 154] on td at bounding box center [322, 191] width 62 height 150
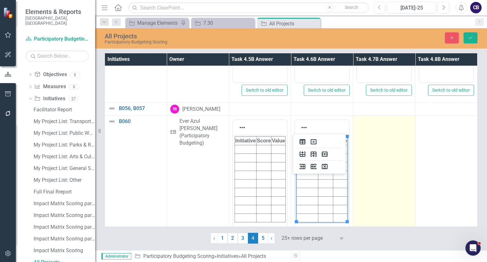
click at [379, 172] on td at bounding box center [384, 191] width 62 height 150
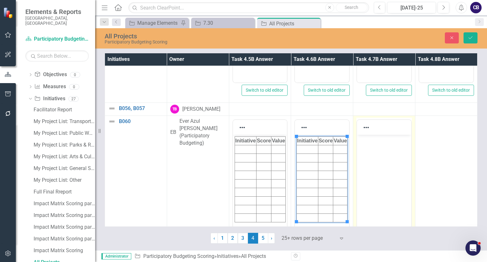
click at [383, 174] on body "Rich Text Area. Press ALT-0 for help." at bounding box center [384, 182] width 54 height 95
click at [409, 164] on td "Switch to old editor" at bounding box center [384, 191] width 62 height 150
click at [400, 159] on body "Rich Text Area. Press ALT-0 for help." at bounding box center [384, 182] width 54 height 95
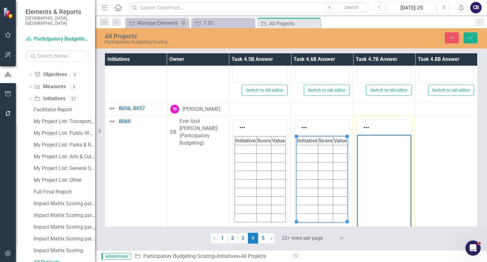
paste body "Rich Text Area. Press ALT-0 for help."
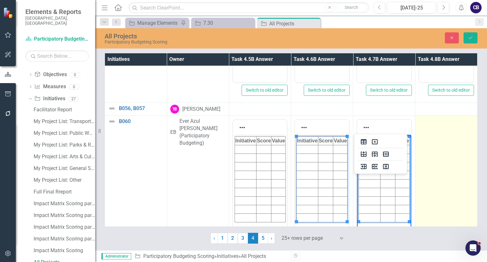
click at [438, 166] on td at bounding box center [446, 191] width 62 height 150
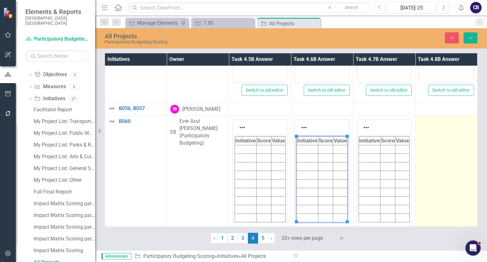
click at [438, 166] on td at bounding box center [446, 191] width 62 height 150
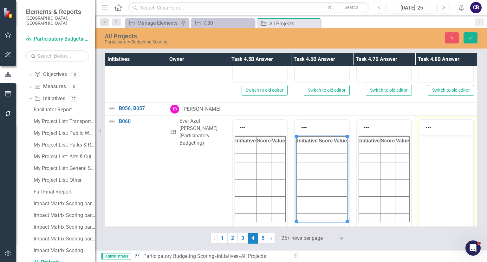
click at [442, 167] on body "Rich Text Area. Press ALT-0 for help." at bounding box center [446, 182] width 54 height 95
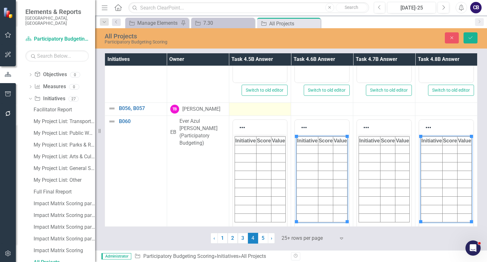
click at [270, 110] on div at bounding box center [259, 109] width 55 height 8
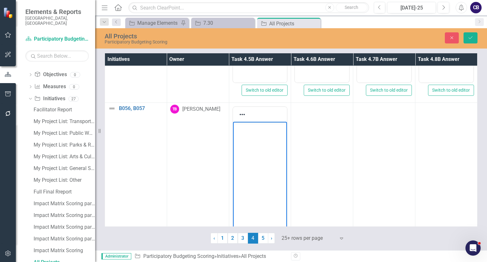
click at [262, 137] on body "Rich Text Area. Press ALT-0 for help." at bounding box center [260, 169] width 54 height 95
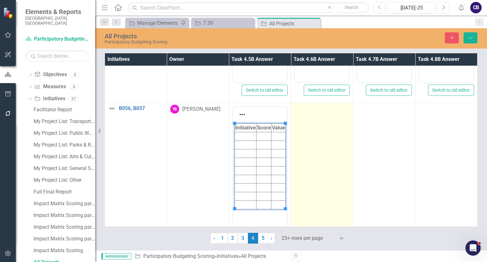
click at [313, 145] on td at bounding box center [322, 178] width 62 height 150
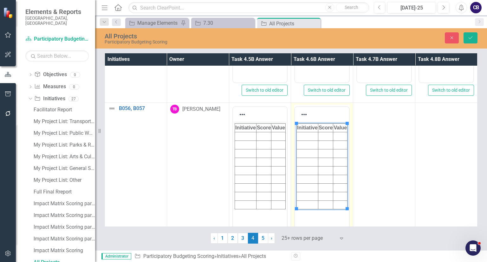
click at [316, 147] on body "Initiative Score Value" at bounding box center [322, 169] width 54 height 95
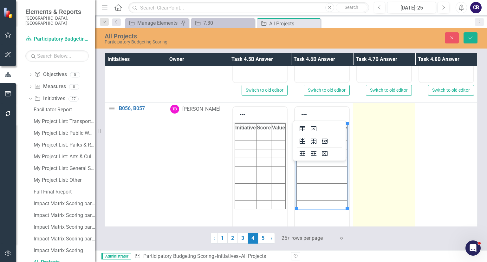
click at [369, 152] on td at bounding box center [384, 178] width 62 height 150
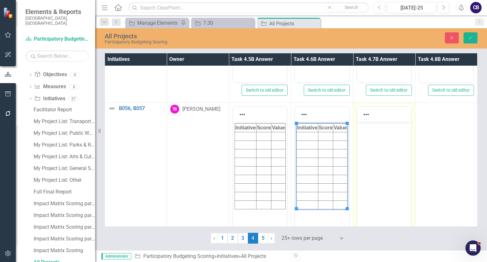
click at [372, 154] on body "Rich Text Area. Press ALT-0 for help." at bounding box center [384, 169] width 54 height 95
paste body "Rich Text Area. Press ALT-0 for help."
click at [389, 148] on html at bounding box center [384, 169] width 54 height 95
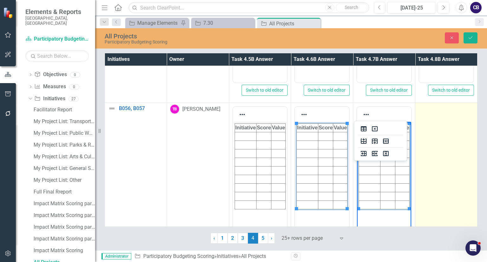
click at [449, 156] on td at bounding box center [446, 178] width 62 height 150
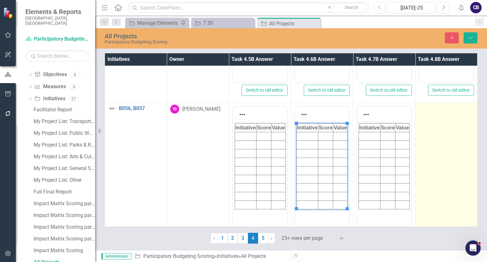
click at [449, 156] on td at bounding box center [446, 178] width 62 height 150
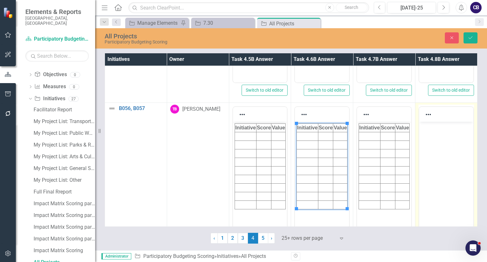
click at [453, 158] on body "Rich Text Area. Press ALT-0 for help." at bounding box center [446, 169] width 54 height 95
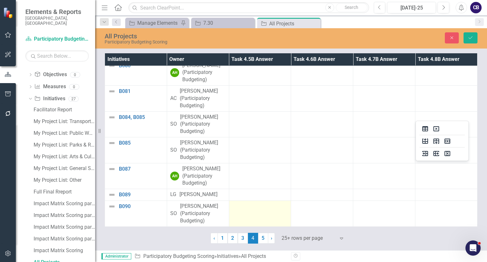
click at [251, 216] on td at bounding box center [260, 214] width 62 height 26
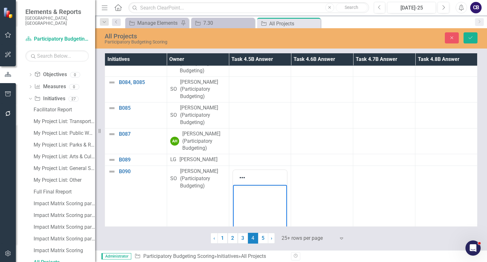
click at [247, 261] on body "Rich Text Area. Press ALT-0 for help." at bounding box center [260, 232] width 54 height 95
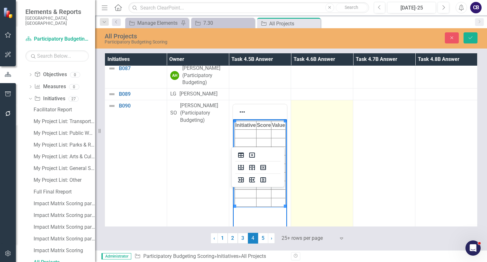
click at [296, 219] on td at bounding box center [322, 175] width 62 height 150
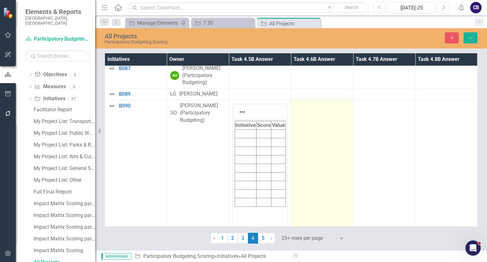
click at [296, 219] on td at bounding box center [322, 175] width 62 height 150
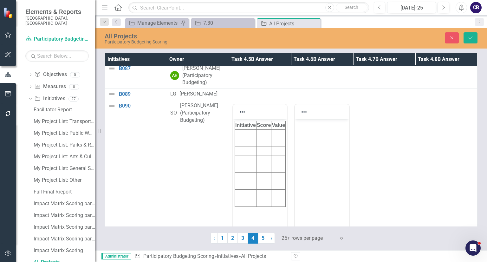
drag, startPoint x: 339, startPoint y: 194, endPoint x: 313, endPoint y: 178, distance: 31.0
click at [313, 178] on body "Rich Text Area. Press ALT-0 for help." at bounding box center [322, 166] width 54 height 95
paste body "Rich Text Area. Press ALT-0 for help."
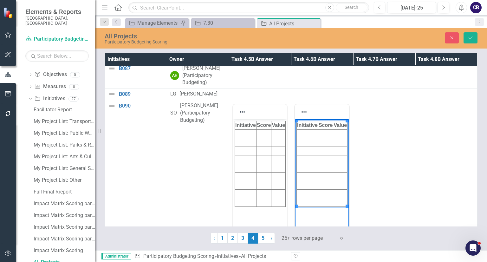
click at [313, 178] on body "Initiative Score Value" at bounding box center [322, 166] width 54 height 95
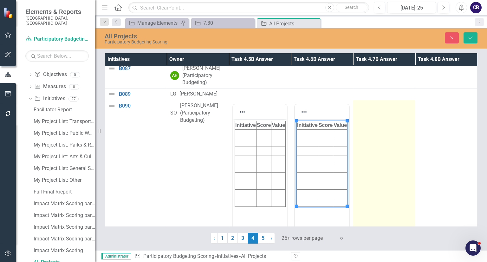
click at [370, 202] on td at bounding box center [384, 175] width 62 height 150
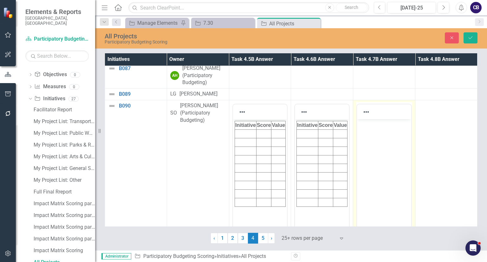
click at [373, 175] on body "Rich Text Area. Press ALT-0 for help." at bounding box center [384, 166] width 54 height 95
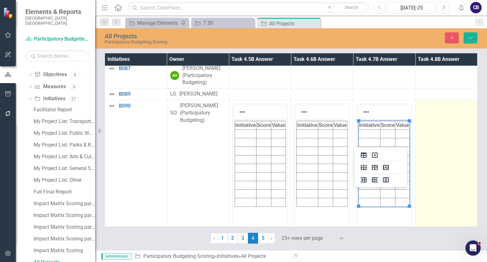
click at [442, 197] on td at bounding box center [446, 175] width 62 height 150
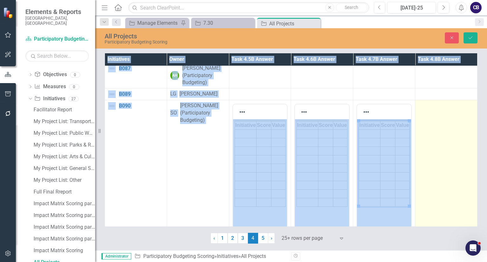
click at [442, 197] on td at bounding box center [446, 175] width 62 height 150
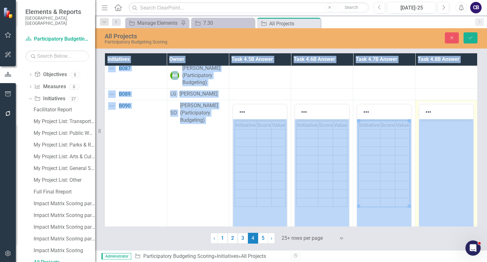
click at [445, 170] on body "Rich Text Area. Press ALT-0 for help." at bounding box center [446, 166] width 54 height 95
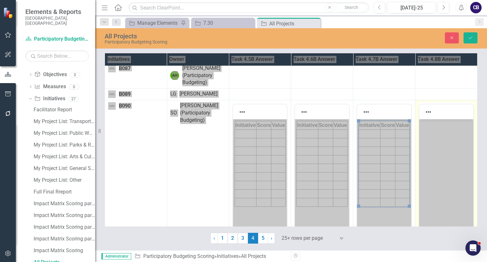
paste body "Rich Text Area. Press ALT-0 for help."
click at [447, 160] on body "Rich Text Area. Press ALT-0 for help." at bounding box center [446, 166] width 54 height 95
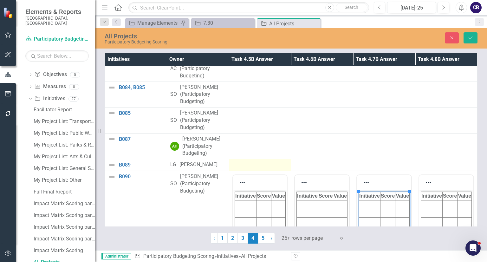
click at [246, 169] on div at bounding box center [259, 165] width 55 height 8
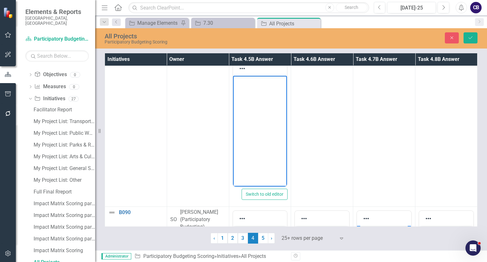
click at [254, 139] on body "Rich Text Area. Press ALT-0 for help." at bounding box center [260, 123] width 54 height 95
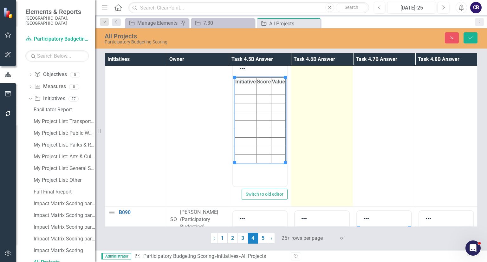
click at [326, 142] on td at bounding box center [322, 132] width 62 height 150
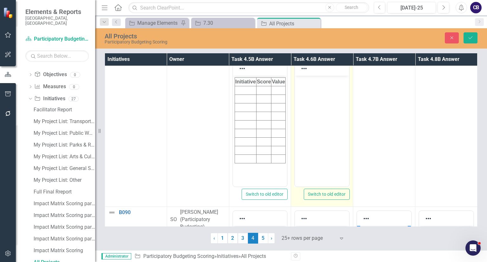
click at [329, 116] on body "Rich Text Area. Press ALT-0 for help." at bounding box center [322, 123] width 54 height 95
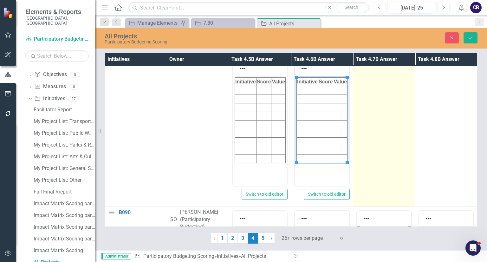
click at [365, 140] on td at bounding box center [384, 132] width 62 height 150
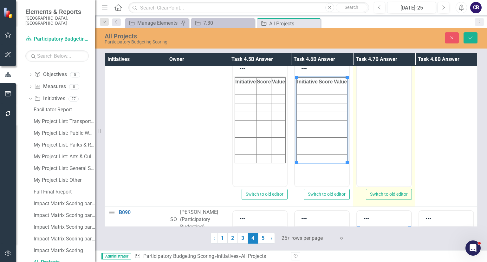
click at [369, 102] on body "Rich Text Area. Press ALT-0 for help." at bounding box center [384, 110] width 54 height 95
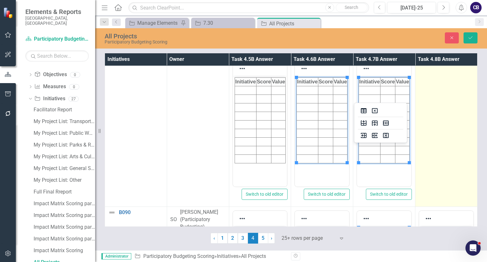
click at [429, 150] on td at bounding box center [446, 132] width 62 height 150
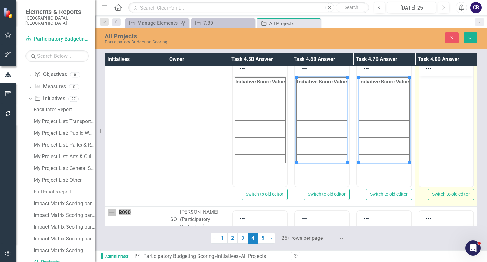
click at [433, 124] on body "Rich Text Area. Press ALT-0 for help." at bounding box center [446, 123] width 54 height 95
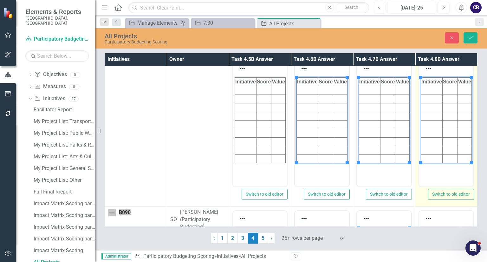
click at [433, 124] on body "Initiative Score Value" at bounding box center [446, 123] width 54 height 95
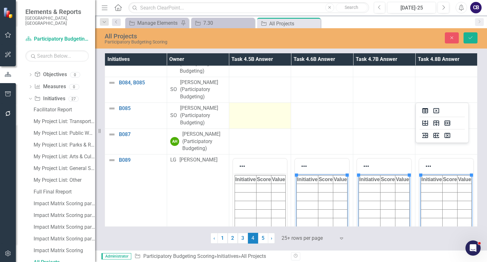
click at [270, 129] on td at bounding box center [260, 116] width 62 height 26
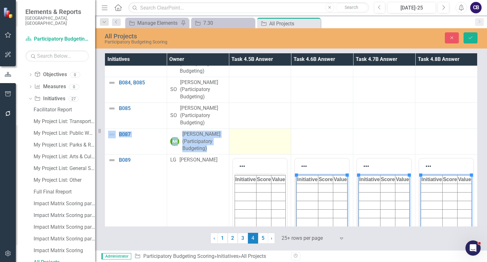
drag, startPoint x: 270, startPoint y: 152, endPoint x: 262, endPoint y: 164, distance: 15.0
click at [262, 138] on div at bounding box center [259, 135] width 55 height 8
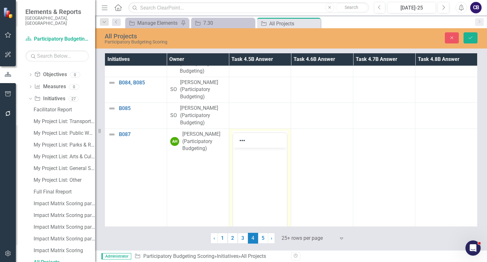
click at [261, 155] on p "Rich Text Area. Press ALT-0 for help." at bounding box center [259, 153] width 51 height 8
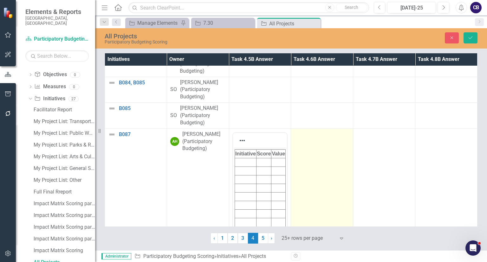
click at [310, 184] on td at bounding box center [322, 203] width 62 height 150
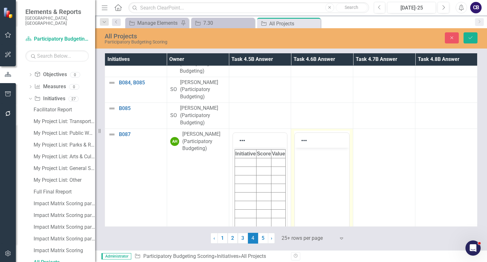
click at [312, 158] on body "Rich Text Area. Press ALT-0 for help." at bounding box center [322, 194] width 54 height 95
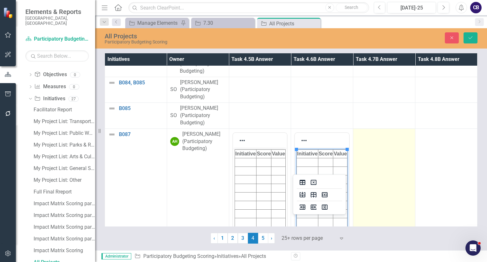
click at [381, 190] on td at bounding box center [384, 203] width 62 height 150
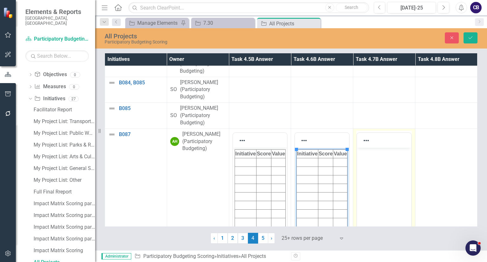
click at [384, 164] on body "Rich Text Area. Press ALT-0 for help." at bounding box center [384, 194] width 54 height 95
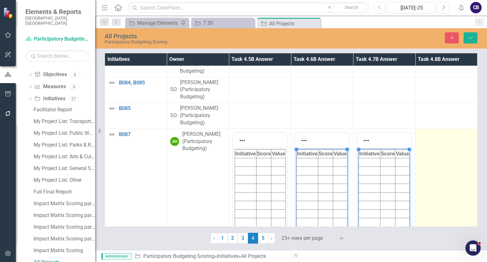
click at [442, 190] on td at bounding box center [446, 203] width 62 height 150
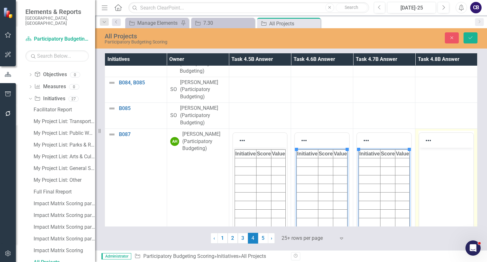
click at [447, 164] on body "Rich Text Area. Press ALT-0 for help." at bounding box center [446, 194] width 54 height 95
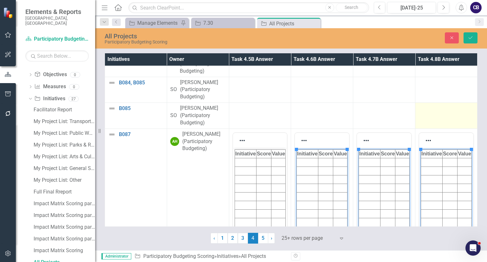
click at [439, 129] on td at bounding box center [446, 116] width 62 height 26
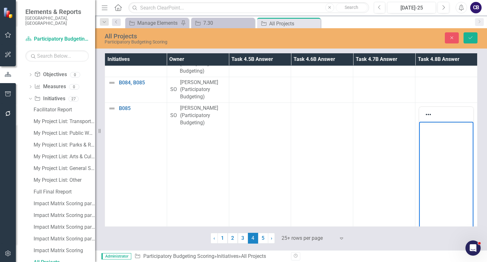
click at [436, 149] on html at bounding box center [446, 169] width 54 height 95
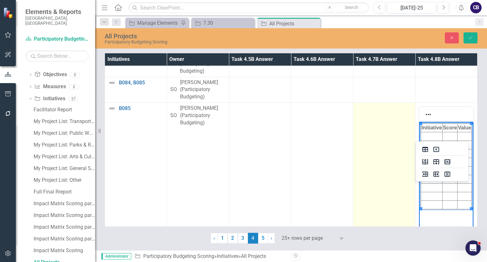
click at [378, 166] on td at bounding box center [384, 178] width 62 height 150
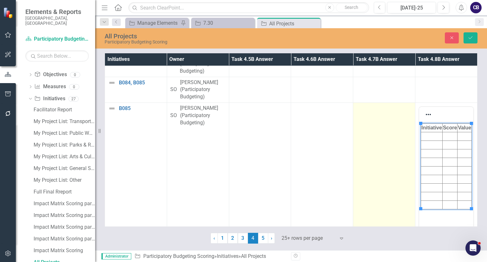
click at [378, 166] on td at bounding box center [384, 178] width 62 height 150
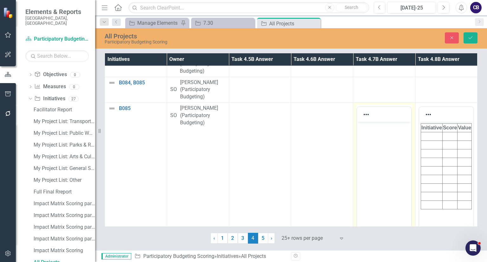
click at [381, 147] on body "Rich Text Area. Press ALT-0 for help." at bounding box center [384, 169] width 54 height 95
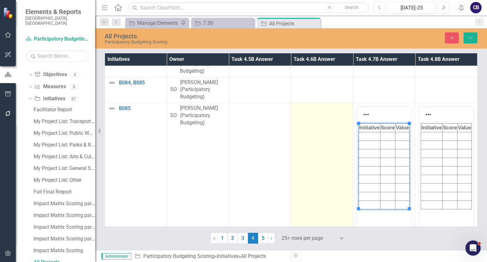
click at [311, 161] on td at bounding box center [322, 178] width 62 height 150
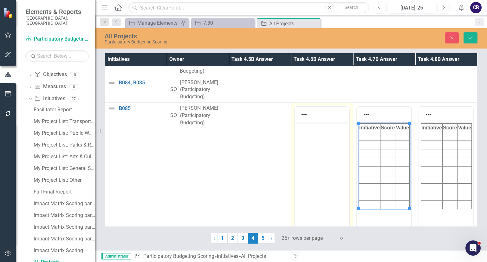
click at [313, 142] on body "Rich Text Area. Press ALT-0 for help." at bounding box center [322, 169] width 54 height 95
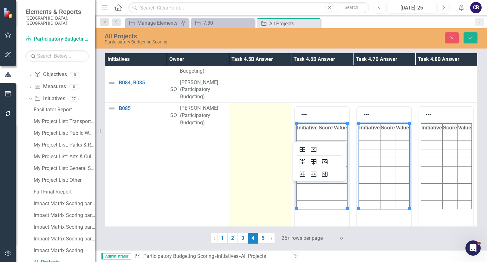
click at [251, 169] on td at bounding box center [260, 178] width 62 height 150
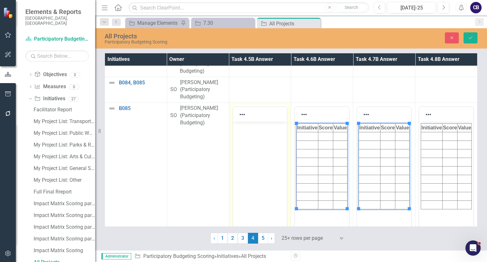
click at [253, 150] on body "Rich Text Area. Press ALT-0 for help." at bounding box center [260, 169] width 54 height 95
click at [253, 150] on html at bounding box center [260, 169] width 54 height 95
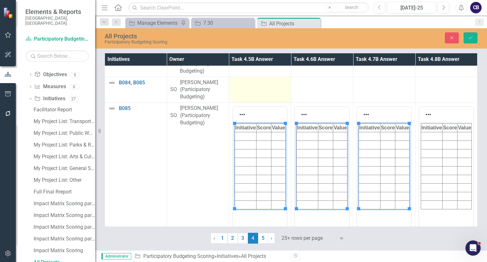
click at [255, 102] on td at bounding box center [260, 90] width 62 height 26
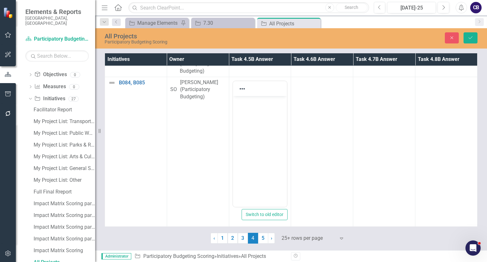
click at [260, 128] on body "Rich Text Area. Press ALT-0 for help." at bounding box center [260, 143] width 54 height 95
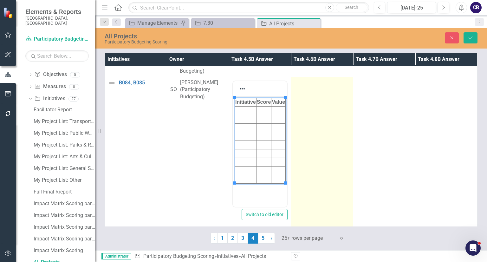
click at [323, 144] on td at bounding box center [322, 152] width 62 height 150
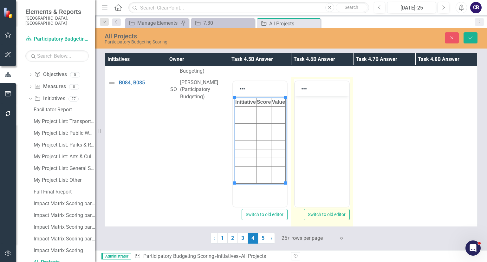
click at [326, 132] on body "Rich Text Area. Press ALT-0 for help." at bounding box center [322, 143] width 54 height 95
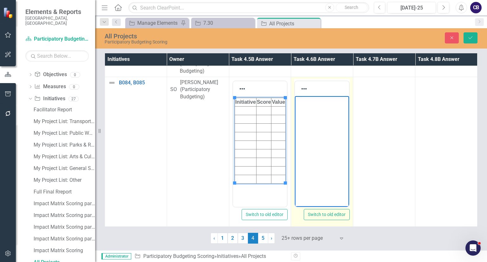
paste body "Rich Text Area. Press ALT-0 for help."
click at [322, 121] on body "Rich Text Area. Press ALT-0 for help." at bounding box center [322, 143] width 54 height 95
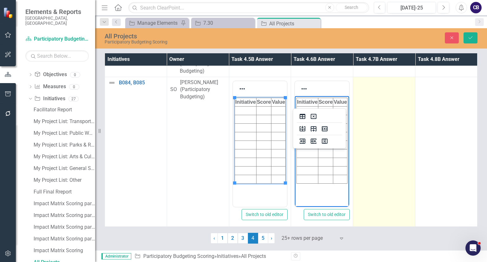
click at [367, 139] on td at bounding box center [384, 152] width 62 height 150
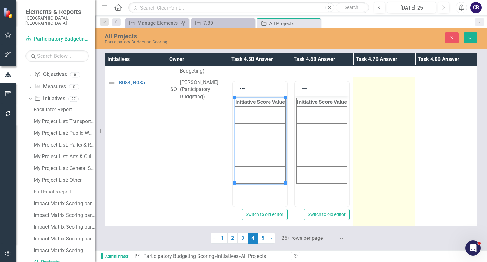
click at [367, 139] on td at bounding box center [384, 152] width 62 height 150
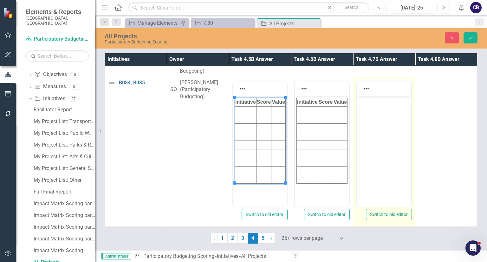
click at [370, 126] on body "Rich Text Area. Press ALT-0 for help." at bounding box center [384, 143] width 54 height 95
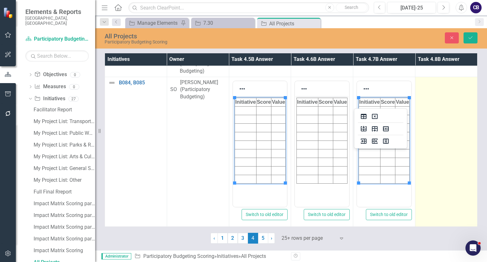
click at [436, 144] on td at bounding box center [446, 152] width 62 height 150
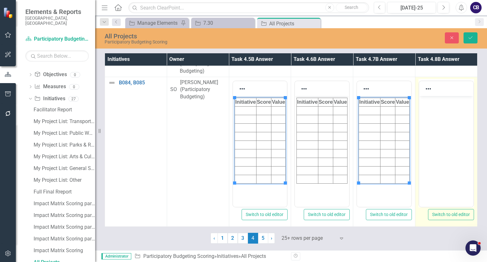
click at [440, 132] on body "Rich Text Area. Press ALT-0 for help." at bounding box center [446, 143] width 54 height 95
click at [440, 132] on html at bounding box center [446, 143] width 54 height 95
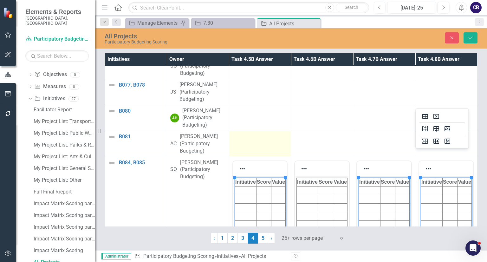
click at [269, 156] on td at bounding box center [260, 144] width 62 height 26
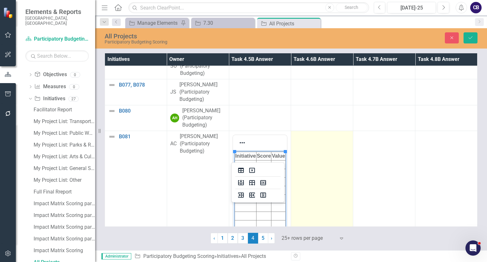
click at [333, 174] on td at bounding box center [322, 206] width 62 height 150
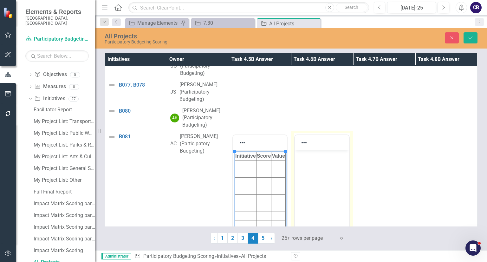
click at [336, 162] on body "Rich Text Area. Press ALT-0 for help." at bounding box center [322, 197] width 54 height 95
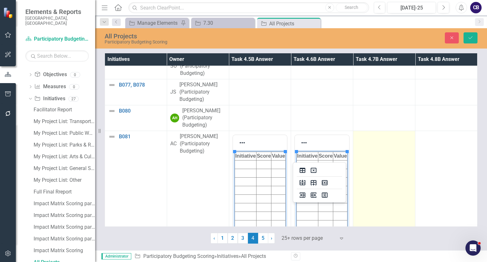
click at [391, 181] on td at bounding box center [384, 206] width 62 height 150
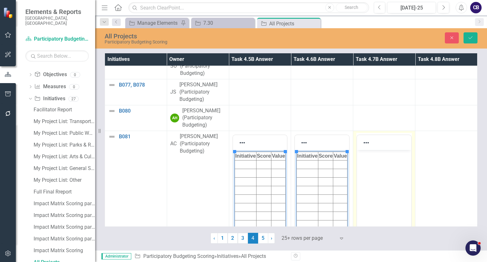
click at [394, 169] on body "Rich Text Area. Press ALT-0 for help." at bounding box center [384, 197] width 54 height 95
click at [394, 169] on html at bounding box center [384, 197] width 54 height 95
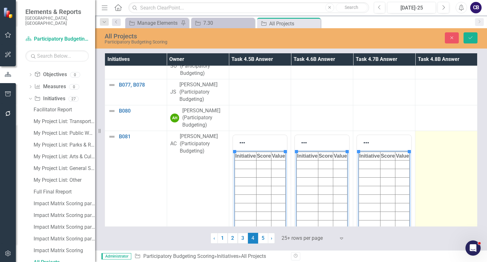
click at [424, 177] on td at bounding box center [446, 206] width 62 height 150
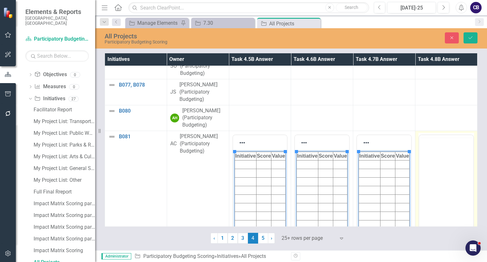
click at [428, 152] on body "Rich Text Area. Press ALT-0 for help." at bounding box center [446, 185] width 54 height 95
click at [428, 165] on body "Rich Text Area. Press ALT-0 for help." at bounding box center [446, 197] width 54 height 95
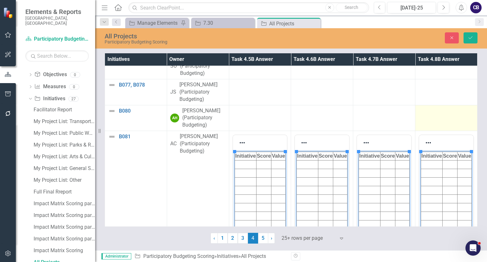
click at [435, 131] on td at bounding box center [446, 118] width 62 height 26
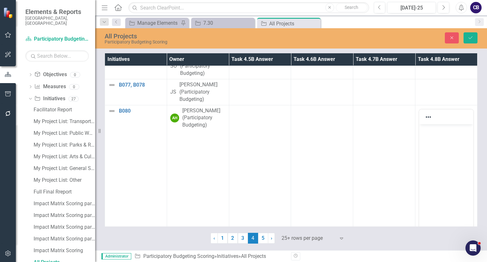
click at [435, 151] on body "Rich Text Area. Press ALT-0 for help." at bounding box center [446, 171] width 54 height 95
click at [435, 151] on html at bounding box center [446, 171] width 54 height 95
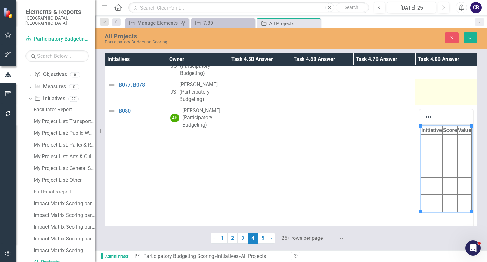
click at [440, 89] on div at bounding box center [445, 85] width 55 height 8
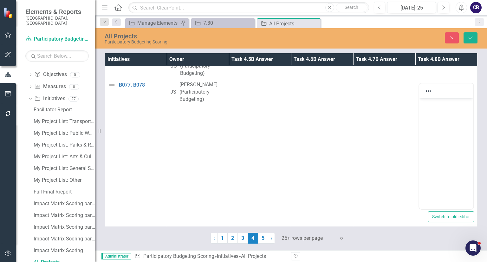
click at [434, 119] on body "Rich Text Area. Press ALT-0 for help." at bounding box center [446, 145] width 54 height 95
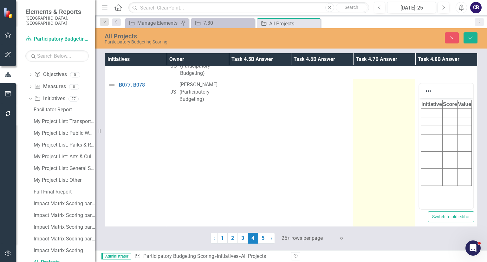
click at [386, 127] on td at bounding box center [384, 154] width 62 height 150
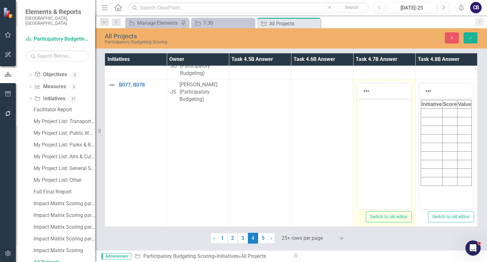
click at [389, 116] on body "Rich Text Area. Press ALT-0 for help." at bounding box center [384, 145] width 54 height 95
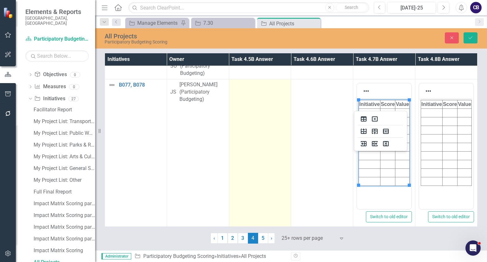
click at [286, 126] on td at bounding box center [260, 154] width 62 height 150
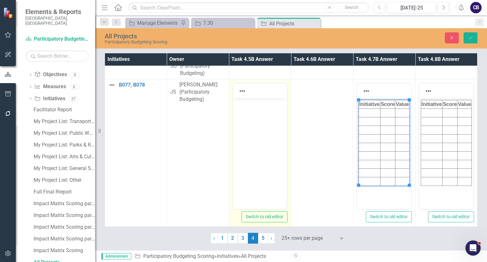
drag, startPoint x: 286, startPoint y: 126, endPoint x: 36, endPoint y: 18, distance: 272.2
click at [286, 126] on td "Switch to old editor" at bounding box center [260, 154] width 62 height 150
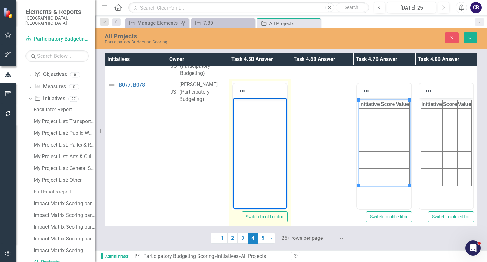
click at [269, 117] on html at bounding box center [260, 145] width 54 height 95
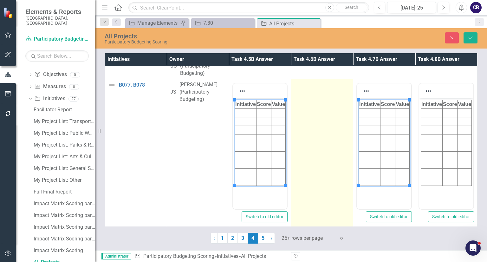
click at [309, 138] on td at bounding box center [322, 154] width 62 height 150
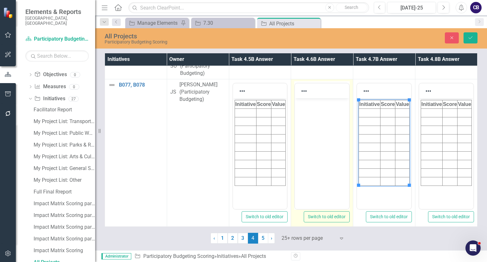
click at [312, 126] on body "Rich Text Area. Press ALT-0 for help." at bounding box center [322, 145] width 54 height 95
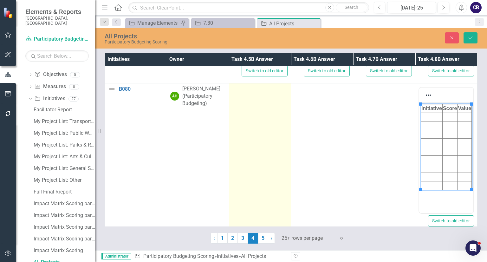
click at [247, 167] on td at bounding box center [260, 158] width 62 height 150
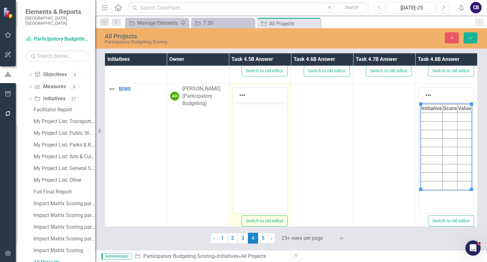
click at [248, 155] on body "Rich Text Area. Press ALT-0 for help." at bounding box center [260, 149] width 54 height 95
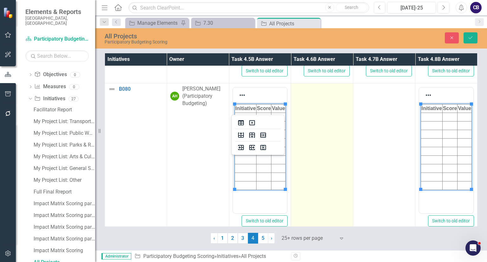
click at [304, 166] on td at bounding box center [322, 158] width 62 height 150
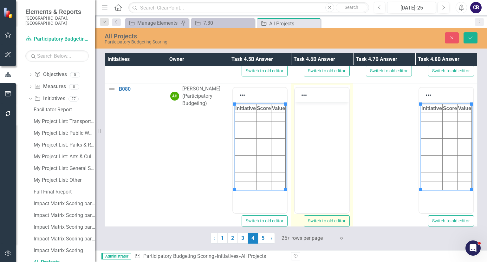
click at [306, 155] on body "Rich Text Area. Press ALT-0 for help." at bounding box center [322, 149] width 54 height 95
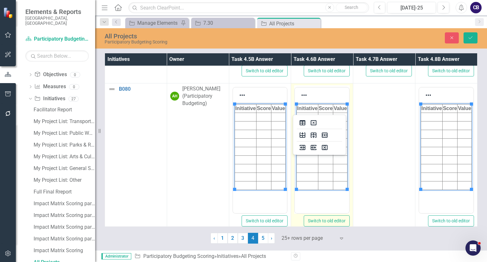
drag, startPoint x: 598, startPoint y: 269, endPoint x: 660, endPoint y: 266, distance: 61.9
click at [306, 155] on html "Initiative Score Value" at bounding box center [322, 149] width 54 height 95
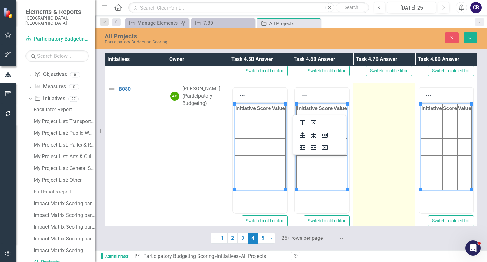
click at [365, 164] on td at bounding box center [384, 158] width 62 height 150
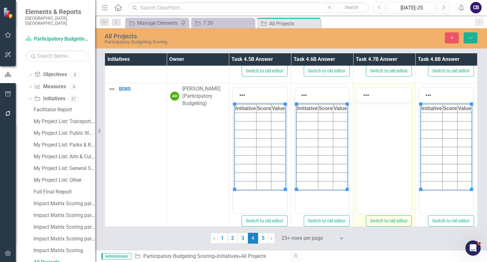
click at [369, 152] on body "Rich Text Area. Press ALT-0 for help." at bounding box center [384, 149] width 54 height 95
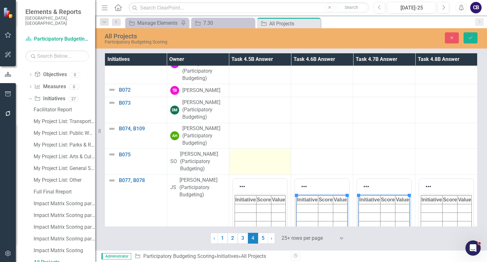
click at [249, 158] on div at bounding box center [259, 155] width 55 height 8
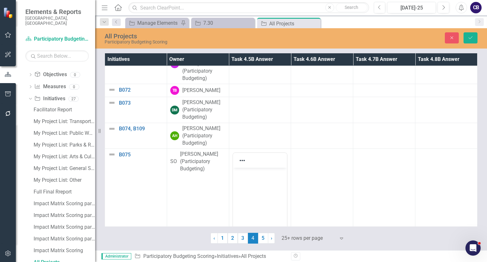
click at [250, 187] on body "Rich Text Area. Press ALT-0 for help." at bounding box center [260, 215] width 54 height 95
click at [250, 187] on html at bounding box center [260, 215] width 54 height 95
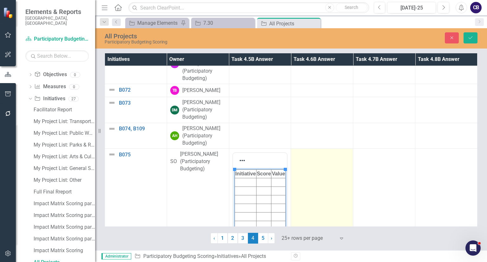
click at [304, 192] on td at bounding box center [322, 224] width 62 height 150
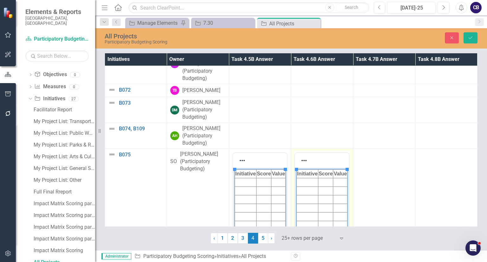
drag, startPoint x: 598, startPoint y: 359, endPoint x: 395, endPoint y: 190, distance: 264.9
click at [349, 190] on html "Initiative Score Value" at bounding box center [322, 215] width 54 height 95
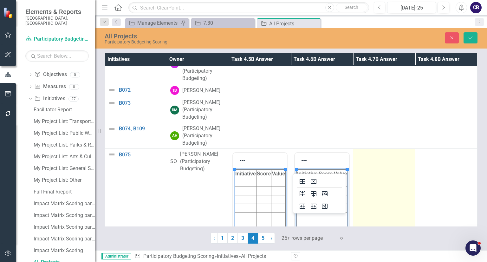
click at [393, 195] on td at bounding box center [384, 224] width 62 height 150
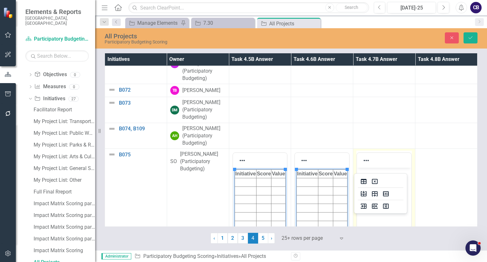
click at [396, 190] on html at bounding box center [384, 215] width 54 height 95
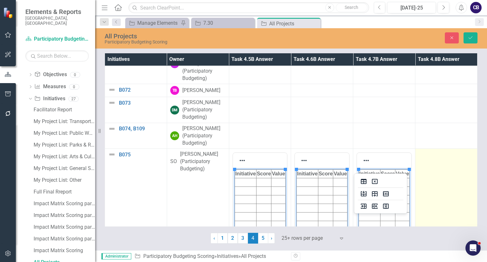
click at [453, 192] on td at bounding box center [446, 224] width 62 height 150
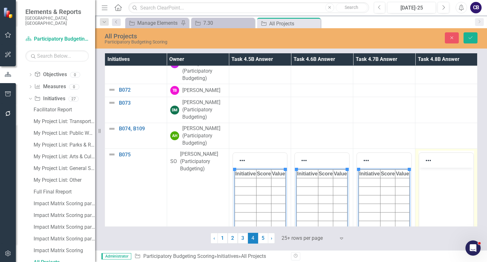
click at [457, 187] on html at bounding box center [446, 215] width 54 height 95
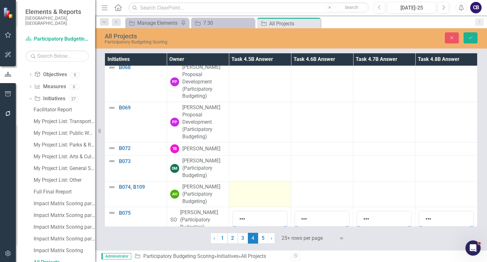
click at [261, 191] on div at bounding box center [259, 187] width 55 height 8
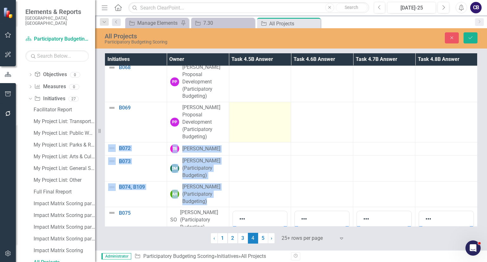
drag, startPoint x: 261, startPoint y: 192, endPoint x: 255, endPoint y: 126, distance: 65.5
click at [255, 126] on tbody "B040 Link Map View Link Map Edit Edit Initiative Link Open Element LK Leah Koze…" at bounding box center [291, 101] width 372 height 2910
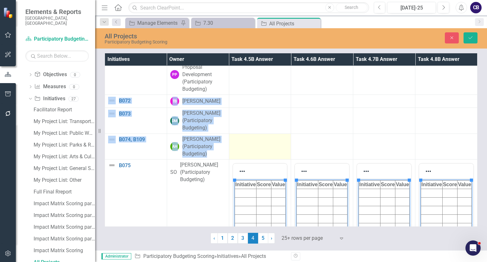
click at [249, 143] on div at bounding box center [259, 140] width 55 height 8
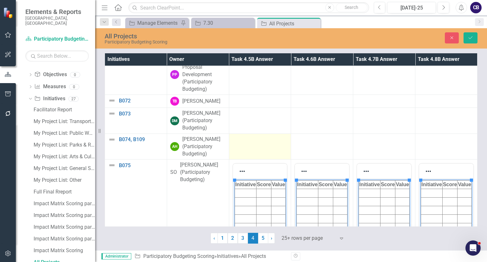
click at [249, 143] on div at bounding box center [259, 140] width 55 height 8
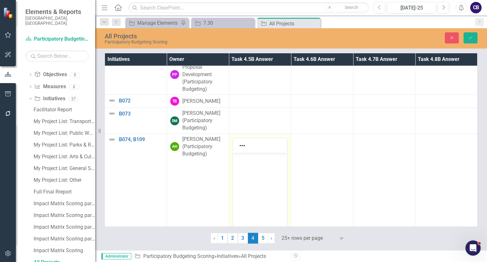
click at [253, 164] on body "Rich Text Area. Press ALT-0 for help." at bounding box center [260, 199] width 54 height 95
click at [253, 164] on html at bounding box center [260, 199] width 54 height 95
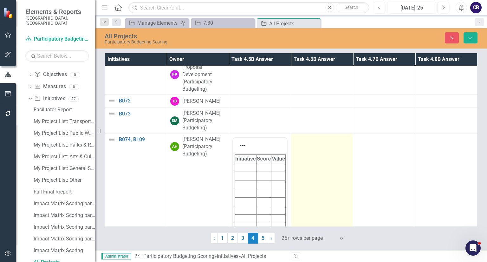
click at [327, 171] on td at bounding box center [322, 208] width 62 height 150
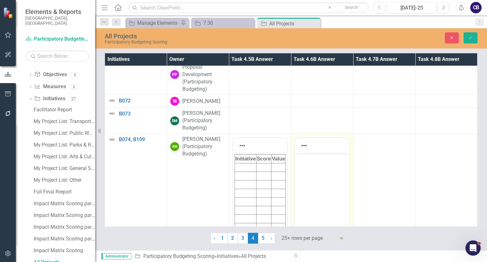
click at [330, 165] on body "Rich Text Area. Press ALT-0 for help." at bounding box center [322, 199] width 54 height 95
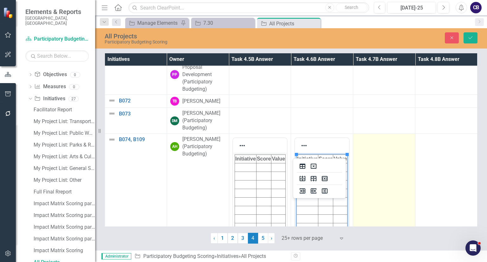
click at [371, 187] on td at bounding box center [384, 208] width 62 height 150
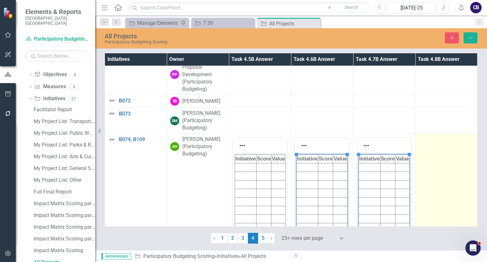
click at [435, 190] on td at bounding box center [446, 208] width 62 height 150
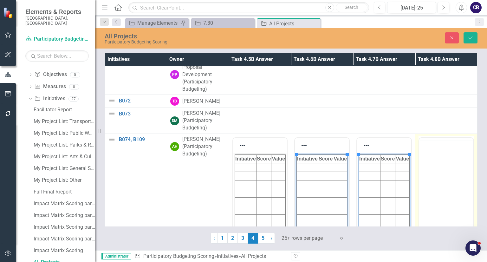
click at [439, 172] on body "Rich Text Area. Press ALT-0 for help." at bounding box center [446, 187] width 54 height 95
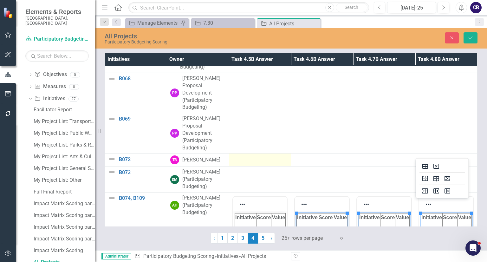
click at [256, 163] on div at bounding box center [259, 159] width 55 height 8
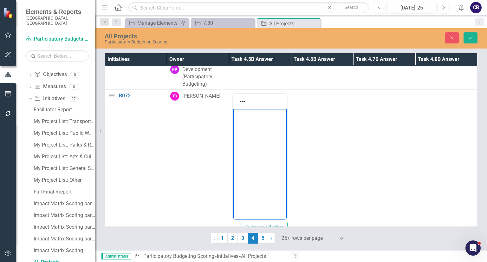
click at [257, 162] on body "Rich Text Area. Press ALT-0 for help." at bounding box center [260, 156] width 54 height 95
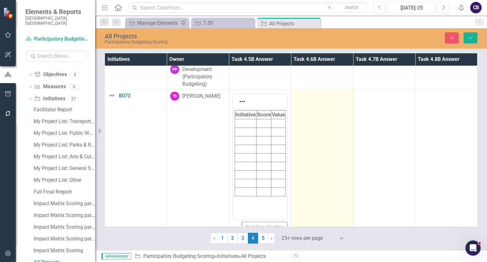
click at [304, 165] on td at bounding box center [322, 165] width 62 height 150
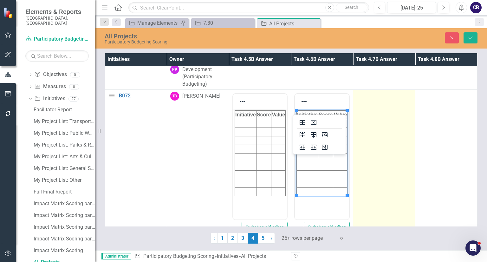
click at [365, 162] on td at bounding box center [384, 165] width 62 height 150
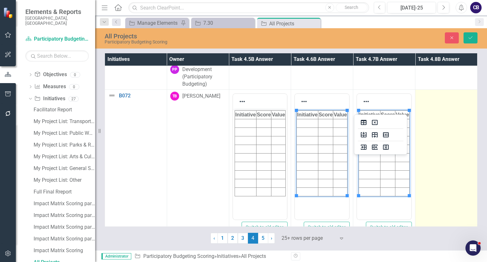
click at [421, 155] on td at bounding box center [446, 165] width 62 height 150
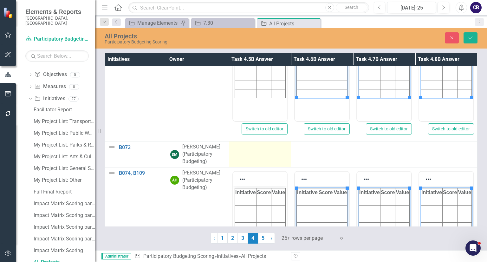
click at [266, 166] on td at bounding box center [260, 154] width 62 height 26
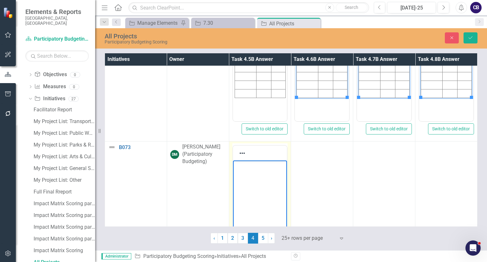
click at [263, 170] on body "Rich Text Area. Press ALT-0 for help." at bounding box center [260, 207] width 54 height 95
click at [263, 170] on html at bounding box center [260, 207] width 54 height 95
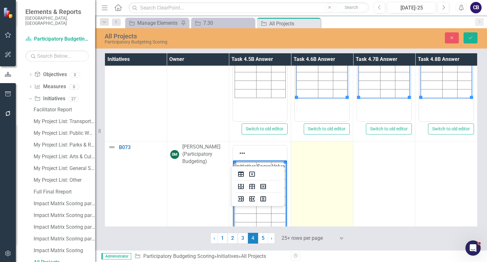
click at [298, 182] on td at bounding box center [322, 216] width 62 height 150
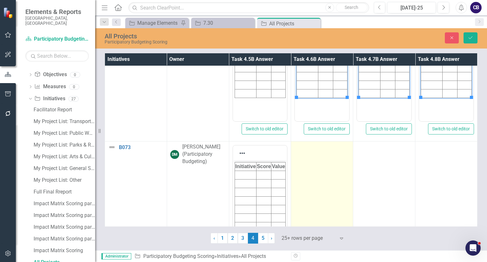
click at [298, 182] on td at bounding box center [322, 216] width 62 height 150
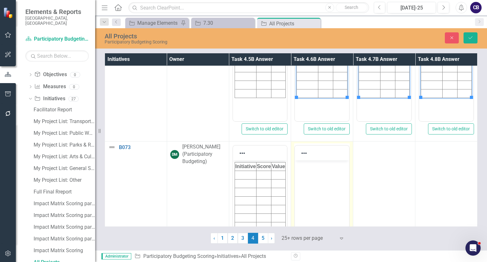
click at [300, 177] on body "Rich Text Area. Press ALT-0 for help." at bounding box center [322, 207] width 54 height 95
paste body "Rich Text Area. Press ALT-0 for help."
click at [316, 179] on html at bounding box center [322, 207] width 54 height 95
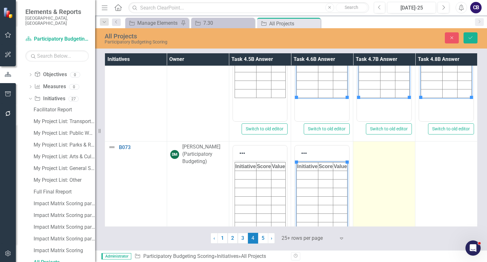
click at [367, 188] on td at bounding box center [384, 216] width 62 height 150
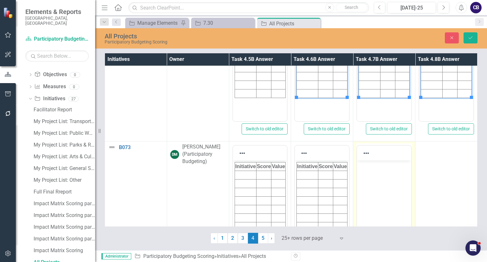
click at [370, 183] on body "Rich Text Area. Press ALT-0 for help." at bounding box center [384, 207] width 54 height 95
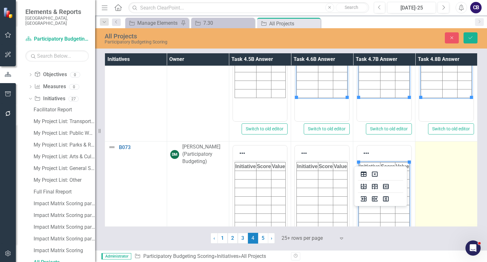
click at [415, 190] on td at bounding box center [446, 216] width 62 height 150
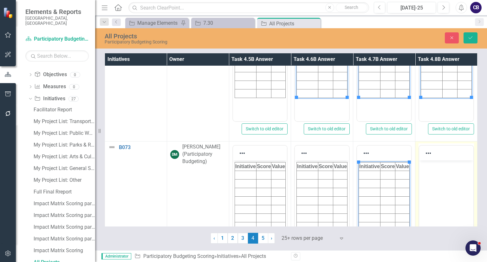
click at [415, 190] on td "Switch to old editor" at bounding box center [446, 216] width 62 height 150
drag, startPoint x: 830, startPoint y: 350, endPoint x: 436, endPoint y: 181, distance: 428.8
click at [436, 181] on body "Rich Text Area. Press ALT-0 for help." at bounding box center [446, 207] width 54 height 95
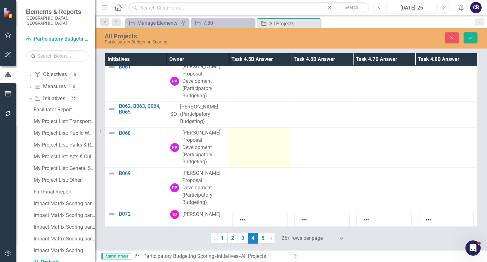
click at [254, 167] on td at bounding box center [260, 147] width 62 height 40
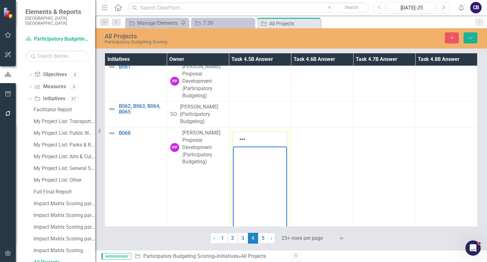
click at [255, 159] on html at bounding box center [260, 193] width 54 height 95
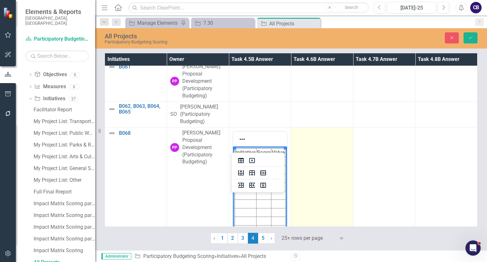
click at [311, 169] on td at bounding box center [322, 202] width 62 height 150
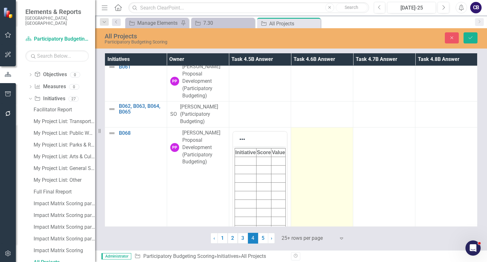
click at [311, 169] on td at bounding box center [322, 202] width 62 height 150
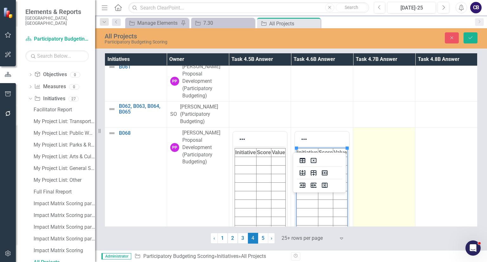
click at [378, 173] on td at bounding box center [384, 202] width 62 height 150
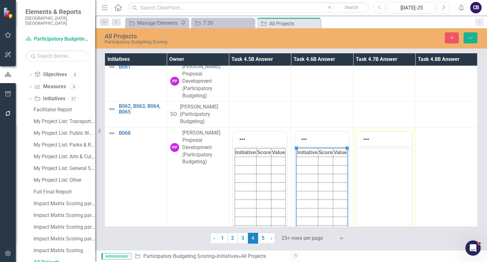
click at [382, 167] on body "Rich Text Area. Press ALT-0 for help." at bounding box center [384, 193] width 54 height 95
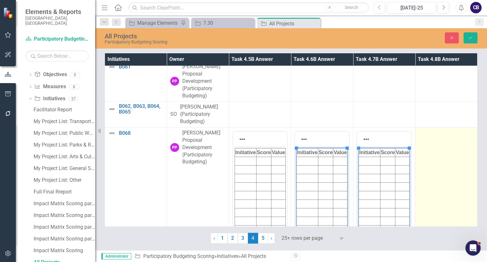
click at [427, 177] on td at bounding box center [446, 202] width 62 height 150
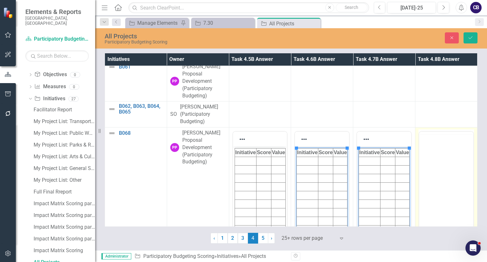
click at [431, 159] on body "Rich Text Area. Press ALT-0 for help." at bounding box center [446, 181] width 54 height 95
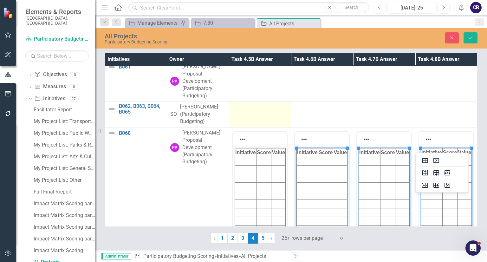
click at [259, 114] on td at bounding box center [260, 114] width 62 height 26
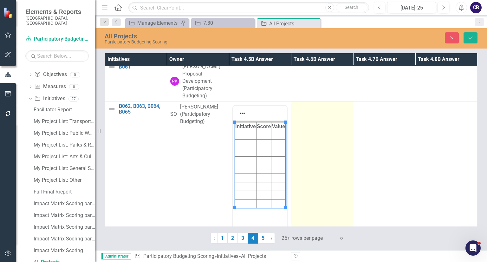
click at [323, 151] on td at bounding box center [322, 176] width 62 height 150
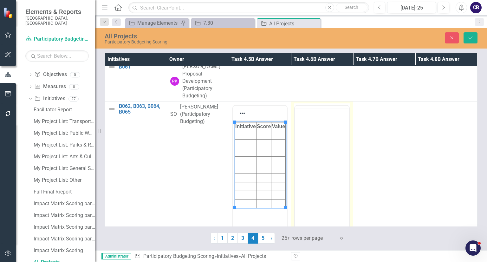
click at [325, 141] on body "Rich Text Area. Press ALT-0 for help." at bounding box center [322, 155] width 54 height 95
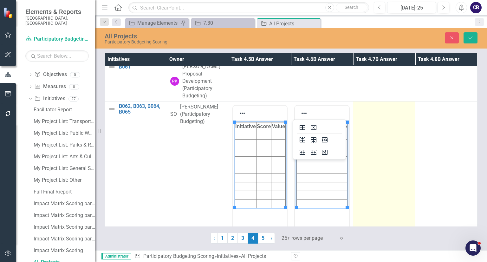
click at [371, 158] on td at bounding box center [384, 176] width 62 height 150
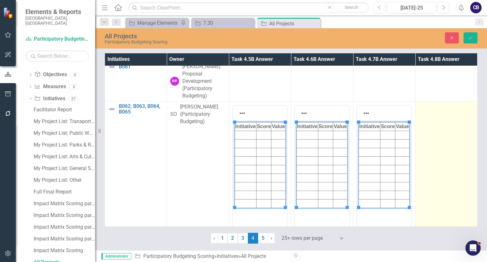
click at [437, 163] on td at bounding box center [446, 176] width 62 height 150
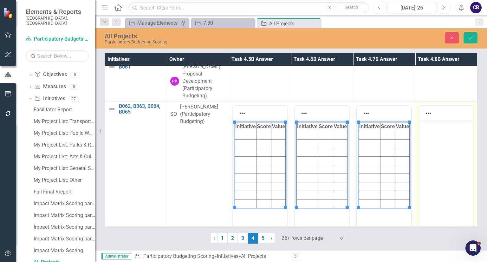
click at [441, 165] on html at bounding box center [446, 167] width 54 height 95
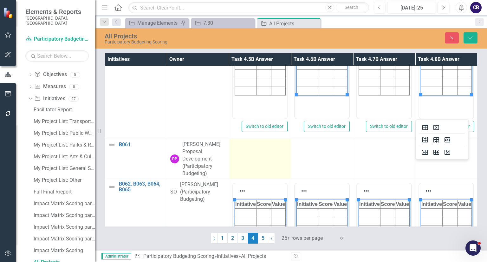
click at [277, 147] on td at bounding box center [260, 159] width 62 height 40
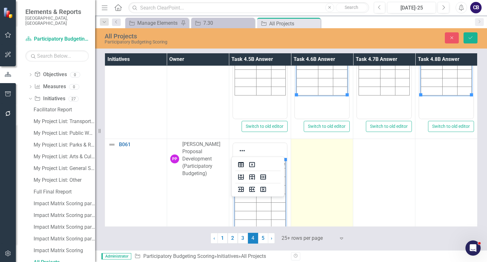
click at [332, 167] on td at bounding box center [322, 214] width 62 height 150
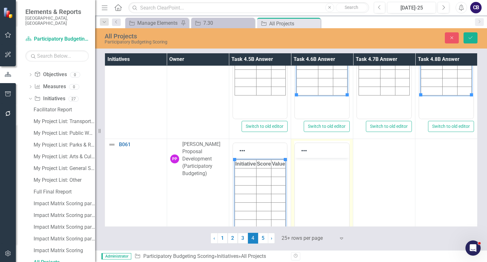
click at [334, 169] on html at bounding box center [322, 205] width 54 height 95
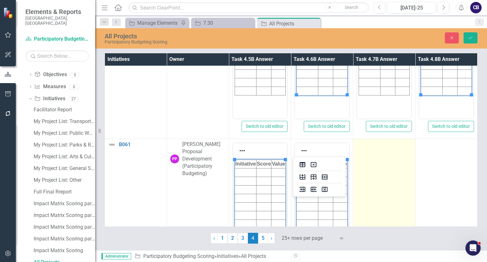
click at [402, 175] on td at bounding box center [384, 214] width 62 height 150
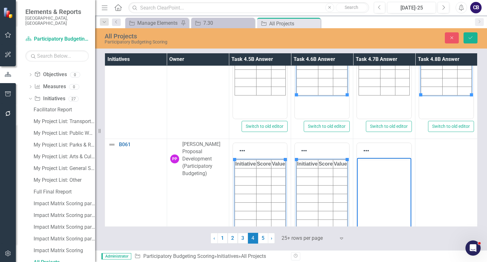
paste body "Rich Text Area. Press ALT-0 for help."
click at [391, 177] on html at bounding box center [384, 205] width 54 height 95
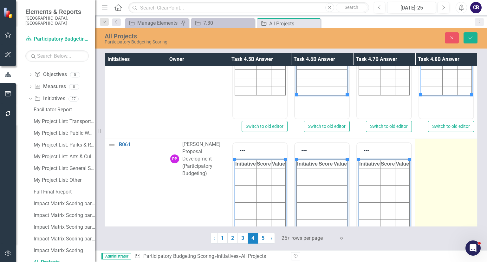
click at [443, 188] on td at bounding box center [446, 214] width 62 height 150
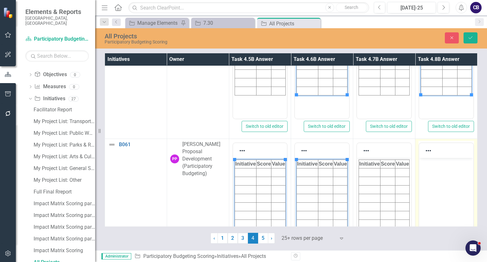
click at [447, 190] on body "Rich Text Area. Press ALT-0 for help." at bounding box center [446, 205] width 54 height 95
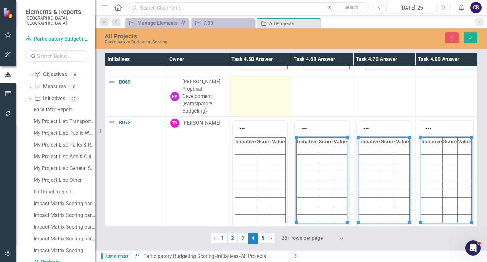
click at [256, 109] on td at bounding box center [260, 96] width 62 height 40
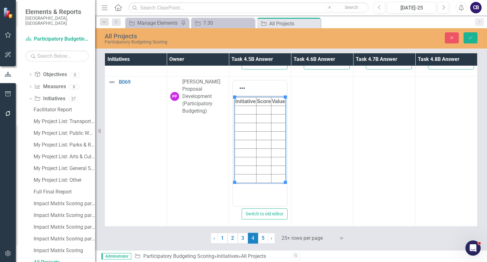
click at [256, 127] on html "Initiative Score Value" at bounding box center [260, 142] width 54 height 95
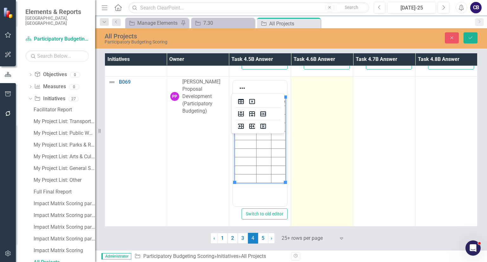
click at [320, 135] on td at bounding box center [322, 151] width 62 height 150
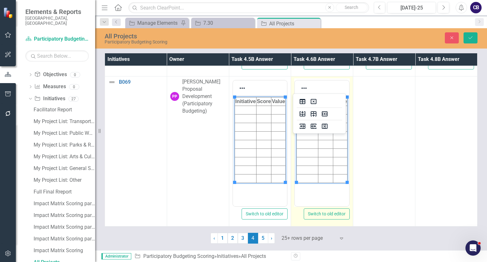
click at [323, 137] on td "Rich Text Area. Press ALT-0 for help." at bounding box center [325, 136] width 15 height 9
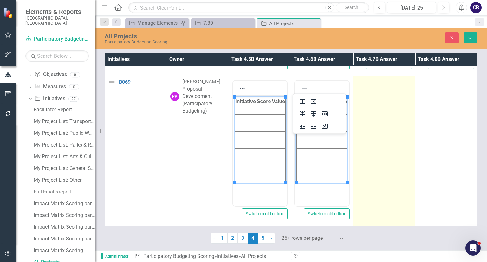
click at [370, 132] on td at bounding box center [384, 151] width 62 height 150
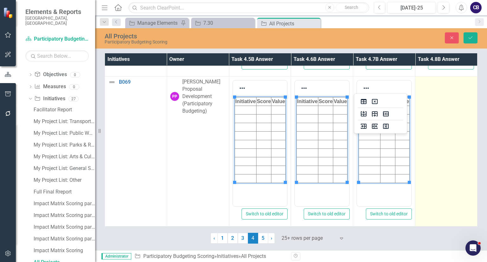
click at [434, 132] on td at bounding box center [446, 151] width 62 height 150
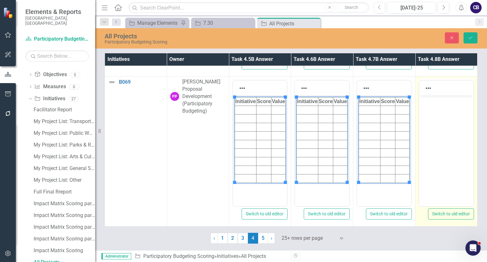
click at [438, 134] on body "Rich Text Area. Press ALT-0 for help." at bounding box center [446, 142] width 54 height 95
paste body "Rich Text Area. Press ALT-0 for help."
click at [442, 130] on html at bounding box center [446, 142] width 54 height 95
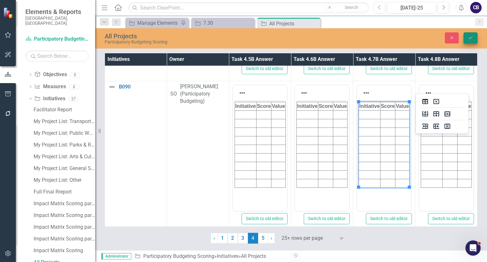
click at [472, 37] on icon "Save" at bounding box center [471, 38] width 6 height 4
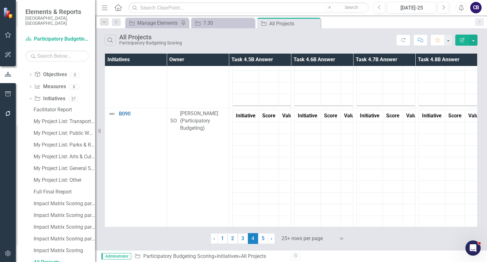
scroll to position [1650, 0]
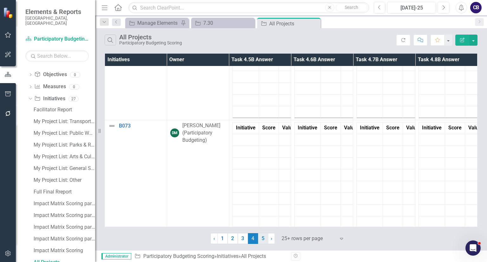
click at [262, 239] on link "5" at bounding box center [263, 238] width 10 height 11
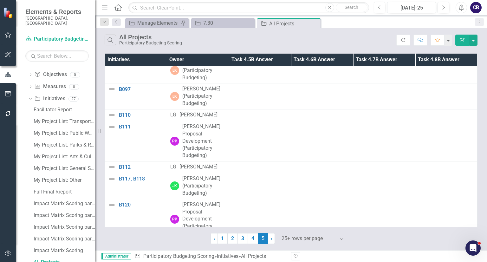
scroll to position [0, 0]
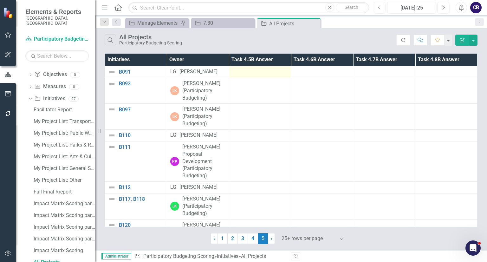
click at [271, 74] on div at bounding box center [259, 72] width 55 height 8
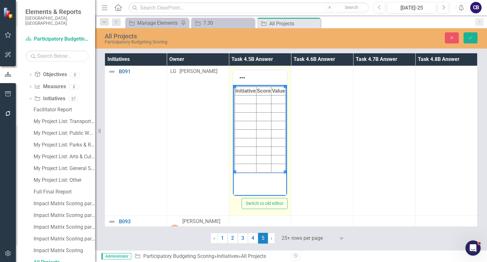
click at [265, 99] on body "Initiative Score Value" at bounding box center [260, 132] width 54 height 95
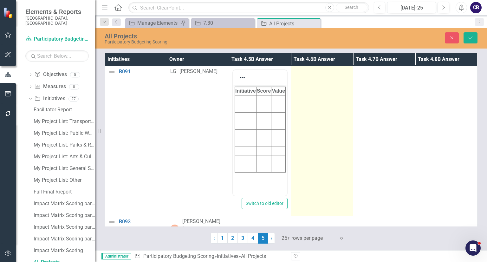
click at [300, 112] on td at bounding box center [322, 141] width 62 height 150
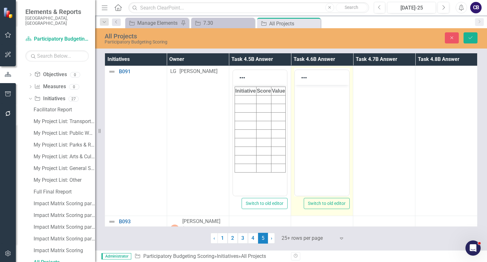
click at [302, 112] on html at bounding box center [322, 132] width 54 height 95
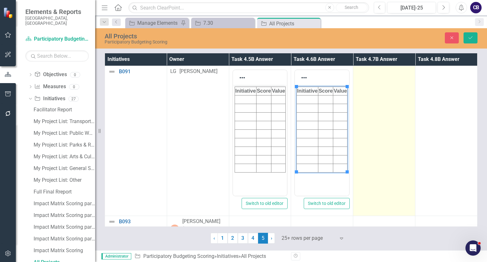
click at [382, 111] on td at bounding box center [384, 141] width 62 height 150
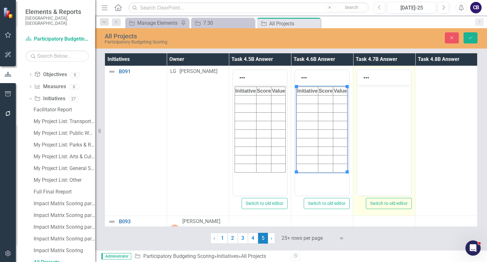
click at [385, 111] on body "Rich Text Area. Press ALT-0 for help." at bounding box center [384, 132] width 54 height 95
click at [385, 111] on html at bounding box center [384, 132] width 54 height 95
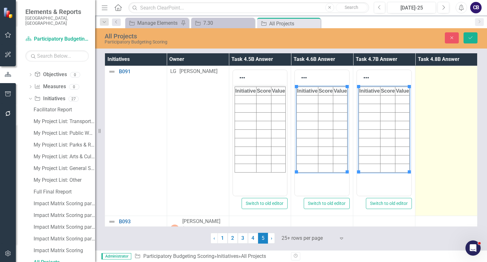
click at [416, 115] on td at bounding box center [446, 141] width 62 height 150
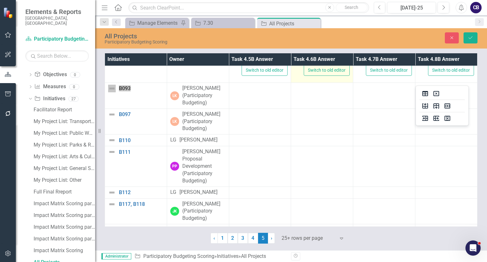
scroll to position [136, 0]
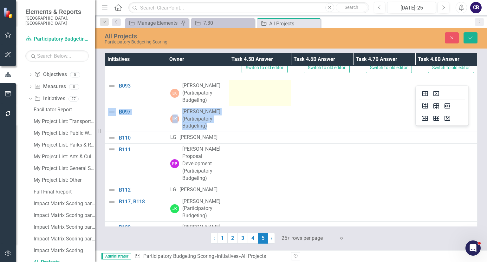
drag, startPoint x: 273, startPoint y: 106, endPoint x: 266, endPoint y: 99, distance: 9.2
click at [266, 99] on tbody "B091 Link Map View Link Map Edit Edit Initiative Link Open Element LG Lauren Gi…" at bounding box center [291, 239] width 372 height 619
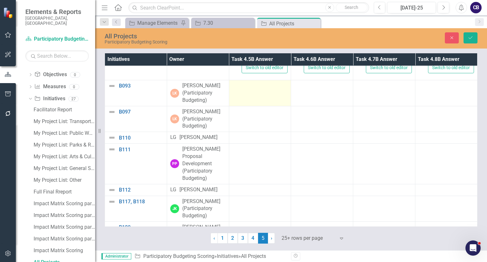
click at [266, 99] on td at bounding box center [260, 93] width 62 height 26
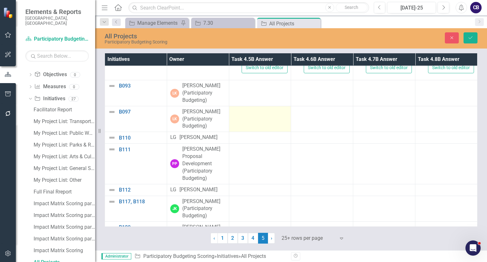
drag, startPoint x: 266, startPoint y: 99, endPoint x: 265, endPoint y: 117, distance: 17.5
click at [265, 117] on tbody "B091 Link Map View Link Map Edit Edit Initiative Link Open Element LG Lauren Gi…" at bounding box center [291, 239] width 372 height 619
click at [265, 117] on td at bounding box center [260, 119] width 62 height 26
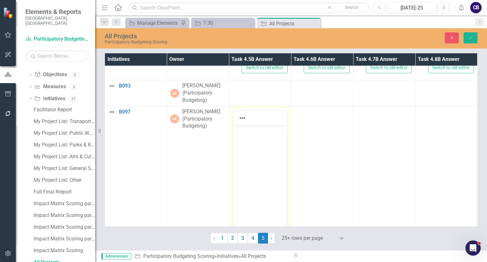
scroll to position [0, 0]
click at [256, 133] on p "Rich Text Area. Press ALT-0 for help." at bounding box center [259, 130] width 51 height 8
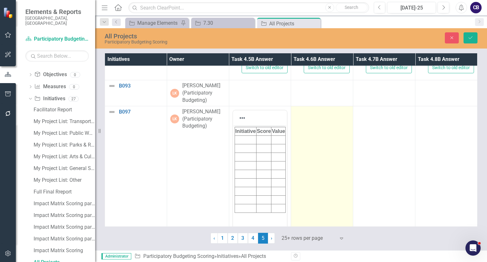
click at [313, 154] on td at bounding box center [322, 181] width 62 height 150
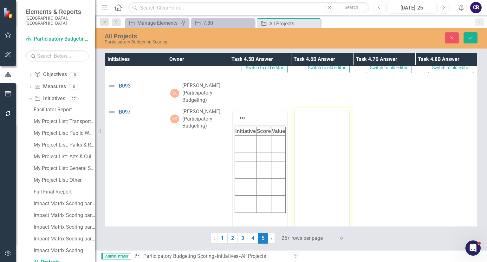
click at [316, 141] on body "Rich Text Area. Press ALT-0 for help." at bounding box center [322, 160] width 54 height 95
click at [316, 154] on body "Rich Text Area. Press ALT-0 for help." at bounding box center [322, 172] width 54 height 95
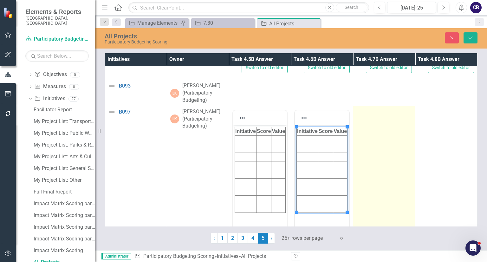
click at [387, 169] on td at bounding box center [384, 181] width 62 height 150
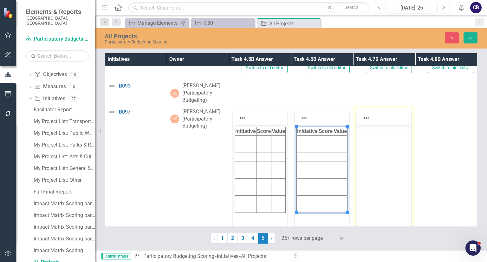
click at [390, 169] on html at bounding box center [384, 172] width 54 height 95
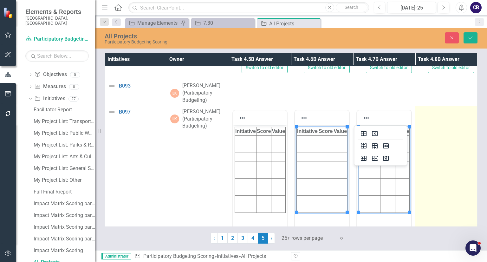
click at [435, 167] on td at bounding box center [446, 181] width 62 height 150
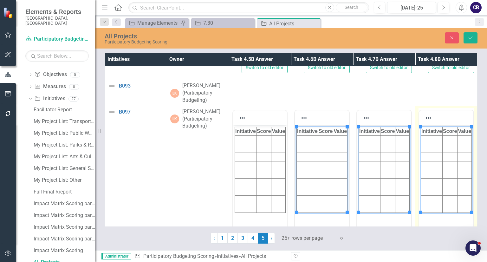
click at [439, 168] on body "Initiative Score Value" at bounding box center [446, 172] width 54 height 95
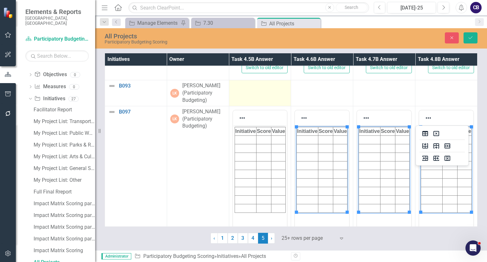
click at [253, 83] on div at bounding box center [259, 86] width 55 height 8
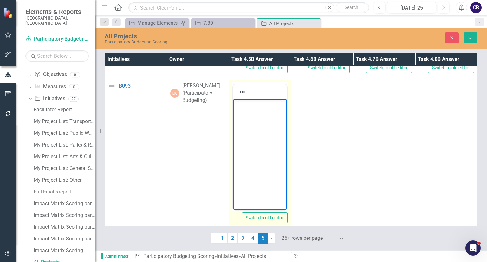
click at [260, 114] on body "Rich Text Area. Press ALT-0 for help." at bounding box center [260, 146] width 54 height 95
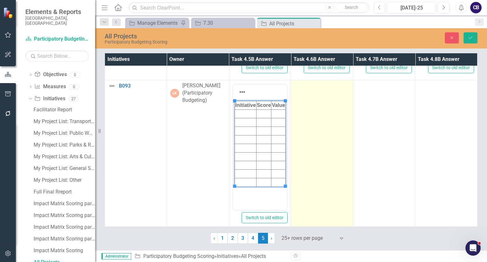
click at [313, 128] on td at bounding box center [322, 155] width 62 height 150
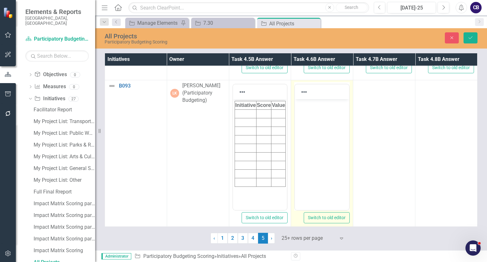
click at [316, 128] on body "Rich Text Area. Press ALT-0 for help." at bounding box center [322, 146] width 54 height 95
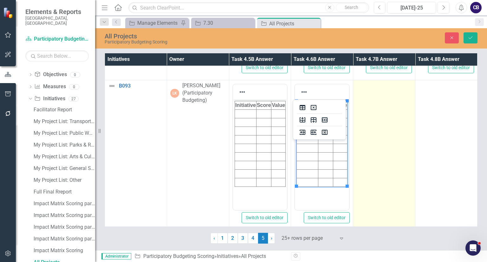
click at [367, 133] on td at bounding box center [384, 155] width 62 height 150
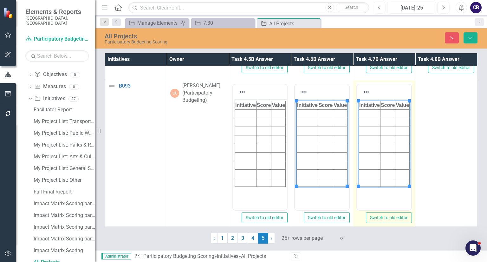
click at [370, 133] on html "Initiative Score Value" at bounding box center [384, 146] width 54 height 95
click at [431, 142] on td at bounding box center [446, 155] width 62 height 150
click at [435, 142] on html at bounding box center [446, 146] width 54 height 95
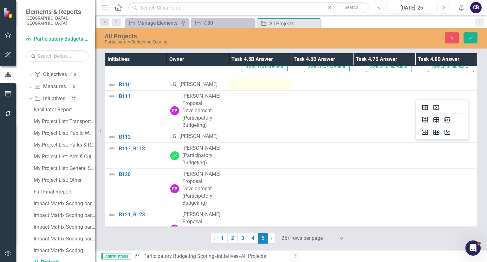
scroll to position [438, 0]
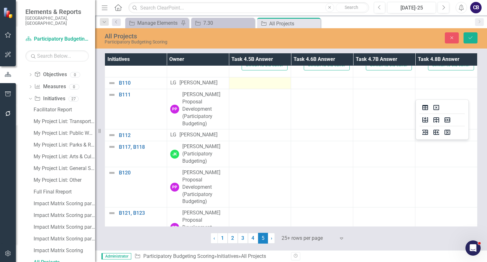
click at [237, 85] on div at bounding box center [259, 83] width 55 height 8
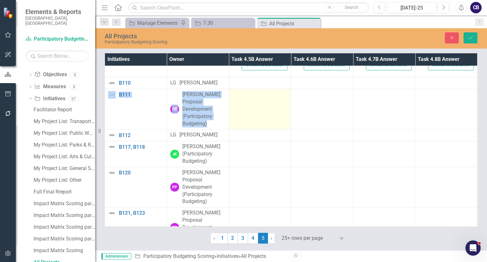
drag, startPoint x: 237, startPoint y: 85, endPoint x: 253, endPoint y: 114, distance: 33.8
click at [253, 114] on tbody "B091 Link Map View Link Map Edit Edit Initiative Link Open Element LG Lauren Gi…" at bounding box center [291, 62] width 372 height 868
click at [253, 114] on td at bounding box center [260, 109] width 62 height 40
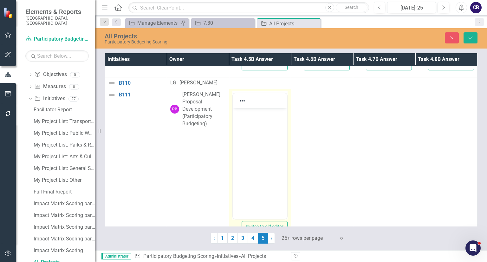
scroll to position [0, 0]
click at [255, 130] on body "Rich Text Area. Press ALT-0 for help." at bounding box center [260, 155] width 54 height 95
click at [255, 130] on html at bounding box center [260, 155] width 54 height 95
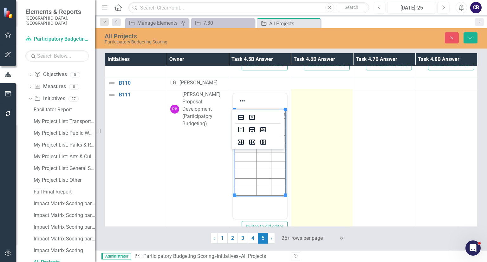
click at [321, 161] on td at bounding box center [322, 164] width 62 height 150
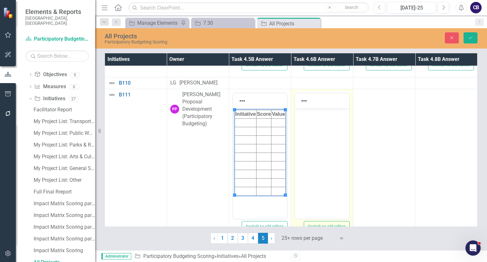
click at [324, 160] on body "Rich Text Area. Press ALT-0 for help." at bounding box center [322, 155] width 54 height 95
paste body "Rich Text Area. Press ALT-0 for help."
click at [335, 139] on body "Rich Text Area. Press ALT-0 for help." at bounding box center [322, 155] width 54 height 95
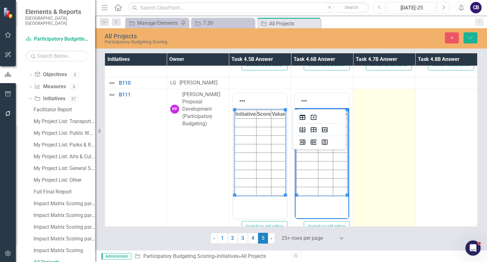
click at [375, 142] on td at bounding box center [384, 164] width 62 height 150
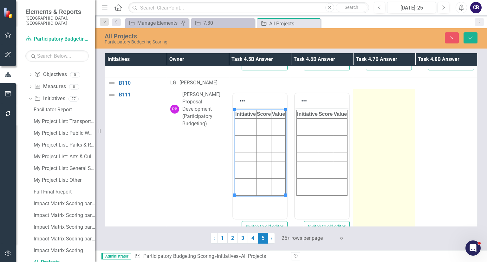
click at [375, 142] on td at bounding box center [384, 164] width 62 height 150
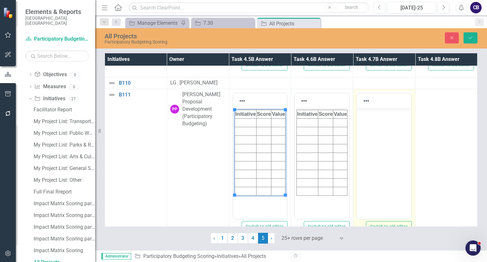
click
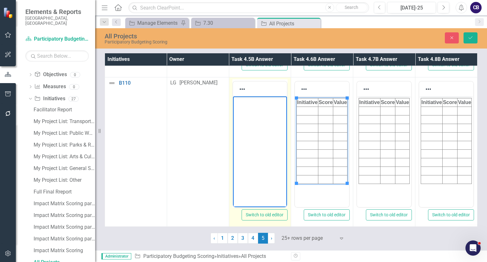
paste body "Rich Text Area. Press ALT-0 for help."
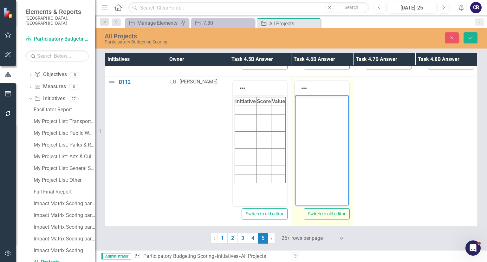
paste body "Rich Text Area. Press ALT-0 for help."
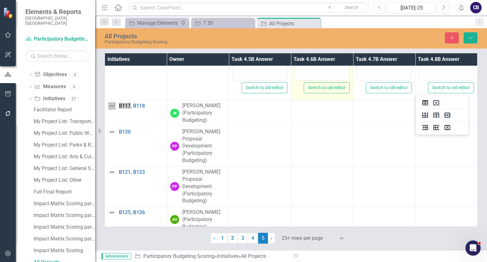
scroll to position [869, 0]
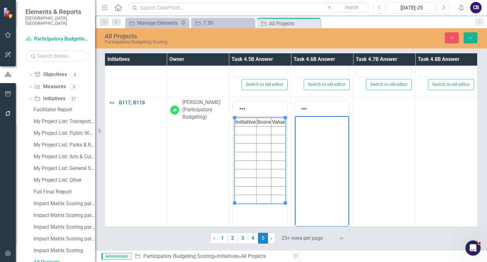
paste body "Rich Text Area. Press ALT-0 for help."
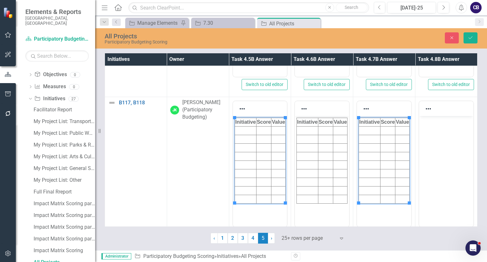
paste body "Rich Text Area. Press ALT-0 for help."
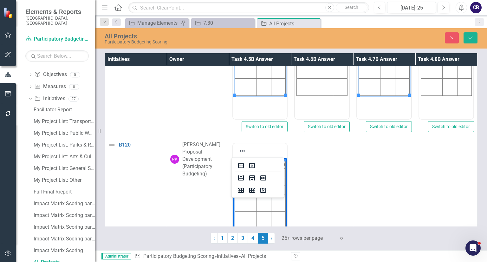
drag, startPoint x: 257, startPoint y: 177, endPoint x: 316, endPoint y: 179, distance: 59.0
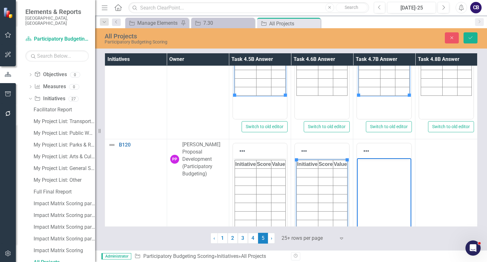
paste body "Rich Text Area. Press ALT-0 for help."
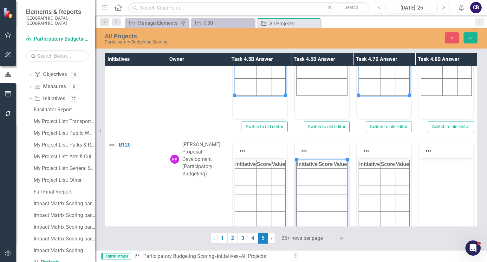
drag, startPoint x: 855, startPoint y: 333, endPoint x: 437, endPoint y: 171, distance: 448.6
paste body "Rich Text Area. Press ALT-0 for help."
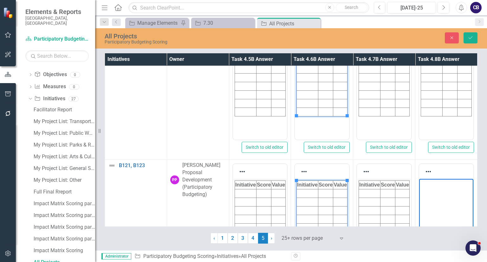
paste body "Rich Text Area. Press ALT-0 for help."
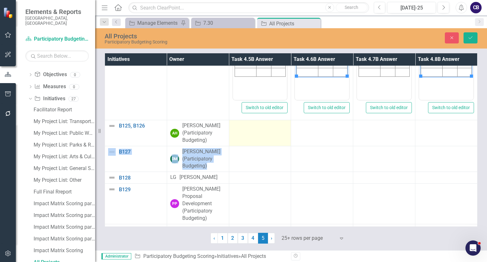
drag, startPoint x: 262, startPoint y: 152, endPoint x: 257, endPoint y: 136, distance: 16.3
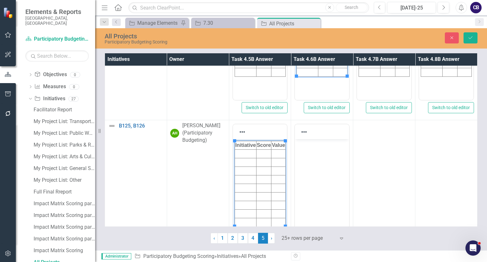
paste body "Rich Text Area. Press ALT-0 for help."
drag, startPoint x: 731, startPoint y: 298, endPoint x: 393, endPoint y: 157, distance: 366.4
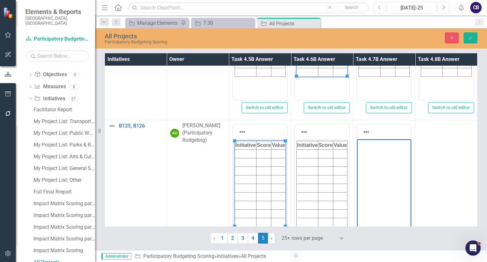
paste body "Rich Text Area. Press ALT-0 for help."
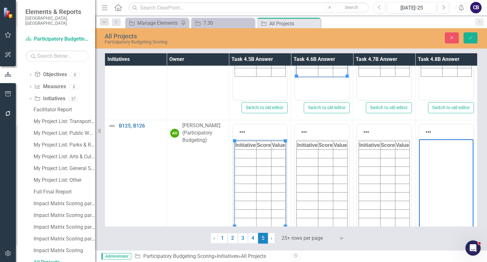
paste body "Rich Text Area. Press ALT-0 for help."
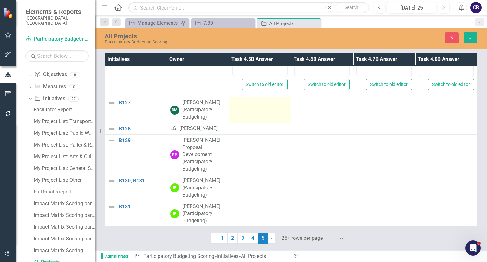
drag, startPoint x: 259, startPoint y: 107, endPoint x: 255, endPoint y: 109, distance: 4.8
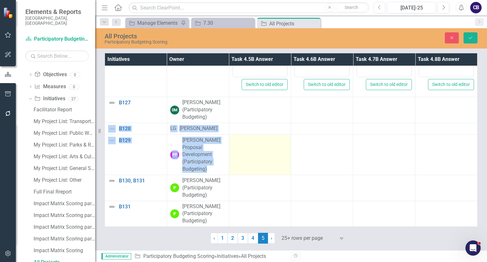
drag, startPoint x: 255, startPoint y: 109, endPoint x: 253, endPoint y: 146, distance: 36.5
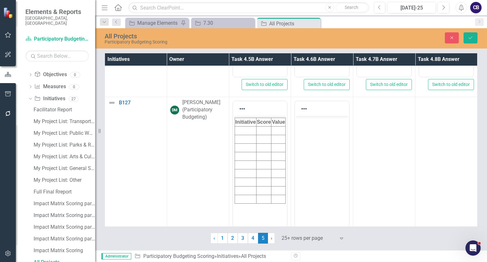
paste body "Rich Text Area. Press ALT-0 for help."
drag, startPoint x: 765, startPoint y: 271, endPoint x: 383, endPoint y: 152, distance: 400.0
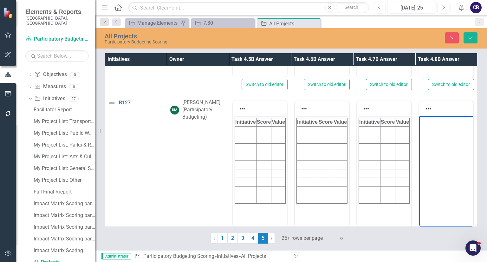
paste body "Rich Text Area. Press ALT-0 for help."
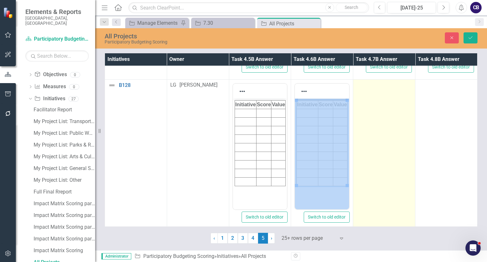
drag, startPoint x: 346, startPoint y: 128, endPoint x: 367, endPoint y: 123, distance: 21.0
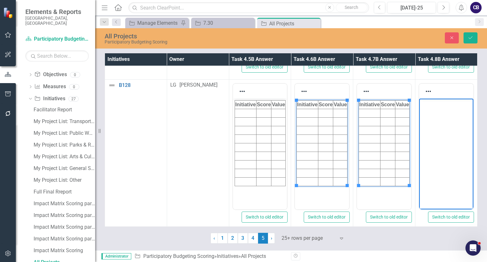
paste body "Rich Text Area. Press ALT-0 for help."
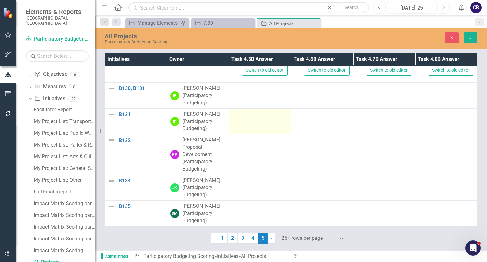
drag, startPoint x: 240, startPoint y: 81, endPoint x: 247, endPoint y: 113, distance: 32.1
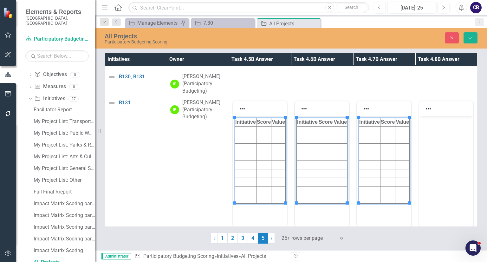
paste body "Rich Text Area. Press ALT-0 for help."
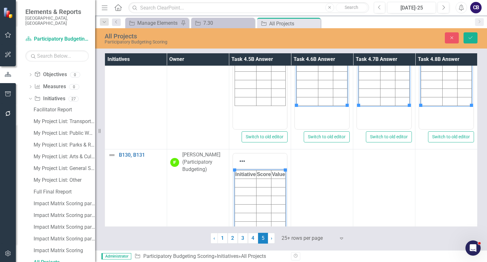
drag, startPoint x: 272, startPoint y: 175, endPoint x: 318, endPoint y: 179, distance: 45.8
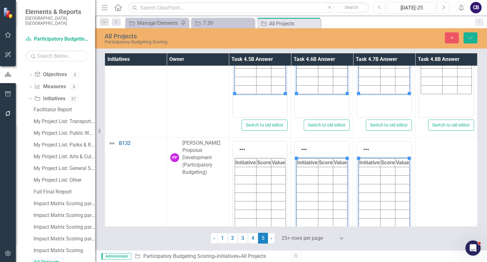
click at [434, 184] on td at bounding box center [446, 213] width 62 height 150
click at [438, 187] on body "Rich Text Area. Press ALT-0 for help." at bounding box center [446, 204] width 54 height 95
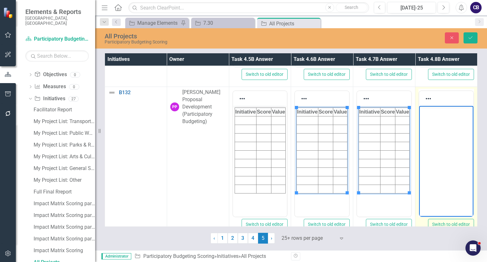
paste body "Rich Text Area. Press ALT-0 for help."
click at [436, 157] on body "Rich Text Area. Press ALT-0 for help." at bounding box center [446, 153] width 54 height 95
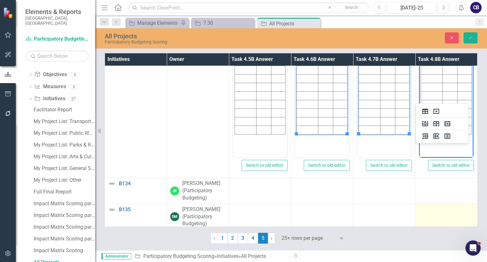
click at [427, 213] on td at bounding box center [446, 216] width 62 height 26
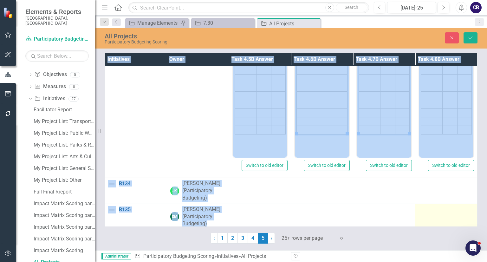
click at [427, 213] on td at bounding box center [446, 216] width 62 height 26
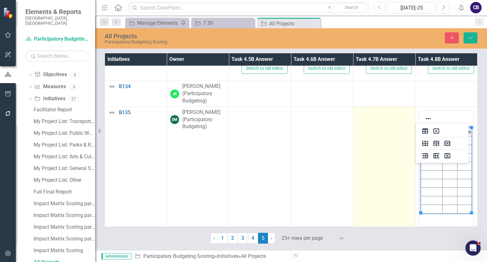
click at [401, 188] on td at bounding box center [384, 182] width 62 height 150
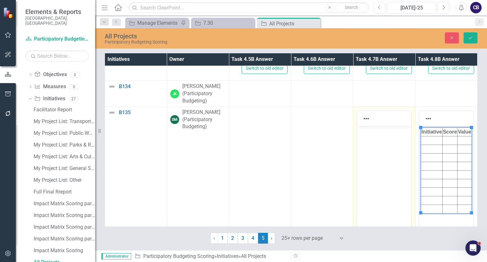
click at [404, 191] on body "Rich Text Area. Press ALT-0 for help." at bounding box center [384, 173] width 54 height 95
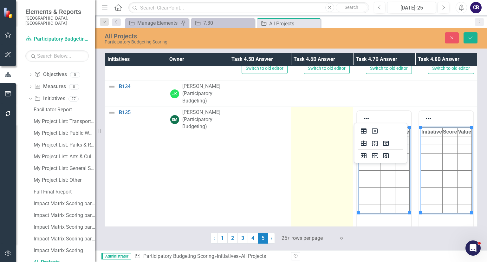
click at [325, 163] on td at bounding box center [322, 182] width 62 height 150
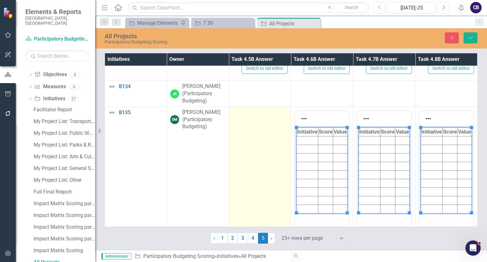
click at [240, 159] on td at bounding box center [260, 182] width 62 height 150
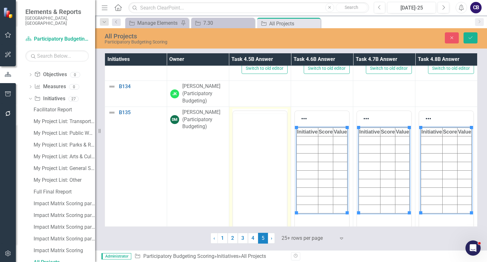
click at [242, 150] on body "Rich Text Area. Press ALT-0 for help." at bounding box center [260, 160] width 54 height 95
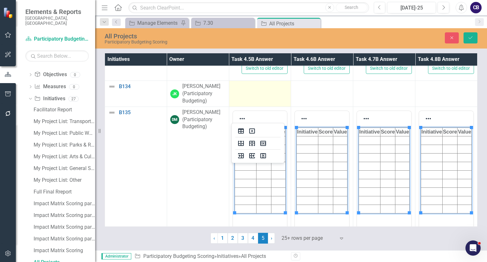
click at [248, 86] on div at bounding box center [259, 87] width 55 height 8
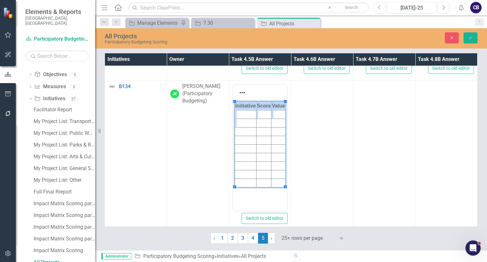
drag, startPoint x: 249, startPoint y: 120, endPoint x: 316, endPoint y: 131, distance: 67.8
click at [287, 131] on html "Initiative Score Value" at bounding box center [260, 147] width 54 height 95
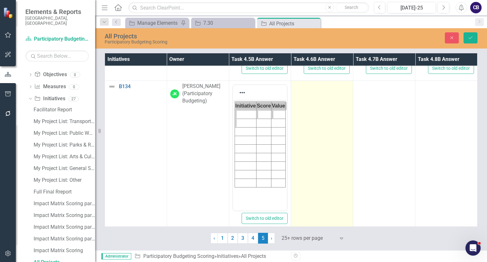
click at [314, 128] on td at bounding box center [322, 156] width 62 height 150
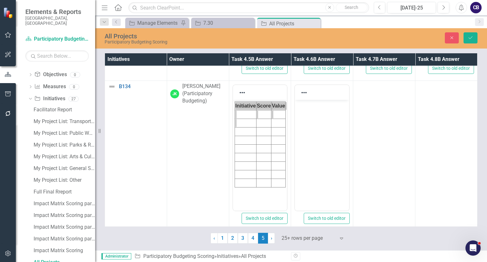
click at [331, 120] on body "Rich Text Area. Press ALT-0 for help." at bounding box center [322, 147] width 54 height 95
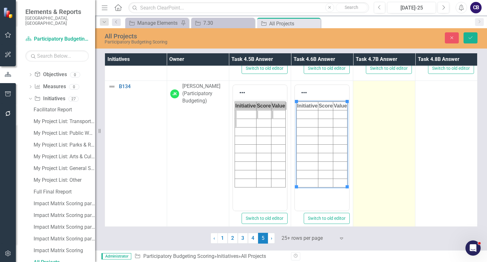
click at [378, 126] on td at bounding box center [384, 156] width 62 height 150
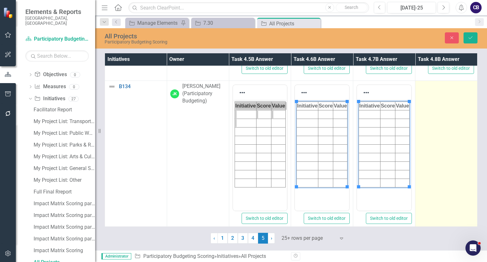
click at [421, 126] on td at bounding box center [446, 156] width 62 height 150
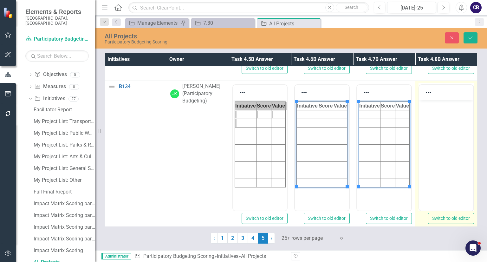
click at [425, 130] on body "Rich Text Area. Press ALT-0 for help." at bounding box center [446, 147] width 54 height 95
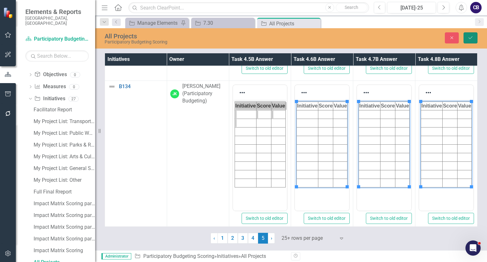
click at [471, 36] on icon "Save" at bounding box center [471, 38] width 6 height 4
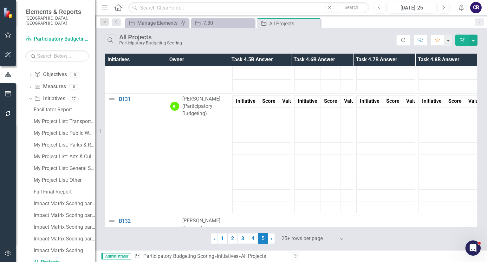
scroll to position [1755, 0]
